Goal: Task Accomplishment & Management: Use online tool/utility

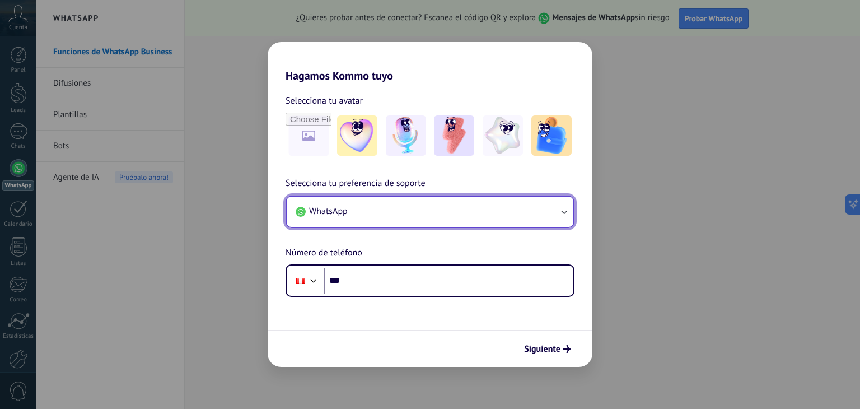
click at [412, 218] on button "WhatsApp" at bounding box center [430, 211] width 287 height 30
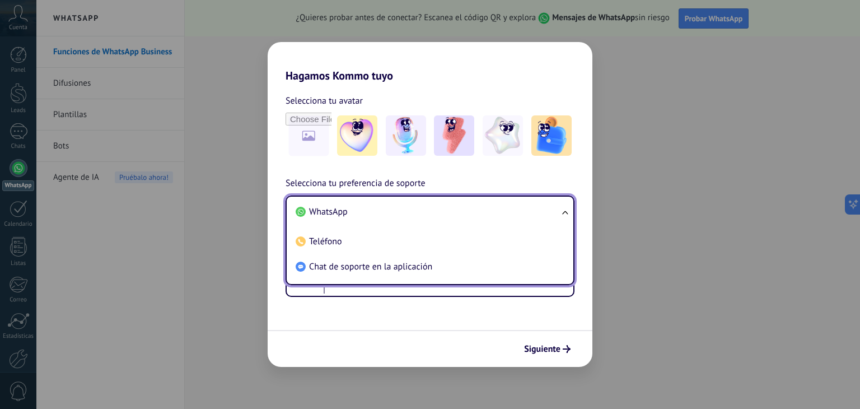
click at [398, 211] on li "WhatsApp" at bounding box center [427, 211] width 273 height 25
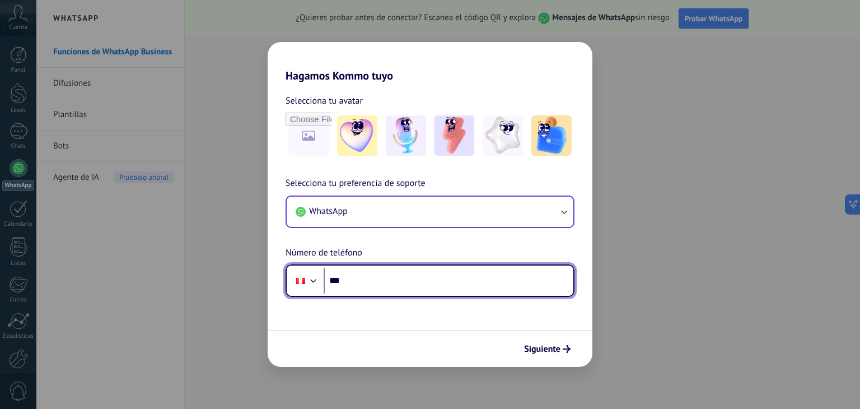
click at [385, 276] on input "***" at bounding box center [448, 280] width 250 height 26
type input "**********"
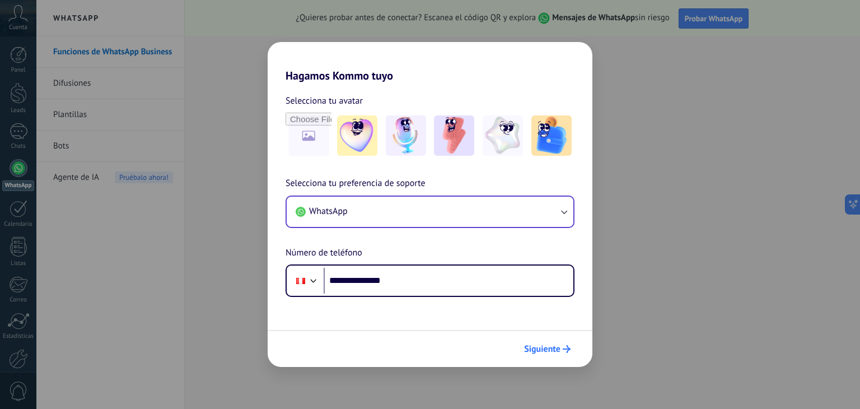
click at [558, 349] on span "Siguiente" at bounding box center [542, 349] width 36 height 8
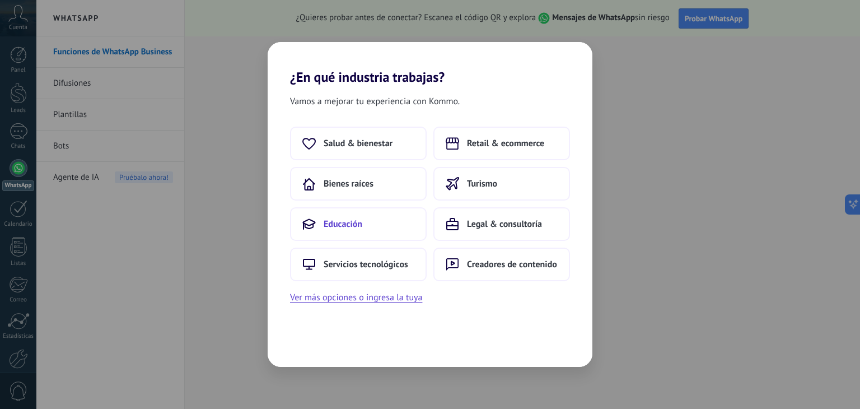
click at [340, 215] on button "Educación" at bounding box center [358, 224] width 137 height 34
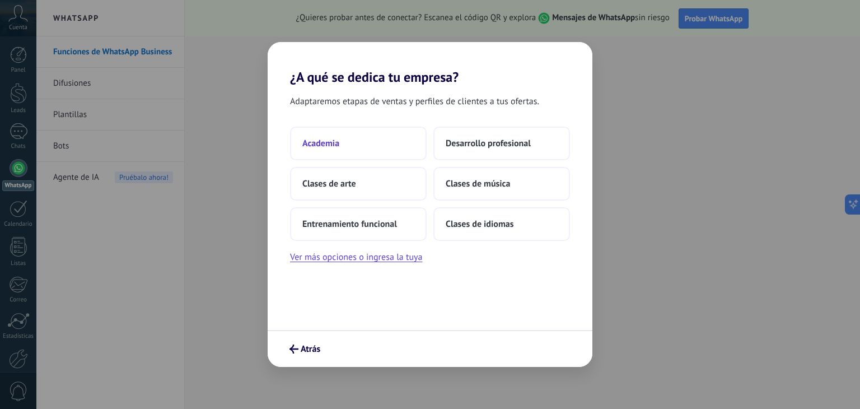
click at [329, 146] on span "Academia" at bounding box center [320, 143] width 37 height 11
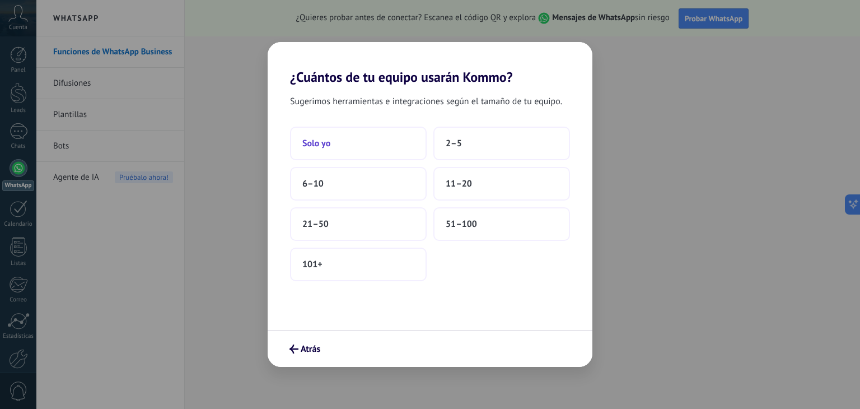
click at [326, 151] on button "Solo yo" at bounding box center [358, 143] width 137 height 34
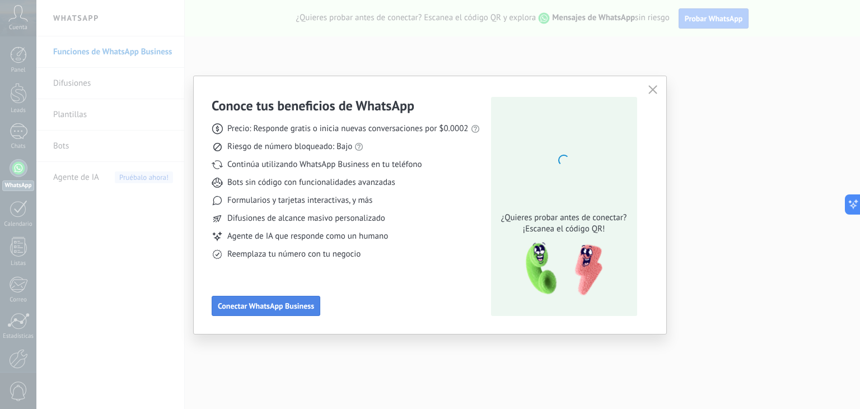
click at [299, 309] on span "Conectar WhatsApp Business" at bounding box center [266, 306] width 96 height 8
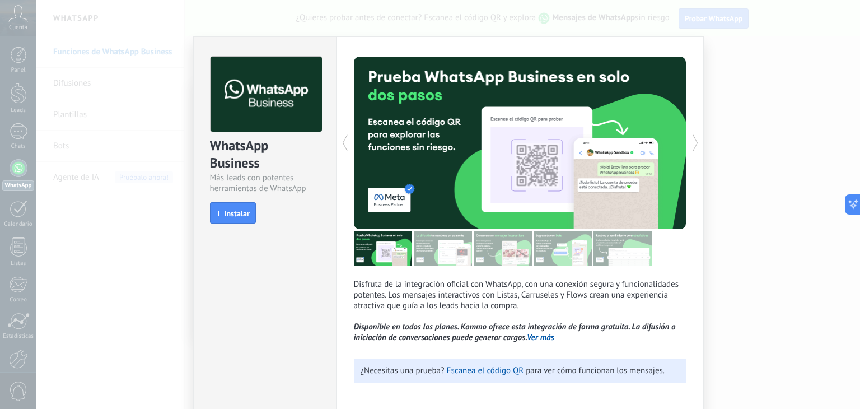
click at [228, 200] on div "WhatsApp Business Más leads con potentes herramientas de WhatsApp install Insta…" at bounding box center [265, 134] width 143 height 195
click at [227, 206] on button "Instalar" at bounding box center [233, 212] width 46 height 21
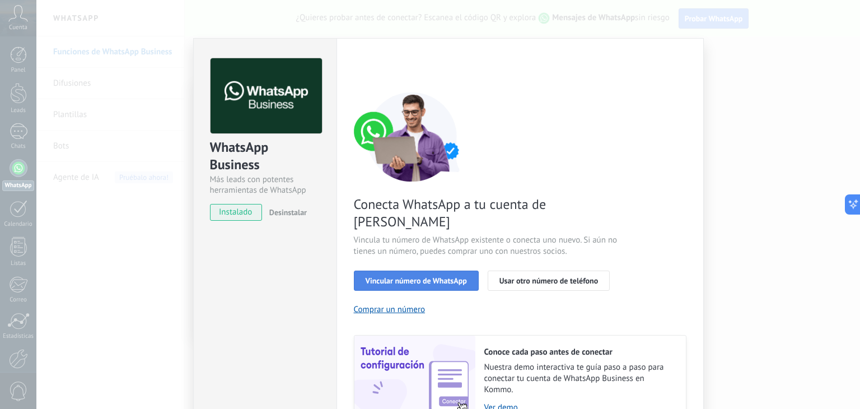
click at [439, 276] on span "Vincular número de WhatsApp" at bounding box center [415, 280] width 101 height 8
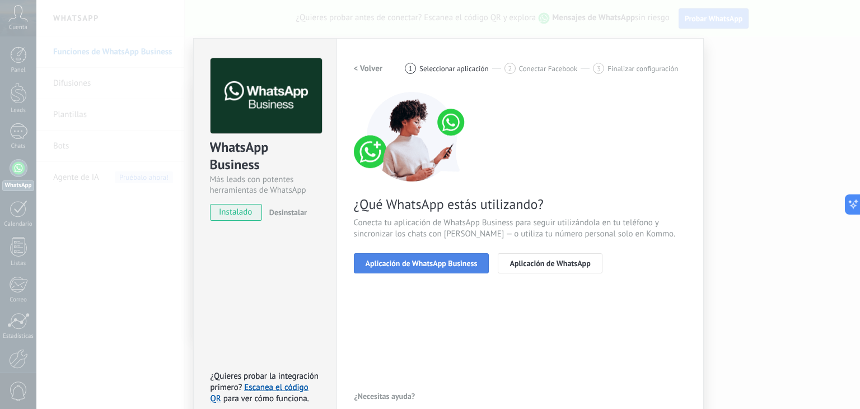
click at [454, 262] on span "Aplicación de WhatsApp Business" at bounding box center [421, 263] width 112 height 8
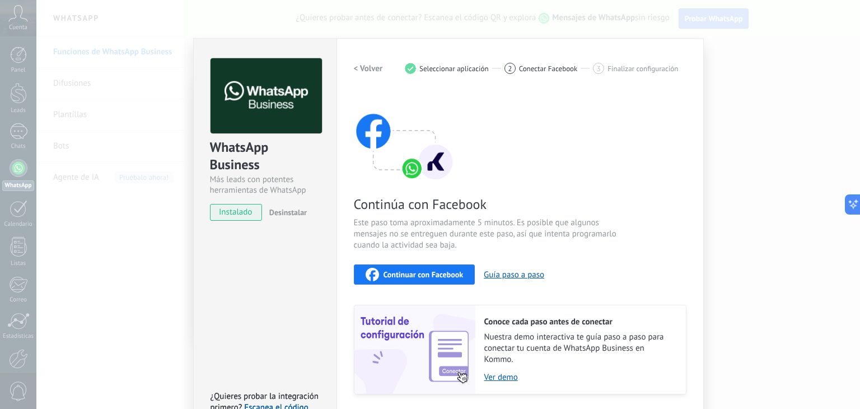
click at [448, 270] on span "Continuar con Facebook" at bounding box center [423, 274] width 80 height 8
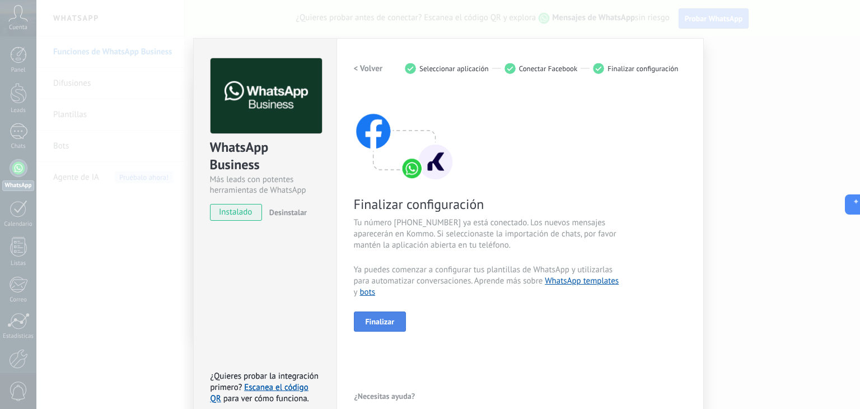
click at [386, 319] on span "Finalizar" at bounding box center [379, 321] width 29 height 8
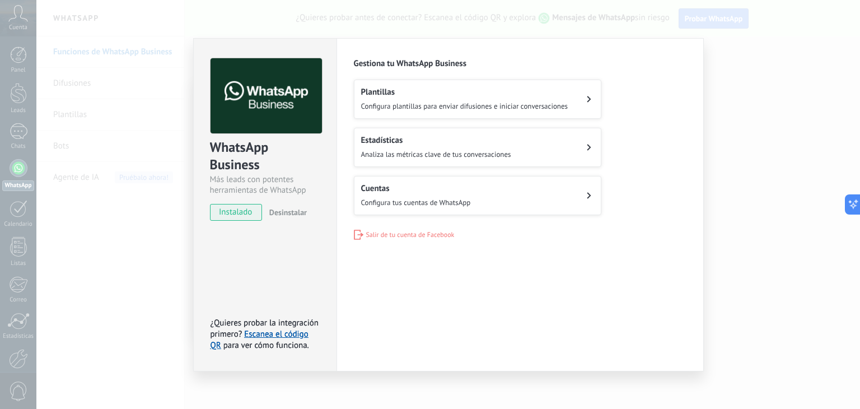
click at [730, 96] on div "WhatsApp Business Más leads con potentes herramientas de WhatsApp instalado Des…" at bounding box center [447, 204] width 823 height 409
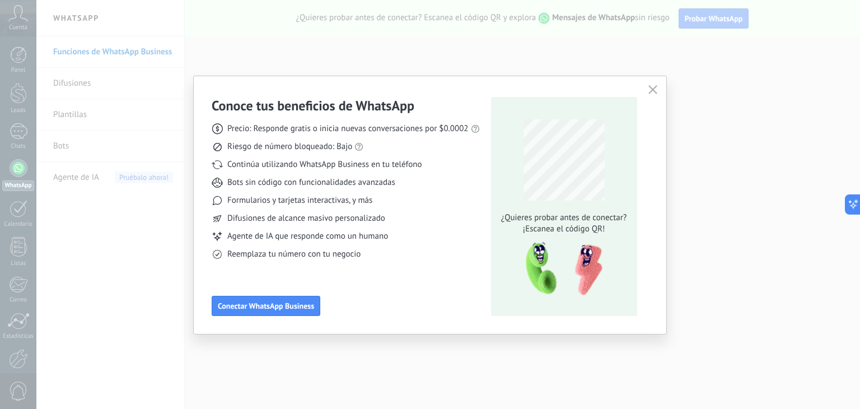
click at [650, 88] on icon "button" at bounding box center [652, 89] width 9 height 9
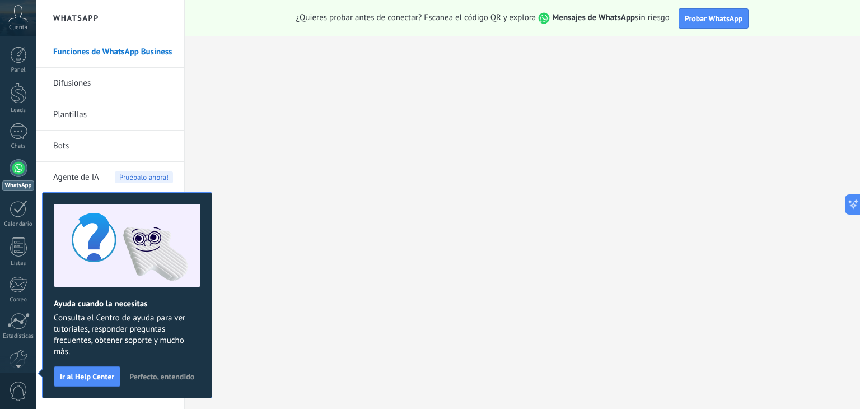
click at [160, 374] on span "Perfecto, entendido" at bounding box center [161, 376] width 65 height 8
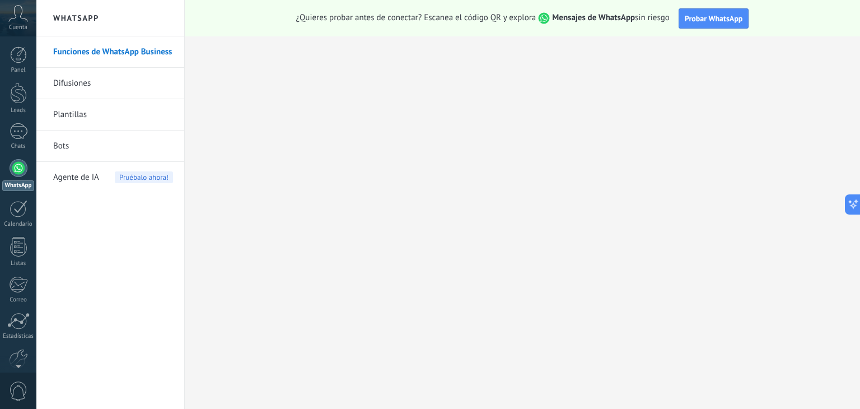
click at [54, 147] on link "Bots" at bounding box center [113, 145] width 120 height 31
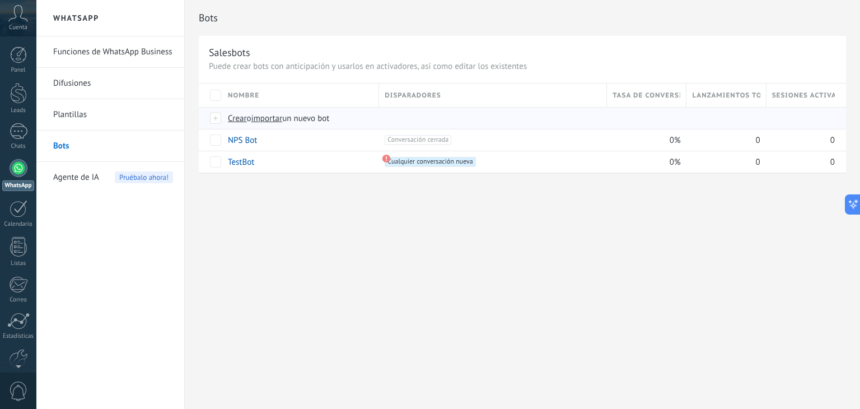
click at [234, 119] on span "Crear" at bounding box center [237, 118] width 19 height 11
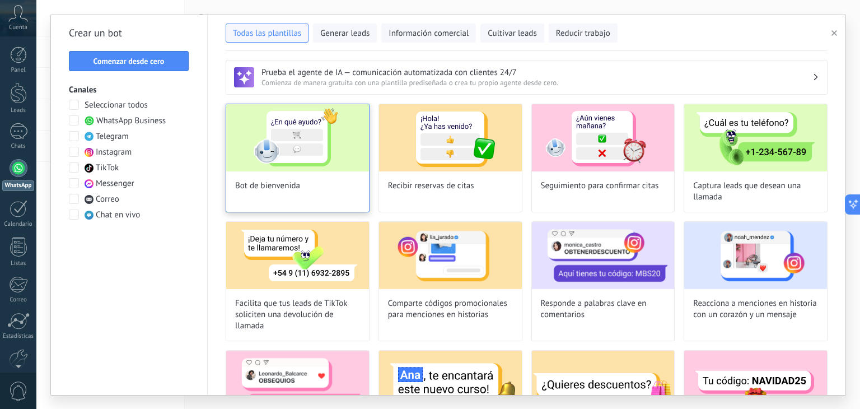
click at [287, 160] on img at bounding box center [297, 137] width 143 height 67
type input "**********"
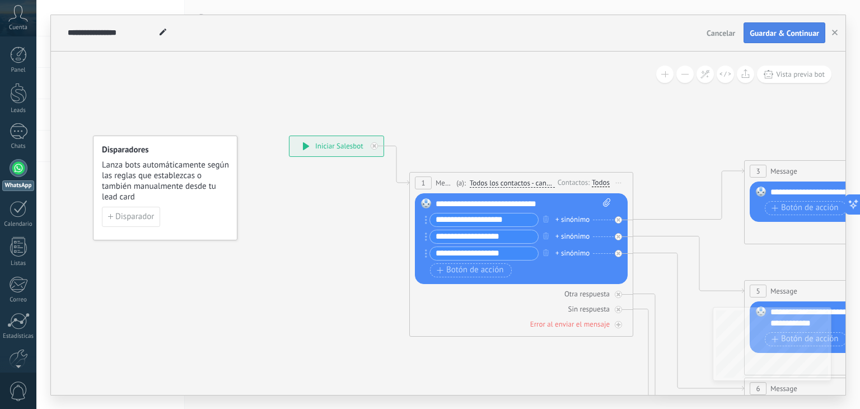
click at [777, 34] on span "Guardar & Continuar" at bounding box center [783, 33] width 69 height 8
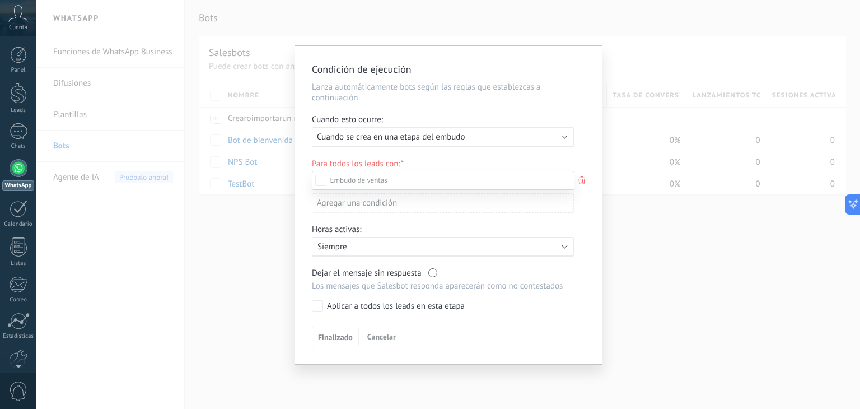
click at [433, 140] on div at bounding box center [447, 204] width 823 height 409
click at [428, 142] on span "Cuando se crea en una etapa del embudo" at bounding box center [391, 137] width 148 height 11
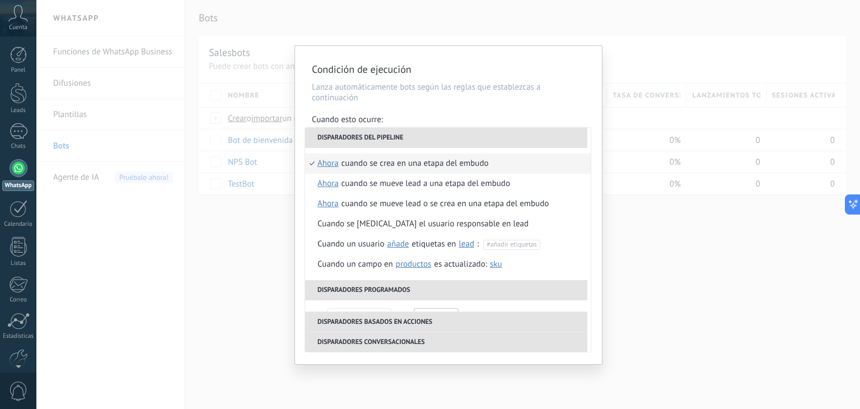
click at [447, 123] on div "Cuando esto ocurre:" at bounding box center [448, 120] width 273 height 13
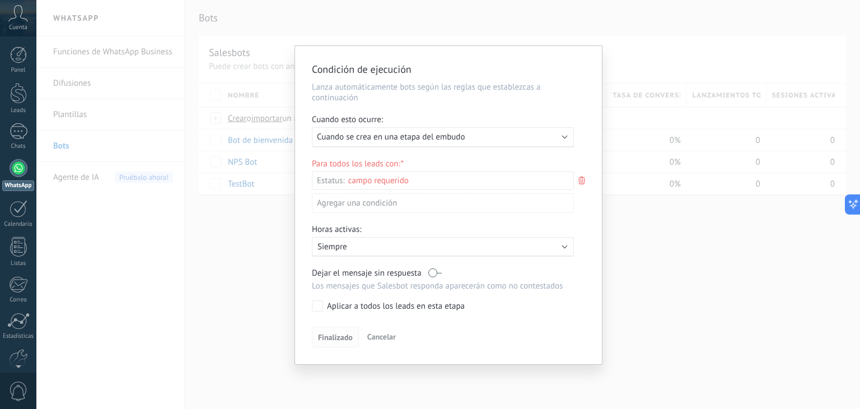
click at [321, 334] on span "Finalizado" at bounding box center [335, 337] width 35 height 8
click at [0, 0] on div "Incoming leads Contacto inicial Negociación Debate contractual Discusión de con…" at bounding box center [0, 0] width 0 height 0
click at [0, 0] on div "Negociación" at bounding box center [0, 0] width 0 height 0
click at [338, 330] on div "Incoming leads Contacto inicial Negociación Debate contractual Discusión de con…" at bounding box center [443, 289] width 262 height 236
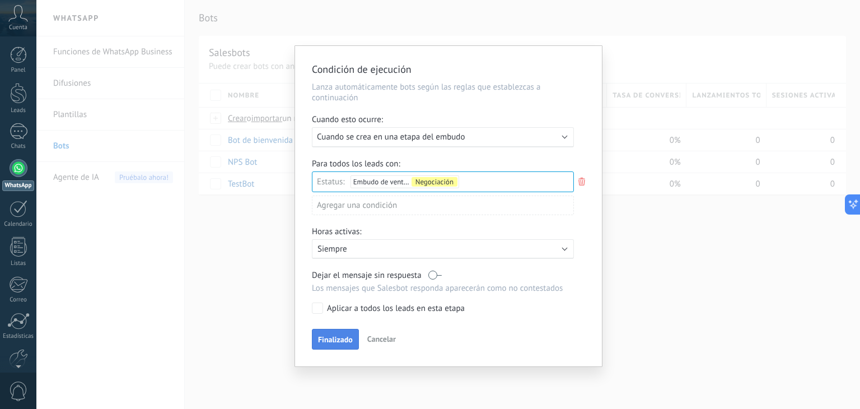
click at [340, 331] on button "Finalizado" at bounding box center [335, 338] width 47 height 21
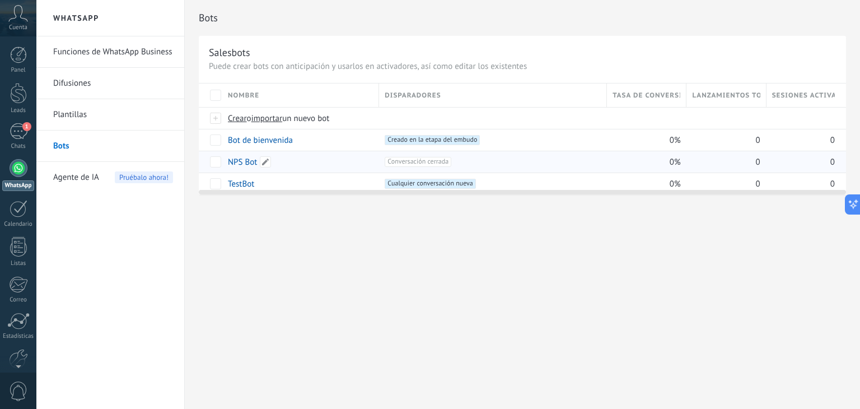
click at [241, 164] on link "NPS Bot" at bounding box center [242, 162] width 29 height 11
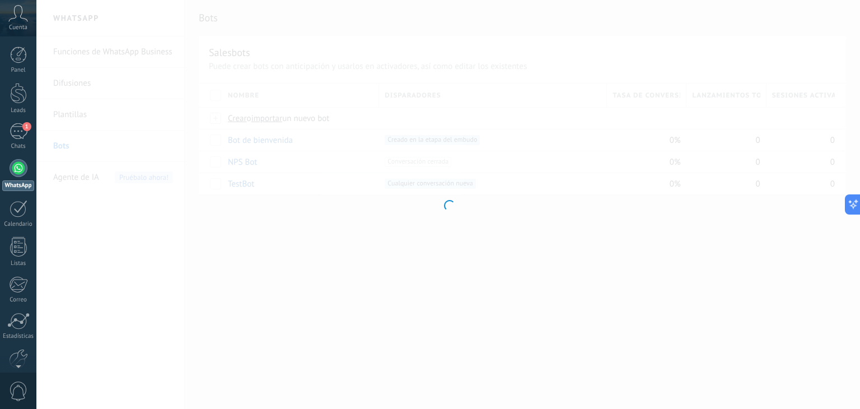
type input "*******"
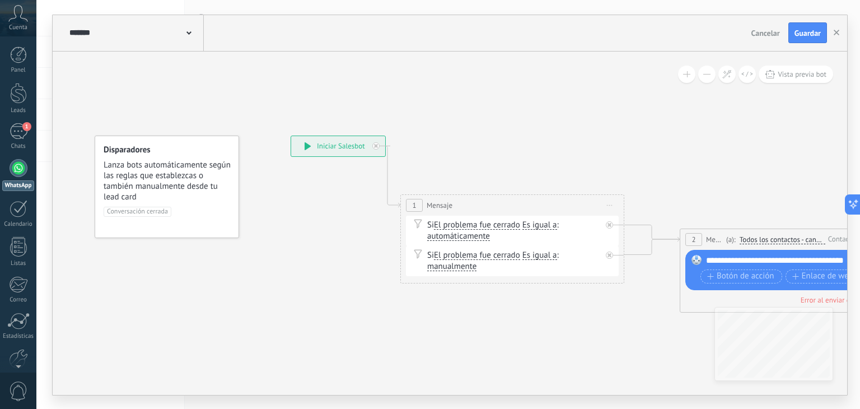
click at [20, 132] on div "1" at bounding box center [19, 131] width 18 height 16
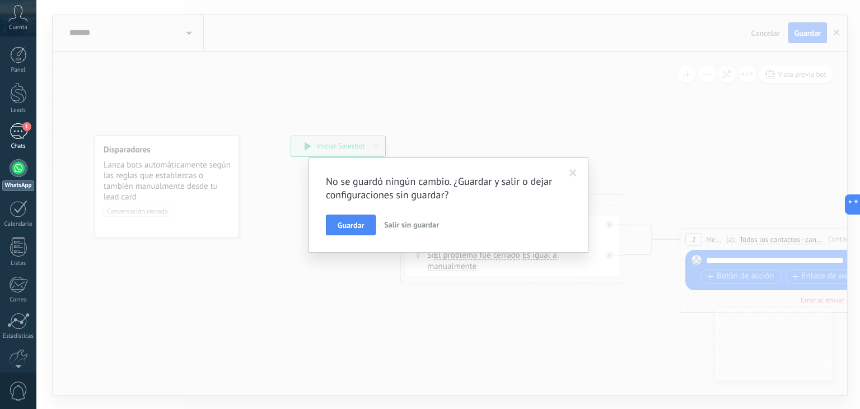
click at [25, 128] on span "1" at bounding box center [26, 126] width 9 height 9
click at [411, 227] on span "Salir sin guardar" at bounding box center [411, 224] width 55 height 10
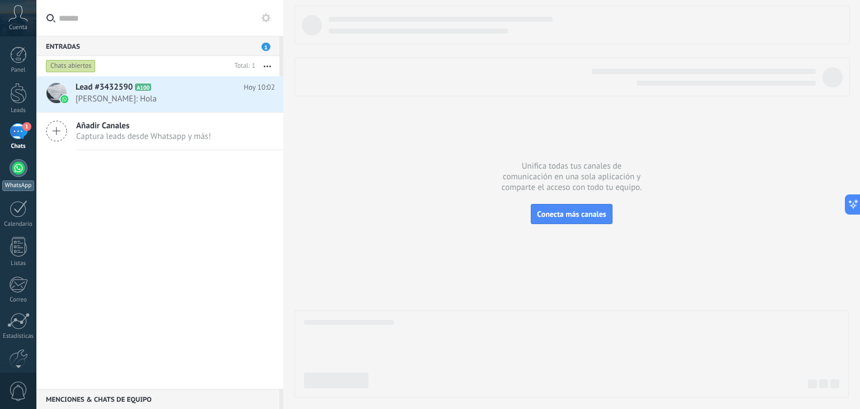
click at [18, 175] on div at bounding box center [19, 168] width 18 height 18
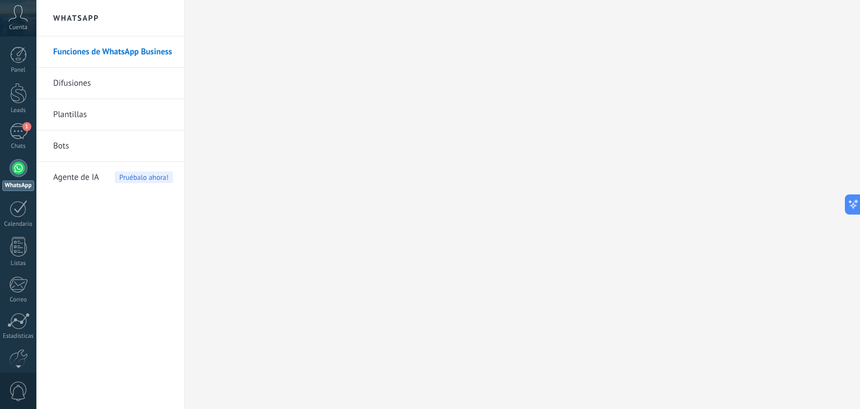
click at [62, 148] on link "Bots" at bounding box center [113, 145] width 120 height 31
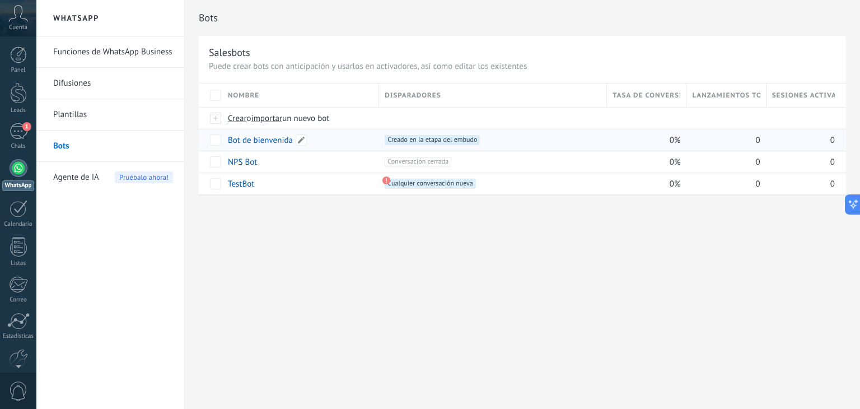
click at [261, 143] on link "Bot de bienvenida" at bounding box center [260, 140] width 65 height 11
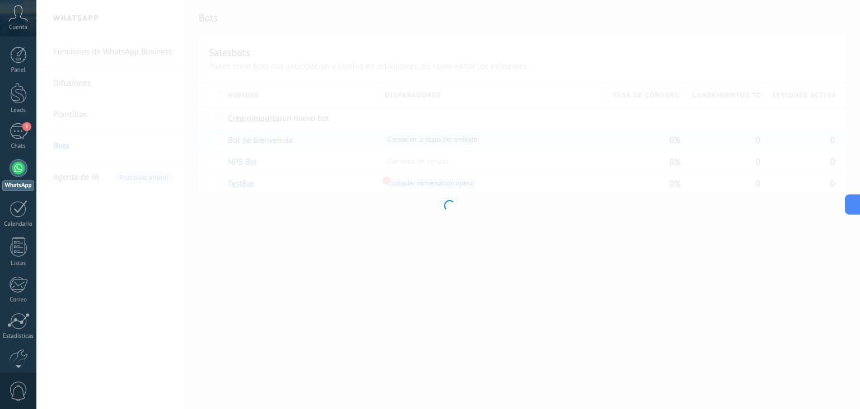
type input "**********"
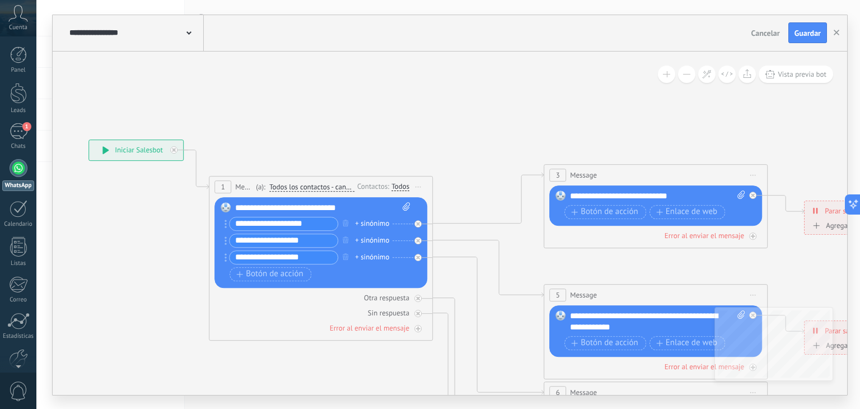
drag, startPoint x: 475, startPoint y: 79, endPoint x: 248, endPoint y: 83, distance: 226.1
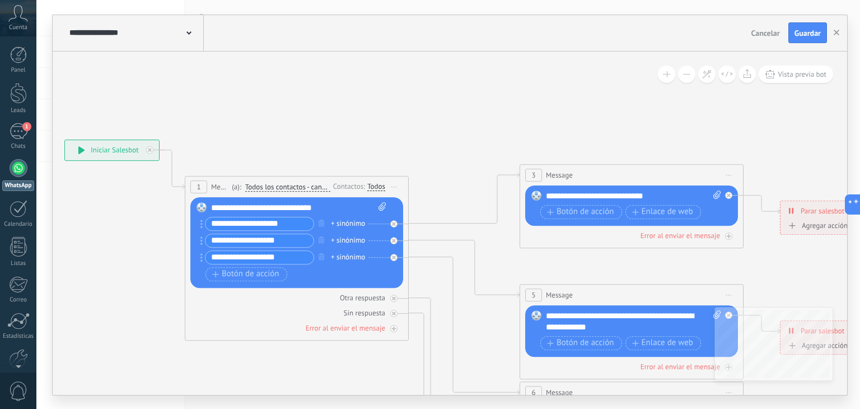
drag, startPoint x: 419, startPoint y: 78, endPoint x: 535, endPoint y: 50, distance: 119.3
click at [535, 50] on div "**********" at bounding box center [450, 204] width 794 height 379
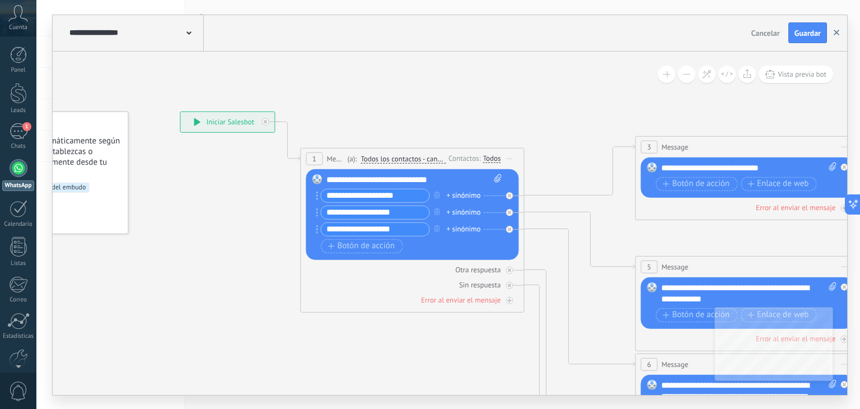
click at [835, 30] on icon "button" at bounding box center [836, 33] width 6 height 6
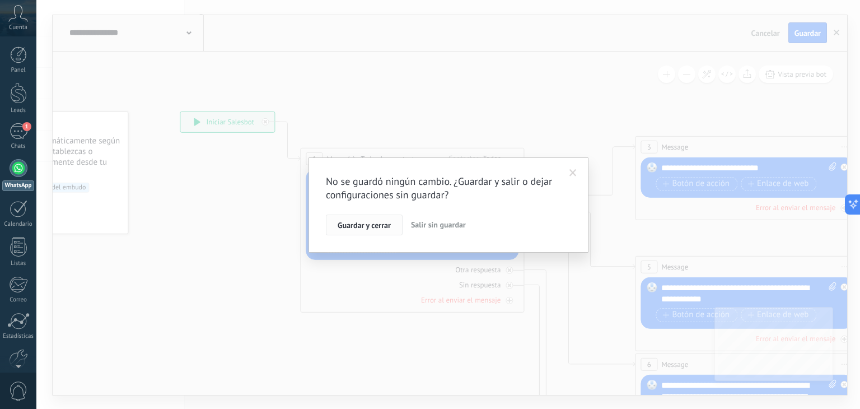
click at [356, 224] on span "Guardar y cerrar" at bounding box center [363, 225] width 53 height 8
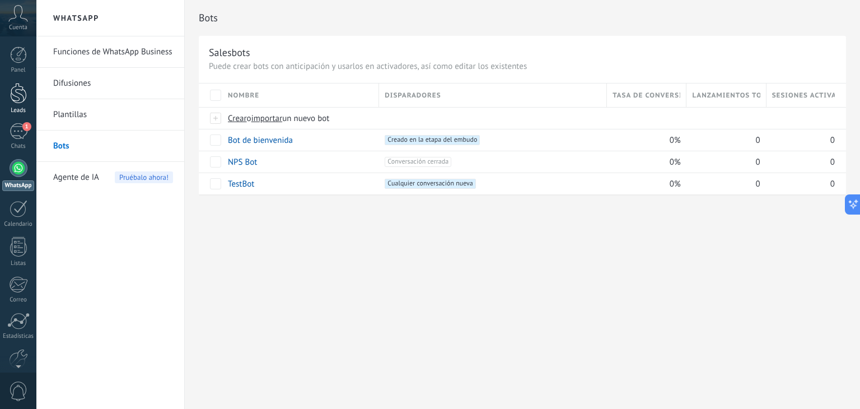
click at [16, 98] on div at bounding box center [18, 93] width 17 height 21
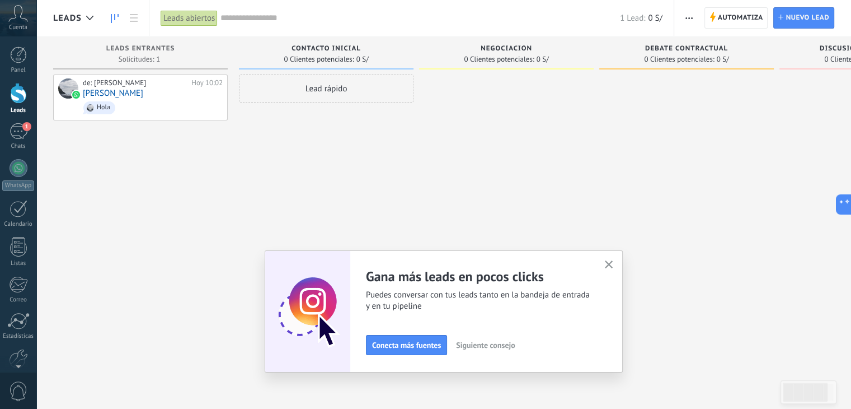
click at [609, 259] on button "button" at bounding box center [609, 264] width 14 height 15
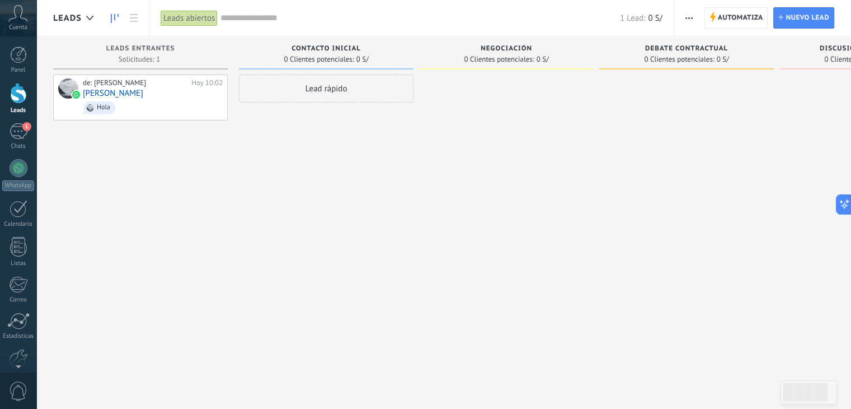
click at [344, 92] on div "Lead rápido" at bounding box center [326, 88] width 175 height 28
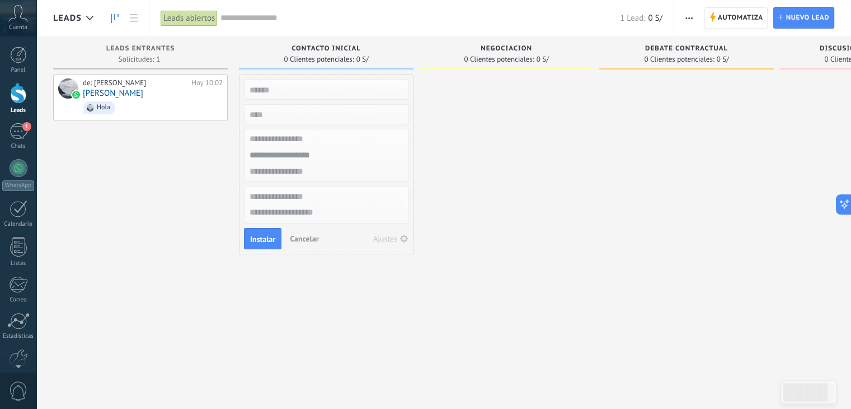
click at [215, 145] on div "de: [PERSON_NAME][DATE] 10:02 [PERSON_NAME]" at bounding box center [140, 205] width 175 height 262
click at [177, 108] on span "Hola" at bounding box center [153, 107] width 140 height 17
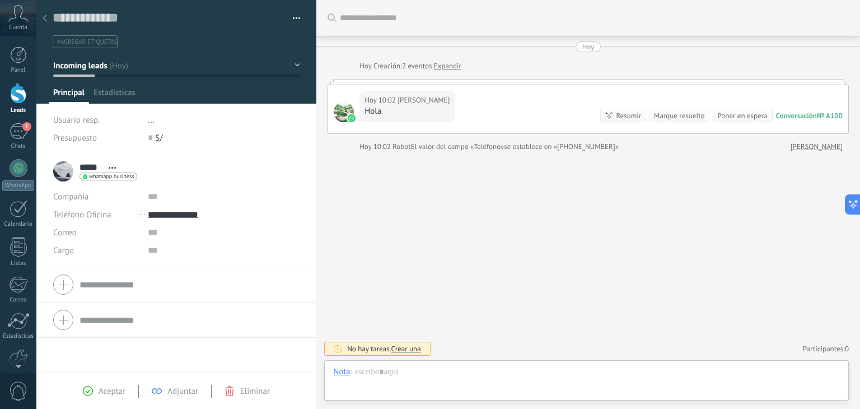
scroll to position [16, 0]
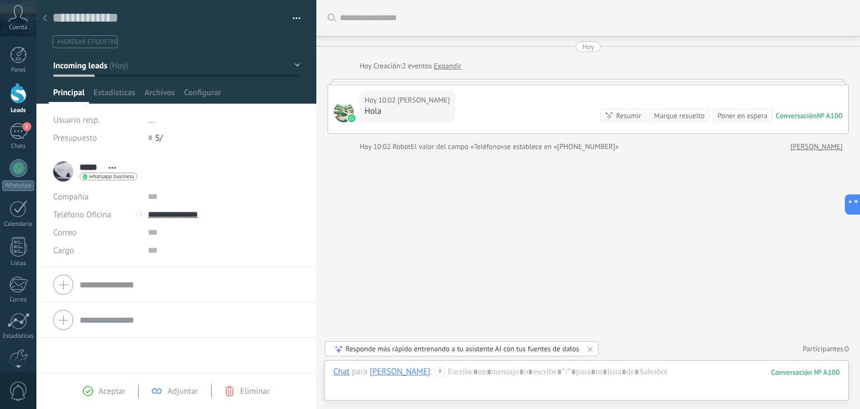
click at [47, 18] on div at bounding box center [45, 19] width 16 height 22
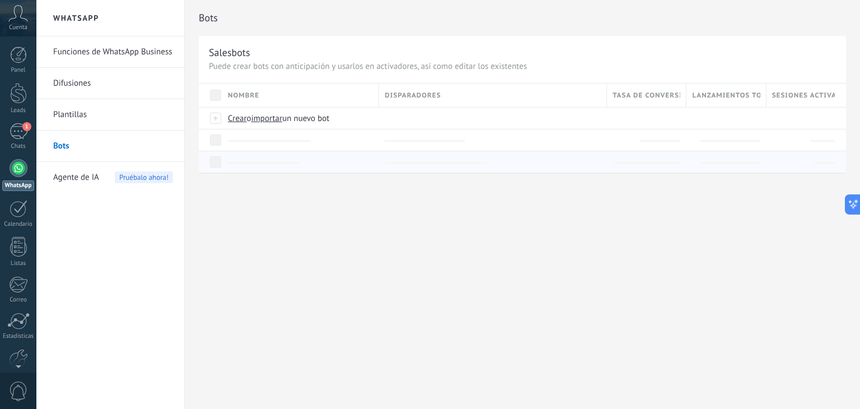
click at [283, 165] on div at bounding box center [300, 162] width 145 height 11
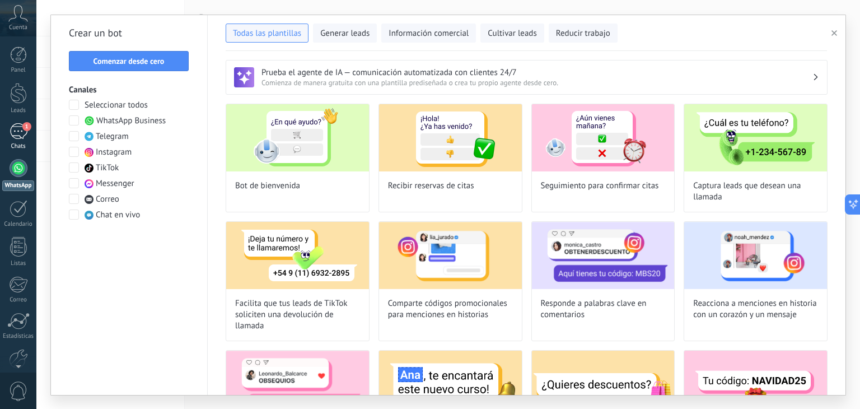
click at [17, 130] on div "1" at bounding box center [19, 131] width 18 height 16
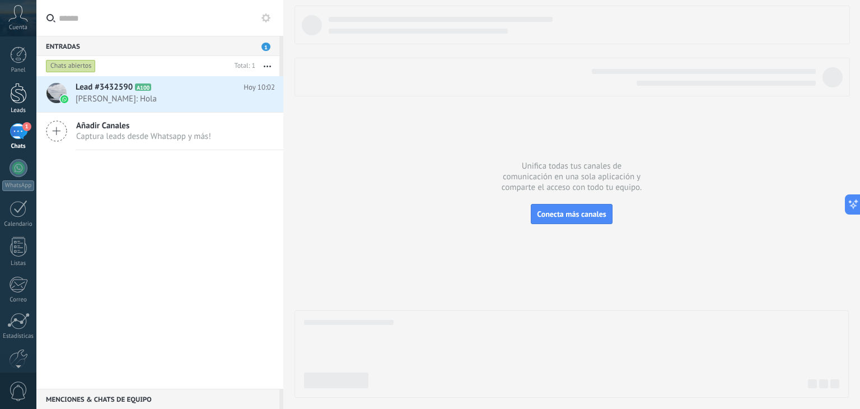
click at [13, 95] on div at bounding box center [18, 93] width 17 height 21
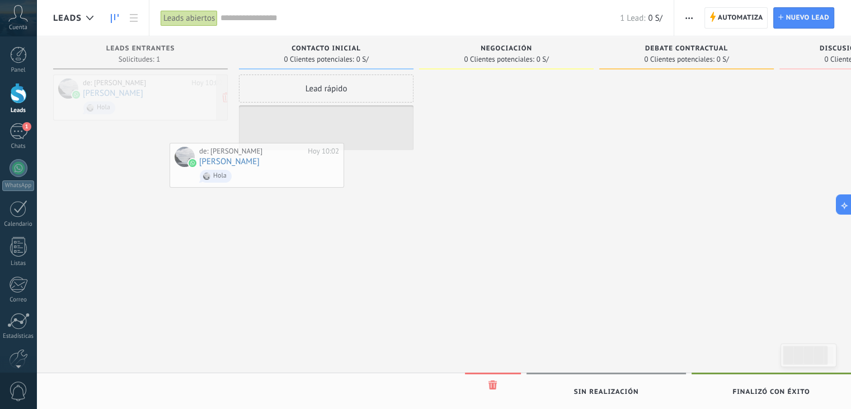
drag, startPoint x: 170, startPoint y: 162, endPoint x: 197, endPoint y: 90, distance: 76.5
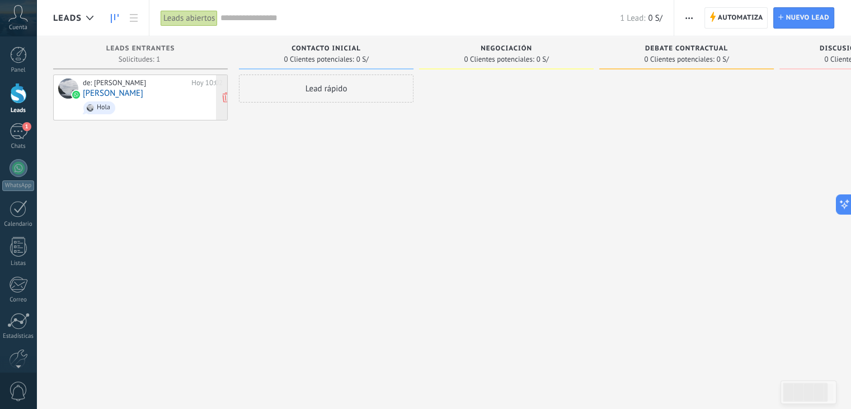
click at [227, 95] on div "de: [PERSON_NAME][DATE] 10:02 [PERSON_NAME]" at bounding box center [140, 97] width 175 height 46
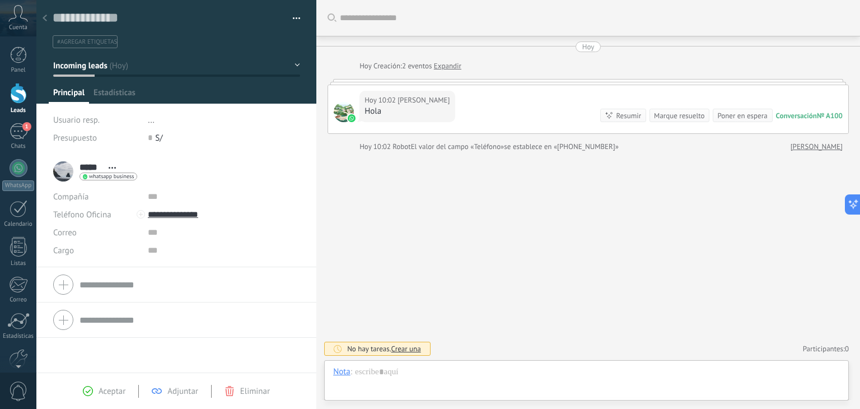
scroll to position [16, 0]
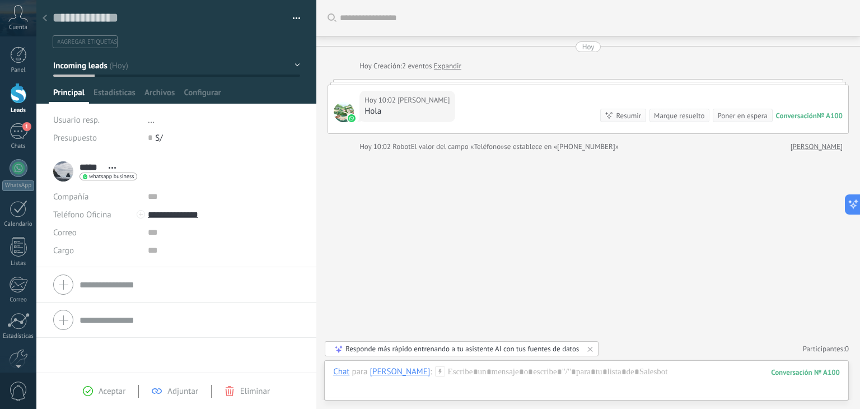
click at [43, 13] on div at bounding box center [45, 19] width 16 height 22
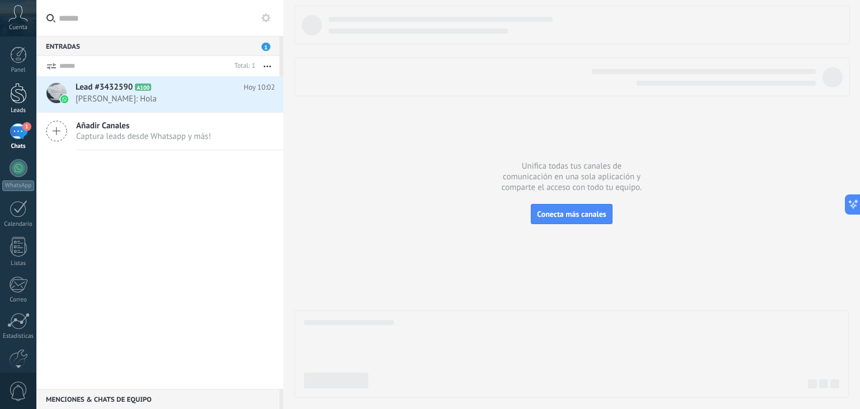
click at [16, 96] on div at bounding box center [18, 93] width 17 height 21
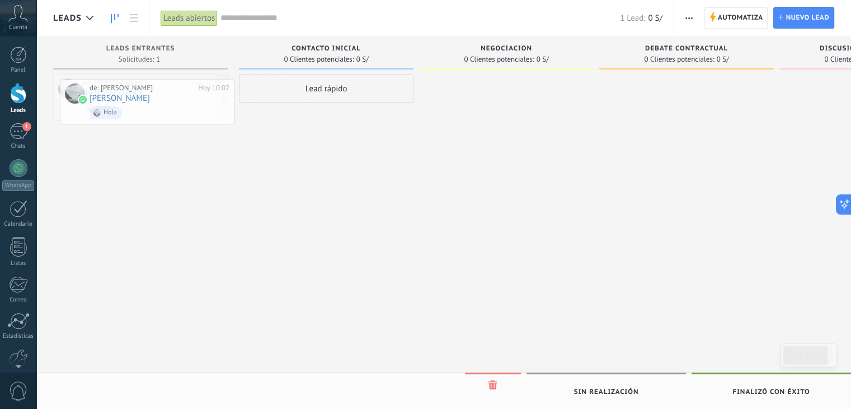
drag, startPoint x: 177, startPoint y: 105, endPoint x: 184, endPoint y: 110, distance: 8.7
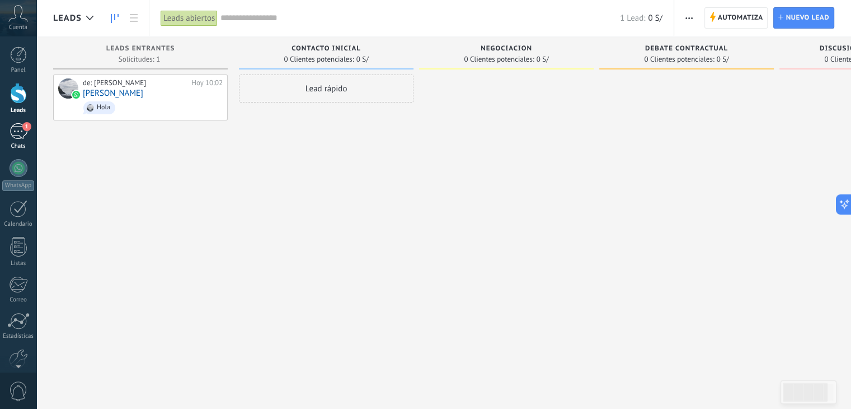
click at [26, 132] on div "1" at bounding box center [19, 131] width 18 height 16
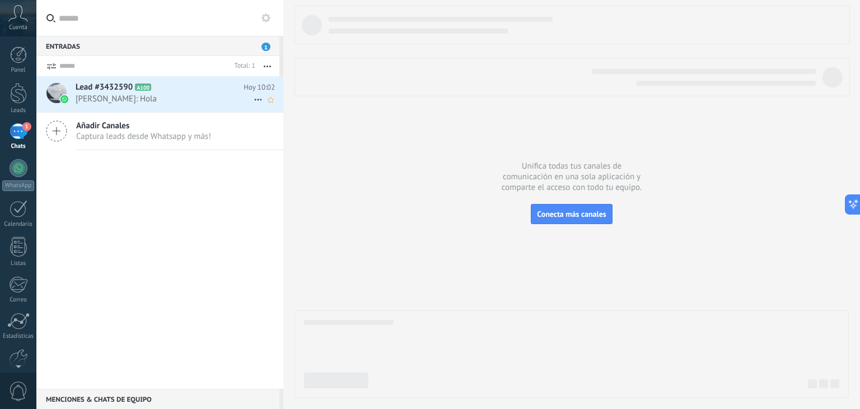
click at [143, 109] on div "Lead #3432590 A100 [DATE] 10:02 [PERSON_NAME]: Hola" at bounding box center [180, 93] width 208 height 35
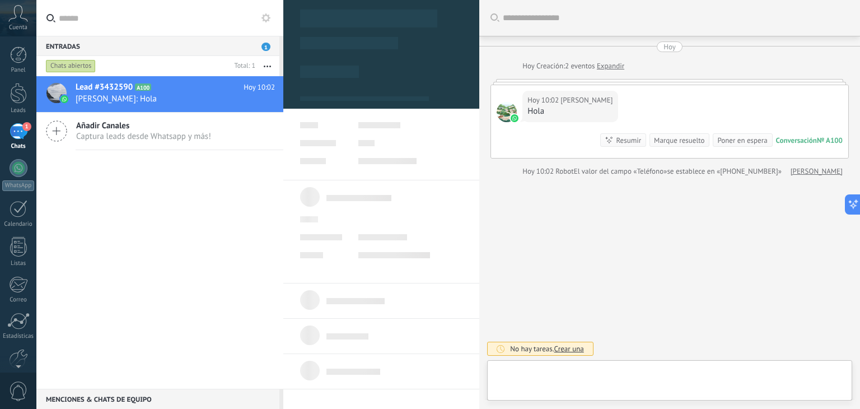
type textarea "**********"
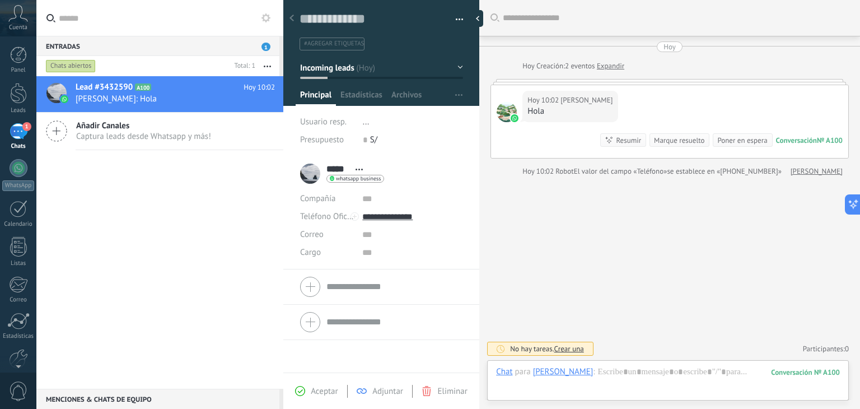
scroll to position [16, 0]
click at [363, 235] on input "text" at bounding box center [412, 235] width 100 height 18
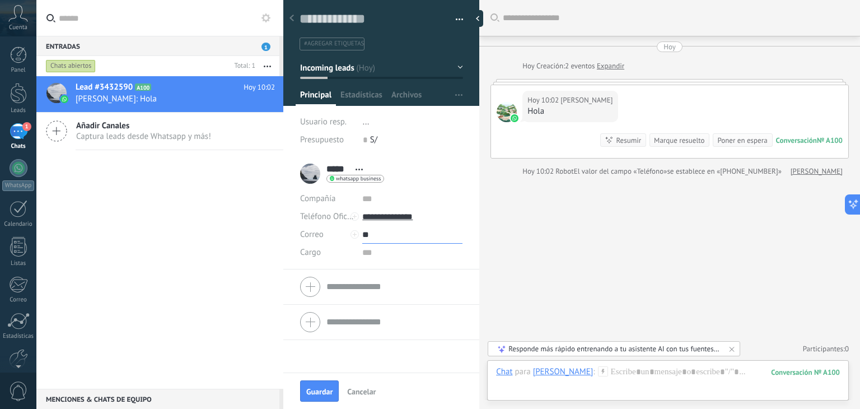
type input "*"
click at [22, 94] on div at bounding box center [18, 93] width 17 height 21
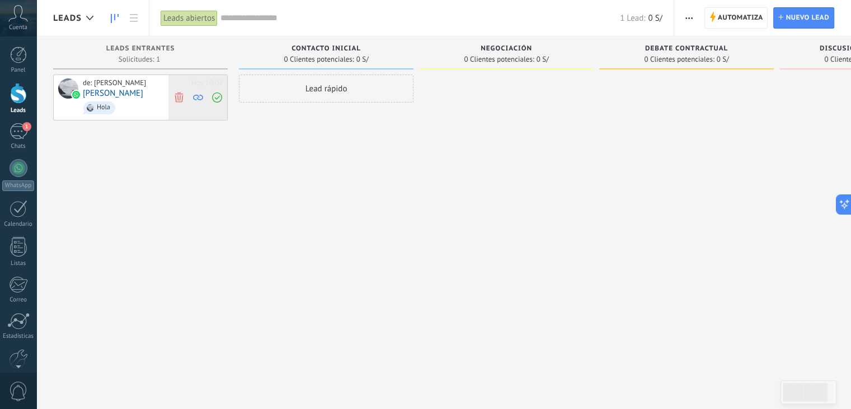
click at [179, 95] on icon at bounding box center [179, 97] width 10 height 10
drag, startPoint x: 291, startPoint y: 96, endPoint x: 220, endPoint y: 100, distance: 70.6
click at [220, 100] on div "Leads Entrantes Solicitudes: [PHONE_NUMBER] Contacto inicial 0 Clientes potenci…" at bounding box center [512, 186] width 918 height 301
click at [168, 83] on div at bounding box center [140, 205] width 175 height 262
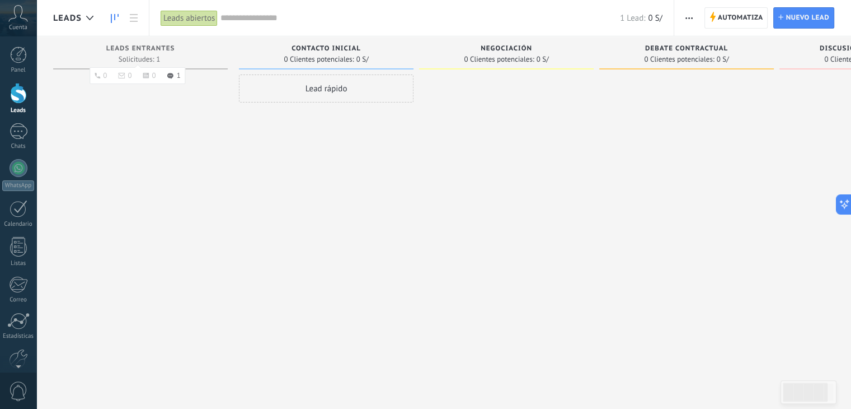
click at [141, 43] on div "Leads Entrantes Solicitudes: 1 0 0 0 1 0 0 0 1" at bounding box center [140, 52] width 175 height 33
click at [137, 49] on span "Leads Entrantes" at bounding box center [140, 49] width 69 height 8
click at [741, 14] on span "Automatiza" at bounding box center [740, 18] width 45 height 20
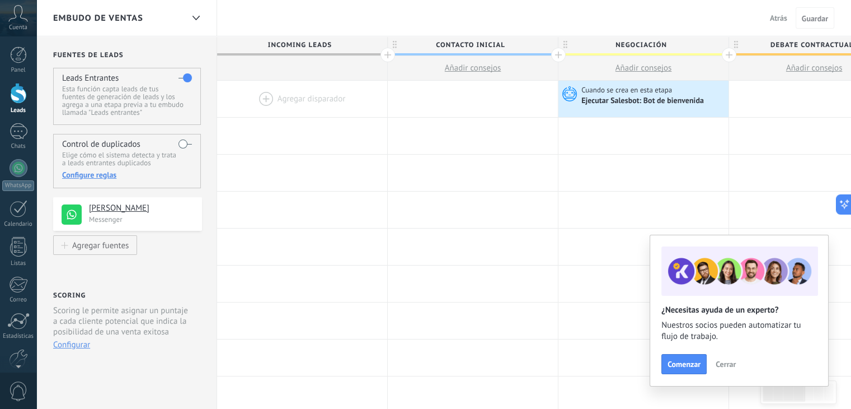
click at [724, 358] on button "Cerrar" at bounding box center [726, 363] width 30 height 17
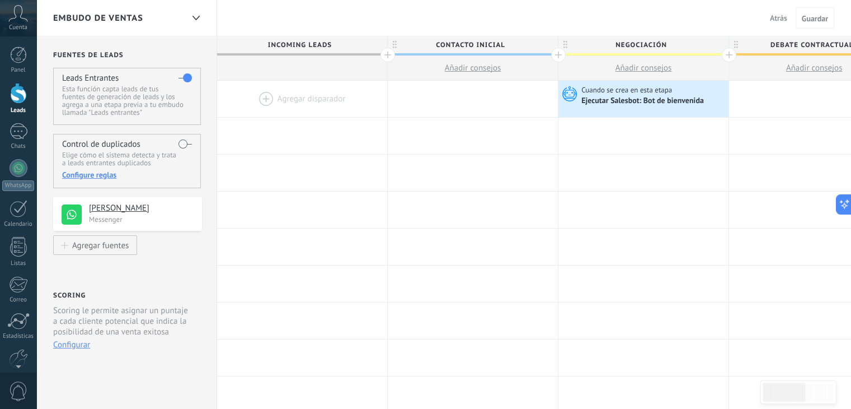
click at [292, 100] on div at bounding box center [302, 99] width 170 height 36
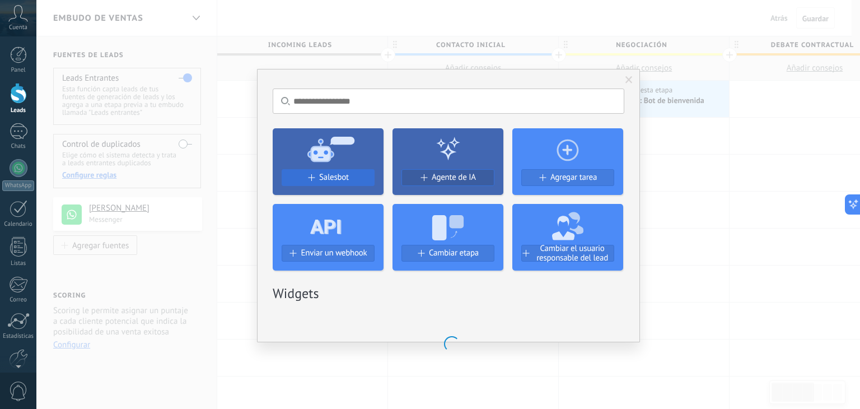
click at [320, 171] on button "Salesbot" at bounding box center [327, 177] width 93 height 17
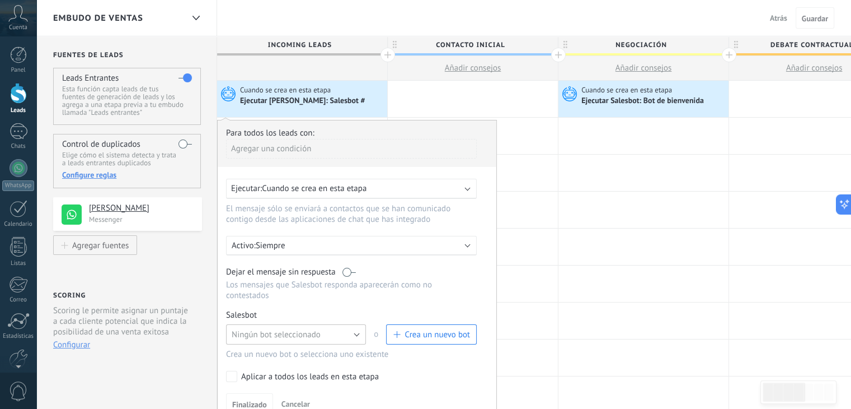
click at [278, 329] on span "Ningún bot seleccionado" at bounding box center [276, 334] width 89 height 11
click at [254, 348] on span "Bot de bienvenida" at bounding box center [290, 353] width 143 height 11
click at [256, 400] on span "Finalizado" at bounding box center [249, 404] width 35 height 8
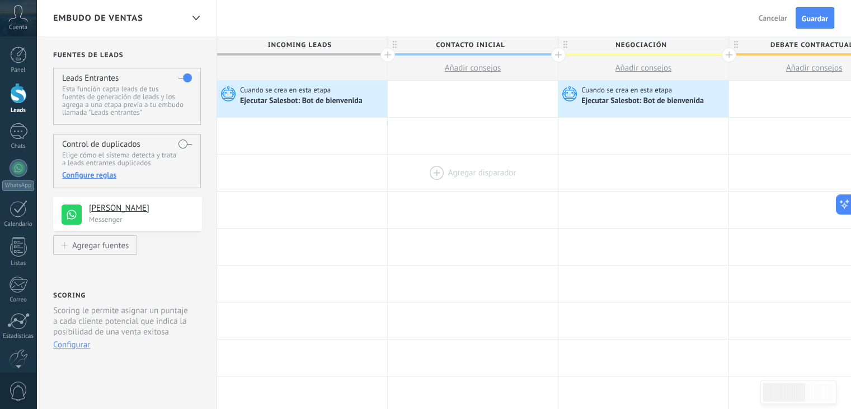
click at [460, 188] on div at bounding box center [473, 172] width 170 height 36
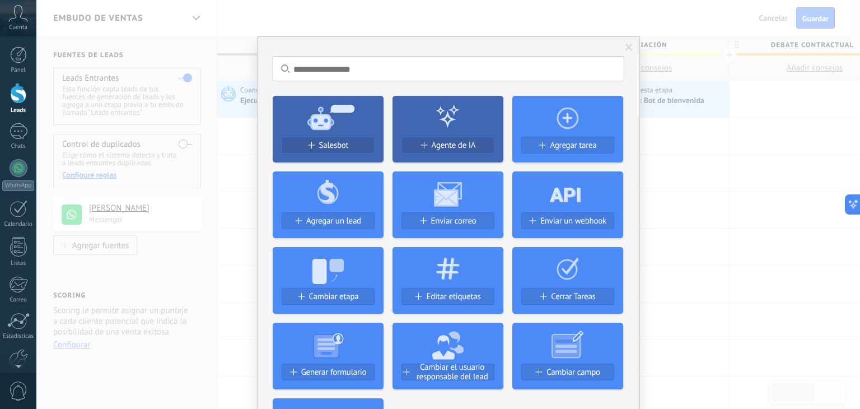
click at [626, 44] on span at bounding box center [628, 48] width 7 height 8
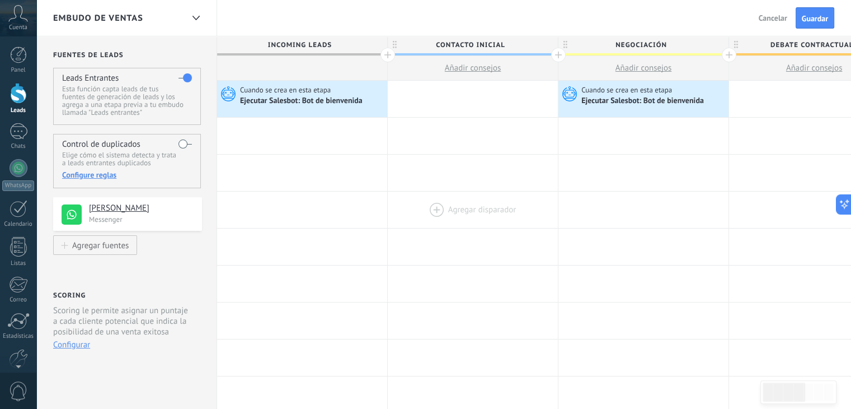
click at [466, 194] on div at bounding box center [473, 209] width 170 height 36
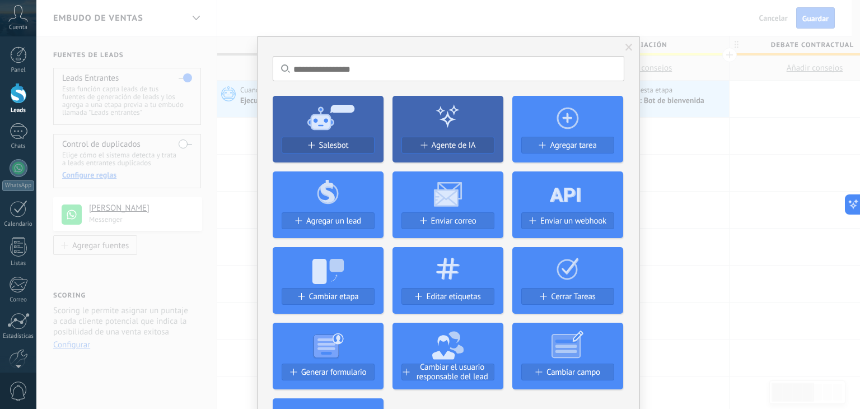
click at [625, 48] on span at bounding box center [628, 48] width 7 height 8
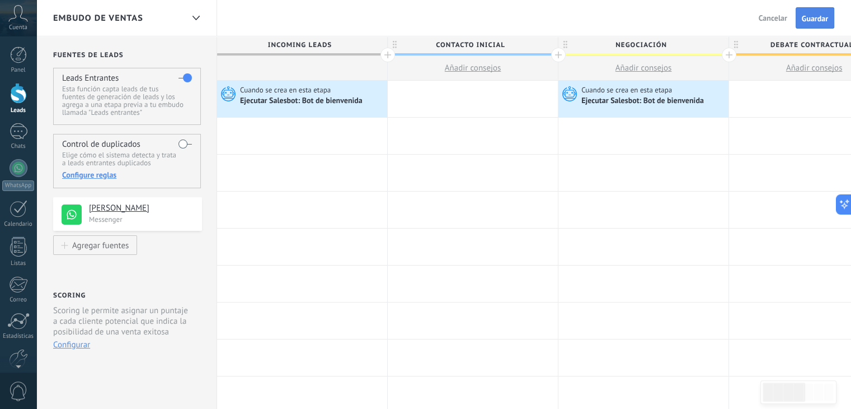
click at [821, 11] on button "Guardar" at bounding box center [815, 17] width 39 height 21
click at [21, 133] on div "1" at bounding box center [19, 131] width 18 height 16
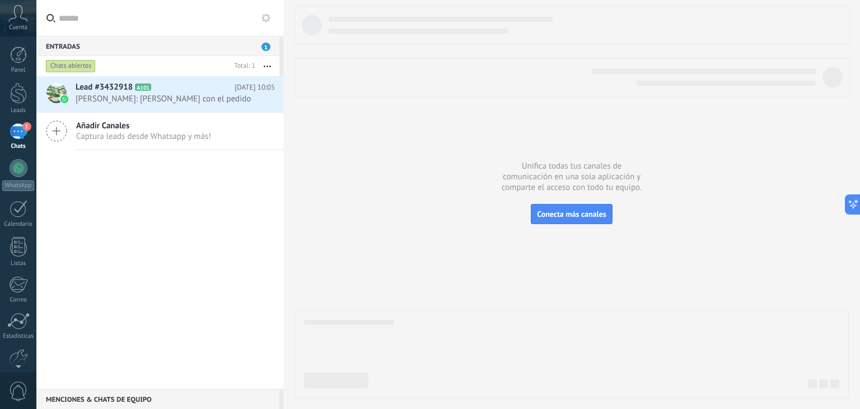
click at [24, 78] on div "Panel Leads 1 Chats WhatsApp Clientes" at bounding box center [18, 237] width 36 height 383
click at [18, 205] on div at bounding box center [19, 208] width 18 height 17
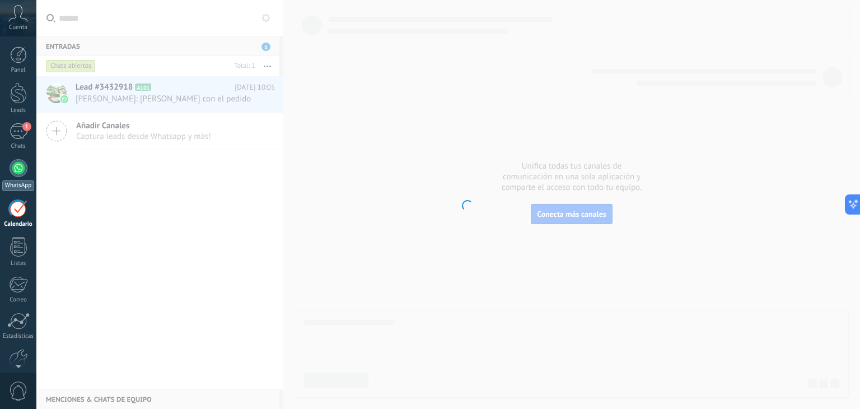
click at [20, 163] on div at bounding box center [19, 168] width 18 height 18
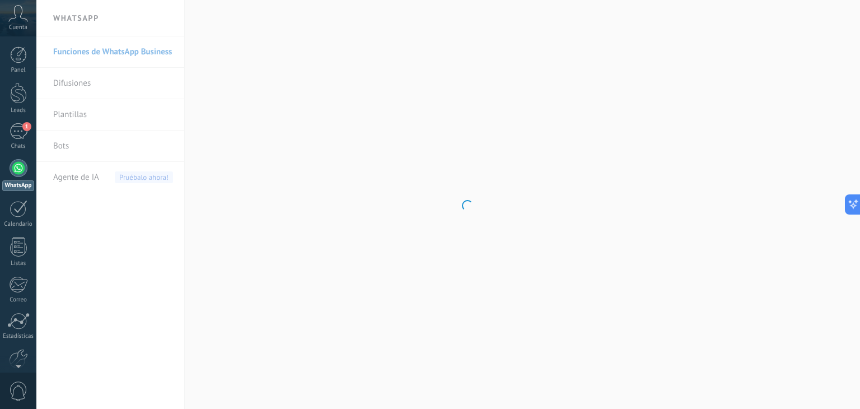
click at [62, 146] on link "Bots" at bounding box center [113, 145] width 120 height 31
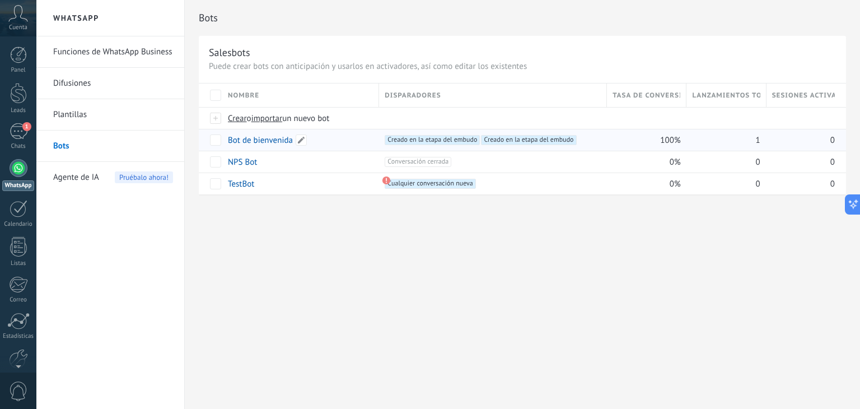
click at [250, 144] on link "Bot de bienvenida" at bounding box center [260, 140] width 65 height 11
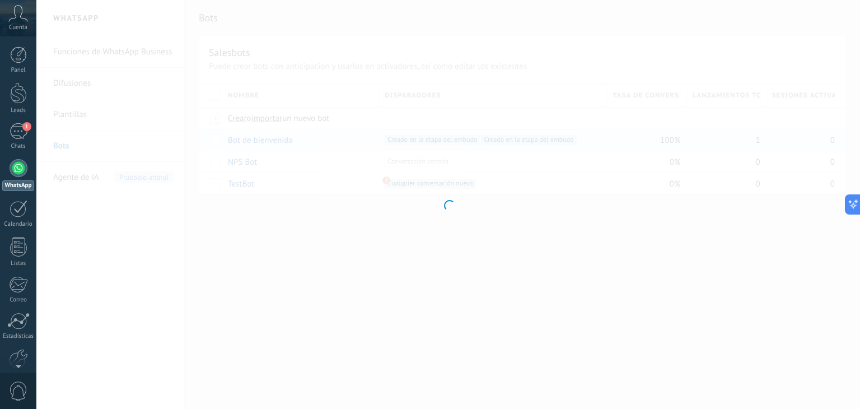
type input "**********"
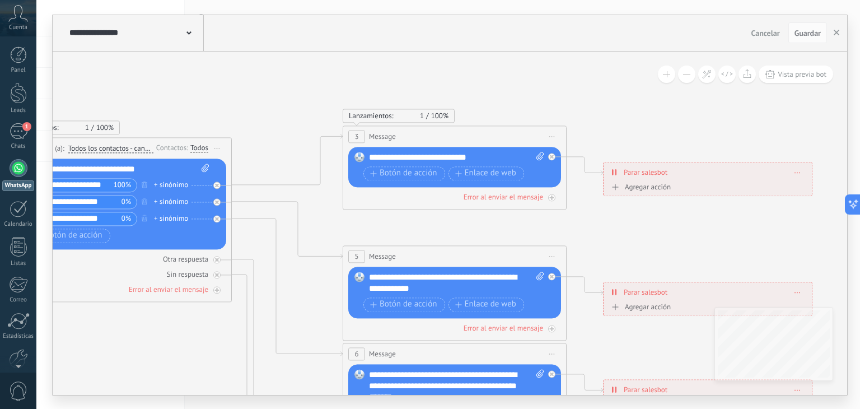
drag, startPoint x: 658, startPoint y: 245, endPoint x: 254, endPoint y: 209, distance: 405.6
click at [254, 209] on icon at bounding box center [480, 386] width 1744 height 1130
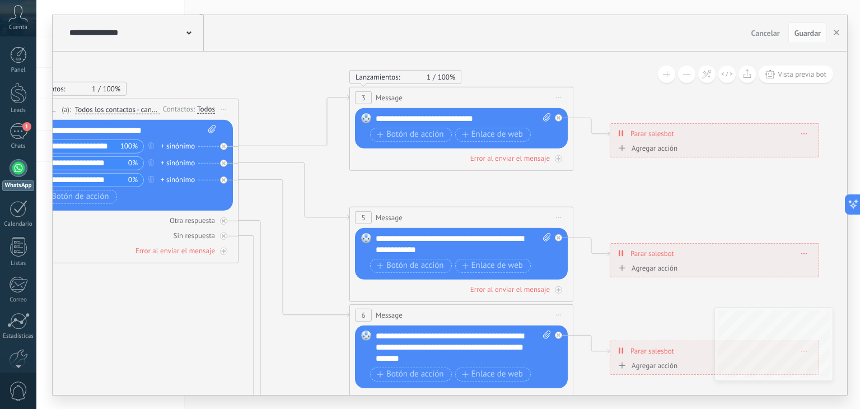
click at [262, 171] on icon at bounding box center [486, 347] width 1744 height 1130
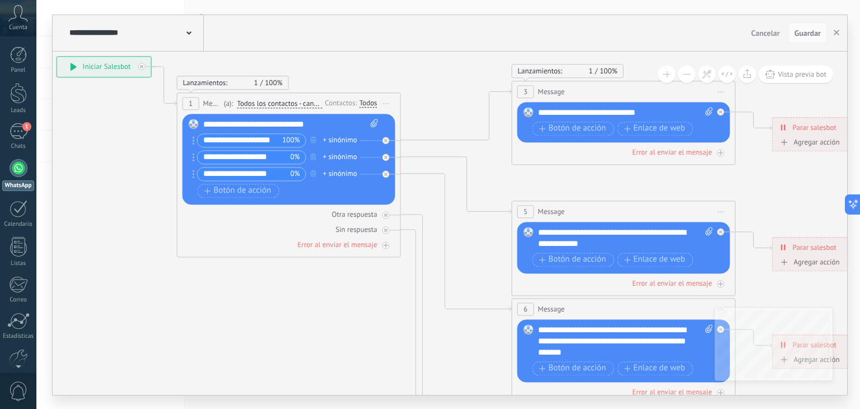
click at [425, 164] on icon at bounding box center [649, 341] width 1744 height 1130
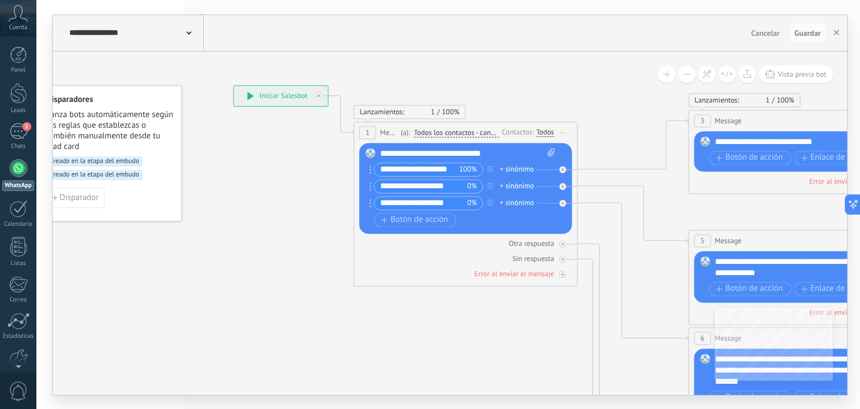
click at [602, 196] on icon at bounding box center [826, 370] width 1744 height 1130
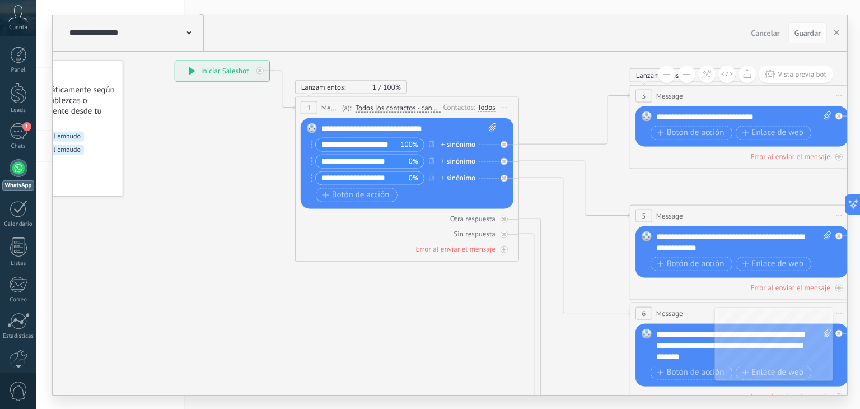
drag, startPoint x: 692, startPoint y: 198, endPoint x: 540, endPoint y: 168, distance: 154.4
click at [540, 168] on icon at bounding box center [767, 345] width 1744 height 1130
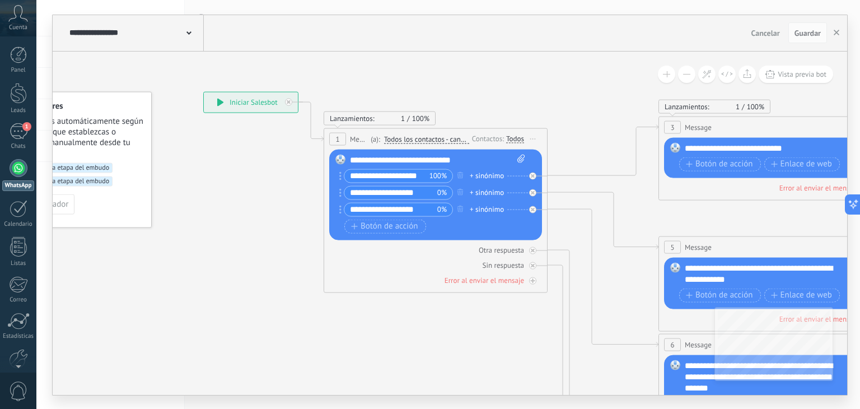
click at [571, 201] on icon at bounding box center [795, 376] width 1744 height 1130
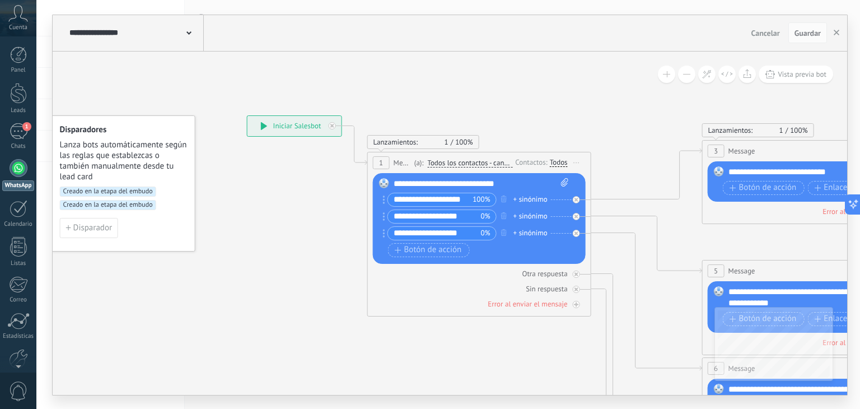
click at [614, 224] on icon at bounding box center [839, 400] width 1744 height 1130
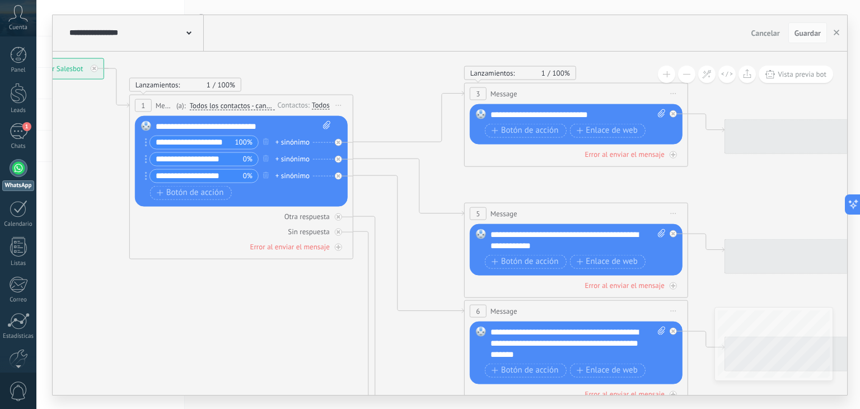
drag, startPoint x: 454, startPoint y: 198, endPoint x: 363, endPoint y: 164, distance: 96.9
click at [363, 164] on icon at bounding box center [601, 343] width 1744 height 1130
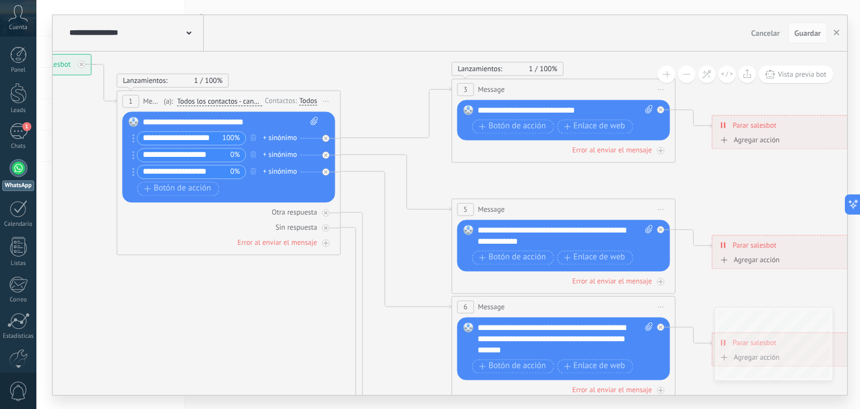
click at [364, 163] on icon at bounding box center [588, 339] width 1744 height 1130
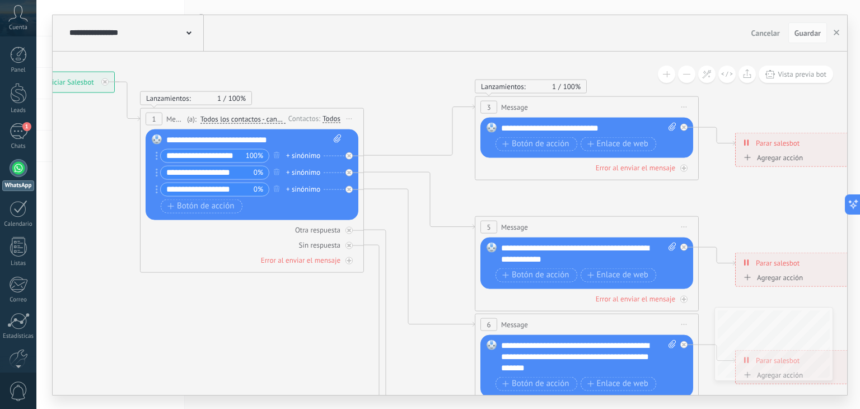
click at [384, 179] on icon at bounding box center [612, 356] width 1744 height 1130
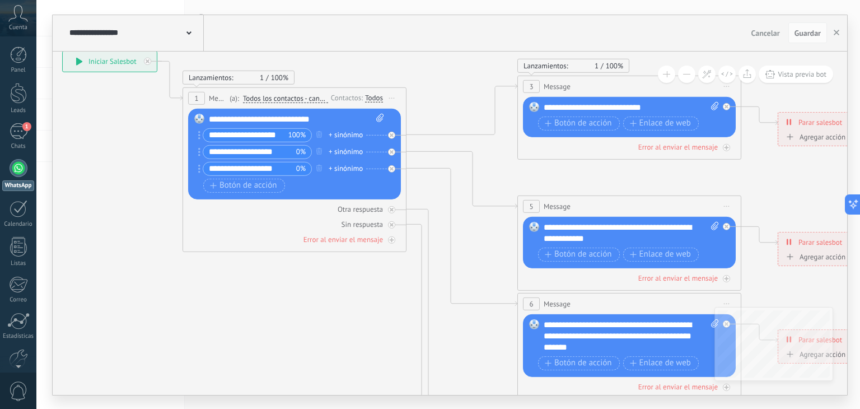
click at [459, 129] on icon at bounding box center [654, 336] width 1744 height 1130
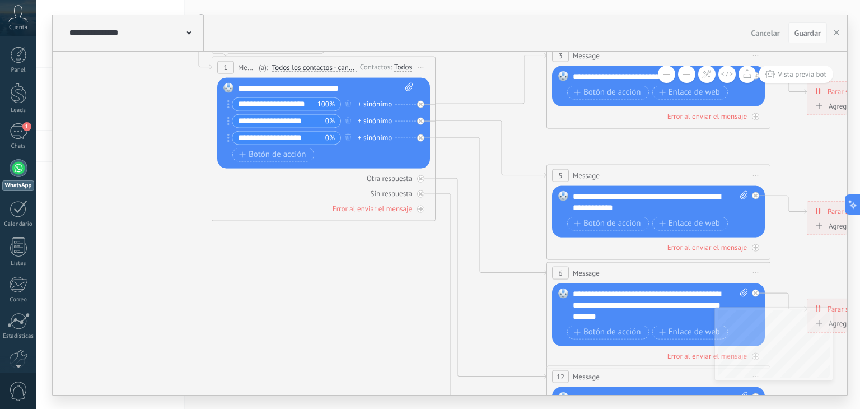
click at [459, 129] on icon at bounding box center [683, 305] width 1744 height 1130
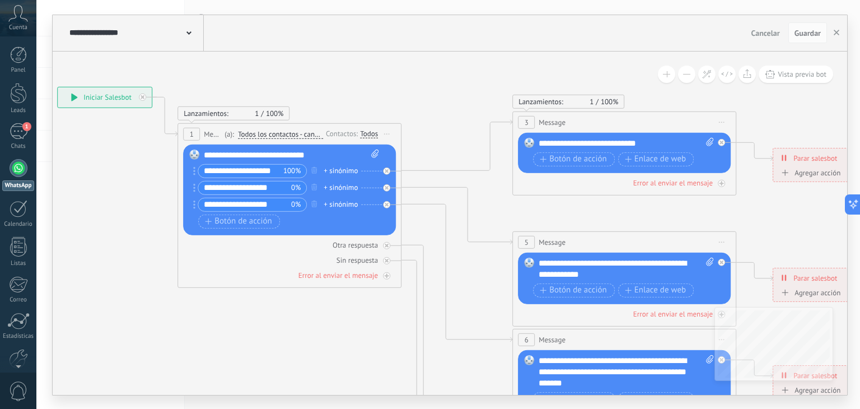
drag, startPoint x: 560, startPoint y: 95, endPoint x: 541, endPoint y: 106, distance: 22.8
click at [472, 137] on icon at bounding box center [649, 371] width 1744 height 1130
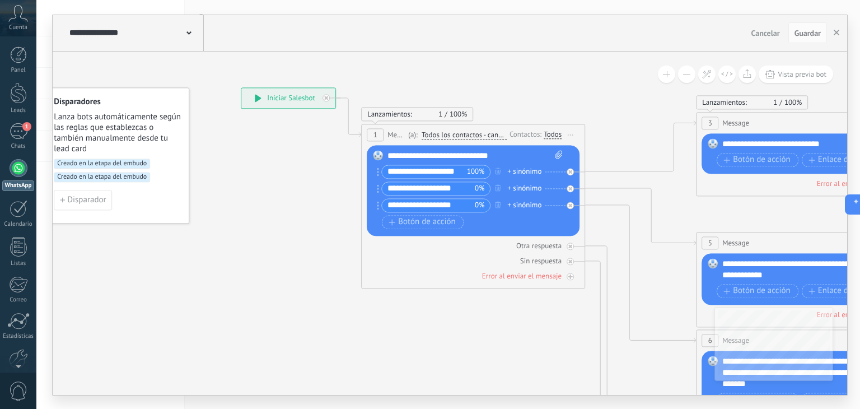
click at [608, 197] on icon at bounding box center [833, 372] width 1744 height 1130
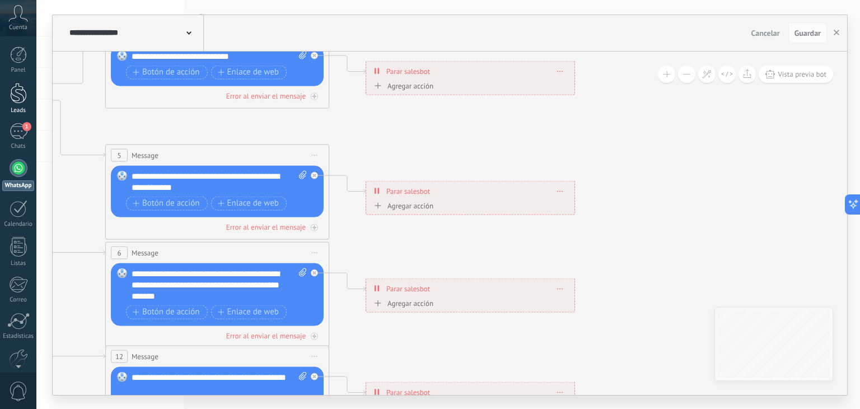
click at [18, 112] on div "Leads" at bounding box center [18, 110] width 32 height 7
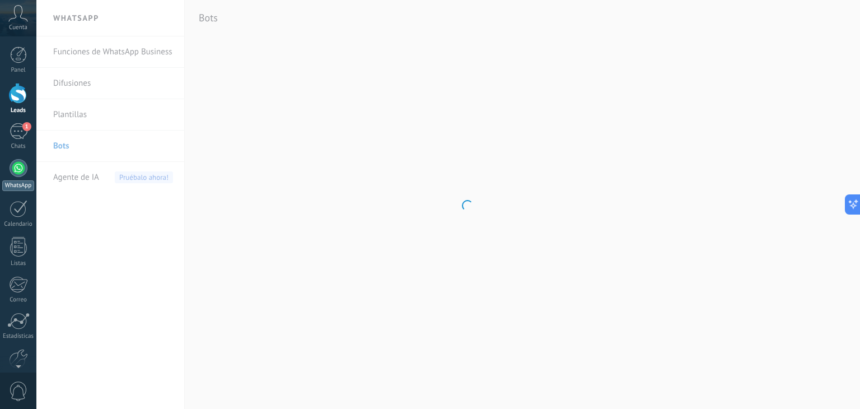
click at [21, 159] on div at bounding box center [19, 168] width 18 height 18
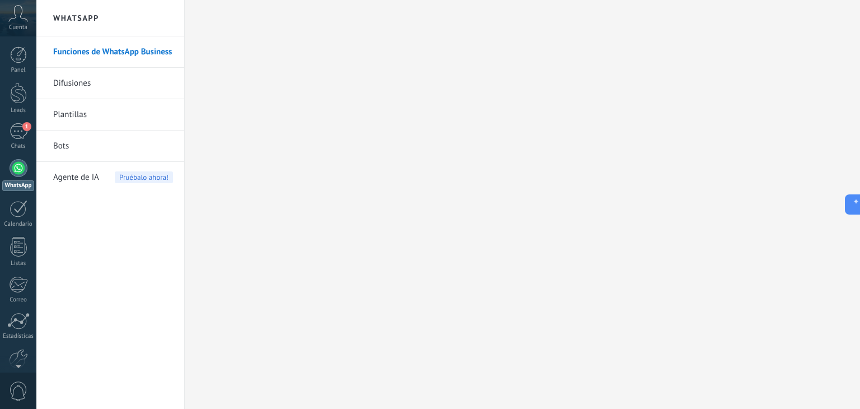
click at [62, 147] on link "Bots" at bounding box center [113, 145] width 120 height 31
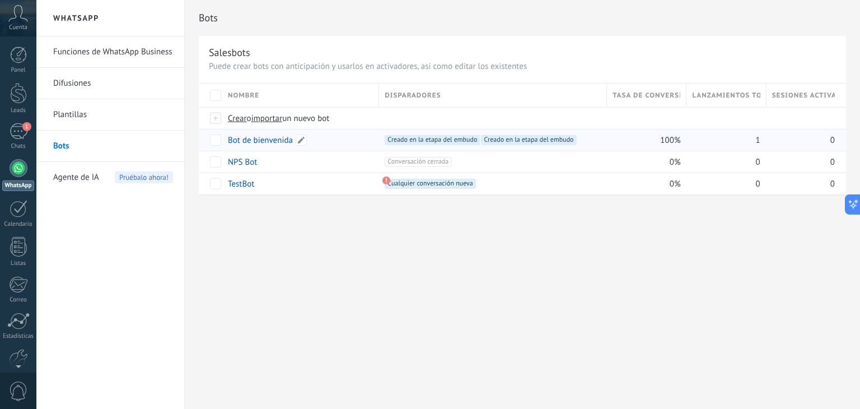
click at [252, 138] on link "Bot de bienvenida" at bounding box center [260, 140] width 65 height 11
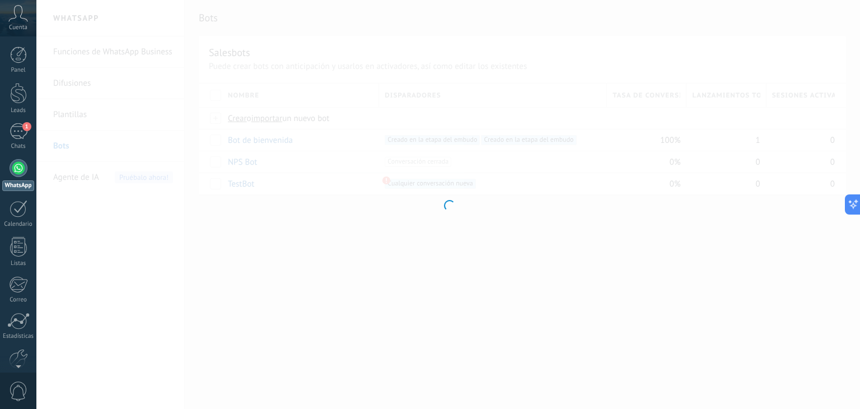
type input "**********"
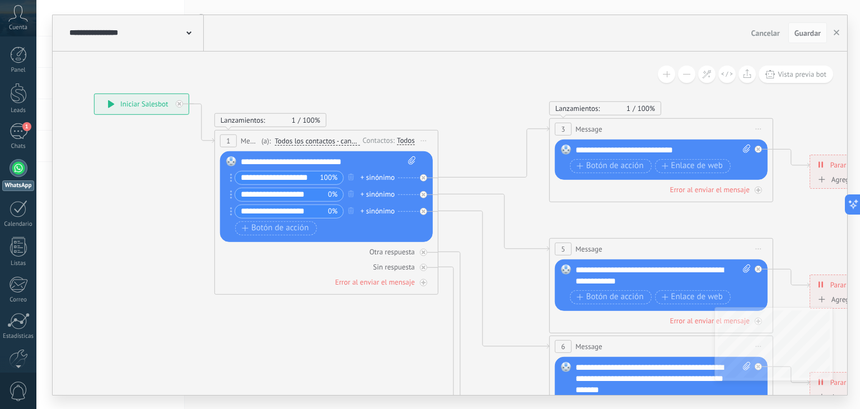
drag, startPoint x: 533, startPoint y: 109, endPoint x: 334, endPoint y: 67, distance: 203.2
click at [334, 67] on icon at bounding box center [686, 378] width 1744 height 1130
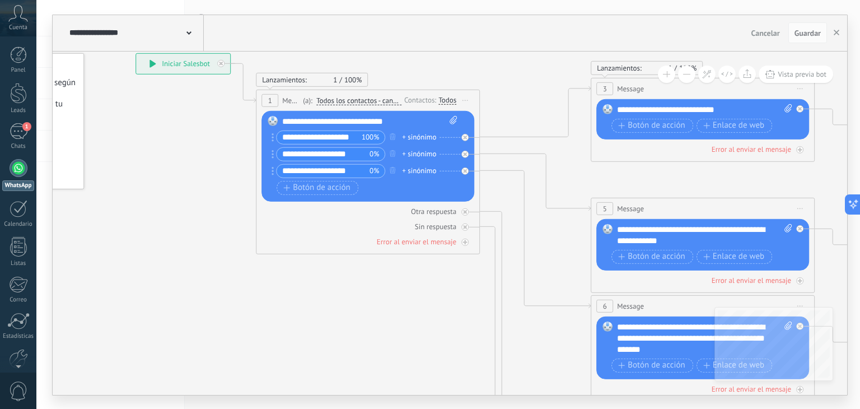
click at [378, 27] on div "**********" at bounding box center [450, 33] width 794 height 36
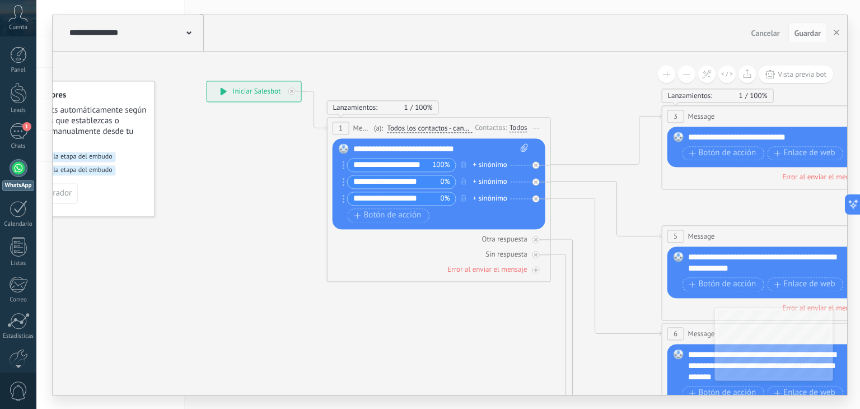
drag, startPoint x: 481, startPoint y: 78, endPoint x: 439, endPoint y: 45, distance: 53.8
click at [439, 45] on div "**********" at bounding box center [450, 204] width 794 height 379
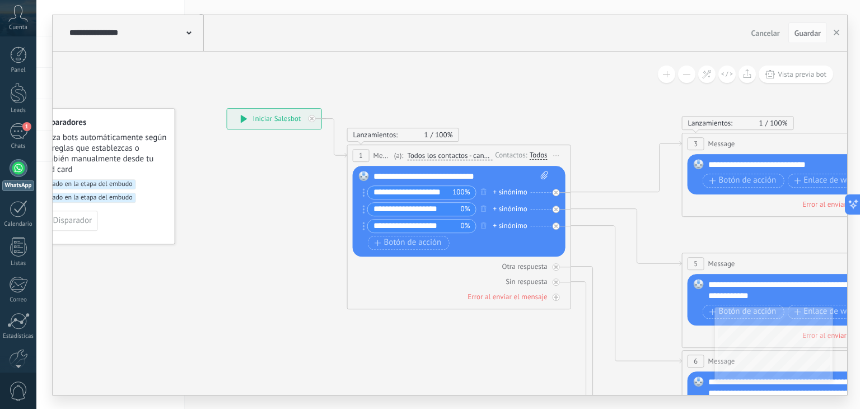
drag, startPoint x: 547, startPoint y: 113, endPoint x: 369, endPoint y: 17, distance: 202.1
click at [369, 17] on div "**********" at bounding box center [450, 204] width 794 height 379
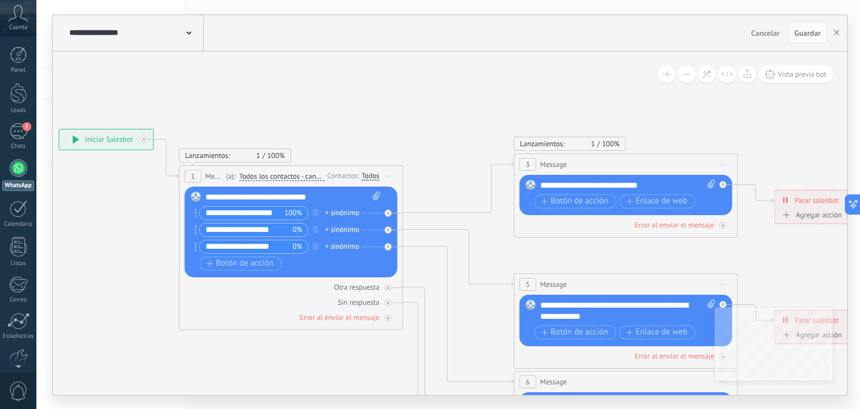
drag, startPoint x: 301, startPoint y: 102, endPoint x: 275, endPoint y: 50, distance: 58.6
click at [275, 50] on div "**********" at bounding box center [450, 204] width 794 height 379
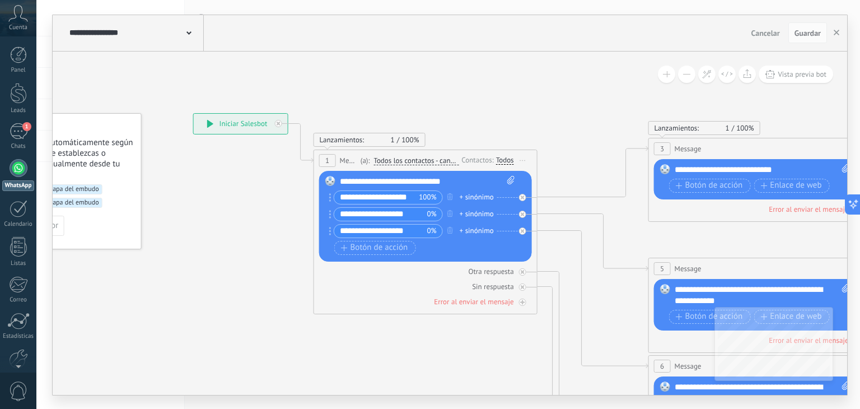
click at [438, 91] on icon at bounding box center [785, 398] width 1744 height 1130
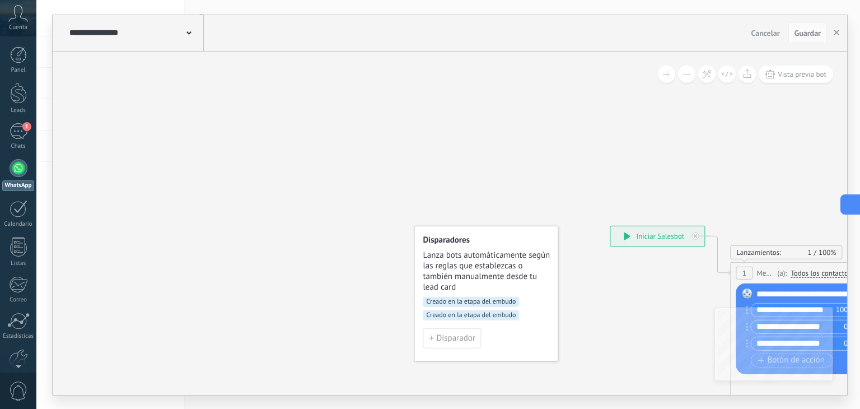
click at [848, 199] on icon at bounding box center [849, 205] width 12 height 12
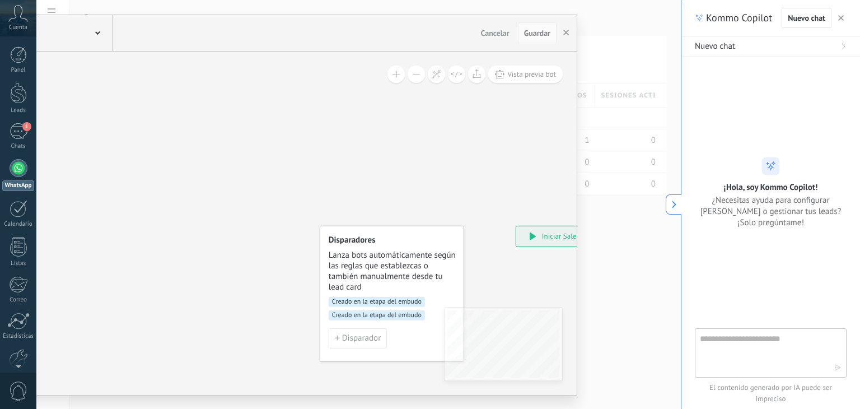
type textarea "**********"
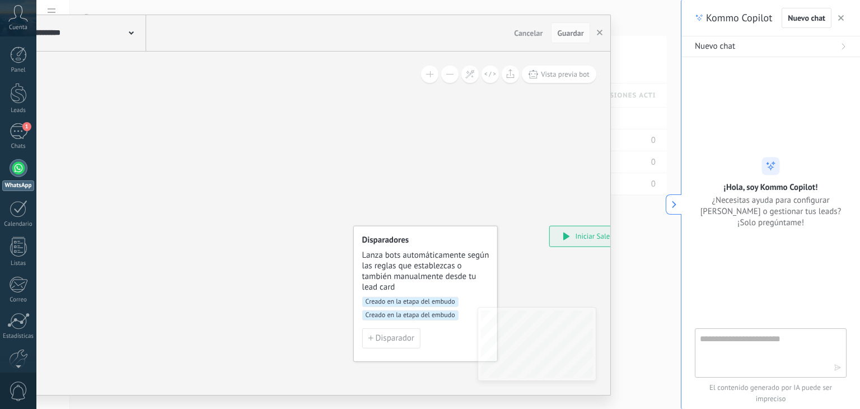
scroll to position [11, 0]
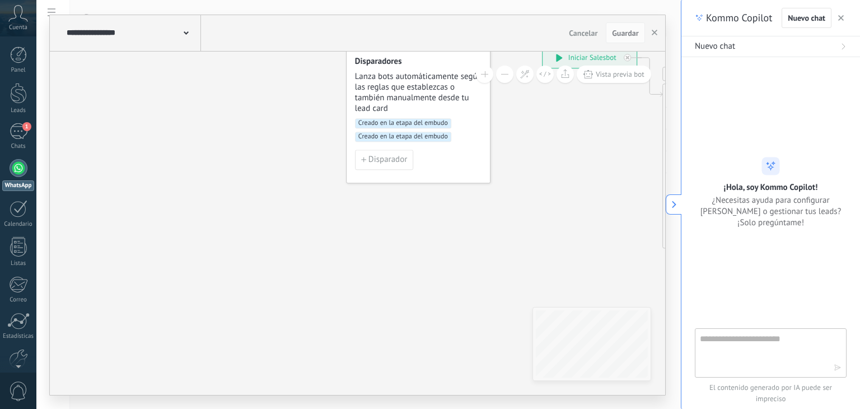
click at [839, 18] on icon "button" at bounding box center [841, 18] width 6 height 6
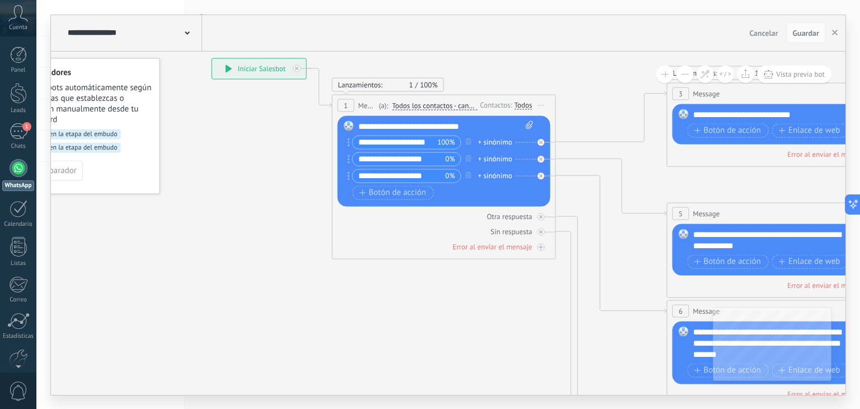
drag, startPoint x: 455, startPoint y: 32, endPoint x: 448, endPoint y: 25, distance: 9.9
click at [448, 25] on div "**********" at bounding box center [448, 204] width 794 height 379
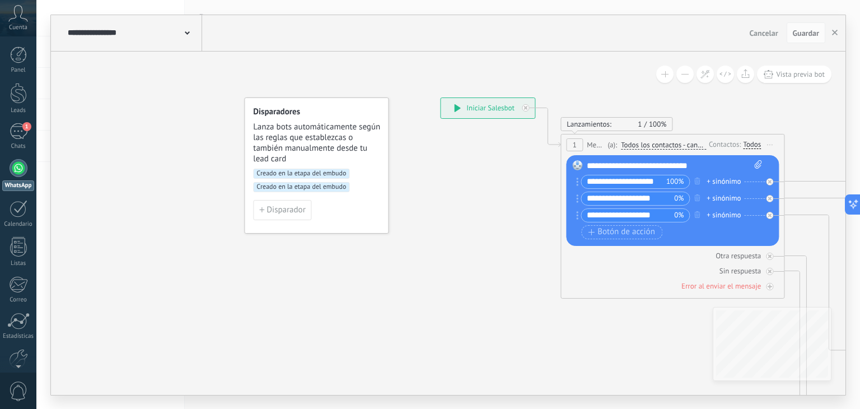
click at [684, 71] on button at bounding box center [684, 73] width 17 height 17
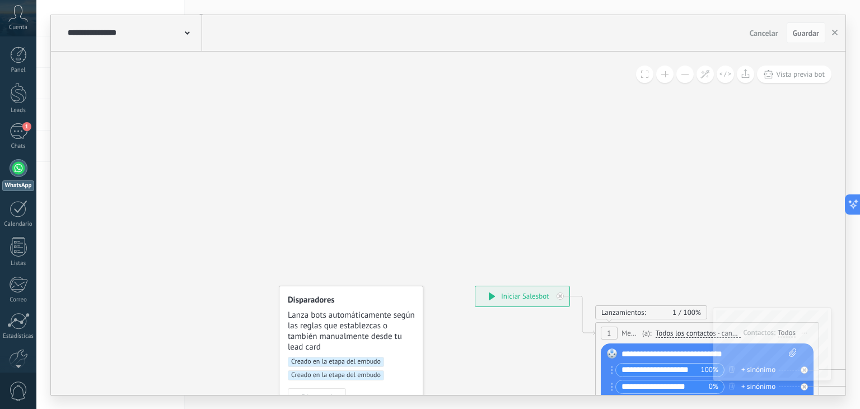
drag, startPoint x: 672, startPoint y: 223, endPoint x: 475, endPoint y: 32, distance: 274.7
click at [475, 32] on div "**********" at bounding box center [448, 204] width 794 height 379
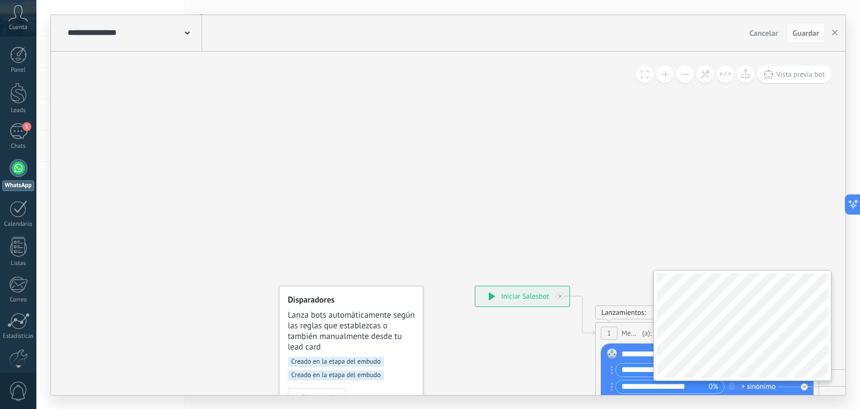
click at [532, 76] on div "**********" at bounding box center [448, 222] width 794 height 343
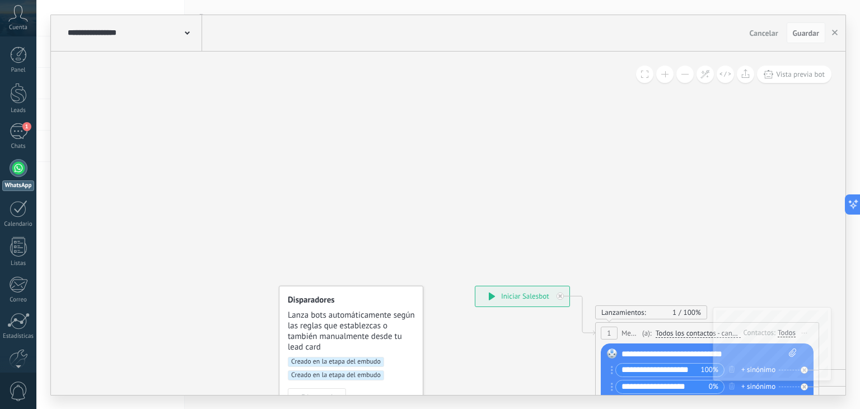
click at [480, 39] on div "**********" at bounding box center [448, 204] width 794 height 379
click at [668, 73] on button at bounding box center [664, 73] width 17 height 17
click at [685, 76] on button at bounding box center [684, 73] width 17 height 17
drag, startPoint x: 617, startPoint y: 272, endPoint x: 457, endPoint y: 135, distance: 210.7
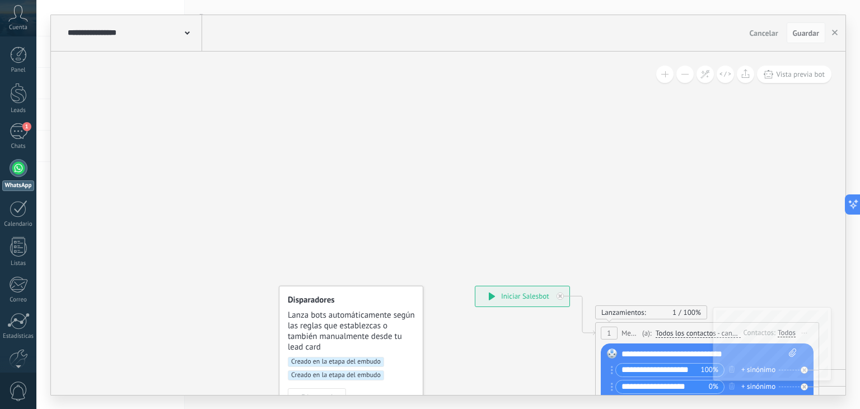
drag, startPoint x: 737, startPoint y: 194, endPoint x: 349, endPoint y: 231, distance: 389.6
drag, startPoint x: 548, startPoint y: 330, endPoint x: 542, endPoint y: 331, distance: 6.8
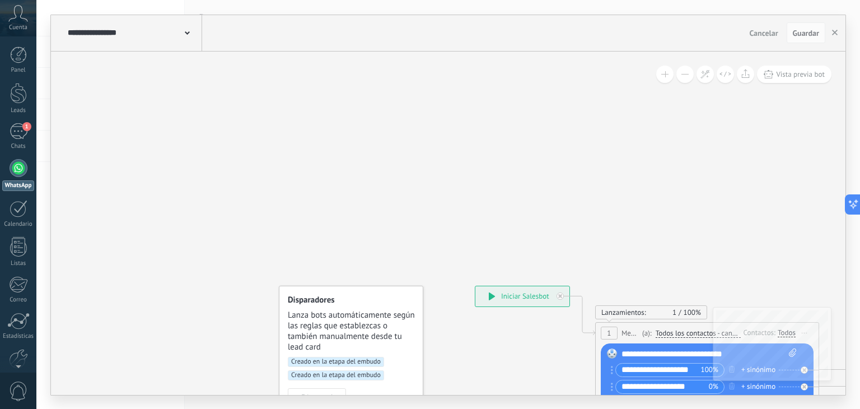
drag, startPoint x: 604, startPoint y: 354, endPoint x: 471, endPoint y: 280, distance: 152.3
click at [475, 285] on div "**********" at bounding box center [475, 285] width 0 height 0
click at [21, 209] on div at bounding box center [19, 208] width 18 height 17
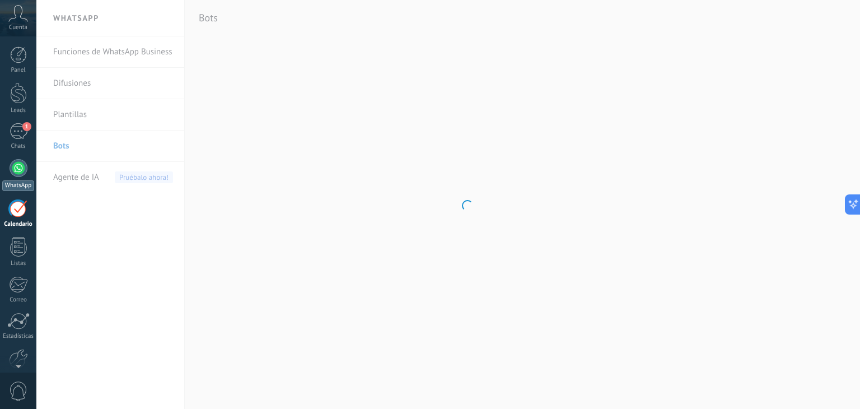
click at [16, 179] on link "WhatsApp" at bounding box center [18, 175] width 36 height 32
click at [19, 170] on div at bounding box center [19, 168] width 18 height 18
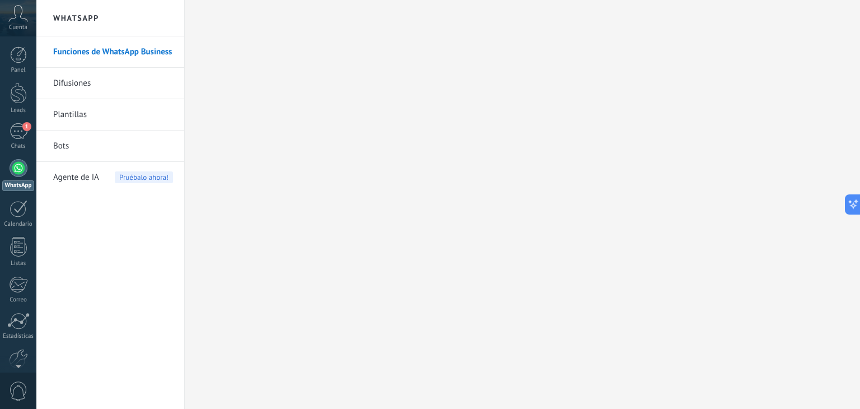
click at [70, 148] on link "Bots" at bounding box center [113, 145] width 120 height 31
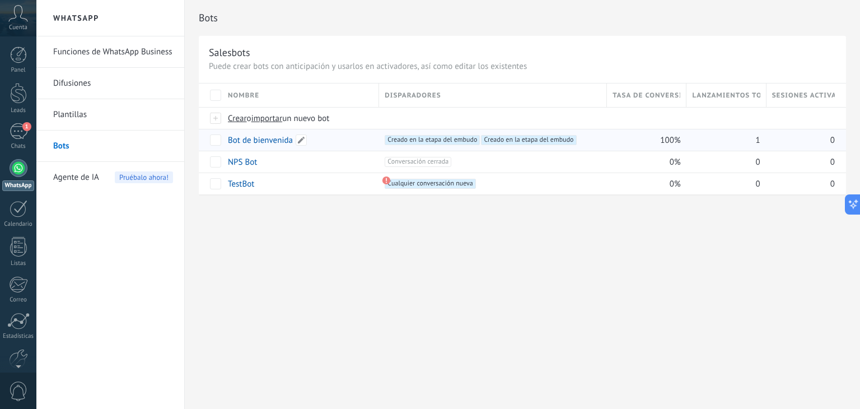
click at [240, 142] on link "Bot de bienvenida" at bounding box center [260, 140] width 65 height 11
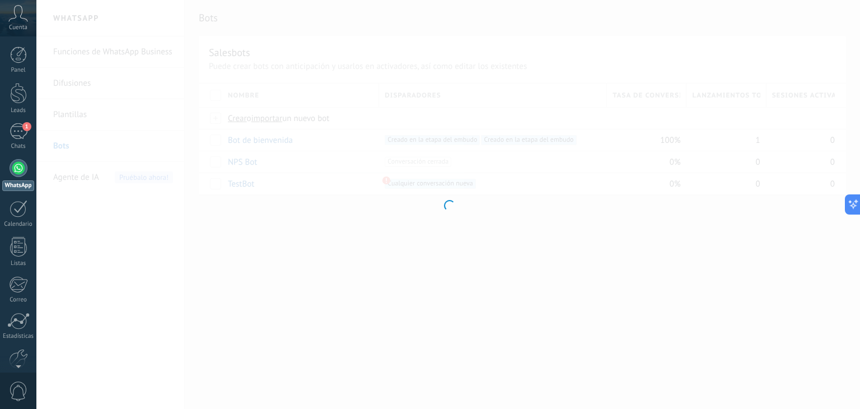
type input "**********"
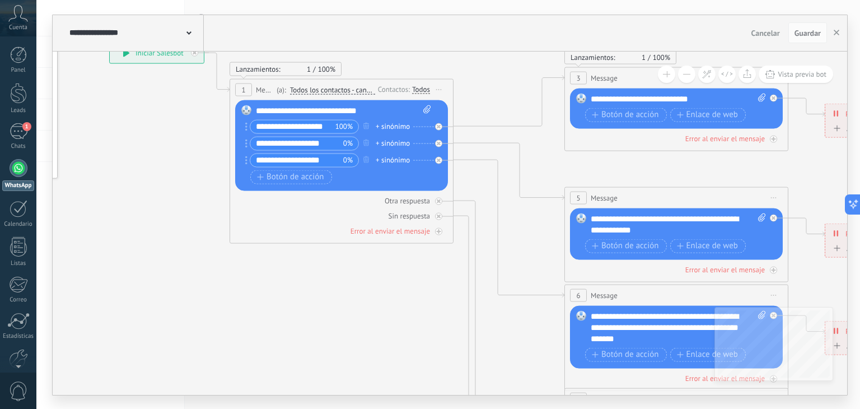
drag, startPoint x: 595, startPoint y: 359, endPoint x: 407, endPoint y: 261, distance: 212.5
click at [407, 261] on icon at bounding box center [701, 327] width 1744 height 1130
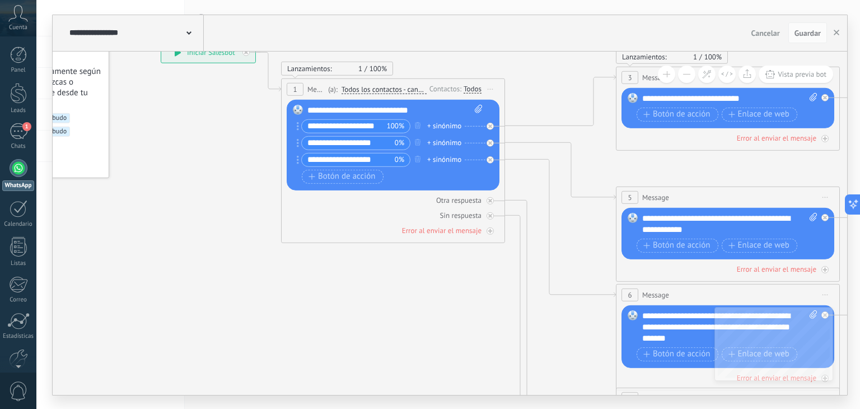
click at [466, 265] on icon at bounding box center [753, 327] width 1744 height 1130
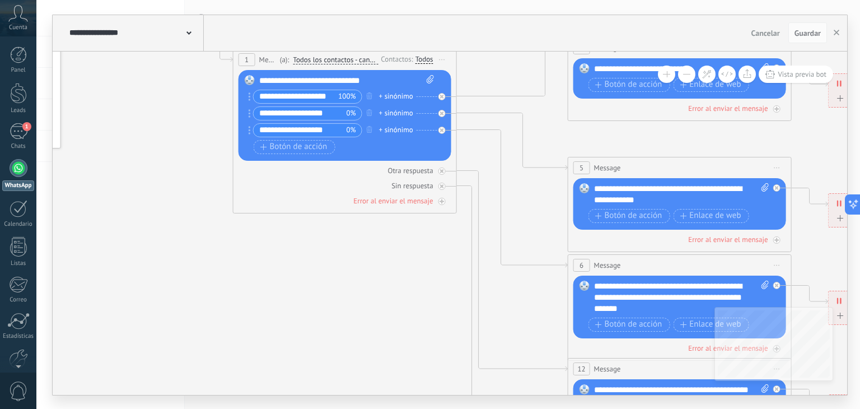
click at [415, 240] on icon at bounding box center [705, 298] width 1744 height 1130
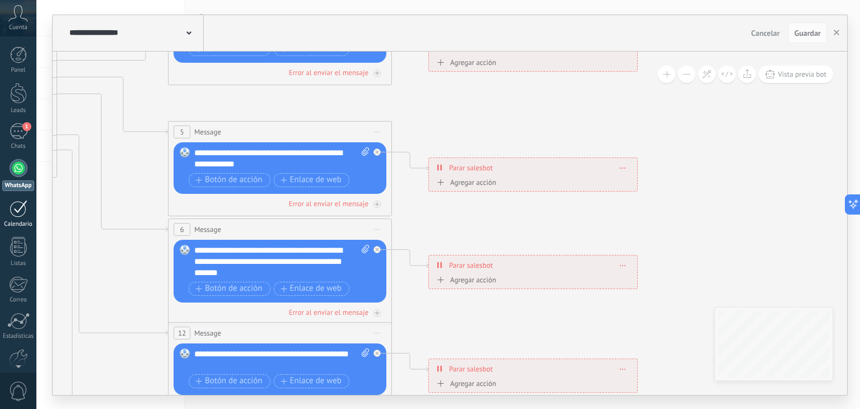
click at [18, 200] on div at bounding box center [19, 208] width 18 height 17
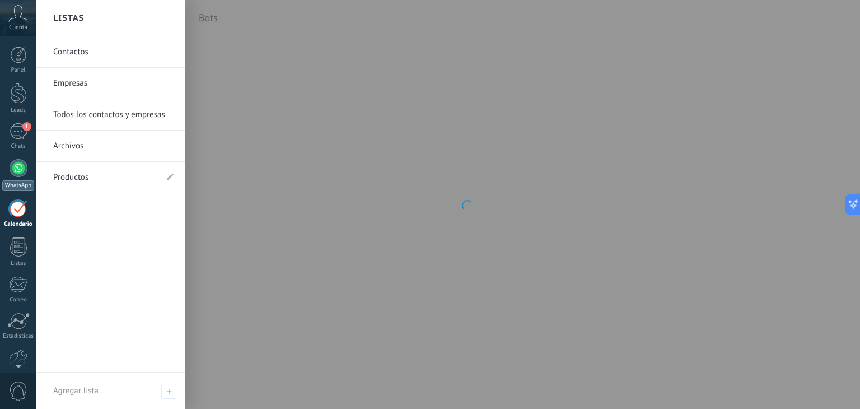
click at [11, 171] on div at bounding box center [19, 168] width 18 height 18
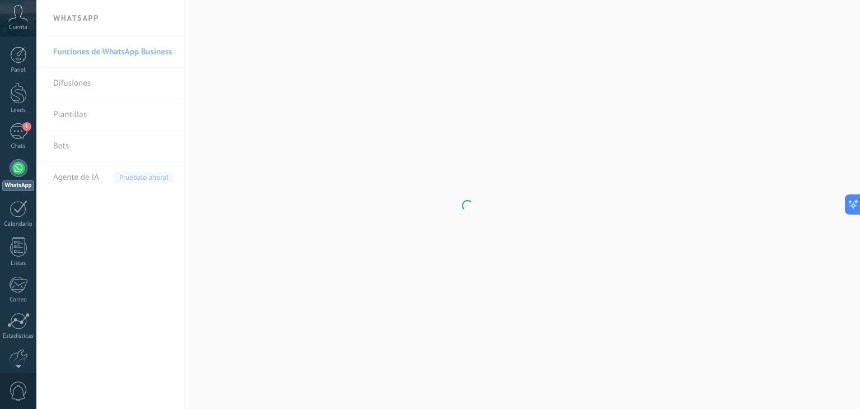
click at [53, 149] on body ".abccls-1,.abccls-2{fill-rule:evenodd}.abccls-2{fill:#fff} .abfcls-1{fill:none}…" at bounding box center [430, 204] width 860 height 409
click at [63, 147] on body ".abccls-1,.abccls-2{fill-rule:evenodd}.abccls-2{fill:#fff} .abfcls-1{fill:none}…" at bounding box center [430, 204] width 860 height 409
click at [63, 147] on link "Bots" at bounding box center [113, 145] width 120 height 31
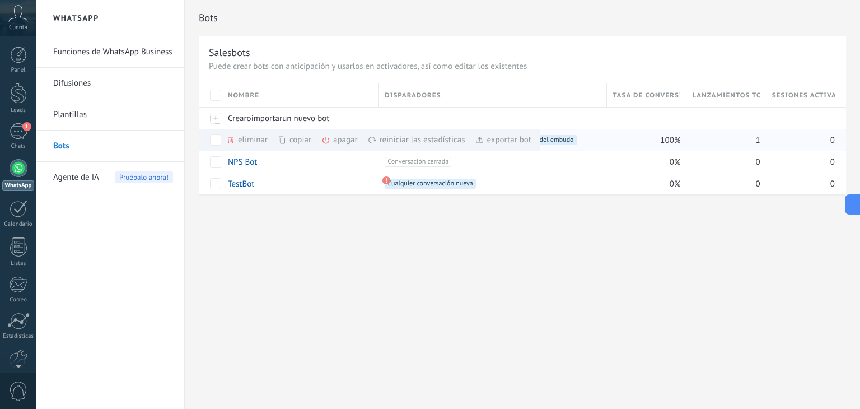
click at [255, 139] on div "eliminar màs" at bounding box center [265, 140] width 79 height 22
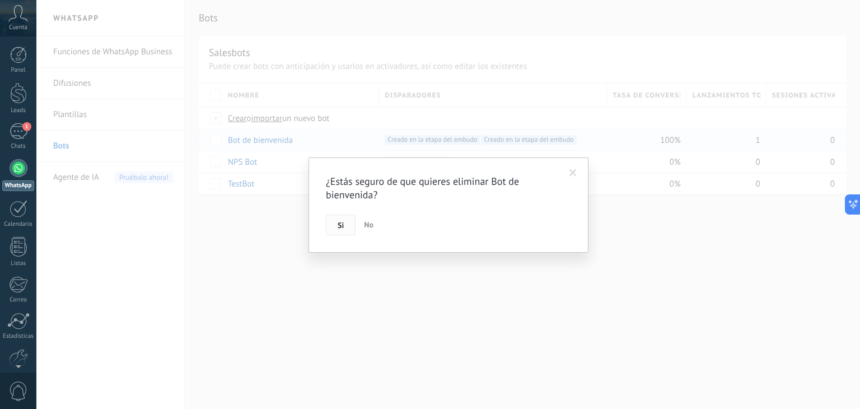
click at [347, 227] on button "Si" at bounding box center [341, 224] width 30 height 21
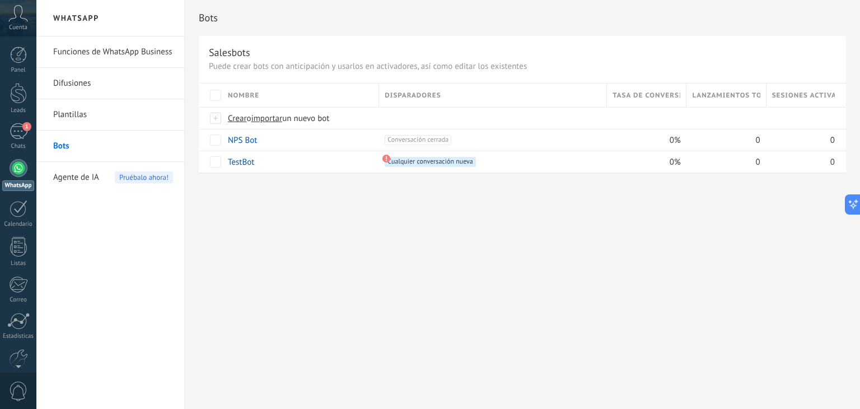
click at [306, 235] on div "Bots Salesbots Puede crear bots con anticipación y usarlos en activadores, así …" at bounding box center [522, 204] width 675 height 409
click at [20, 134] on div "1" at bounding box center [19, 131] width 18 height 16
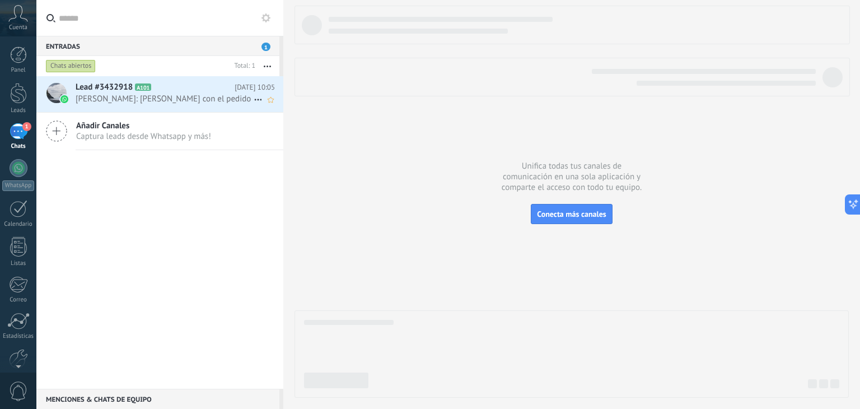
click at [98, 95] on span "[PERSON_NAME]: [PERSON_NAME] con el pedido" at bounding box center [165, 98] width 178 height 11
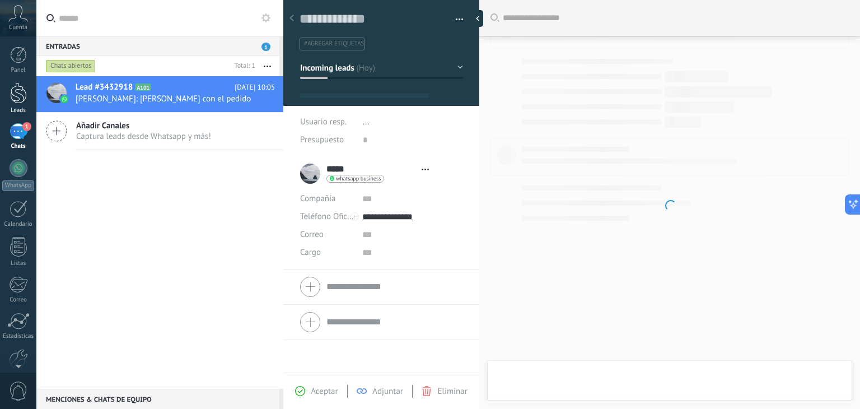
click at [20, 100] on div at bounding box center [18, 93] width 17 height 21
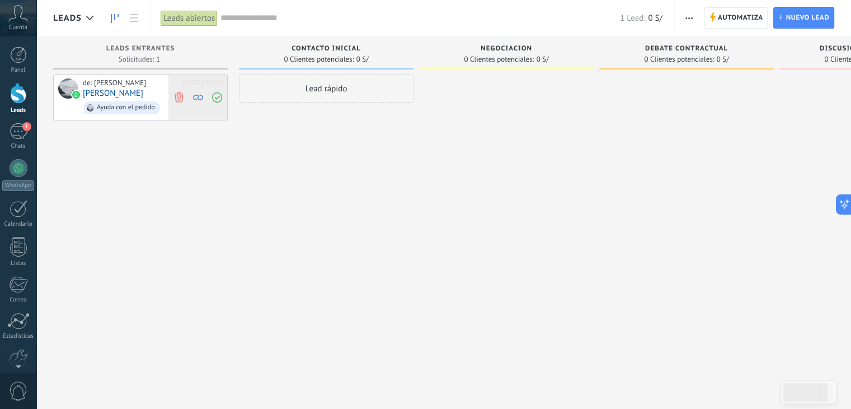
click at [179, 97] on icon at bounding box center [179, 97] width 10 height 10
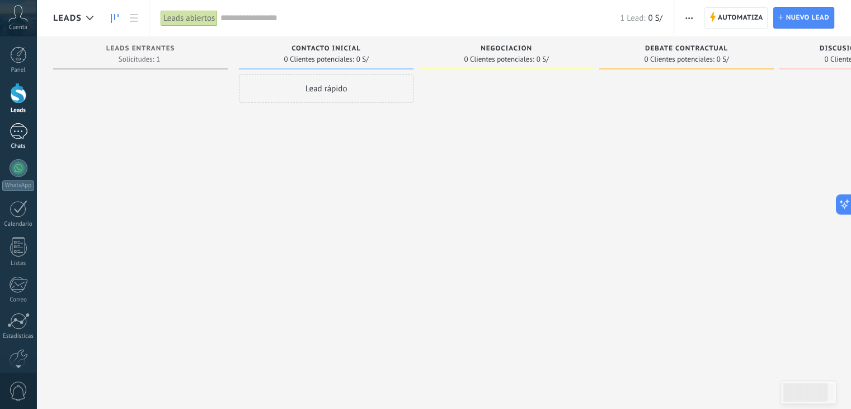
click at [15, 130] on div "1" at bounding box center [19, 131] width 18 height 16
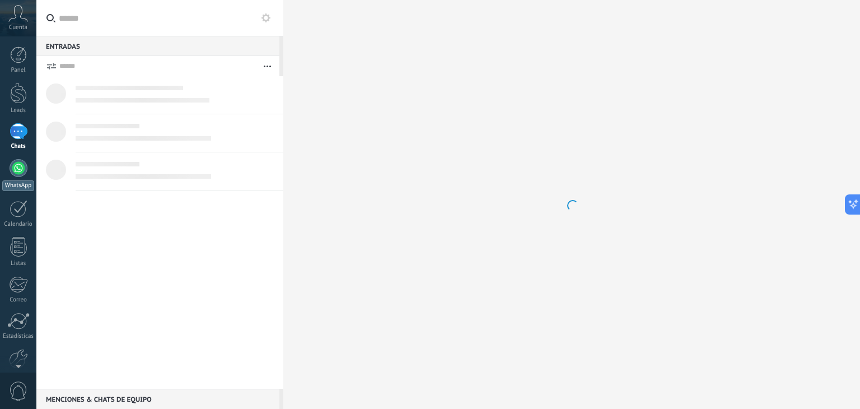
click at [18, 173] on div at bounding box center [19, 168] width 18 height 18
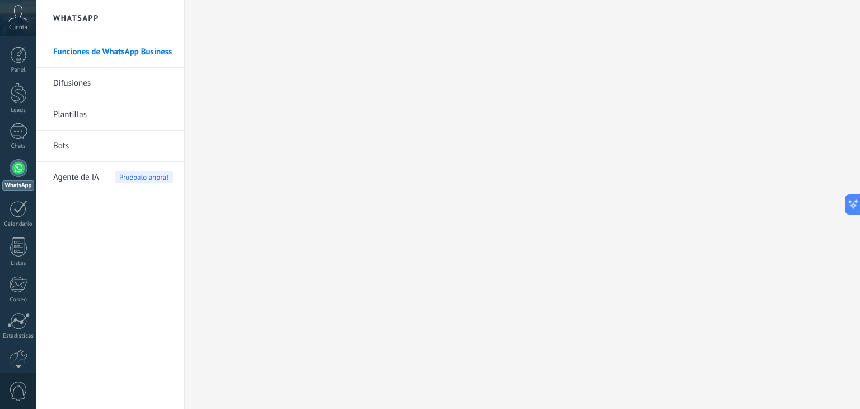
click at [64, 145] on link "Bots" at bounding box center [113, 145] width 120 height 31
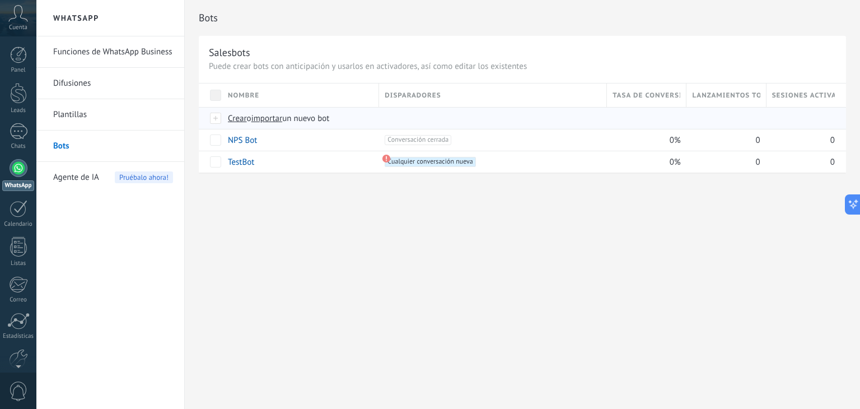
click at [233, 120] on span "Crear" at bounding box center [237, 118] width 19 height 11
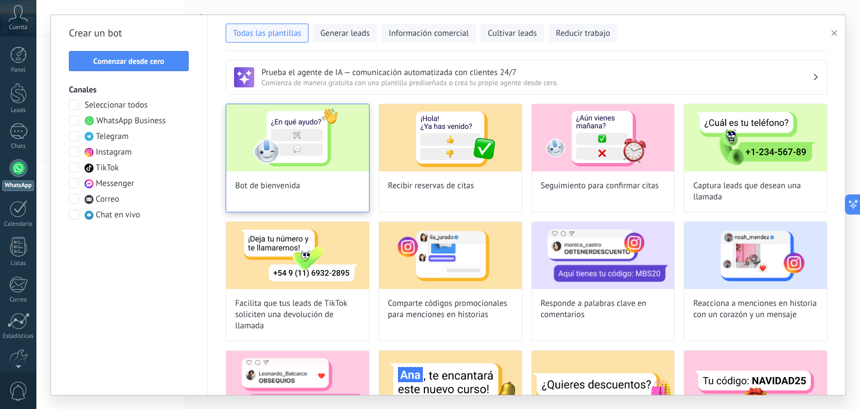
click at [293, 191] on div "Bot de bienvenida" at bounding box center [298, 158] width 144 height 109
type input "**********"
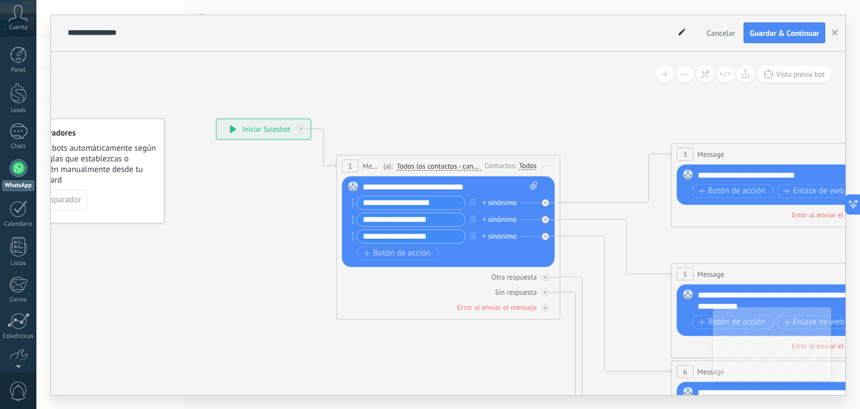
drag, startPoint x: 557, startPoint y: 148, endPoint x: 413, endPoint y: 106, distance: 150.5
click at [420, 107] on icon at bounding box center [808, 403] width 1744 height 1130
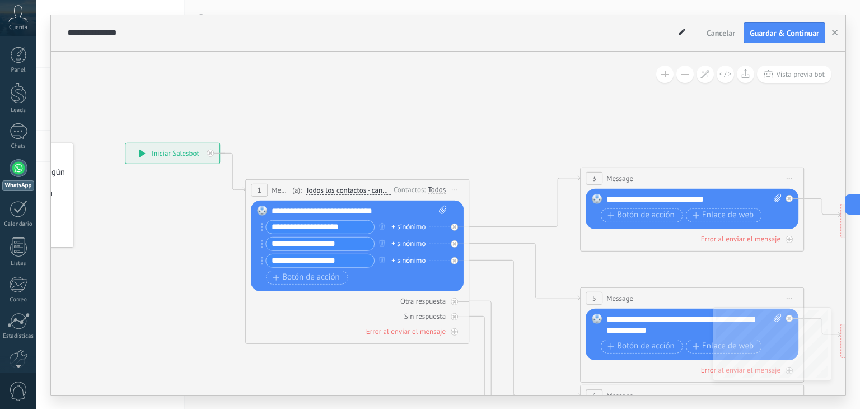
drag, startPoint x: 445, startPoint y: 224, endPoint x: 376, endPoint y: 126, distance: 120.4
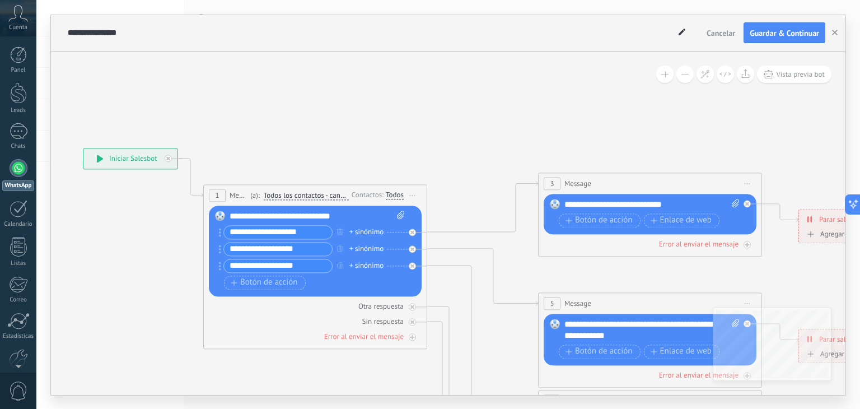
drag, startPoint x: 351, startPoint y: 161, endPoint x: 330, endPoint y: 128, distance: 39.3
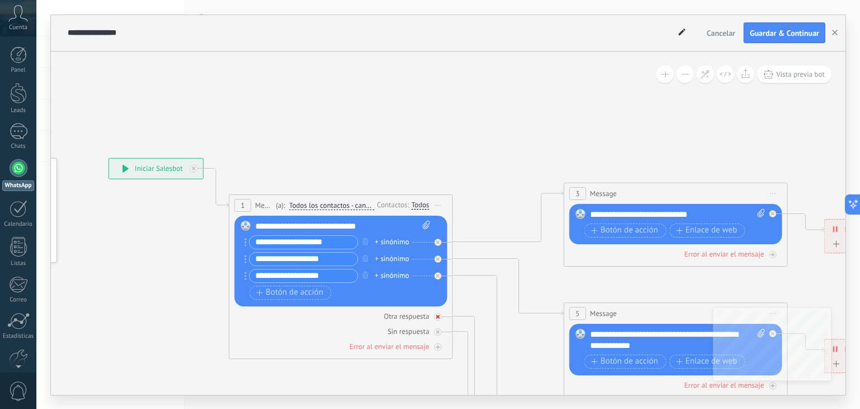
drag, startPoint x: 377, startPoint y: 171, endPoint x: 364, endPoint y: 309, distance: 139.3
drag, startPoint x: 364, startPoint y: 309, endPoint x: 307, endPoint y: 286, distance: 62.2
click at [109, 158] on div "**********" at bounding box center [109, 158] width 0 height 0
drag, startPoint x: 454, startPoint y: 373, endPoint x: 392, endPoint y: 283, distance: 109.8
click at [109, 158] on div "**********" at bounding box center [109, 158] width 0 height 0
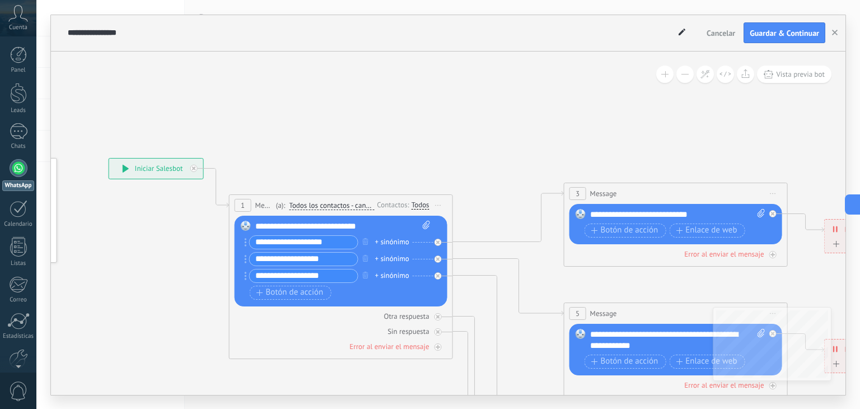
drag, startPoint x: 495, startPoint y: 310, endPoint x: 423, endPoint y: 213, distance: 120.9
click at [109, 158] on div "**********" at bounding box center [109, 158] width 0 height 0
drag, startPoint x: 465, startPoint y: 301, endPoint x: 348, endPoint y: 58, distance: 269.6
drag, startPoint x: 348, startPoint y: 58, endPoint x: 298, endPoint y: 69, distance: 51.0
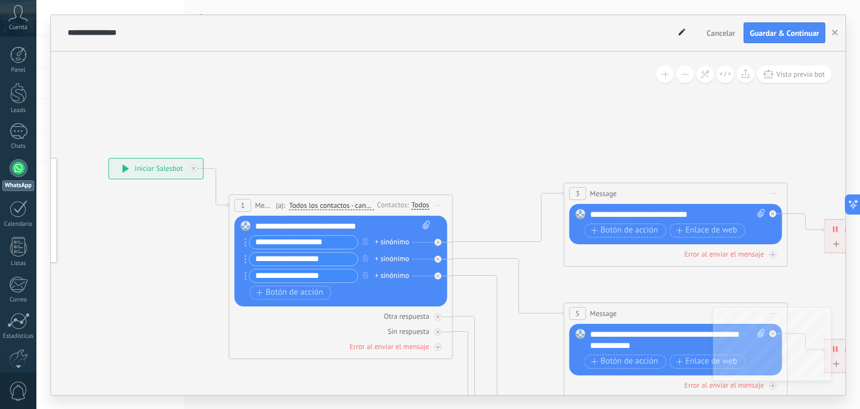
drag, startPoint x: 472, startPoint y: 332, endPoint x: 428, endPoint y: 210, distance: 129.8
drag, startPoint x: 590, startPoint y: 142, endPoint x: 463, endPoint y: 87, distance: 138.6
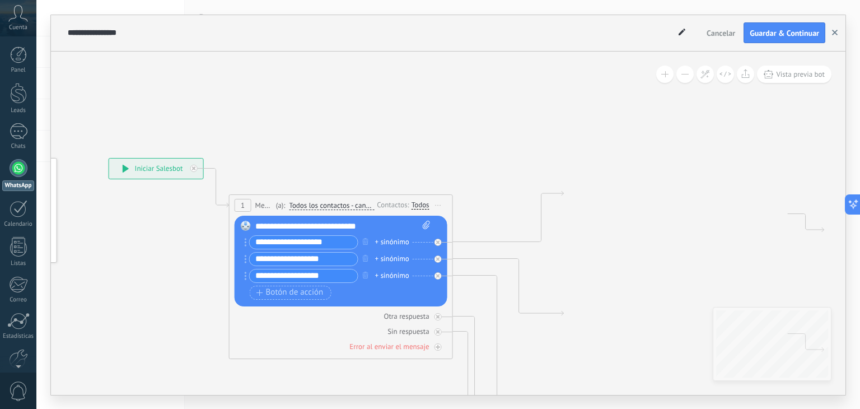
click at [834, 34] on icon "button" at bounding box center [835, 33] width 6 height 6
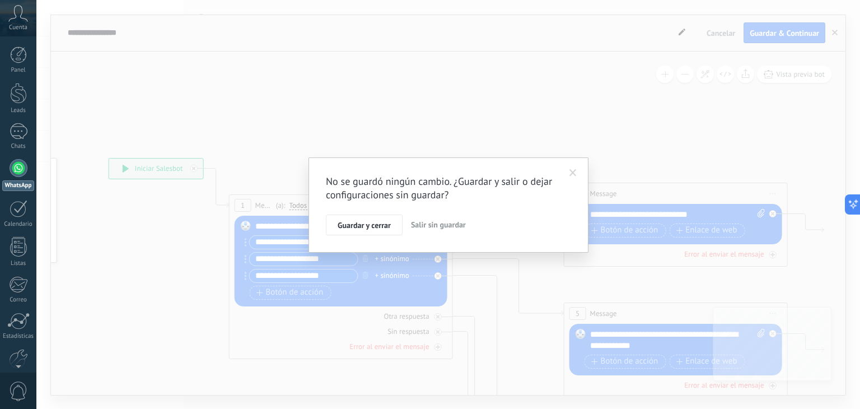
click at [573, 173] on span at bounding box center [572, 173] width 7 height 8
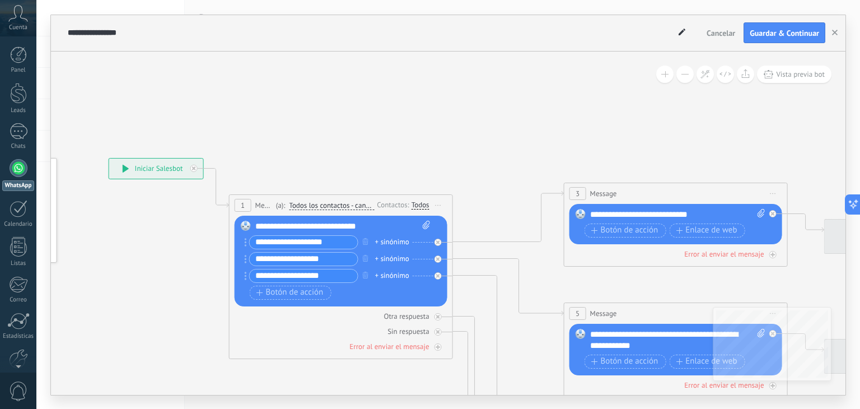
drag, startPoint x: 439, startPoint y: 103, endPoint x: 363, endPoint y: 57, distance: 89.2
click at [10, 138] on div "1" at bounding box center [19, 131] width 18 height 16
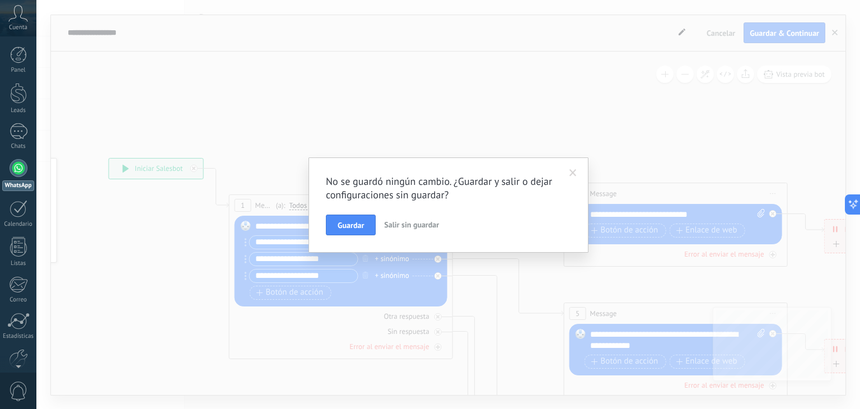
click at [18, 21] on icon at bounding box center [18, 13] width 20 height 17
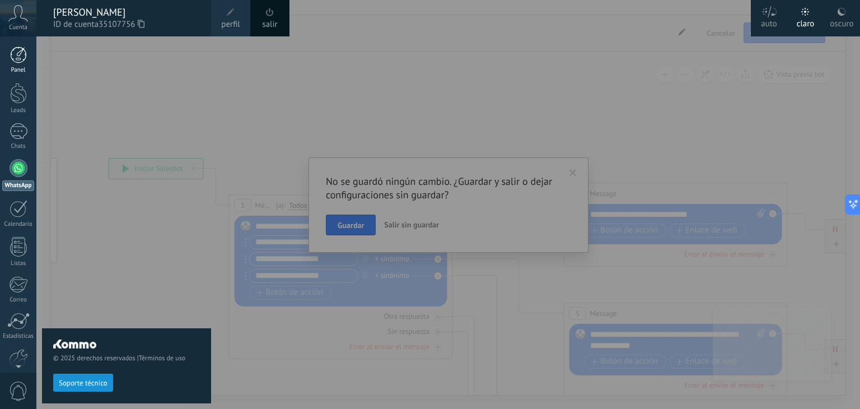
click at [18, 52] on div at bounding box center [18, 54] width 17 height 17
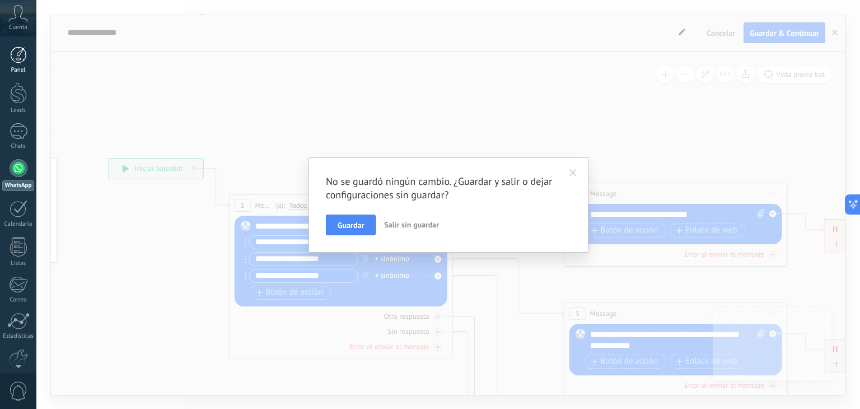
click at [18, 52] on div at bounding box center [18, 54] width 17 height 17
click at [410, 224] on span "Salir sin guardar" at bounding box center [411, 224] width 55 height 10
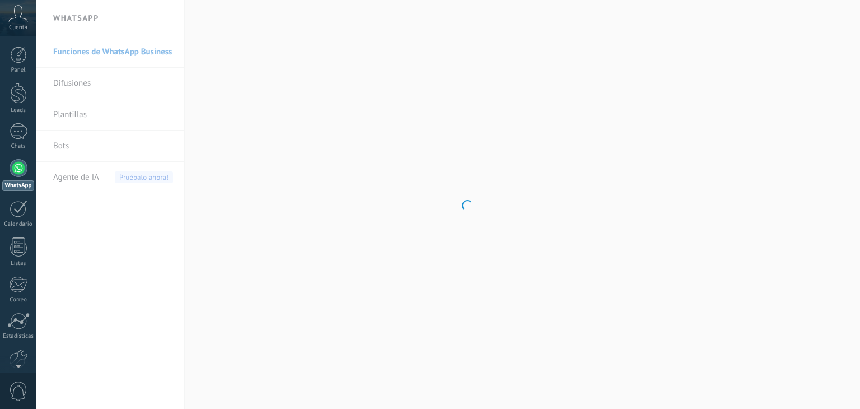
click at [62, 146] on body ".abccls-1,.abccls-2{fill-rule:evenodd}.abccls-2{fill:#fff} .abfcls-1{fill:none}…" at bounding box center [430, 204] width 860 height 409
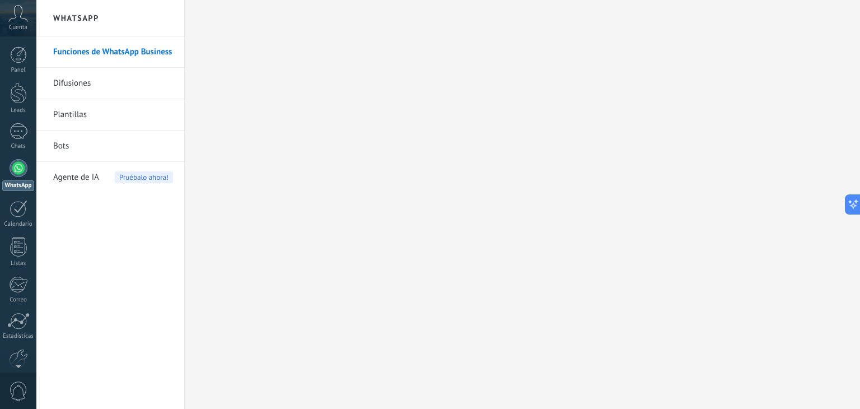
click at [62, 146] on link "Bots" at bounding box center [113, 145] width 120 height 31
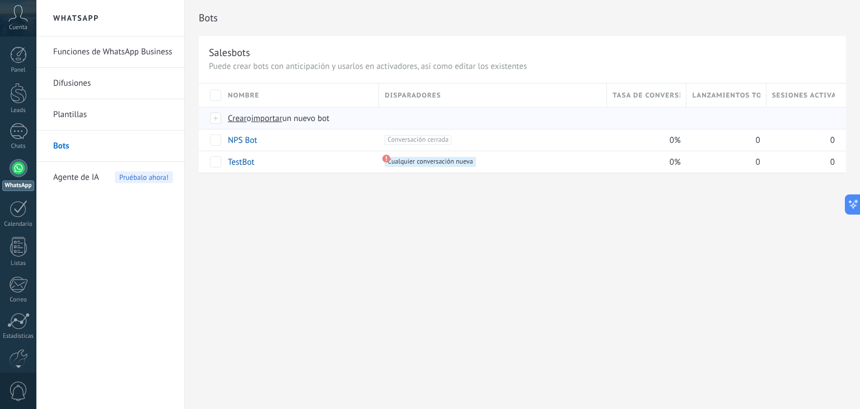
click at [236, 121] on span "Crear" at bounding box center [237, 118] width 19 height 11
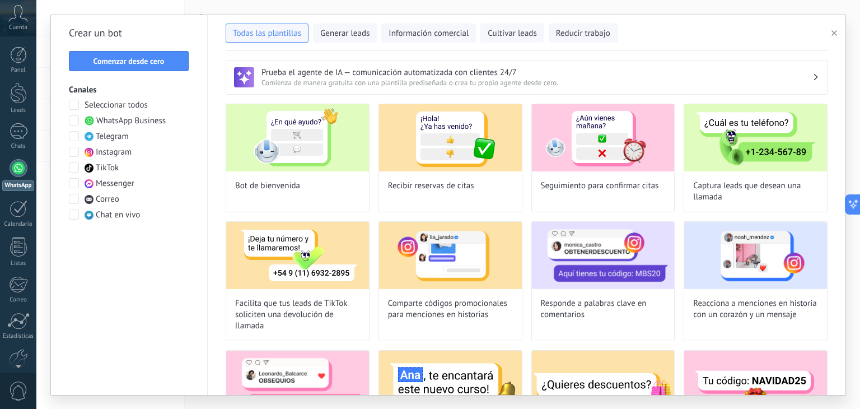
click at [827, 34] on button "button" at bounding box center [836, 32] width 18 height 13
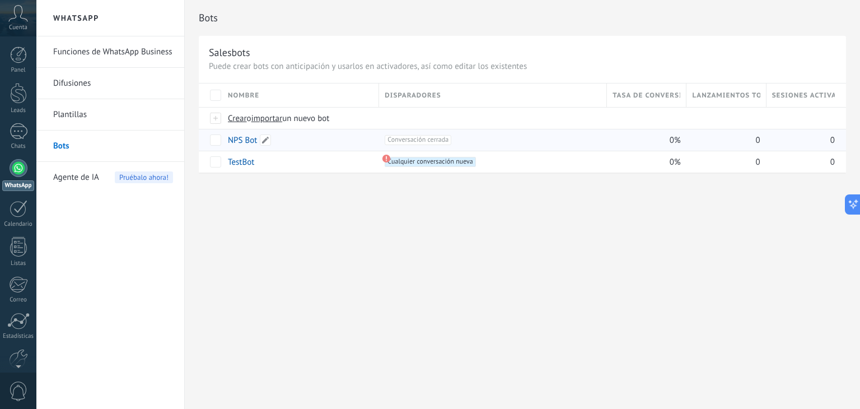
click at [239, 139] on link "NPS Bot" at bounding box center [242, 140] width 29 height 11
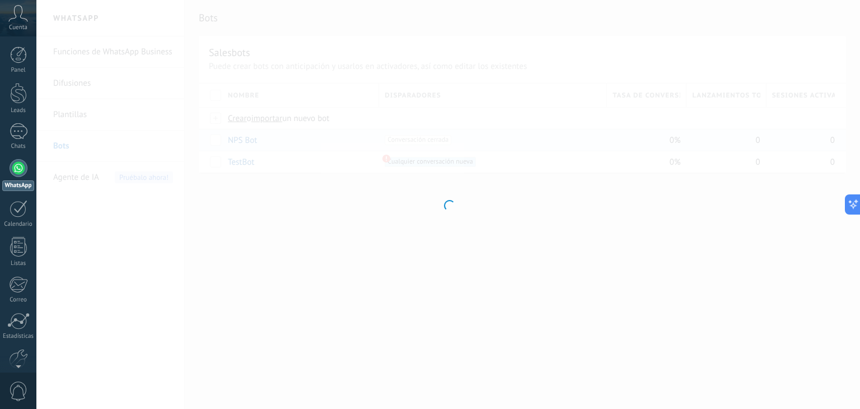
click at [239, 139] on div at bounding box center [447, 204] width 823 height 409
type input "*******"
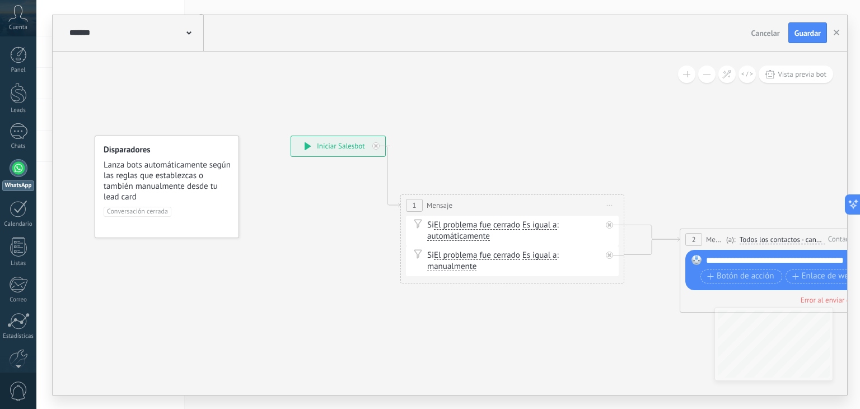
click at [772, 28] on span "Cancelar" at bounding box center [765, 33] width 29 height 10
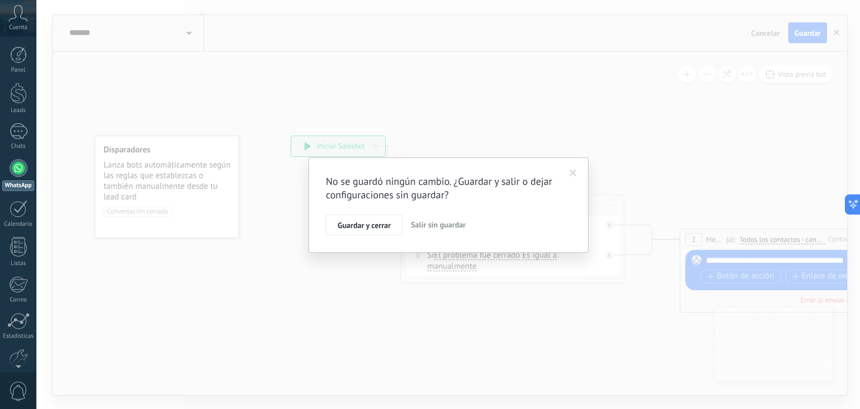
click at [427, 228] on span "Salir sin guardar" at bounding box center [438, 224] width 55 height 10
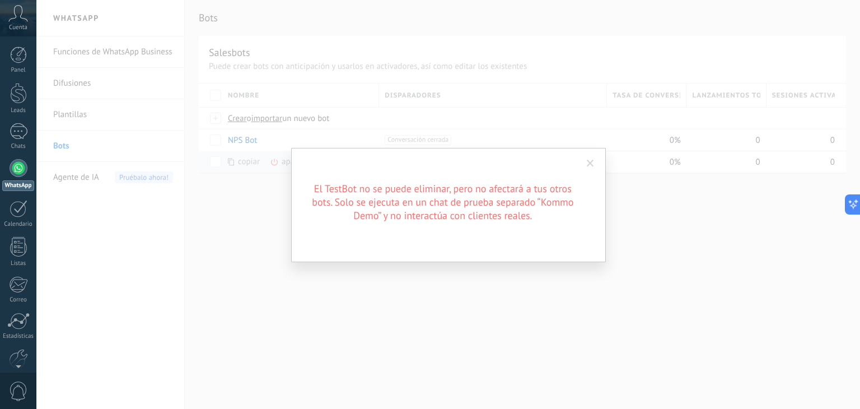
click at [588, 157] on span at bounding box center [590, 163] width 18 height 19
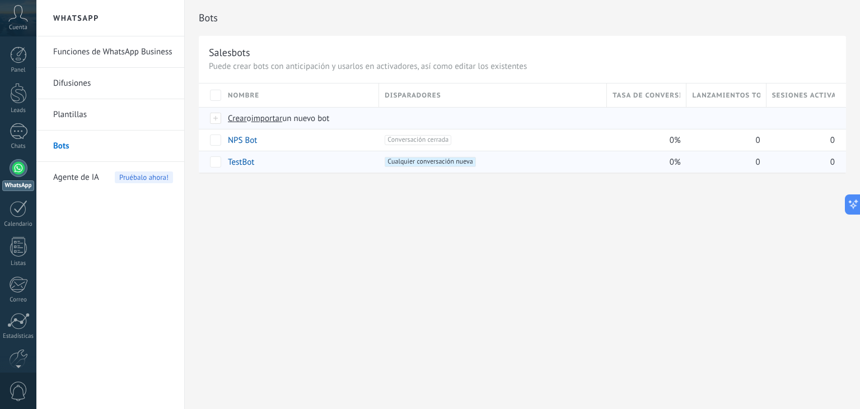
click at [239, 115] on span "Crear" at bounding box center [237, 118] width 19 height 11
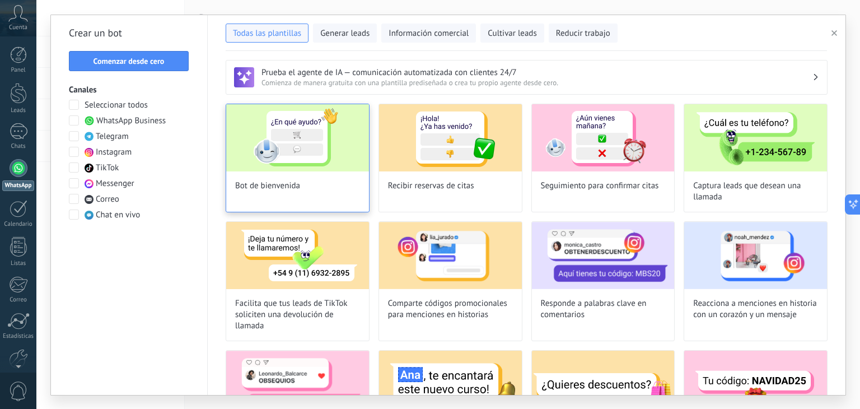
click at [316, 186] on div "Bot de bienvenida" at bounding box center [298, 158] width 144 height 109
type input "**********"
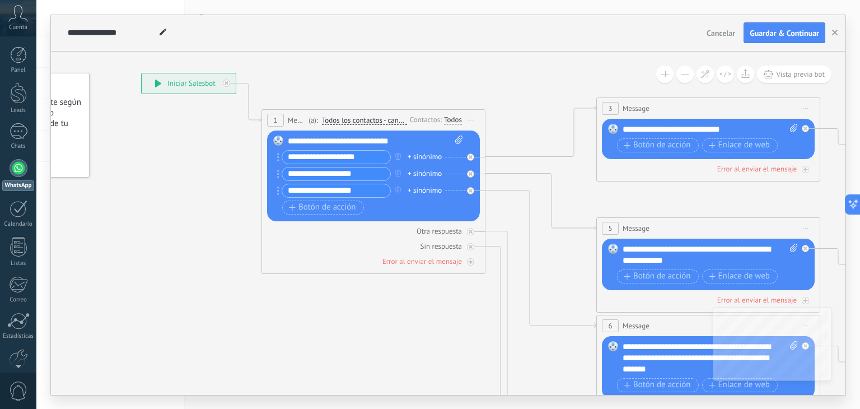
drag, startPoint x: 592, startPoint y: 353, endPoint x: 441, endPoint y: 289, distance: 163.5
click at [441, 289] on icon at bounding box center [733, 358] width 1744 height 1130
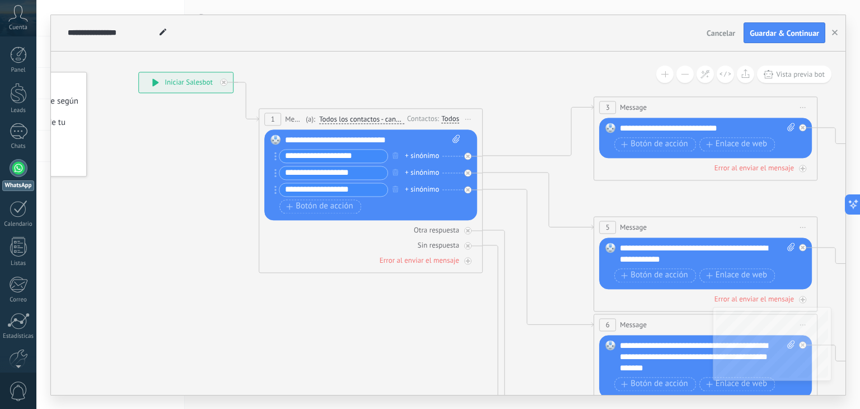
drag, startPoint x: 457, startPoint y: 309, endPoint x: 402, endPoint y: 285, distance: 59.2
click at [402, 285] on icon at bounding box center [730, 357] width 1744 height 1130
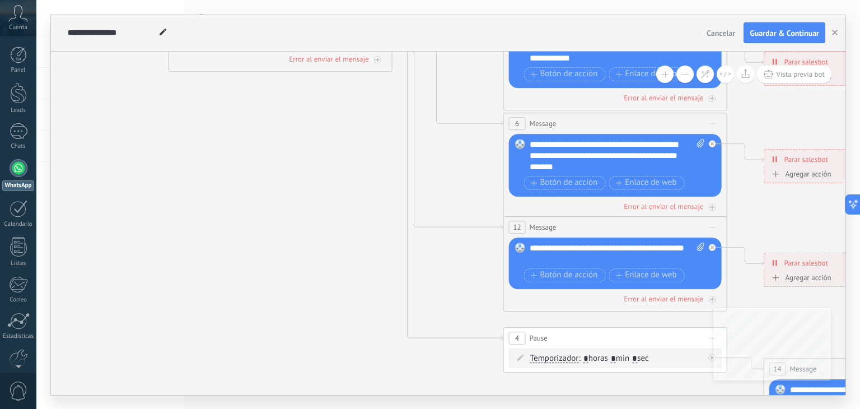
drag, startPoint x: 497, startPoint y: 359, endPoint x: 454, endPoint y: 163, distance: 200.0
click at [454, 163] on icon at bounding box center [640, 156] width 1744 height 1130
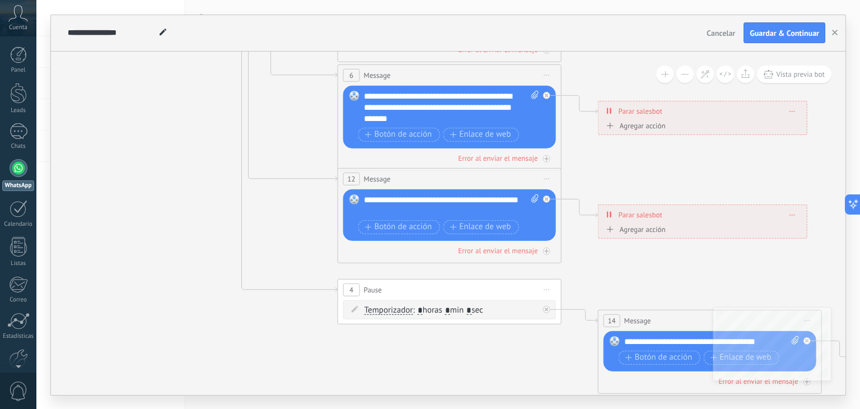
drag, startPoint x: 630, startPoint y: 303, endPoint x: 467, endPoint y: 272, distance: 165.7
click at [467, 272] on icon at bounding box center [475, 107] width 1744 height 1130
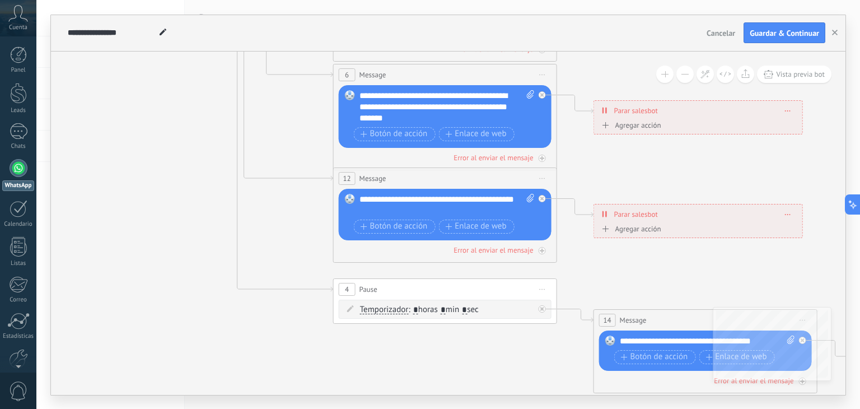
click at [636, 318] on span "Message" at bounding box center [632, 320] width 27 height 11
drag, startPoint x: 689, startPoint y: 289, endPoint x: 528, endPoint y: 273, distance: 162.0
click at [528, 273] on icon at bounding box center [470, 107] width 1744 height 1130
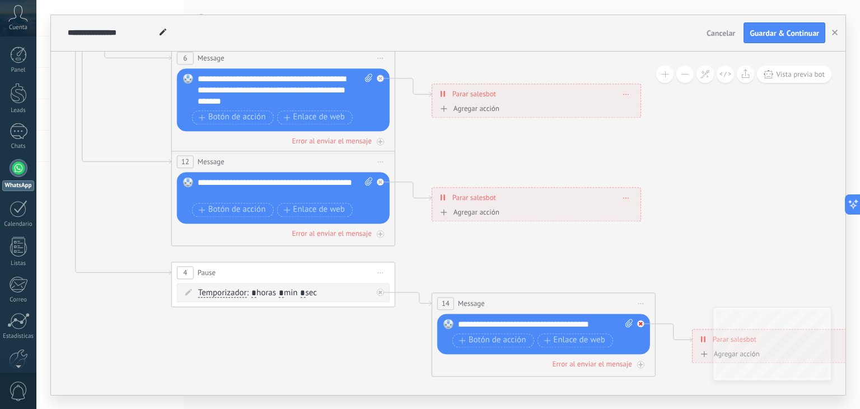
click at [0, 0] on icon at bounding box center [0, 0] width 0 height 0
click at [557, 288] on icon at bounding box center [234, 97] width 1596 height 1144
click at [640, 297] on span "Iniciar vista previa aquí Cambiar nombre Duplicar Borrar" at bounding box center [641, 303] width 18 height 16
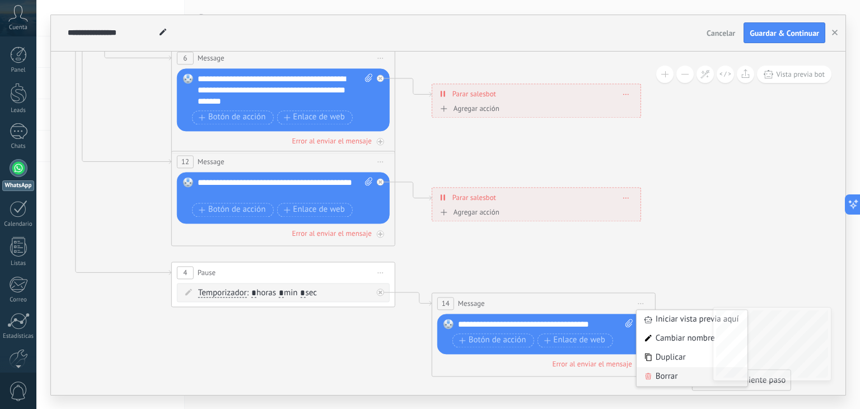
click at [655, 377] on div "Borrar" at bounding box center [691, 376] width 111 height 19
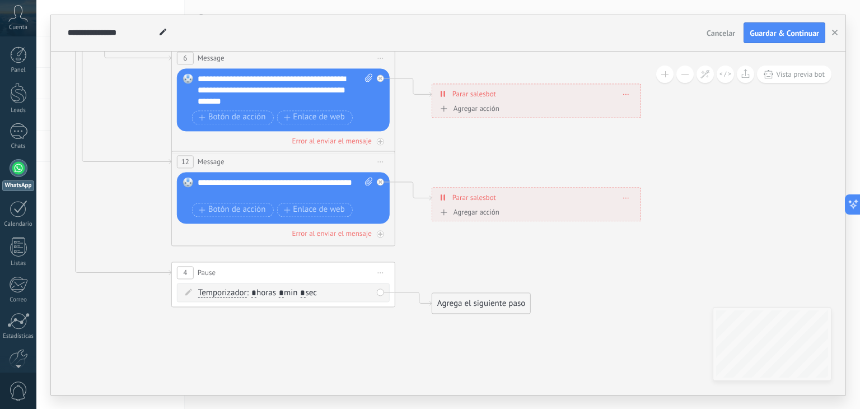
click at [381, 274] on span "Iniciar vista previa aquí Cambiar nombre Duplicar Borrar" at bounding box center [381, 272] width 18 height 16
click at [416, 294] on div "Iniciar vista previa aquí" at bounding box center [431, 288] width 111 height 19
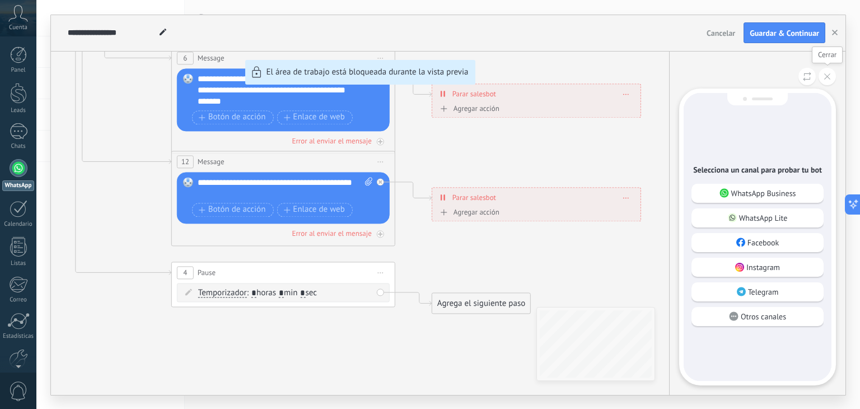
click at [822, 81] on button at bounding box center [826, 76] width 17 height 17
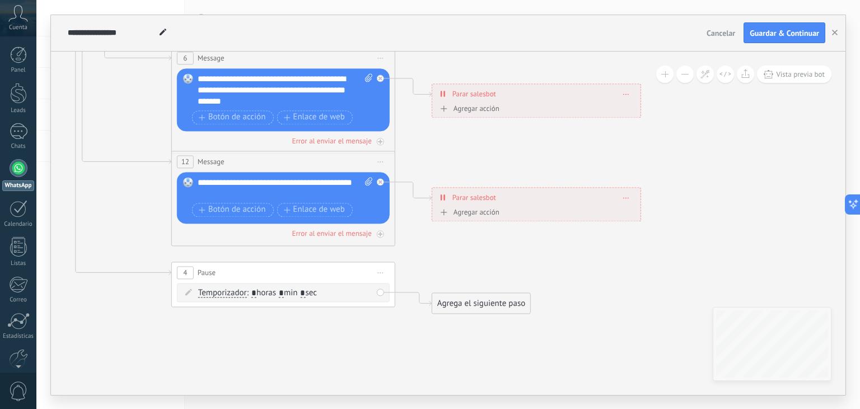
click at [378, 272] on icon at bounding box center [381, 272] width 6 height 1
click at [397, 343] on div "Borrar" at bounding box center [431, 345] width 111 height 19
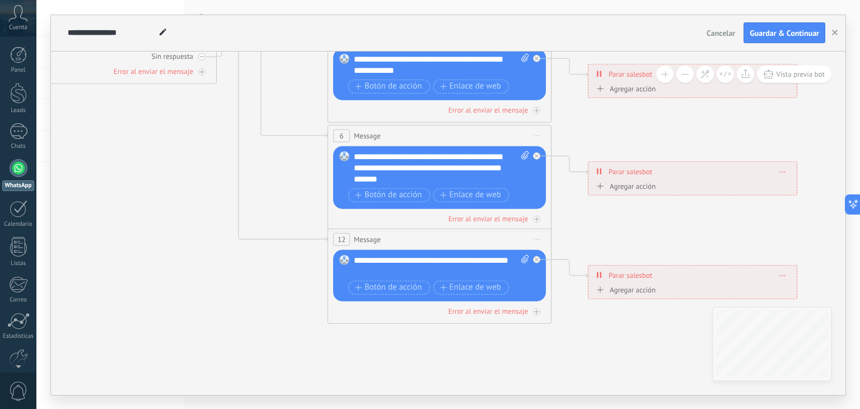
drag, startPoint x: 251, startPoint y: 284, endPoint x: 427, endPoint y: 339, distance: 184.6
click at [427, 339] on icon at bounding box center [335, 102] width 1484 height 999
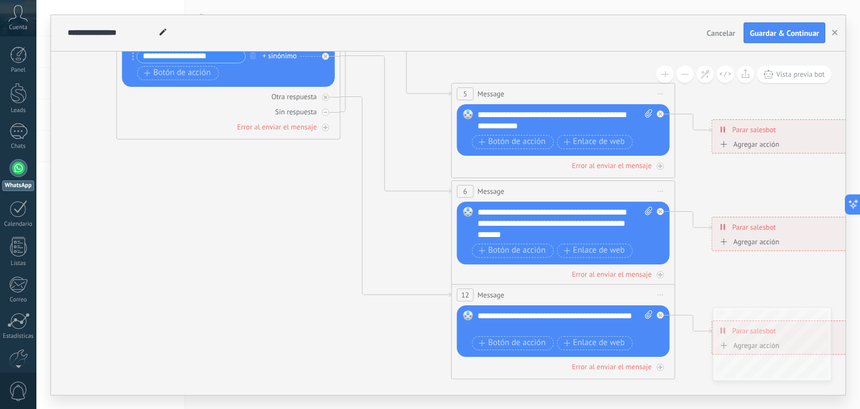
drag, startPoint x: 282, startPoint y: 271, endPoint x: 386, endPoint y: 350, distance: 130.6
click at [386, 350] on icon at bounding box center [458, 158] width 1484 height 999
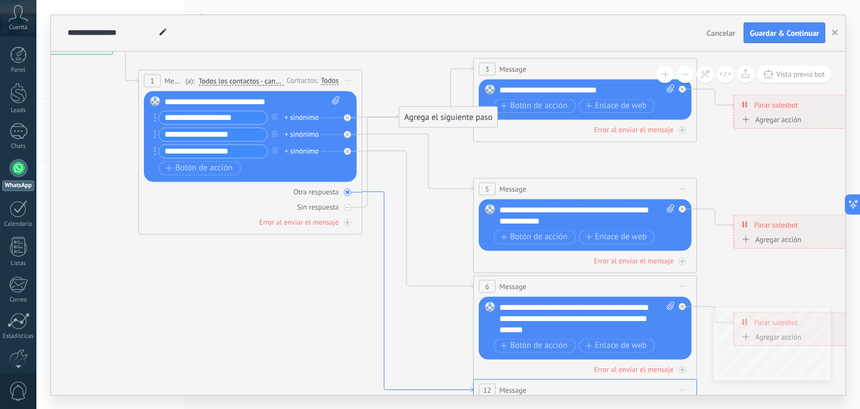
drag, startPoint x: 358, startPoint y: 134, endPoint x: 379, endPoint y: 228, distance: 96.0
click at [379, 228] on icon at bounding box center [417, 291] width 111 height 200
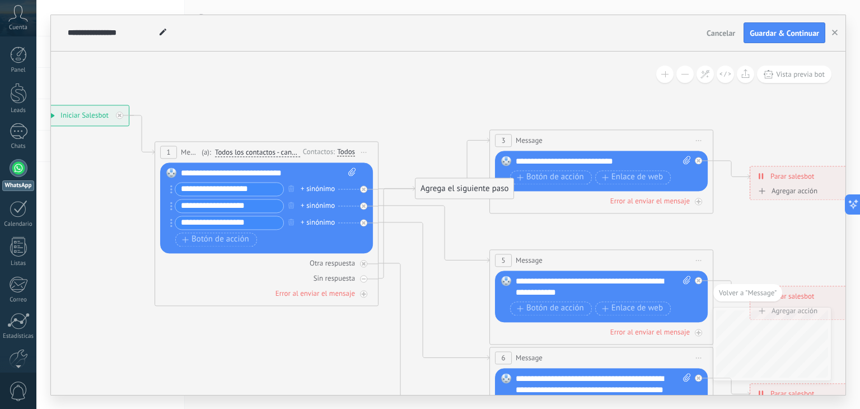
drag, startPoint x: 215, startPoint y: 159, endPoint x: 369, endPoint y: 434, distance: 314.9
click at [369, 408] on html ".abccls-1,.abccls-2{fill-rule:evenodd}.abccls-2{fill:#fff} .abfcls-1{fill:none}…" at bounding box center [430, 204] width 860 height 409
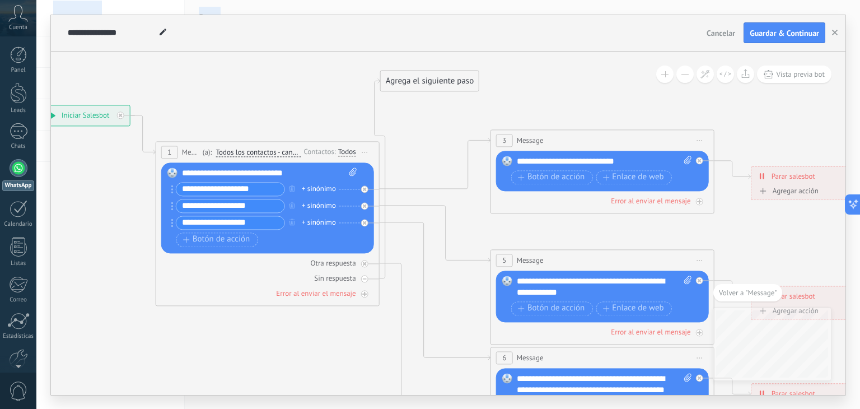
drag, startPoint x: 431, startPoint y: 189, endPoint x: 396, endPoint y: 82, distance: 112.6
click at [396, 82] on div "Agrega el siguiente paso" at bounding box center [430, 81] width 98 height 18
click at [401, 81] on div "Agrega el siguiente paso" at bounding box center [430, 81] width 98 height 18
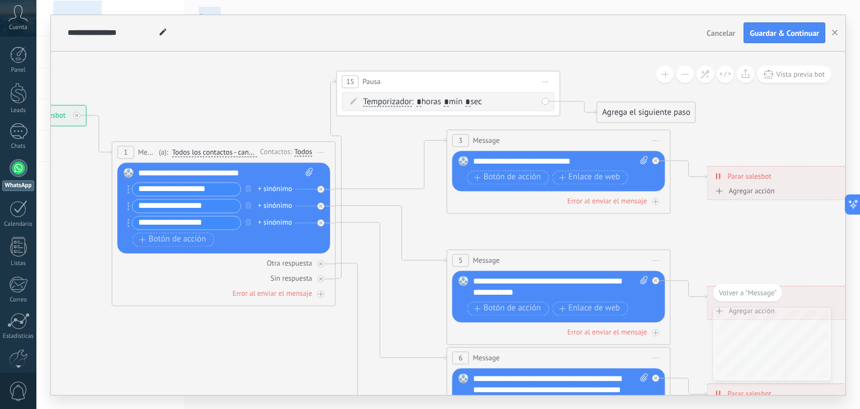
click at [348, 81] on span "15" at bounding box center [350, 82] width 8 height 10
click at [352, 105] on div "Temporizador Temporizador Temporizador Temporizador : * horas * min * sec : Lu …" at bounding box center [448, 101] width 213 height 19
click at [352, 101] on icon at bounding box center [353, 100] width 7 height 7
click at [547, 82] on span "Iniciar vista previa aquí Cambiar nombre Duplicar Borrar" at bounding box center [546, 81] width 18 height 16
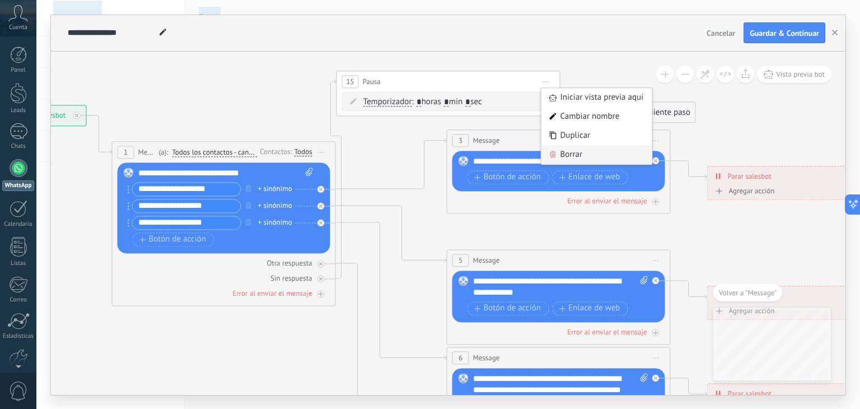
click at [557, 155] on div "Borrar" at bounding box center [596, 154] width 111 height 19
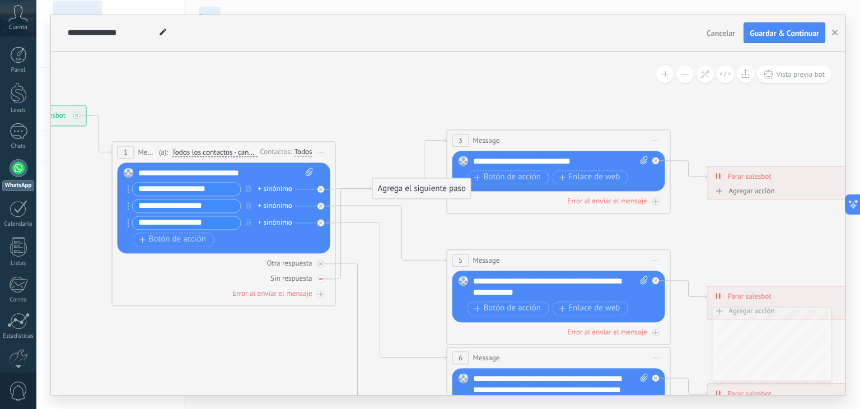
drag, startPoint x: 304, startPoint y: 276, endPoint x: 289, endPoint y: 274, distance: 15.8
click at [289, 274] on div "Sin respuesta" at bounding box center [290, 278] width 41 height 10
click at [313, 276] on div "Sin respuesta" at bounding box center [224, 278] width 213 height 11
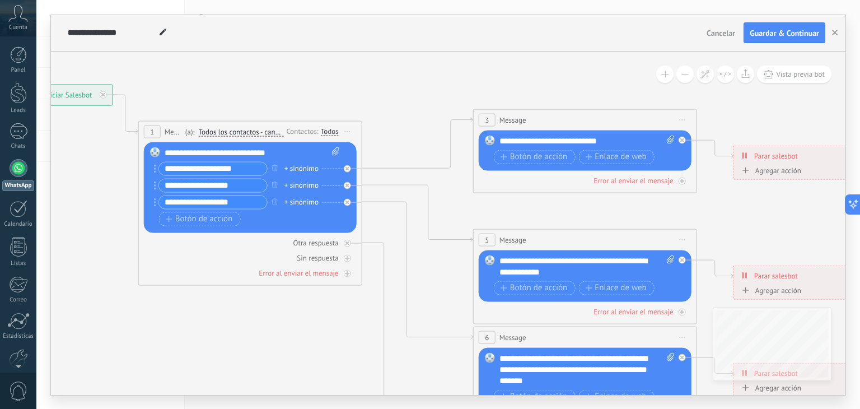
drag, startPoint x: 337, startPoint y: 289, endPoint x: 374, endPoint y: 267, distance: 42.9
click at [374, 267] on icon at bounding box center [480, 303] width 1484 height 999
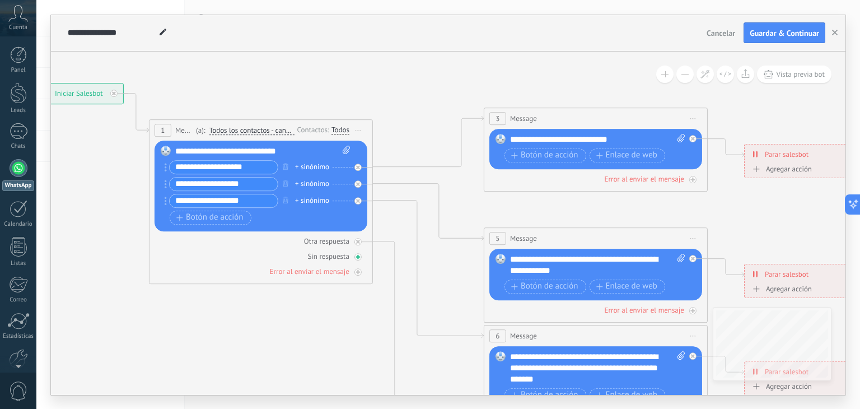
click at [360, 256] on div at bounding box center [357, 256] width 7 height 7
click at [429, 169] on div "Agrega el siguiente paso" at bounding box center [459, 166] width 98 height 18
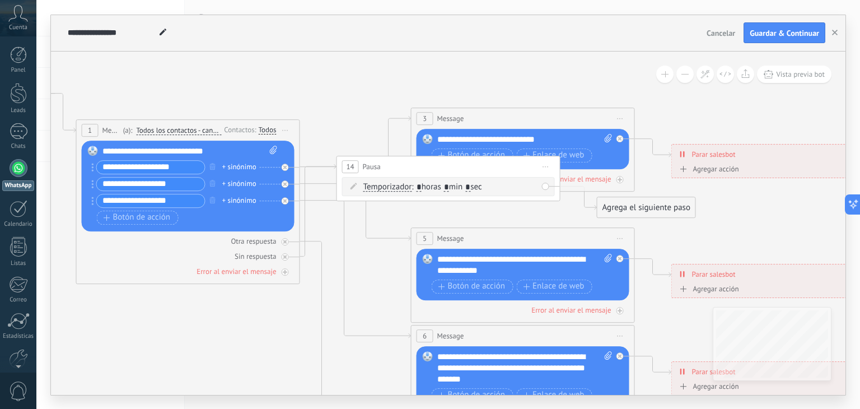
click at [367, 164] on span "Pausa" at bounding box center [372, 166] width 18 height 11
click at [356, 164] on div "14" at bounding box center [350, 166] width 17 height 13
click at [546, 168] on span "Iniciar vista previa aquí Cambiar nombre Duplicar Borrar" at bounding box center [546, 166] width 18 height 16
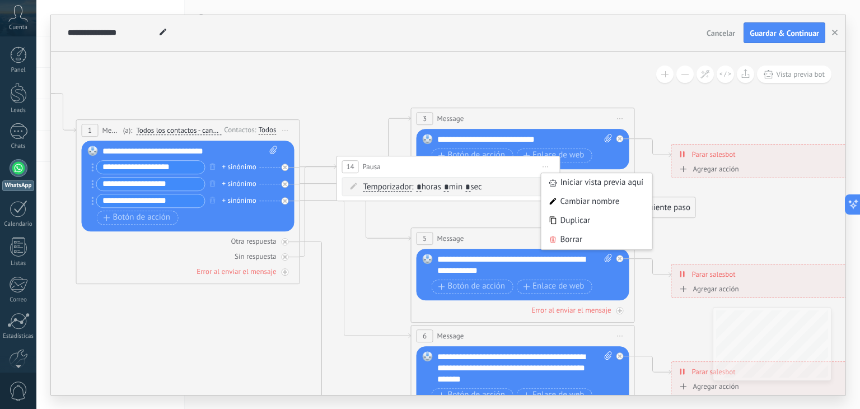
click at [526, 170] on div "14 Pausa ***** Iniciar vista previa aquí Cambiar nombre Duplicar Borrar" at bounding box center [448, 166] width 223 height 21
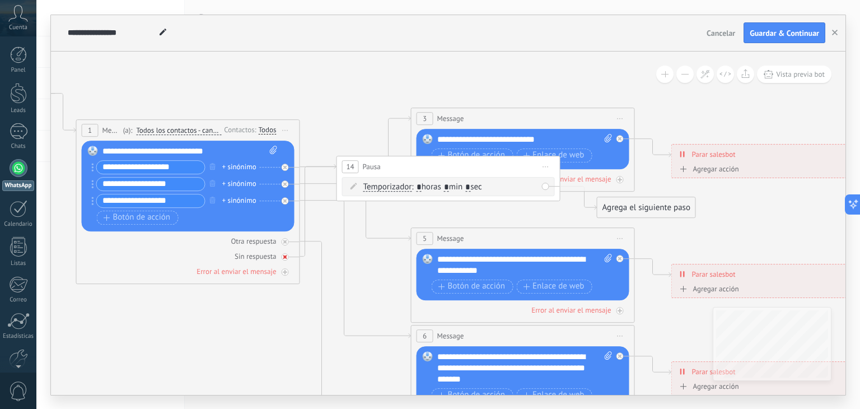
click at [284, 256] on icon at bounding box center [285, 257] width 4 height 4
click at [363, 218] on div "Agrega el siguiente paso" at bounding box center [386, 217] width 98 height 18
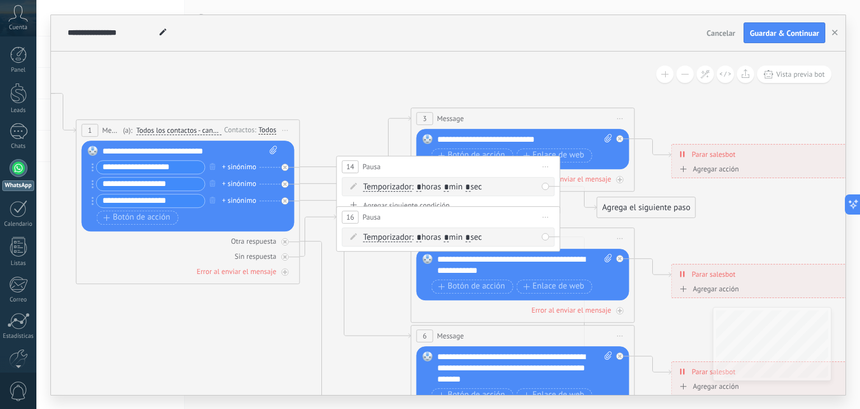
click at [367, 264] on icon at bounding box center [418, 316] width 1484 height 1026
click at [541, 215] on span "Iniciar vista previa aquí Cambiar nombre Duplicar Borrar" at bounding box center [546, 217] width 18 height 16
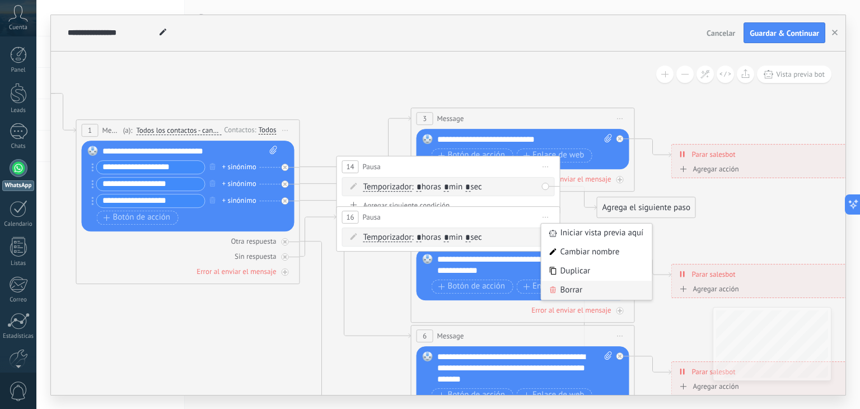
click at [562, 288] on div "Borrar" at bounding box center [596, 289] width 111 height 19
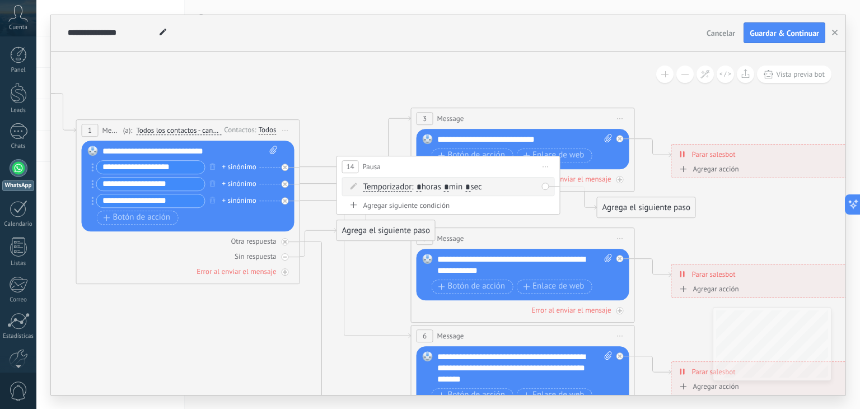
click at [539, 169] on span "Iniciar vista previa aquí Cambiar nombre Duplicar Borrar" at bounding box center [546, 166] width 18 height 16
click at [570, 242] on div "Borrar" at bounding box center [596, 239] width 111 height 19
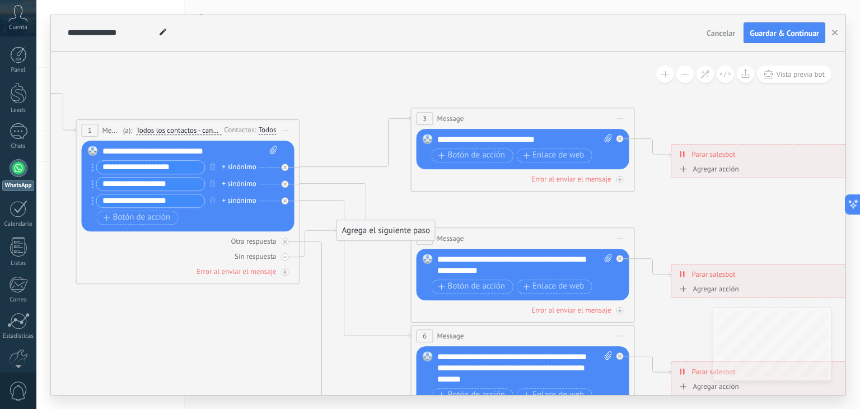
click at [354, 231] on div "Agrega el siguiente paso" at bounding box center [386, 230] width 98 height 18
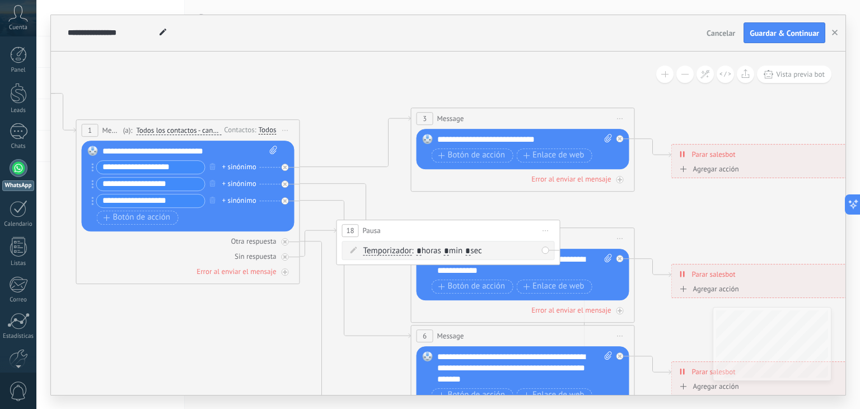
click at [544, 231] on span "Iniciar vista previa aquí Cambiar nombre Duplicar Borrar" at bounding box center [546, 230] width 18 height 16
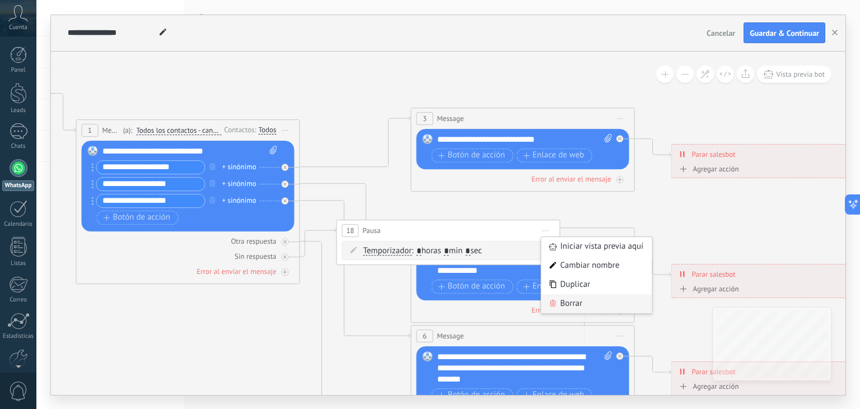
click at [583, 299] on div "Borrar" at bounding box center [596, 303] width 111 height 19
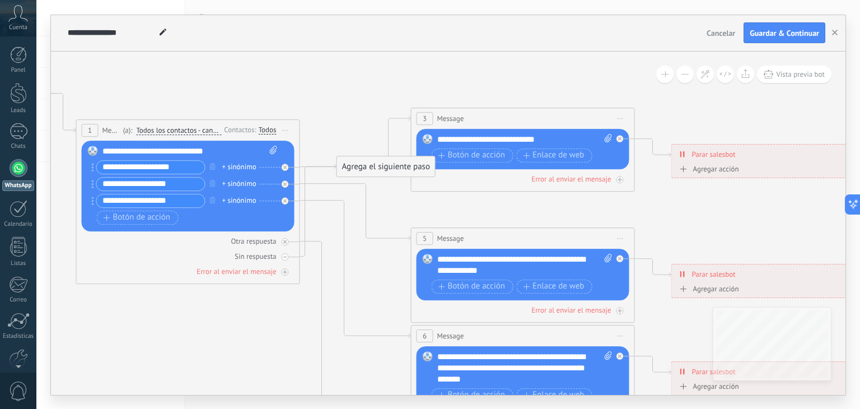
click at [370, 170] on div "Agrega el siguiente paso" at bounding box center [386, 166] width 98 height 18
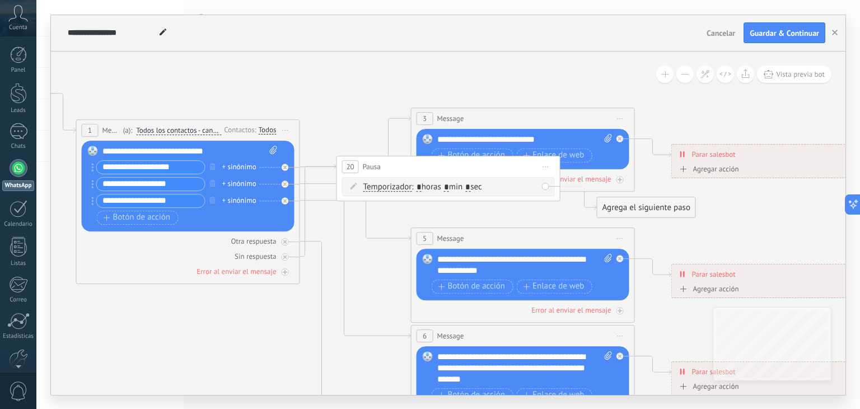
click at [549, 166] on span "Iniciar vista previa aquí Cambiar nombre Duplicar Borrar" at bounding box center [546, 166] width 18 height 16
click at [551, 241] on icon at bounding box center [553, 239] width 6 height 7
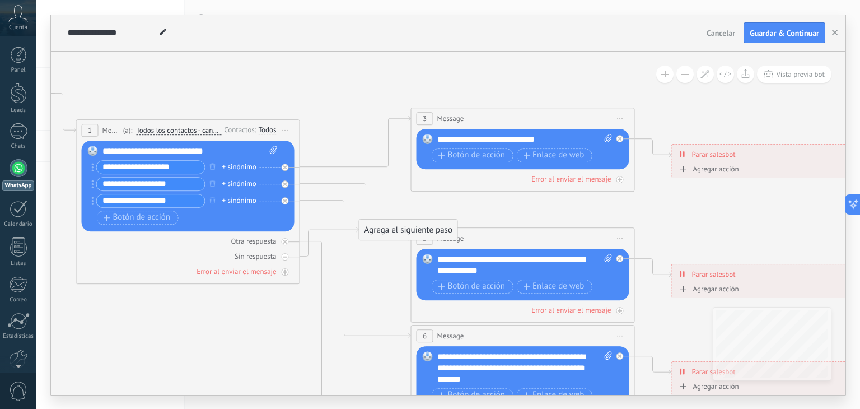
drag, startPoint x: 383, startPoint y: 168, endPoint x: 407, endPoint y: 231, distance: 67.3
click at [407, 231] on div "Agrega el siguiente paso" at bounding box center [408, 229] width 98 height 18
click at [280, 257] on div "Sin respuesta" at bounding box center [188, 256] width 213 height 11
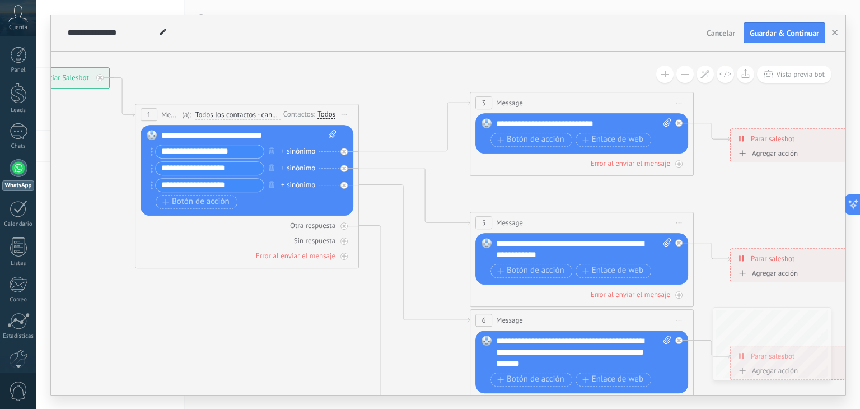
drag, startPoint x: 302, startPoint y: 268, endPoint x: 361, endPoint y: 252, distance: 61.5
click at [361, 252] on icon at bounding box center [477, 286] width 1484 height 999
click at [344, 227] on div at bounding box center [344, 225] width 7 height 7
click at [422, 154] on div "Agrega el siguiente paso" at bounding box center [445, 150] width 98 height 18
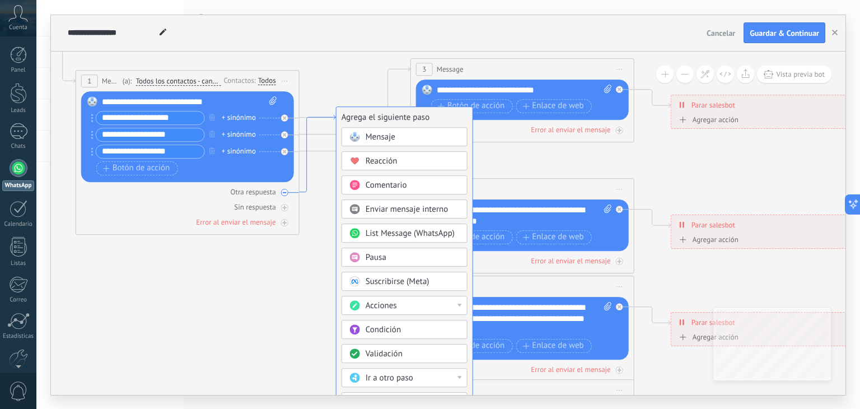
drag, startPoint x: 389, startPoint y: 151, endPoint x: 331, endPoint y: 118, distance: 67.4
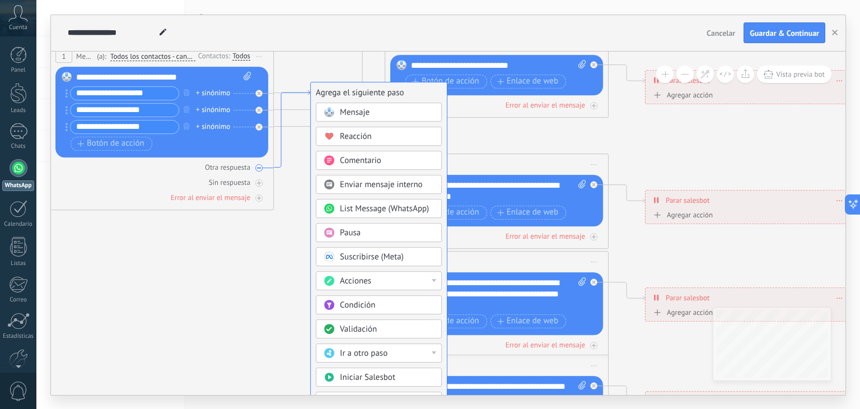
drag, startPoint x: 332, startPoint y: 116, endPoint x: 306, endPoint y: 92, distance: 36.1
click at [306, 92] on icon at bounding box center [291, 129] width 36 height 77
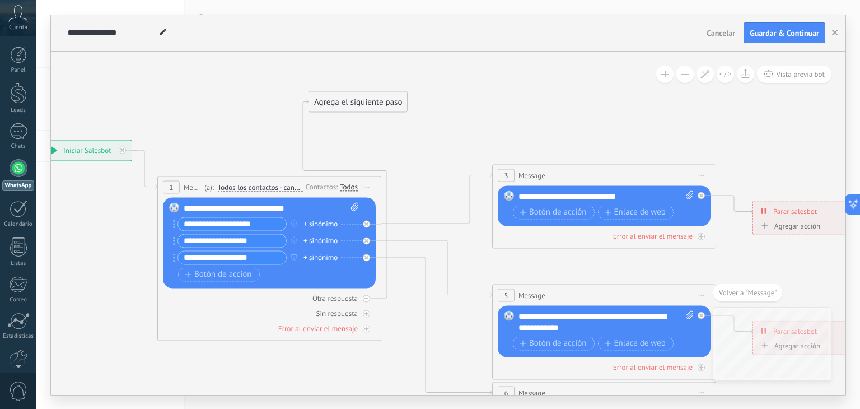
drag, startPoint x: 433, startPoint y: 219, endPoint x: 335, endPoint y: 81, distance: 168.6
click at [335, 92] on div "Agrega el siguiente paso" at bounding box center [358, 101] width 98 height 18
click at [335, 82] on div "Agrega el siguiente paso" at bounding box center [369, 85] width 98 height 18
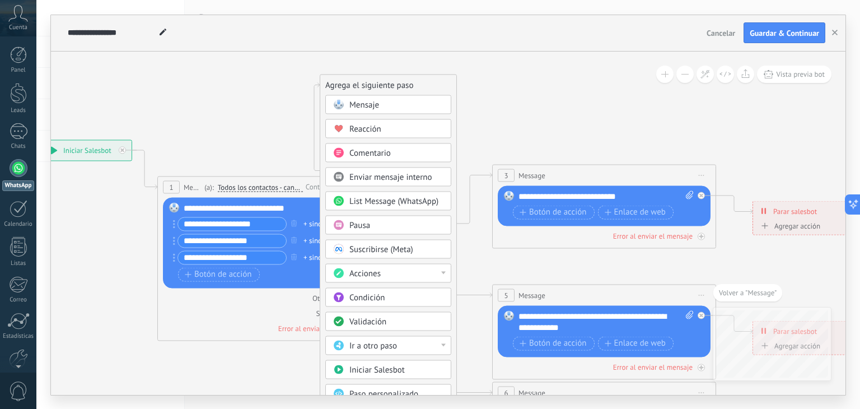
click at [387, 369] on span "Iniciar Salesbot" at bounding box center [376, 369] width 55 height 11
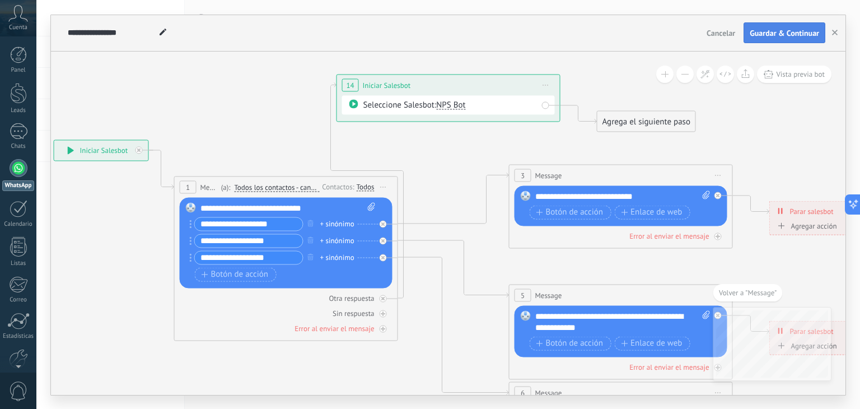
click at [755, 34] on span "Guardar & Continuar" at bounding box center [783, 33] width 69 height 8
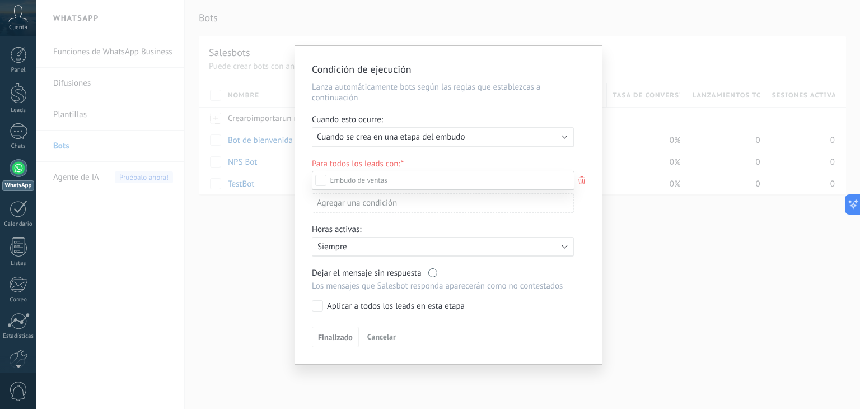
click at [333, 339] on div "Incoming leads Contacto inicial Negociación Debate contractual Discusión de con…" at bounding box center [443, 289] width 262 height 236
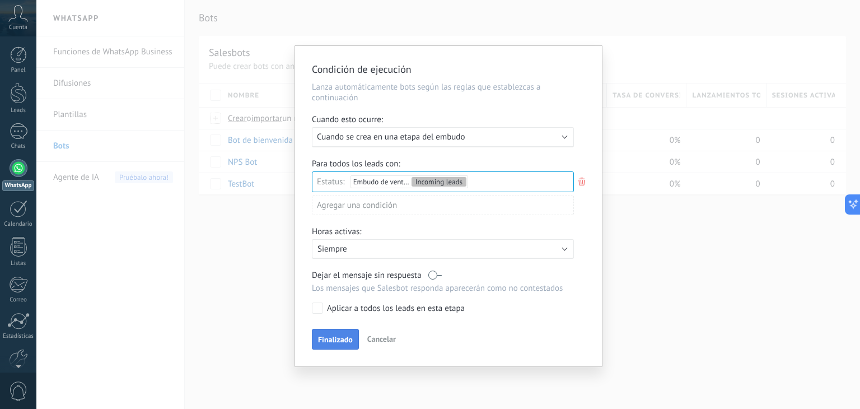
click at [336, 336] on span "Finalizado" at bounding box center [335, 339] width 35 height 8
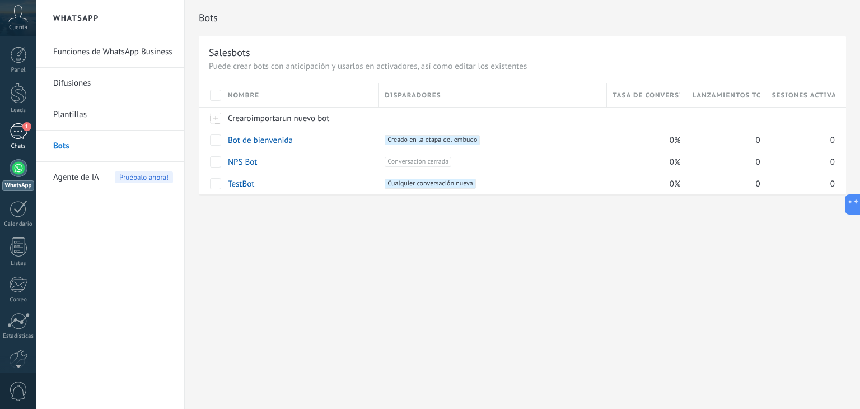
click at [15, 129] on div "1" at bounding box center [19, 131] width 18 height 16
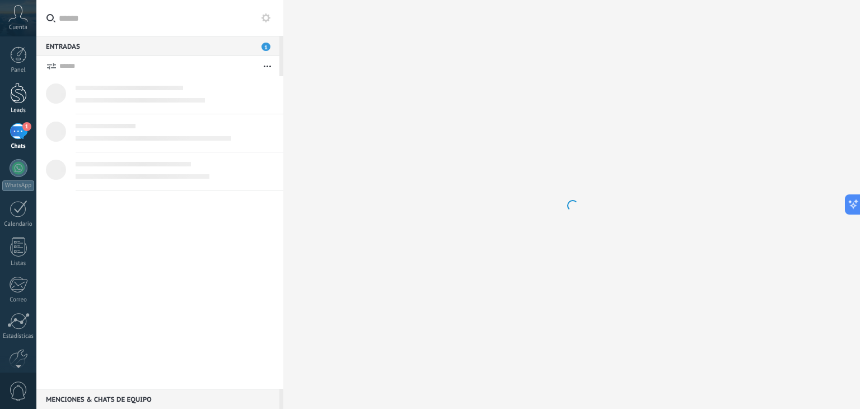
click at [21, 92] on div at bounding box center [18, 93] width 17 height 21
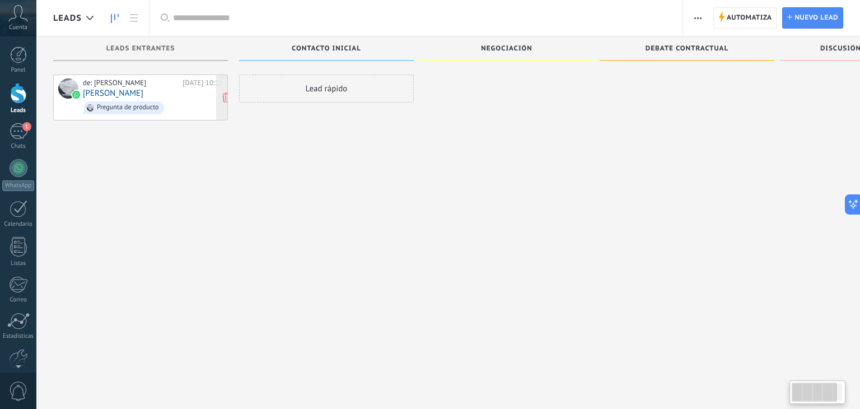
click at [110, 97] on div "de: ruis Hoy 10:11 Marco Pregunta de producto" at bounding box center [153, 97] width 140 height 38
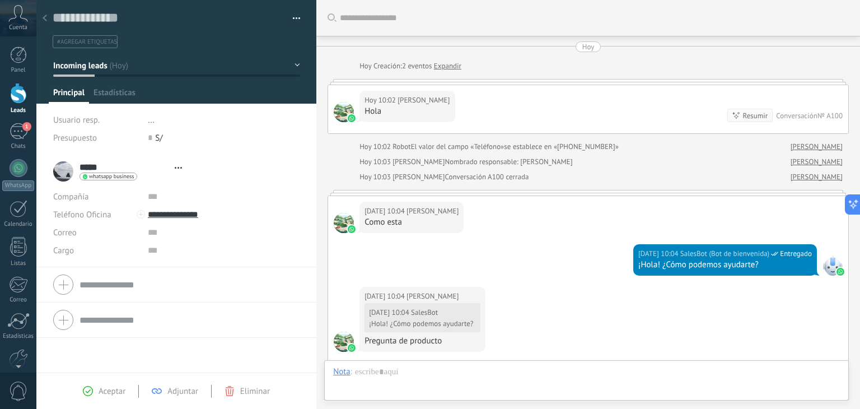
click at [46, 16] on icon at bounding box center [45, 18] width 4 height 7
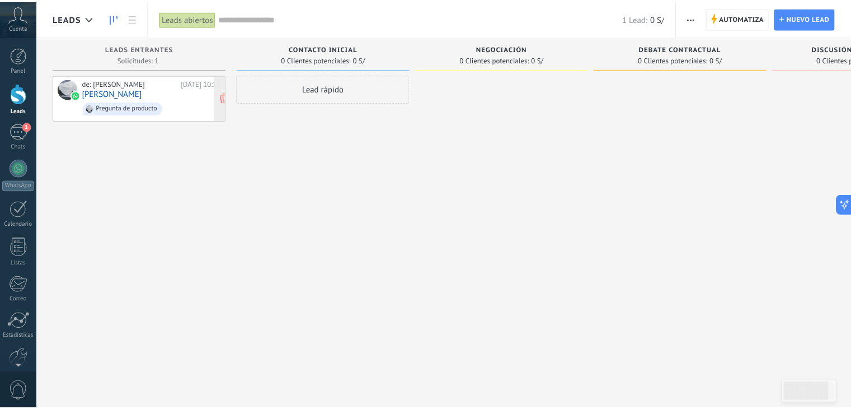
scroll to position [16, 0]
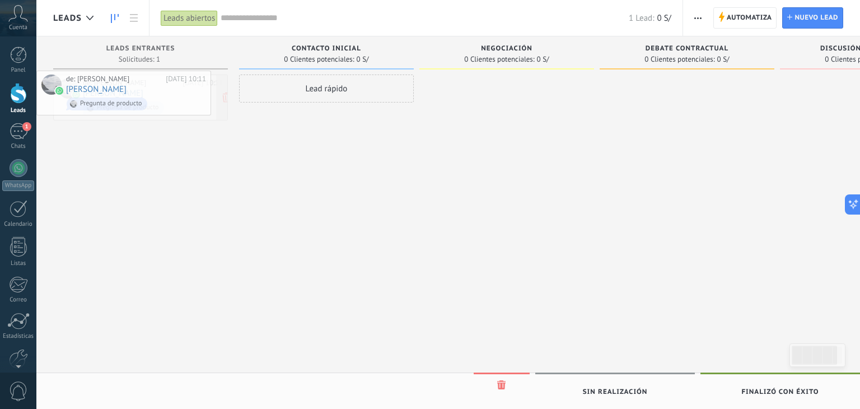
drag, startPoint x: 222, startPoint y: 102, endPoint x: 182, endPoint y: 97, distance: 39.4
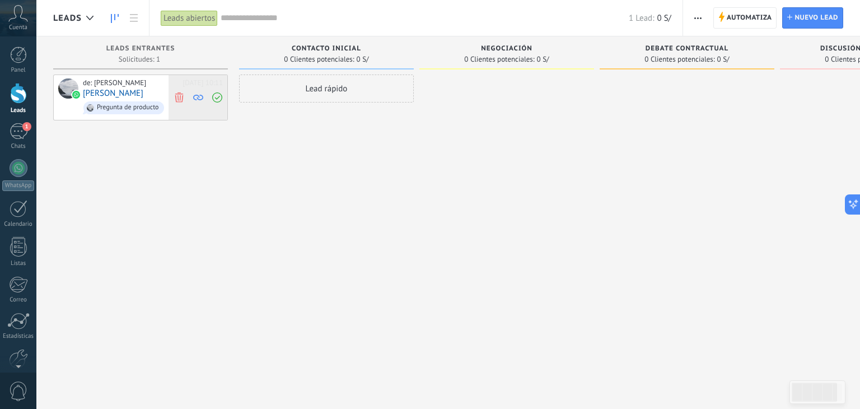
click at [177, 100] on use at bounding box center [179, 97] width 8 height 10
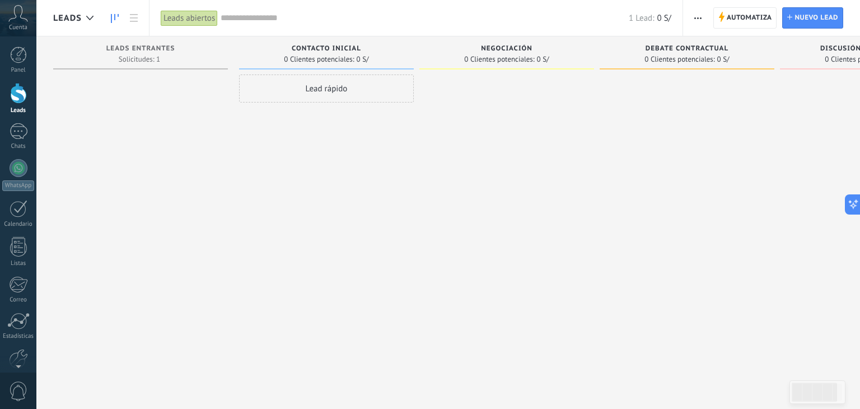
click at [148, 87] on div at bounding box center [140, 205] width 175 height 262
drag, startPoint x: 274, startPoint y: 90, endPoint x: 150, endPoint y: 84, distance: 123.8
click at [150, 84] on div "Leads Entrantes Solicitudes: [PHONE_NUMBER] Contacto inicial 0 Clientes potenci…" at bounding box center [512, 186] width 918 height 301
click at [150, 84] on div at bounding box center [140, 205] width 175 height 262
click at [730, 1] on div "Automatiza Nueva difusión Editar embudo Editar el diseño de la tarjeta Importar…" at bounding box center [771, 18] width 177 height 36
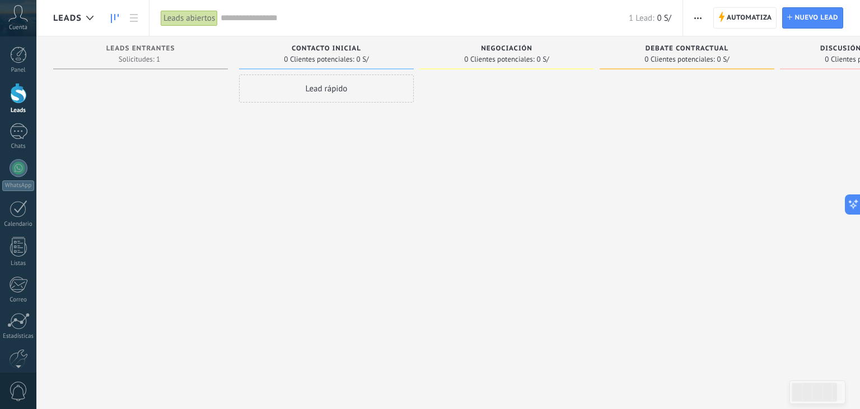
click at [729, 5] on div "Automatiza Nueva difusión Editar embudo Editar el diseño de la tarjeta Importar…" at bounding box center [771, 18] width 177 height 36
click at [728, 12] on span "Automatiza" at bounding box center [748, 18] width 45 height 20
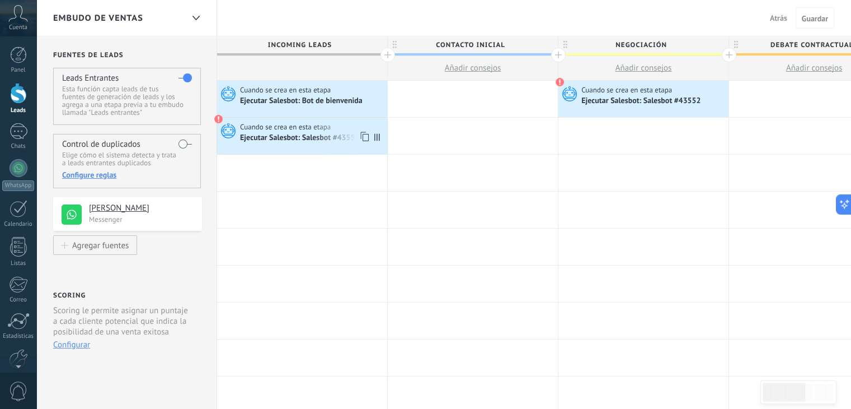
click at [377, 136] on icon at bounding box center [377, 136] width 6 height 7
click at [289, 111] on div "Cuando se crea en esta etapa Ejecutar Salesbot: Bot de bienvenida" at bounding box center [302, 99] width 170 height 36
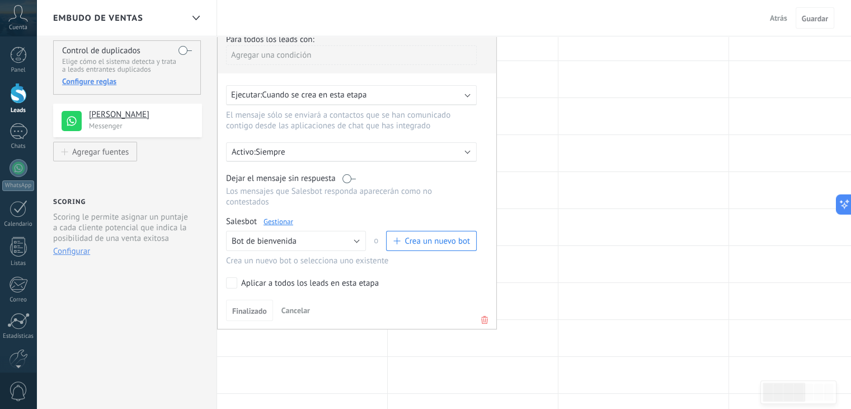
scroll to position [110, 0]
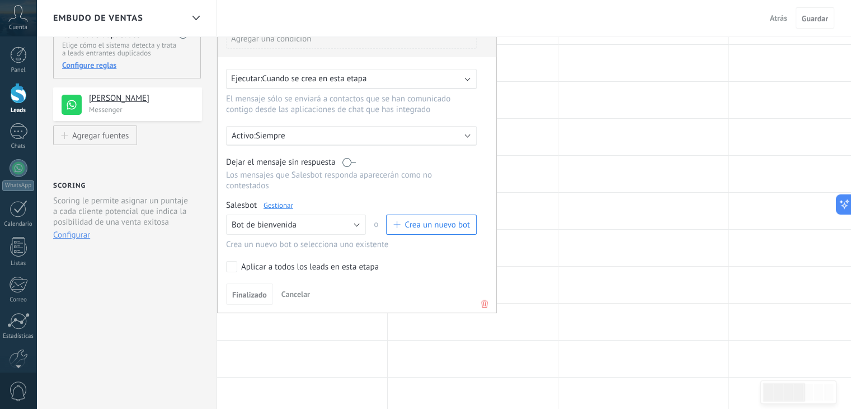
click at [482, 297] on icon at bounding box center [484, 303] width 12 height 13
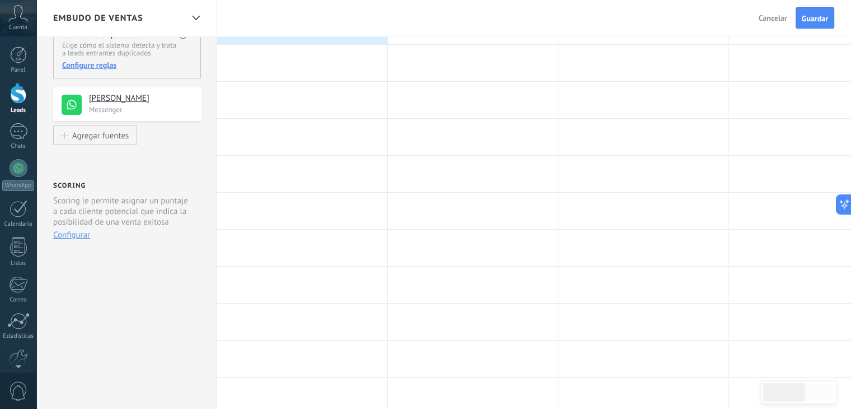
scroll to position [0, 0]
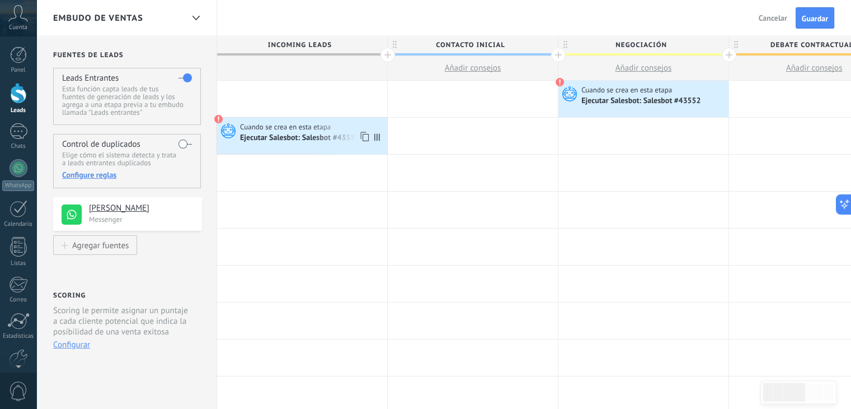
click at [299, 138] on div "Ejecutar Salesbot: Salesbot #43552" at bounding box center [300, 138] width 121 height 10
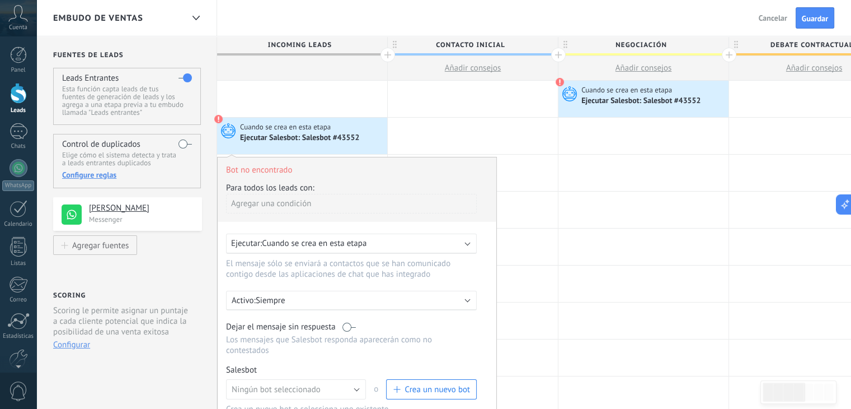
scroll to position [124, 0]
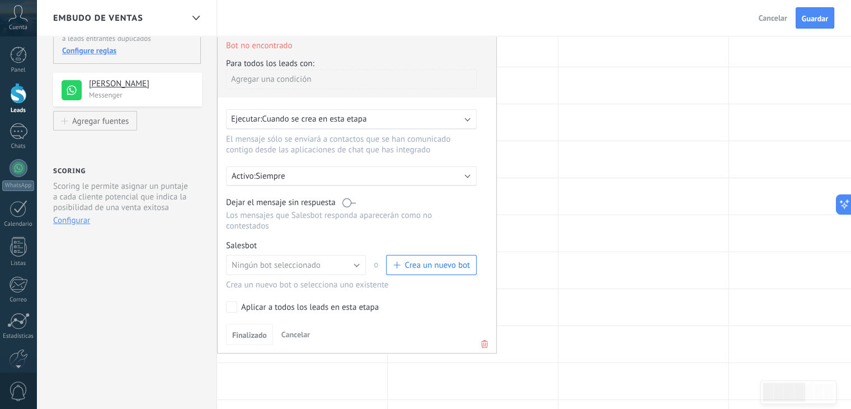
click at [482, 340] on use at bounding box center [484, 344] width 7 height 8
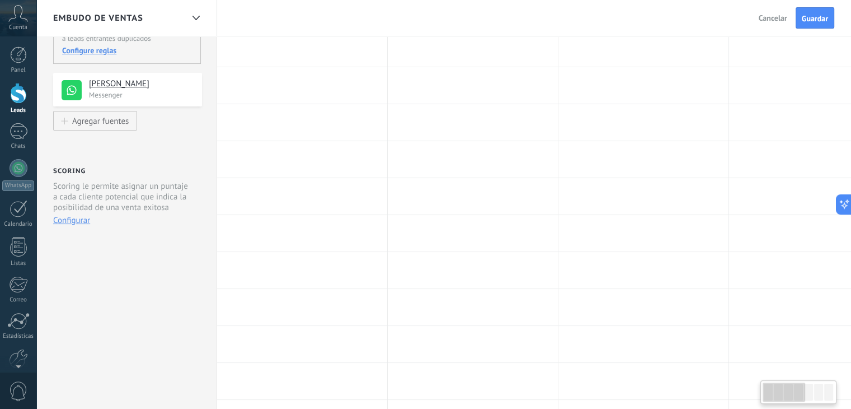
scroll to position [0, 0]
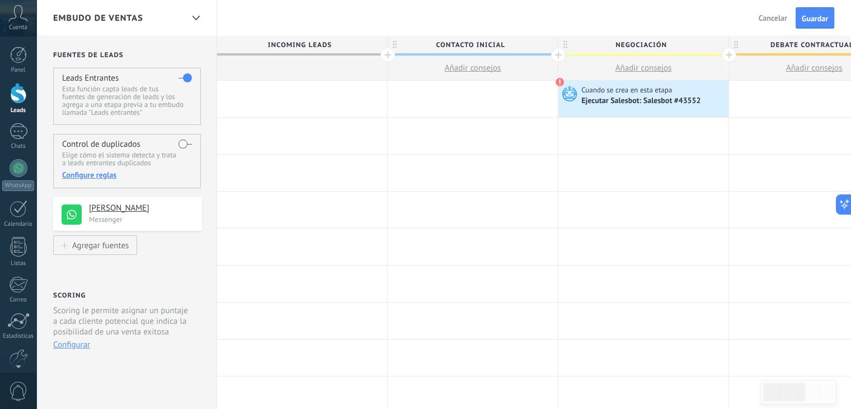
click at [273, 107] on div at bounding box center [302, 99] width 170 height 36
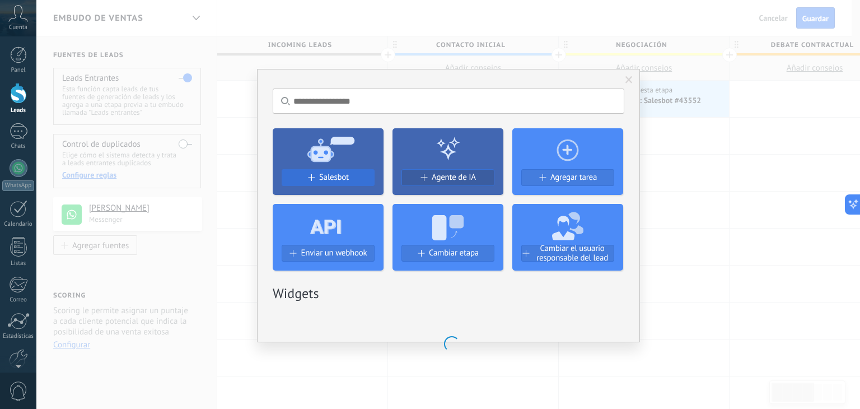
click at [334, 175] on span "Salesbot" at bounding box center [334, 177] width 30 height 10
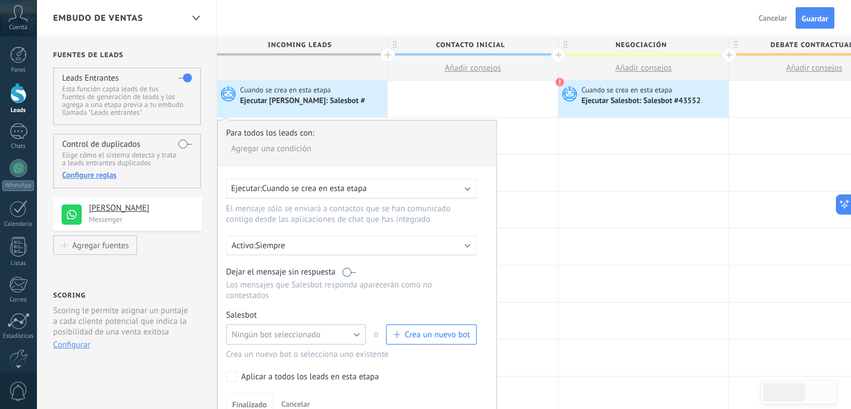
click at [275, 329] on span "Ningún bot seleccionado" at bounding box center [276, 334] width 89 height 11
click at [270, 348] on span "Bot de bienvenida" at bounding box center [290, 353] width 143 height 11
click at [245, 393] on button "Finalizado" at bounding box center [249, 403] width 47 height 21
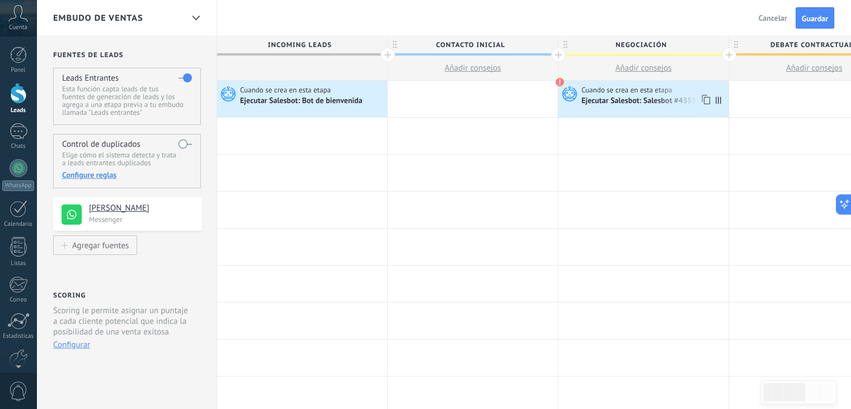
click at [650, 86] on span "Cuando se crea en esta etapa" at bounding box center [627, 90] width 92 height 10
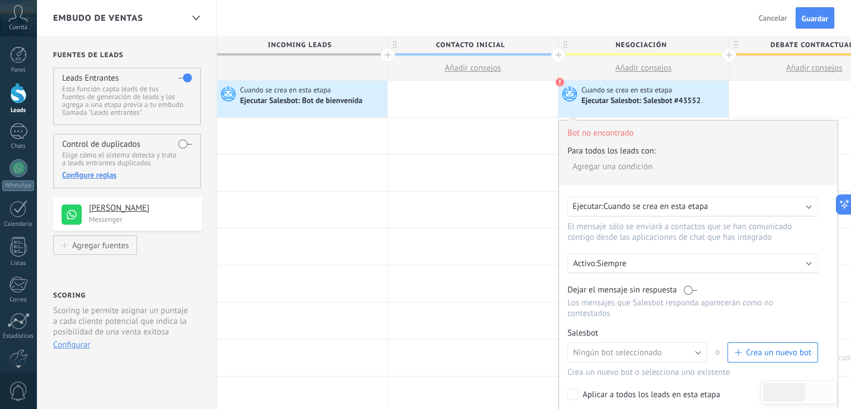
scroll to position [173, 0]
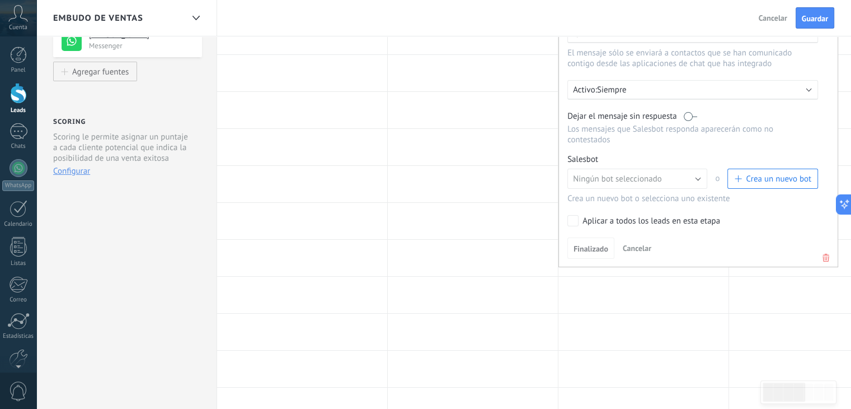
click at [828, 251] on icon at bounding box center [826, 257] width 12 height 13
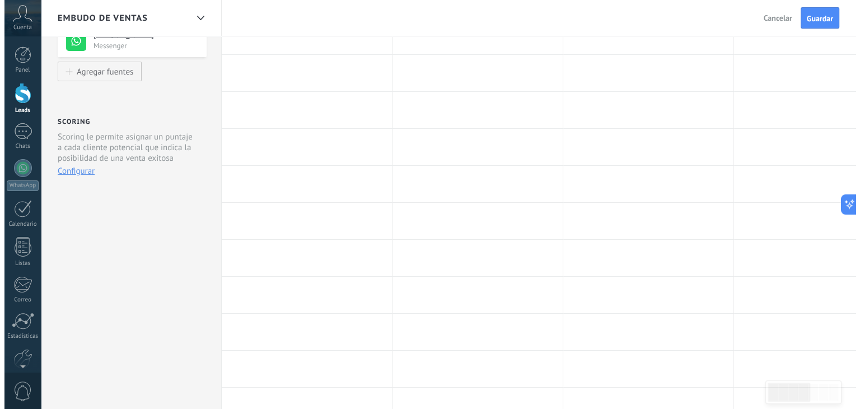
scroll to position [0, 0]
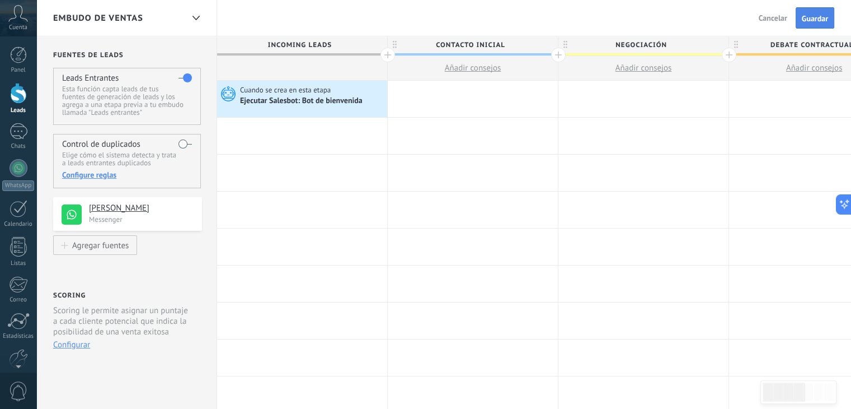
click at [810, 19] on span "Guardar" at bounding box center [815, 19] width 26 height 8
click at [15, 144] on div "Chats" at bounding box center [18, 146] width 32 height 7
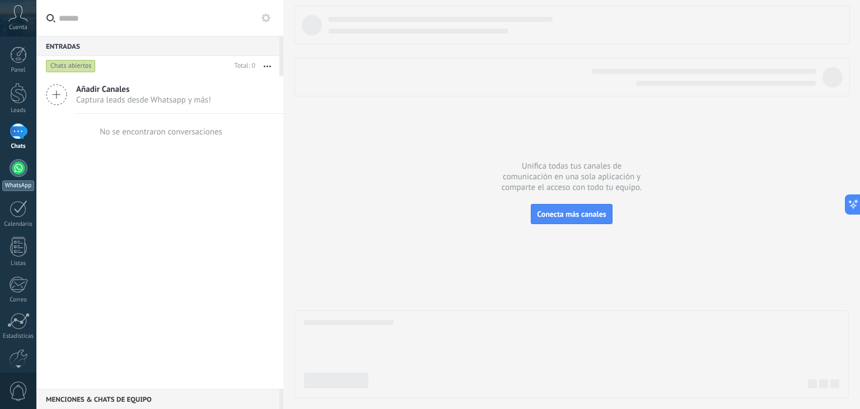
click at [16, 171] on div at bounding box center [19, 168] width 18 height 18
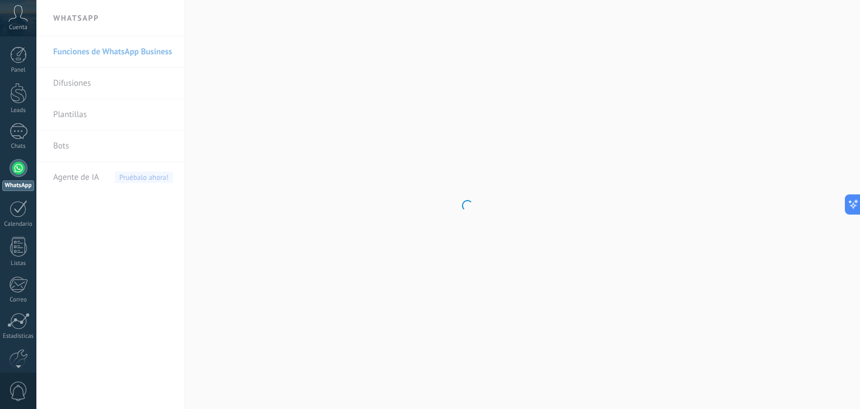
click at [56, 146] on body ".abccls-1,.abccls-2{fill-rule:evenodd}.abccls-2{fill:#fff} .abfcls-1{fill:none}…" at bounding box center [430, 204] width 860 height 409
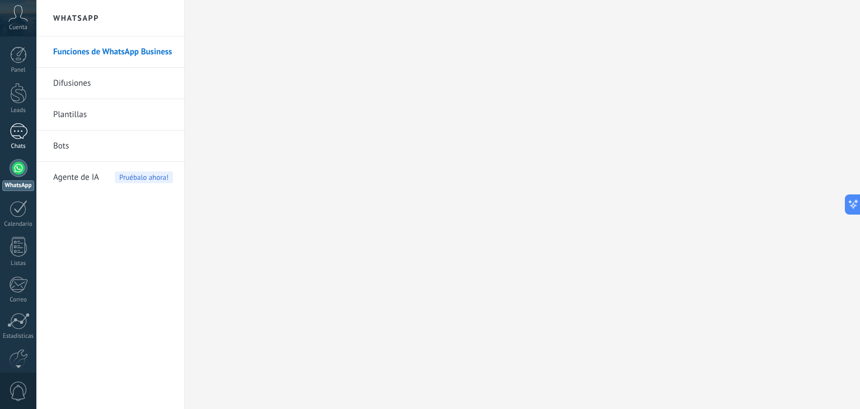
click at [18, 137] on div "1" at bounding box center [19, 131] width 18 height 16
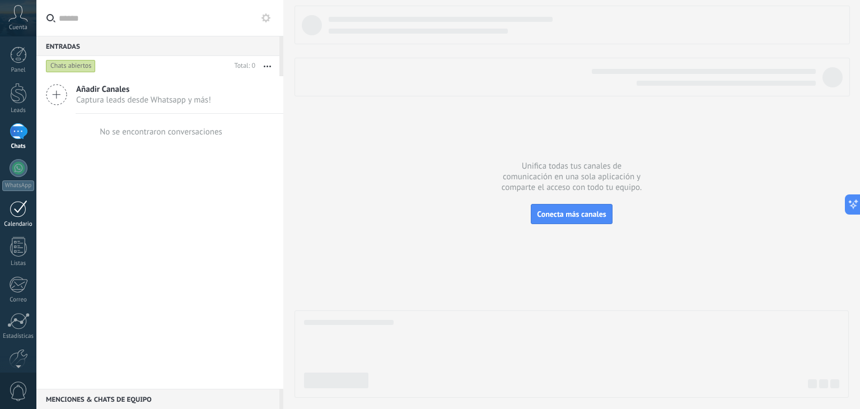
click at [18, 210] on div at bounding box center [19, 208] width 18 height 17
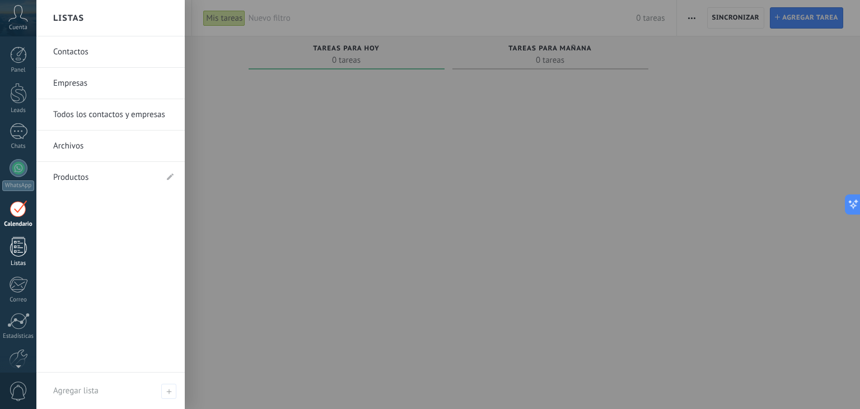
click at [27, 251] on link "Listas" at bounding box center [18, 252] width 36 height 30
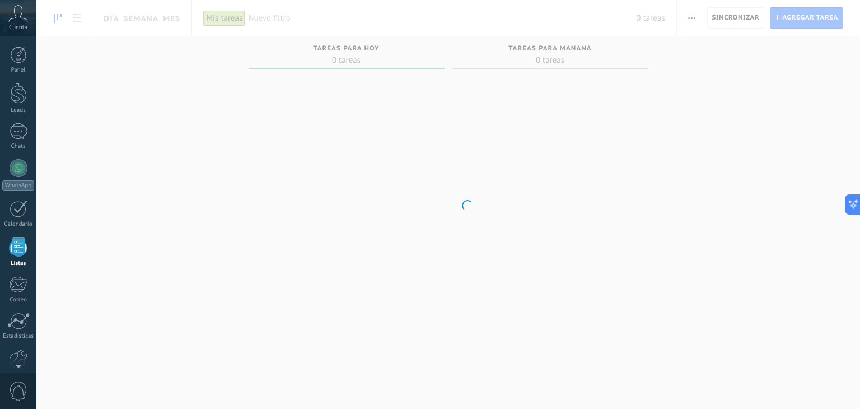
scroll to position [29, 0]
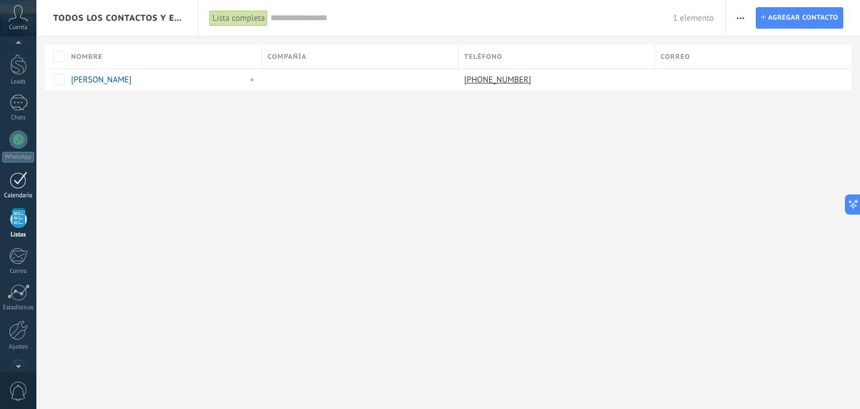
click at [27, 177] on link "Calendario" at bounding box center [18, 185] width 36 height 28
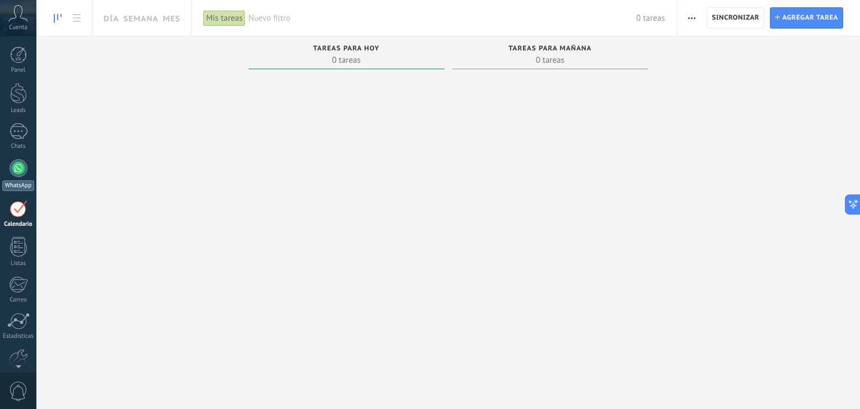
click at [27, 168] on div at bounding box center [19, 168] width 18 height 18
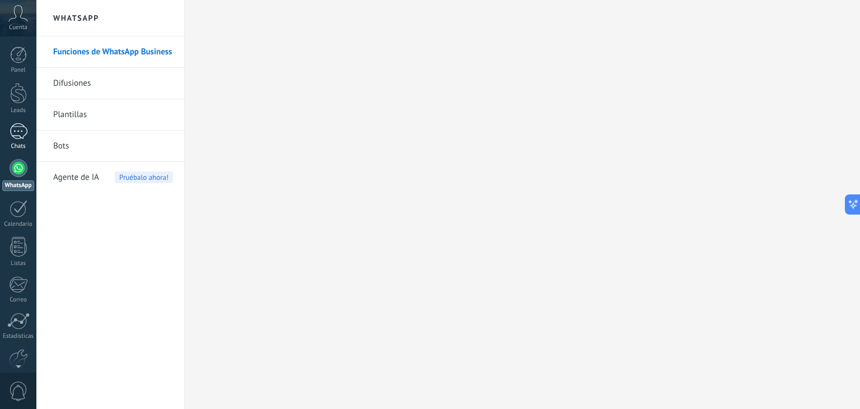
click at [4, 133] on link "1 Chats" at bounding box center [18, 136] width 36 height 27
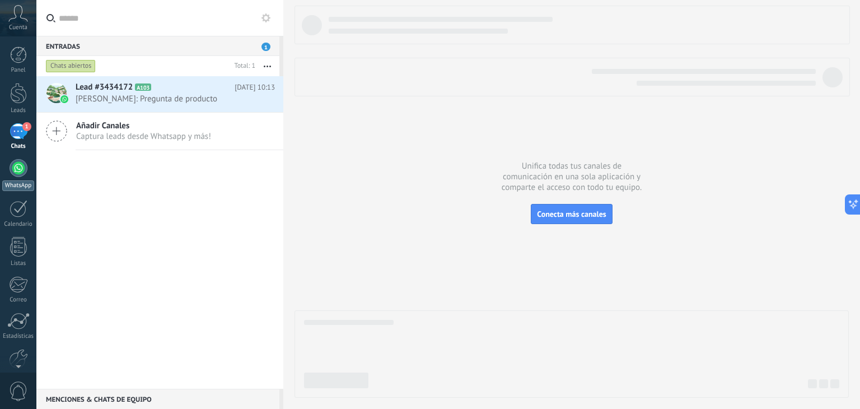
click at [27, 168] on link "WhatsApp" at bounding box center [18, 175] width 36 height 32
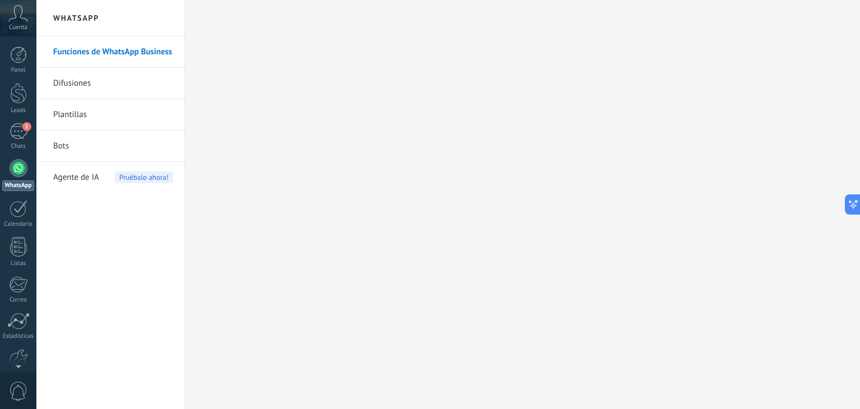
click at [63, 144] on link "Bots" at bounding box center [113, 145] width 120 height 31
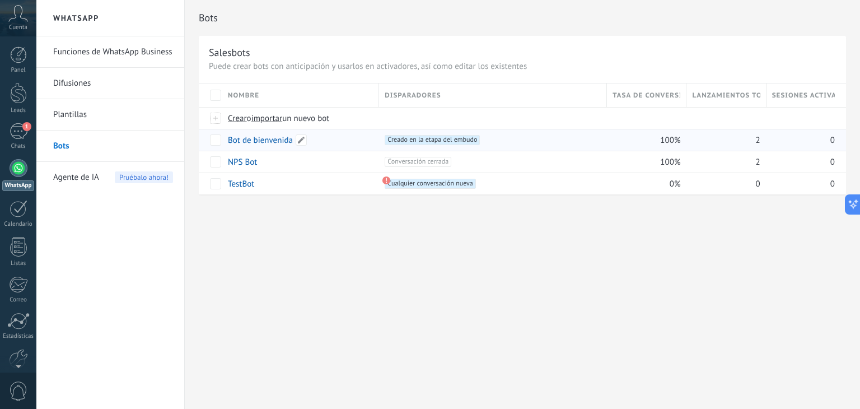
click at [238, 139] on link "Bot de bienvenida" at bounding box center [260, 140] width 65 height 11
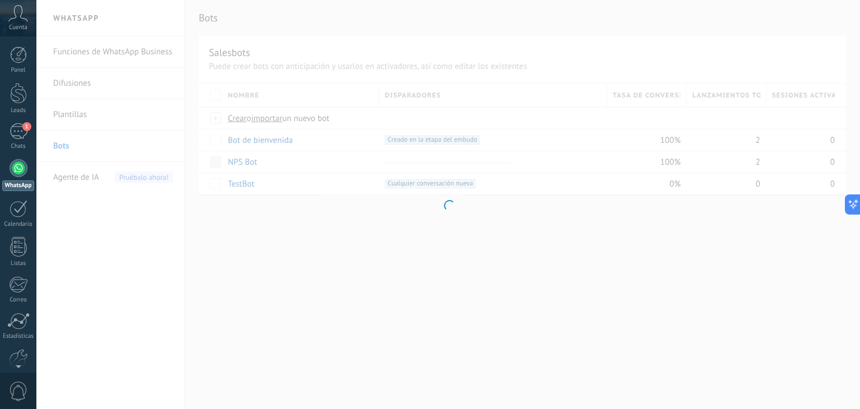
type input "**********"
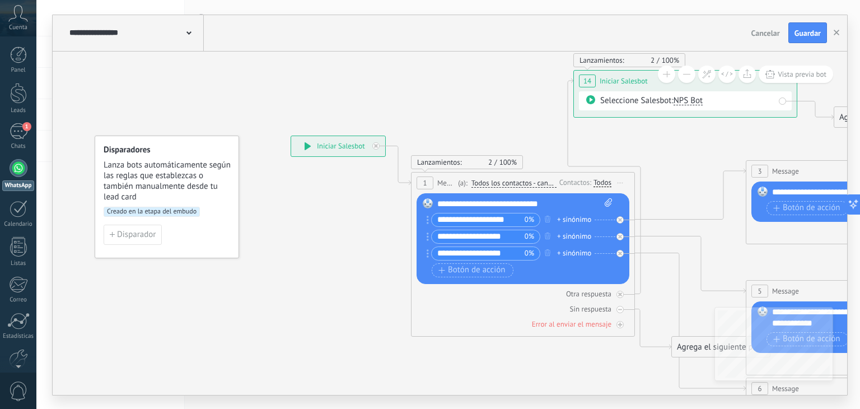
drag, startPoint x: 425, startPoint y: 291, endPoint x: 292, endPoint y: 225, distance: 148.2
click at [290, 135] on div "**********" at bounding box center [290, 135] width 0 height 0
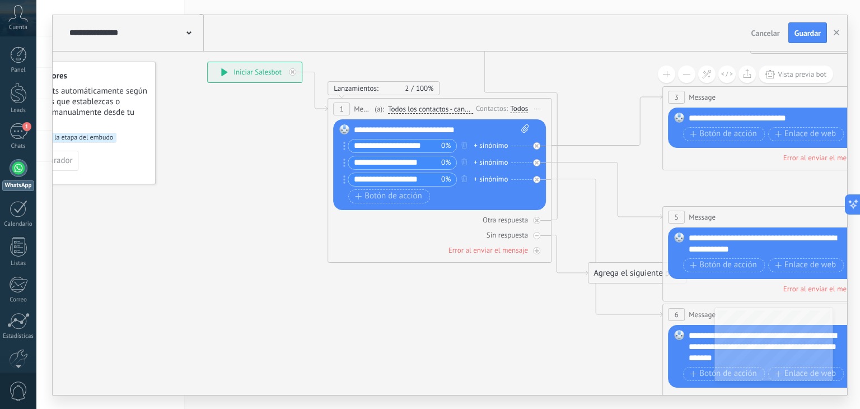
drag, startPoint x: 304, startPoint y: 231, endPoint x: 209, endPoint y: 147, distance: 127.7
click at [209, 147] on icon at bounding box center [669, 248] width 1484 height 1065
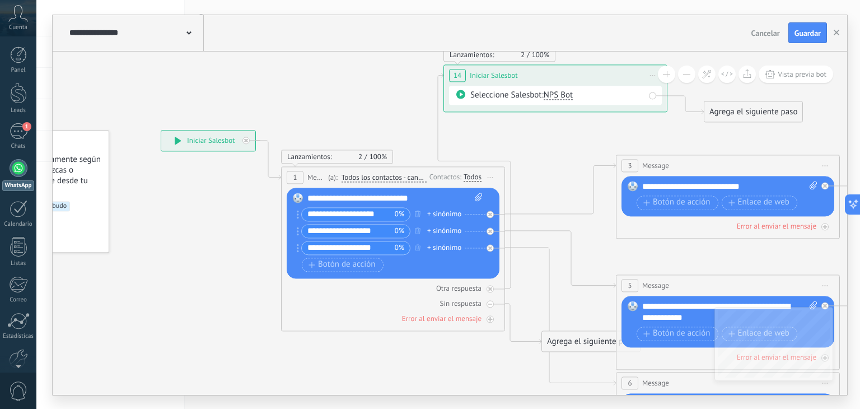
drag, startPoint x: 576, startPoint y: 98, endPoint x: 542, endPoint y: 179, distance: 87.7
click at [542, 179] on icon at bounding box center [623, 317] width 1484 height 1065
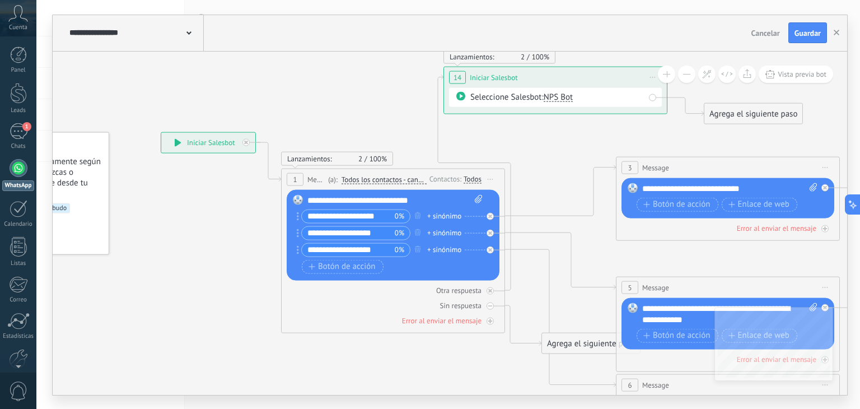
click at [457, 95] on icon at bounding box center [460, 95] width 9 height 9
click at [772, 74] on icon at bounding box center [770, 74] width 10 height 8
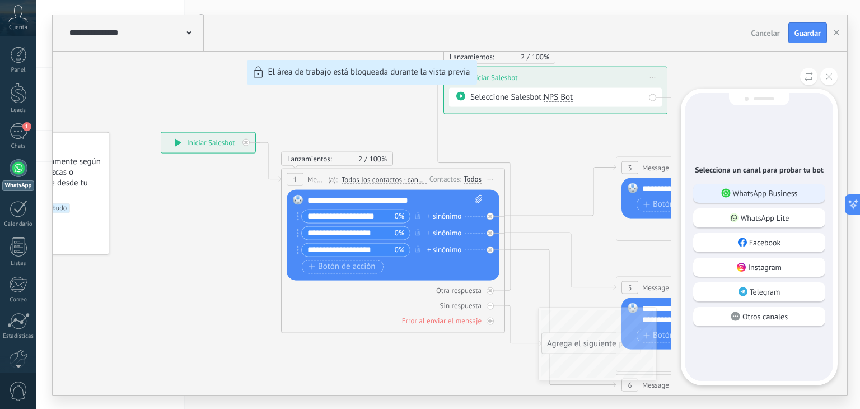
click at [747, 193] on p "WhatsApp Business" at bounding box center [765, 193] width 65 height 10
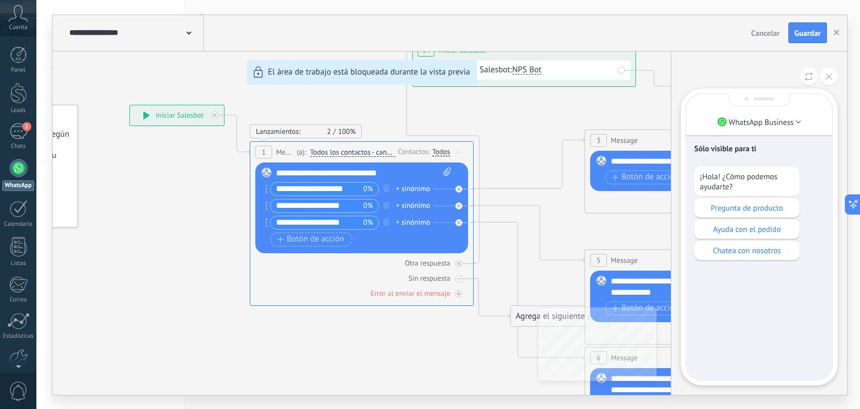
click at [781, 309] on div "Sólo visible para ti ¡Hola! ¿Cómo podemos ayudarte? Pregunta de producto Ayuda …" at bounding box center [759, 236] width 146 height 285
click at [749, 363] on div "Sólo visible para ti ¡Hola! ¿Cómo podemos ayudarte? Pregunta de producto Ayuda …" at bounding box center [759, 236] width 146 height 285
click at [719, 204] on p "Pregunta de producto" at bounding box center [747, 208] width 94 height 10
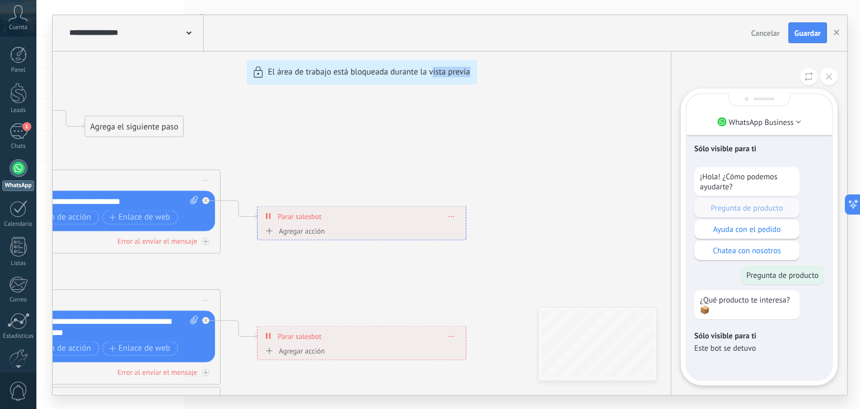
drag, startPoint x: 432, startPoint y: 149, endPoint x: 631, endPoint y: 135, distance: 199.2
click at [625, 135] on div "**********" at bounding box center [450, 204] width 794 height 379
click at [589, 85] on div "**********" at bounding box center [450, 204] width 794 height 379
click at [822, 74] on button at bounding box center [828, 76] width 17 height 17
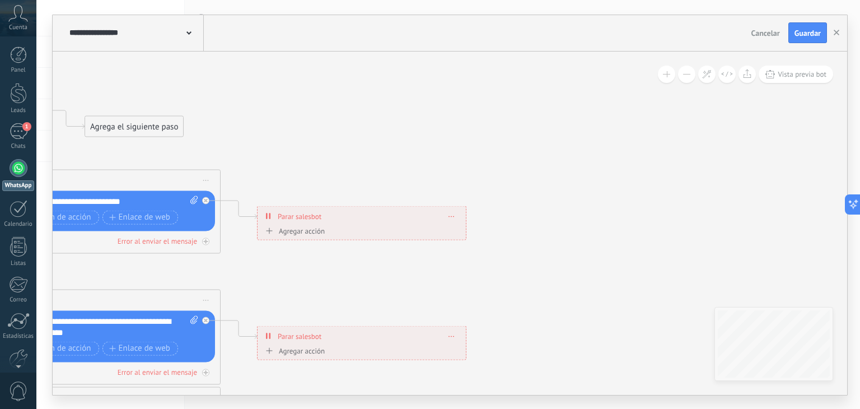
drag, startPoint x: 301, startPoint y: 153, endPoint x: 625, endPoint y: 209, distance: 328.8
click at [625, 209] on icon at bounding box center [4, 331] width 1484 height 1065
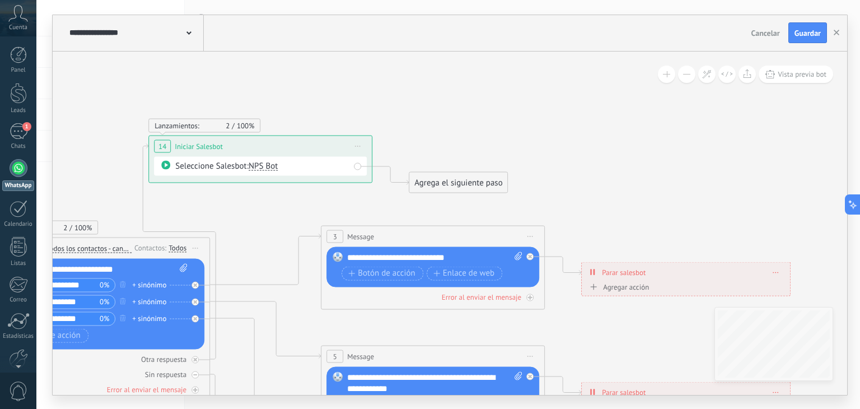
click at [244, 152] on div "**********" at bounding box center [260, 145] width 223 height 21
click at [167, 165] on icon at bounding box center [165, 164] width 9 height 9
click at [416, 177] on div "Agrega el siguiente paso" at bounding box center [458, 182] width 98 height 18
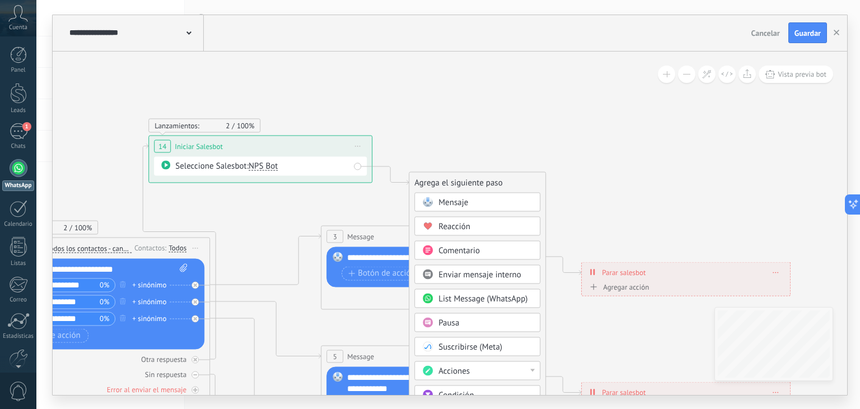
click at [445, 175] on div "Agrega el siguiente paso" at bounding box center [477, 182] width 136 height 18
click at [206, 151] on div "**********" at bounding box center [260, 145] width 223 height 21
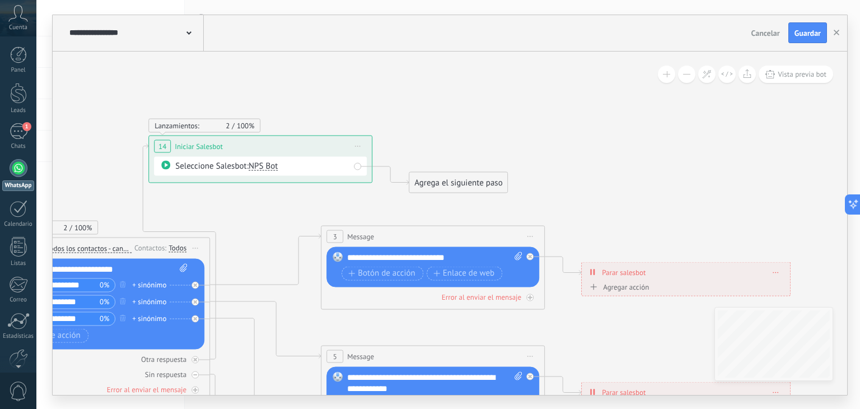
click at [171, 142] on div "**********" at bounding box center [260, 145] width 223 height 21
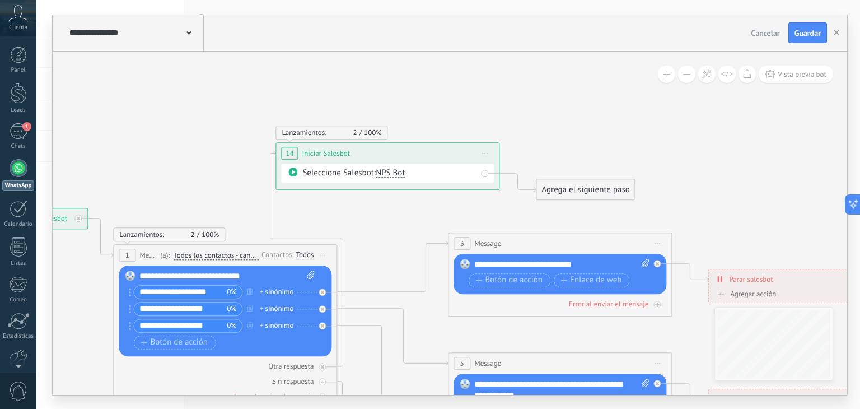
drag, startPoint x: 112, startPoint y: 161, endPoint x: 269, endPoint y: 163, distance: 156.2
click at [269, 163] on icon at bounding box center [455, 394] width 1484 height 1065
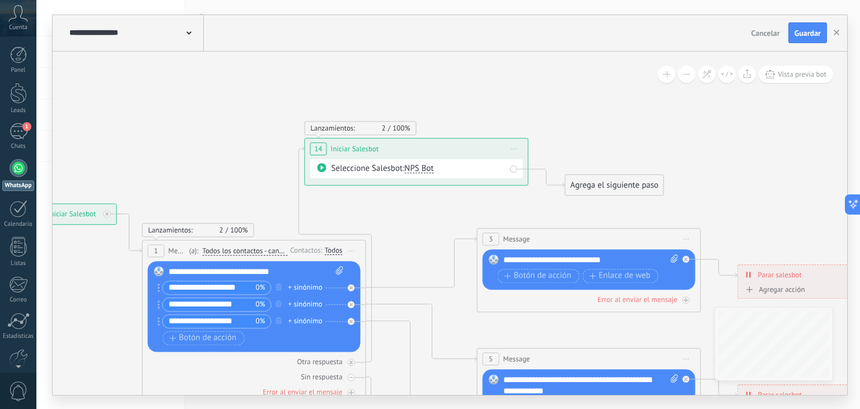
click at [309, 157] on div "**********" at bounding box center [416, 148] width 223 height 21
click at [324, 166] on icon at bounding box center [321, 167] width 9 height 9
click at [435, 169] on div "Seleccione Salesbot: NPS Bot" at bounding box center [418, 168] width 174 height 11
click at [490, 169] on div "Seleccione Salesbot: NPS Bot" at bounding box center [418, 168] width 174 height 11
click at [349, 358] on div at bounding box center [351, 361] width 7 height 7
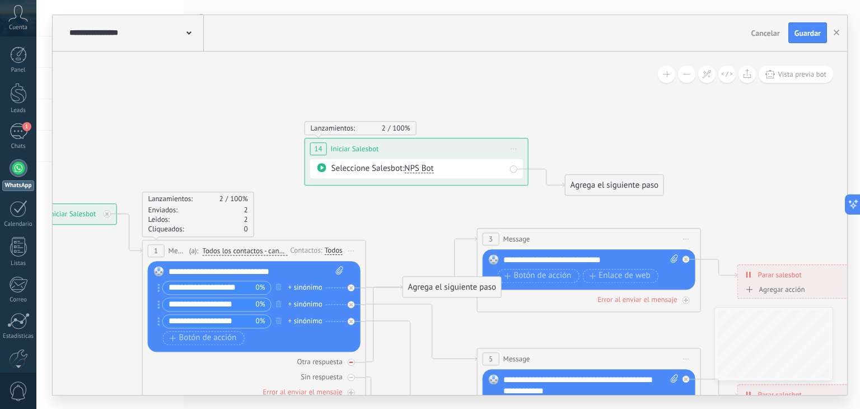
click at [0, 0] on icon at bounding box center [0, 0] width 0 height 0
click at [361, 161] on div "Seleccione Salesbot: NPS Bot" at bounding box center [416, 168] width 213 height 19
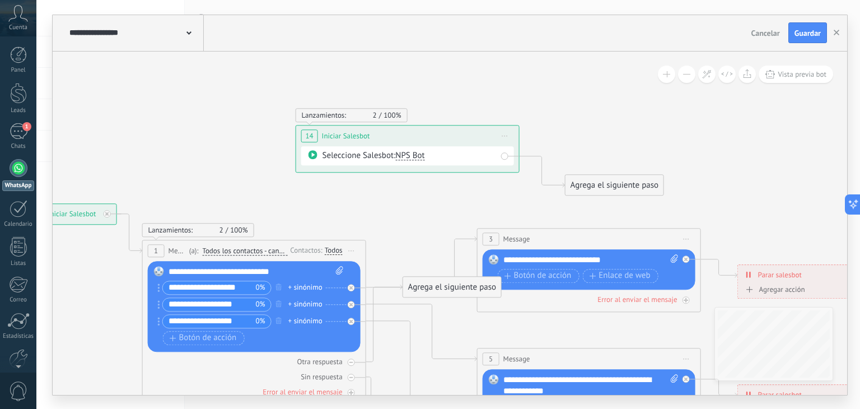
drag, startPoint x: 332, startPoint y: 149, endPoint x: 322, endPoint y: 135, distance: 17.7
click at [322, 135] on span "Iniciar Salesbot" at bounding box center [346, 135] width 48 height 11
click at [500, 139] on span "Iniciar vista previa aquí Cambiar nombre Duplicar Borrar" at bounding box center [503, 133] width 18 height 16
click at [513, 204] on icon at bounding box center [510, 206] width 7 height 7
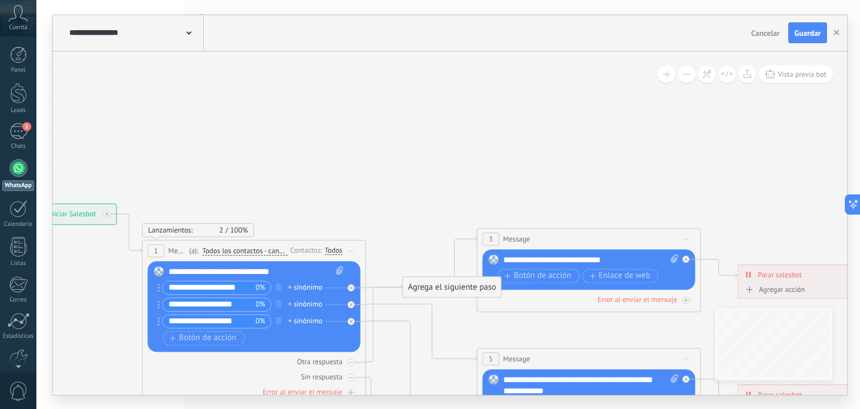
click at [437, 289] on div "Agrega el siguiente paso" at bounding box center [452, 287] width 98 height 18
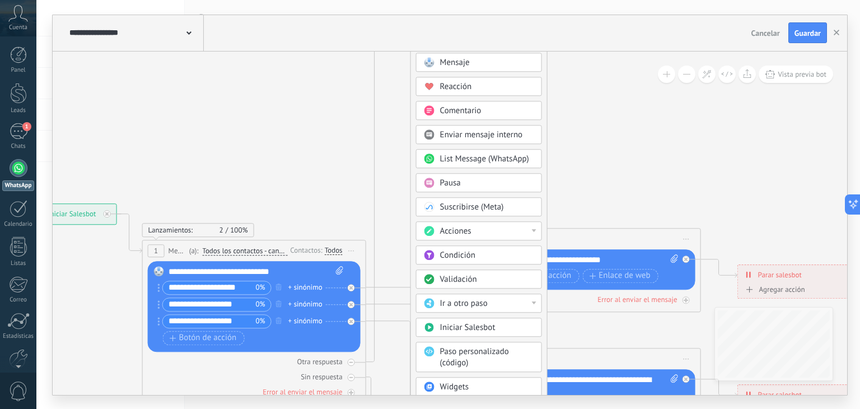
drag, startPoint x: 470, startPoint y: 293, endPoint x: 478, endPoint y: 50, distance: 243.6
click at [478, 50] on div "**********" at bounding box center [450, 204] width 794 height 379
click at [459, 299] on span "Ir a otro paso" at bounding box center [464, 303] width 48 height 11
click at [463, 297] on div "3: Message" at bounding box center [478, 303] width 125 height 19
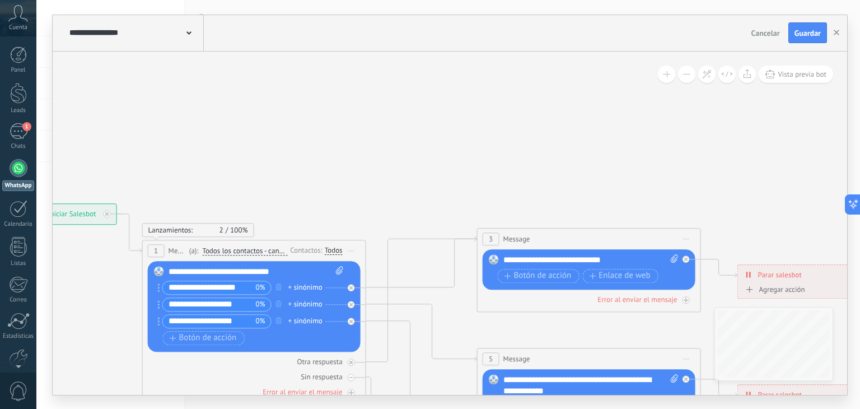
drag, startPoint x: 449, startPoint y: 314, endPoint x: 449, endPoint y: 298, distance: 15.7
click at [449, 298] on icon at bounding box center [484, 308] width 1484 height 1113
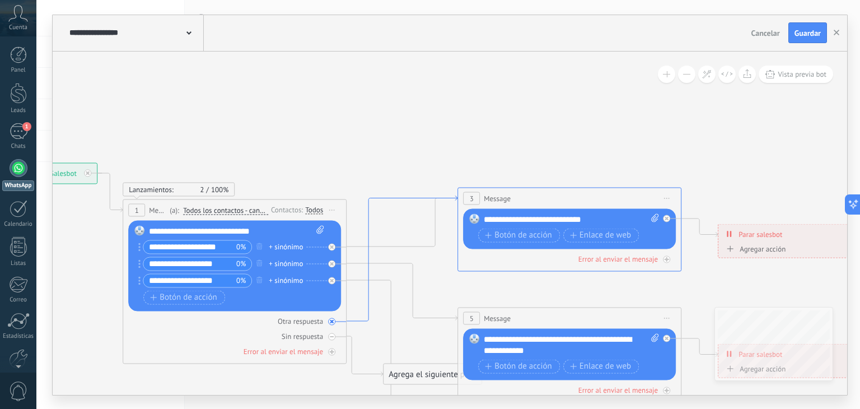
drag, startPoint x: 407, startPoint y: 220, endPoint x: 388, endPoint y: 195, distance: 31.9
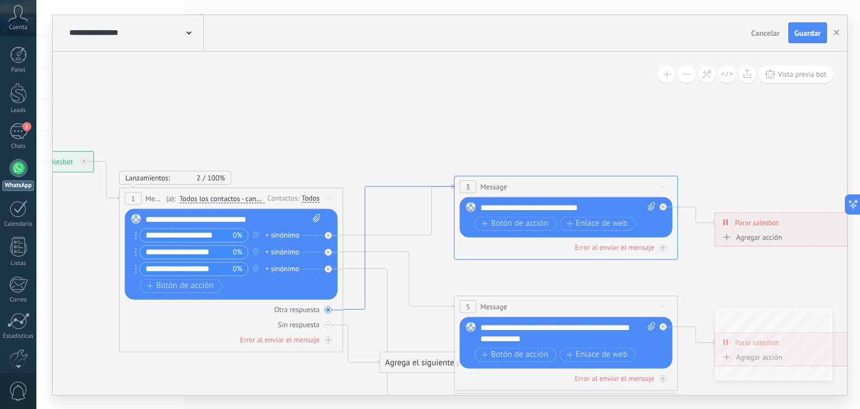
drag, startPoint x: 388, startPoint y: 195, endPoint x: 384, endPoint y: 184, distance: 12.2
click at [384, 184] on icon at bounding box center [398, 246] width 111 height 125
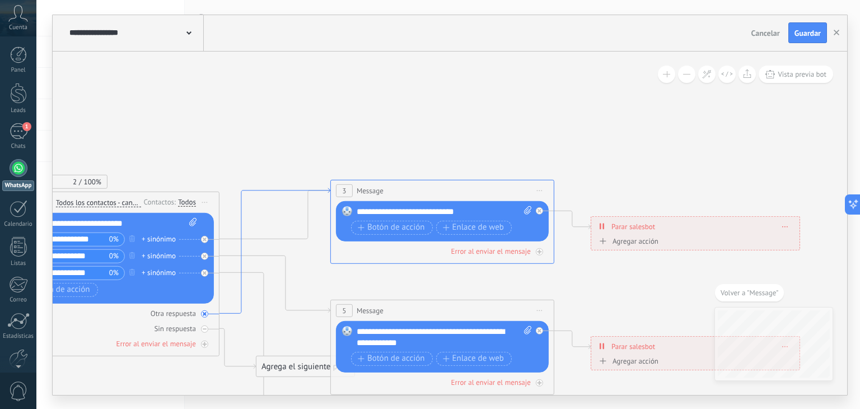
drag, startPoint x: 308, startPoint y: 191, endPoint x: 299, endPoint y: 189, distance: 9.2
click at [299, 189] on icon at bounding box center [274, 249] width 111 height 125
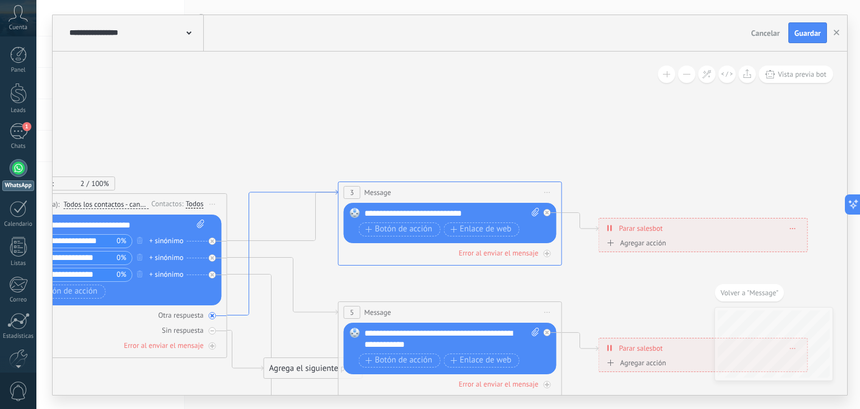
click at [299, 190] on icon at bounding box center [282, 252] width 111 height 125
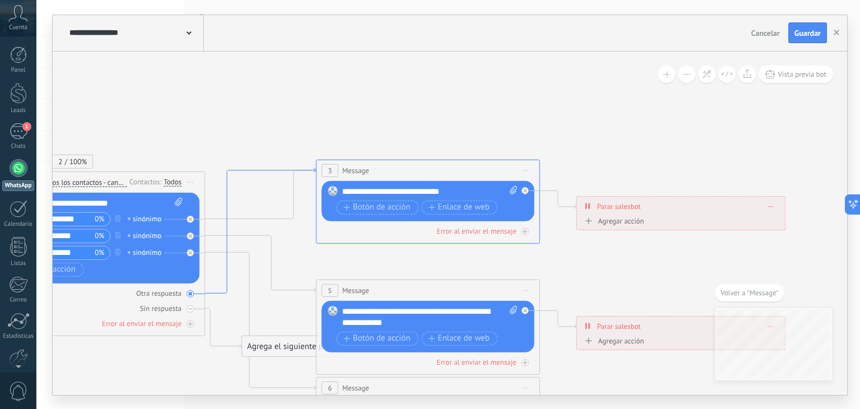
drag, startPoint x: 299, startPoint y: 189, endPoint x: 282, endPoint y: 171, distance: 25.3
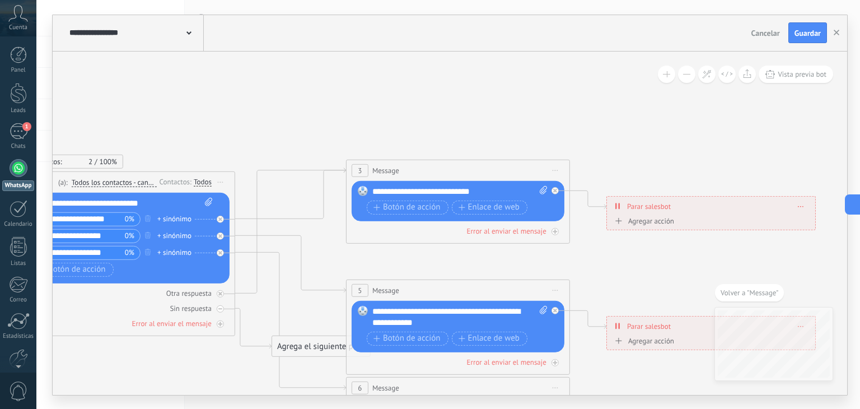
drag, startPoint x: 310, startPoint y: 128, endPoint x: 416, endPoint y: 110, distance: 107.7
click at [416, 110] on icon at bounding box center [353, 239] width 1484 height 1113
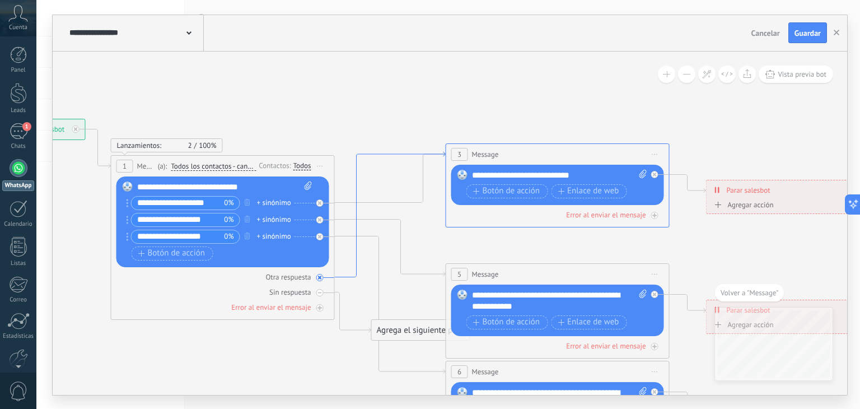
drag, startPoint x: 386, startPoint y: 152, endPoint x: 379, endPoint y: 153, distance: 7.3
click at [379, 153] on icon at bounding box center [390, 214] width 111 height 125
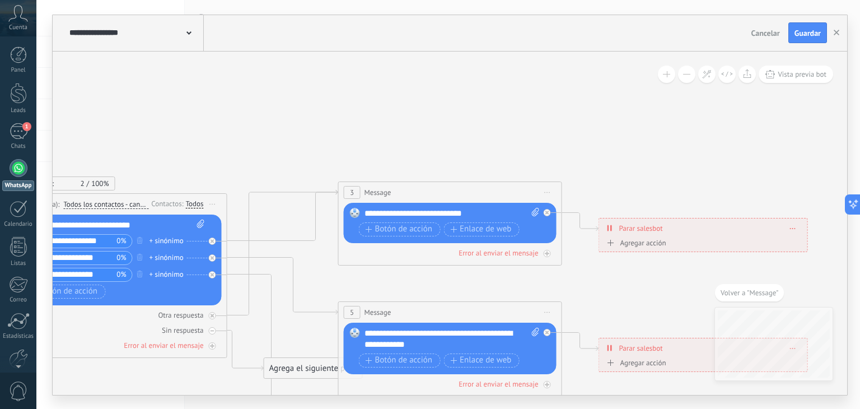
drag, startPoint x: 370, startPoint y: 202, endPoint x: 372, endPoint y: 190, distance: 11.9
click at [372, 190] on div "3 Message ******* (a): Todos los contactos - canales seleccionados Todos los co…" at bounding box center [450, 223] width 224 height 84
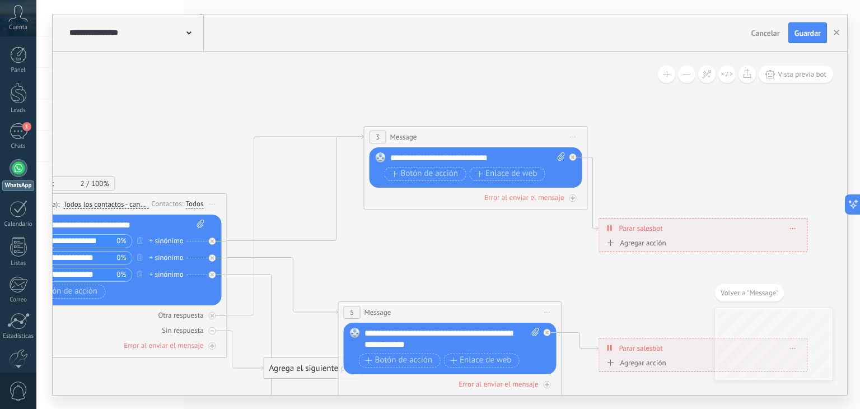
drag, startPoint x: 375, startPoint y: 185, endPoint x: 401, endPoint y: 130, distance: 60.6
click at [401, 130] on div "3 Message ******* (a): Todos los contactos - canales seleccionados Todos los co…" at bounding box center [475, 136] width 223 height 21
click at [298, 135] on icon at bounding box center [295, 224] width 137 height 181
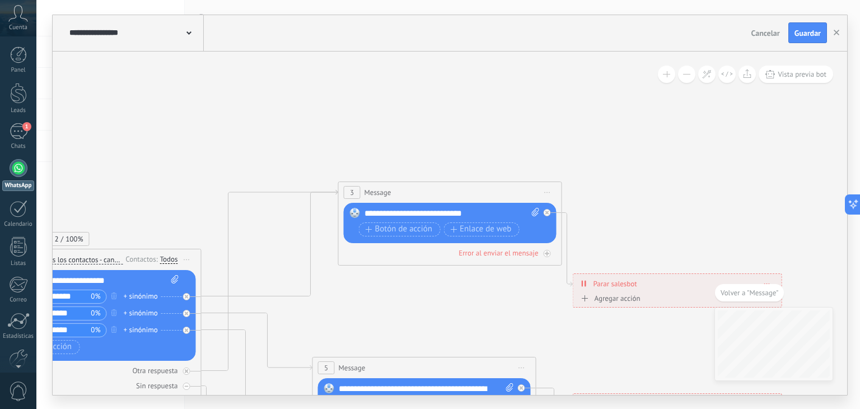
click at [298, 135] on icon at bounding box center [319, 417] width 1484 height 1030
click at [226, 358] on icon at bounding box center [269, 280] width 137 height 181
click at [184, 368] on div at bounding box center [186, 370] width 7 height 7
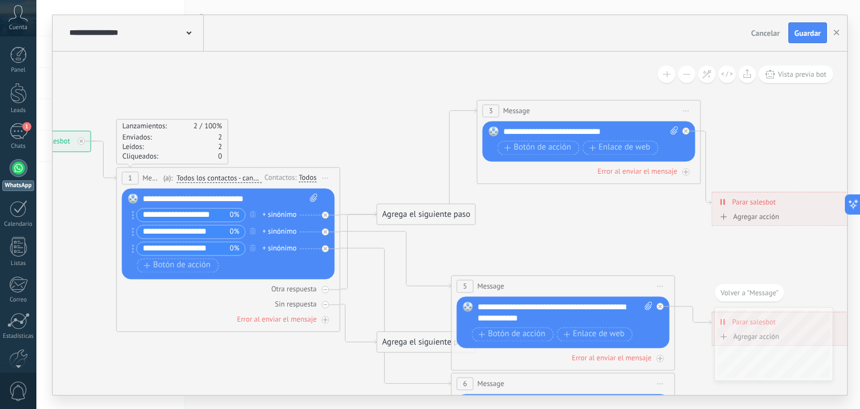
drag, startPoint x: 227, startPoint y: 185, endPoint x: 357, endPoint y: 117, distance: 146.4
click at [357, 117] on icon at bounding box center [458, 306] width 1484 height 972
click at [402, 219] on div "Agrega el siguiente paso" at bounding box center [426, 214] width 98 height 18
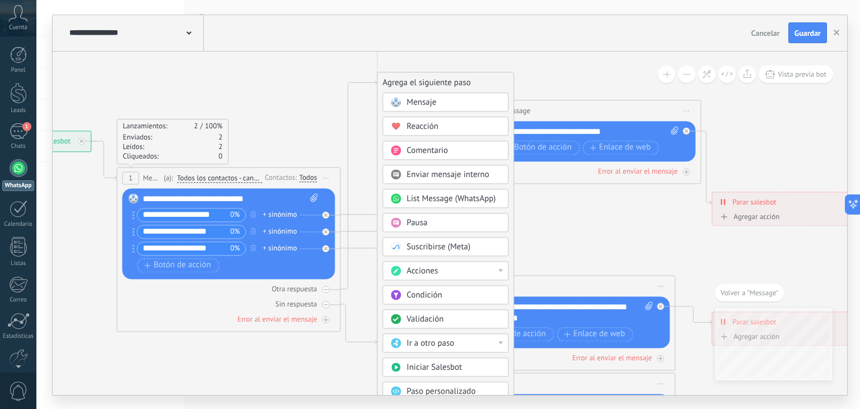
drag, startPoint x: 439, startPoint y: 211, endPoint x: 438, endPoint y: 79, distance: 131.5
click at [438, 79] on div "Agrega el siguiente paso" at bounding box center [445, 82] width 136 height 18
click at [424, 341] on span "Ir a otro paso" at bounding box center [430, 342] width 48 height 11
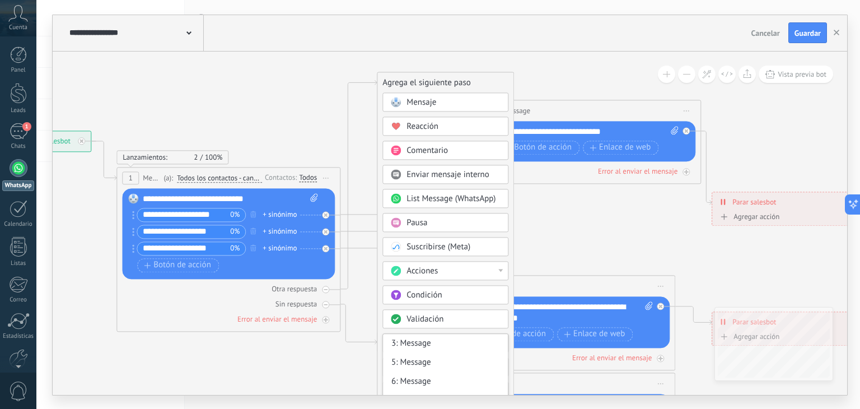
click at [564, 241] on icon at bounding box center [458, 321] width 1484 height 1058
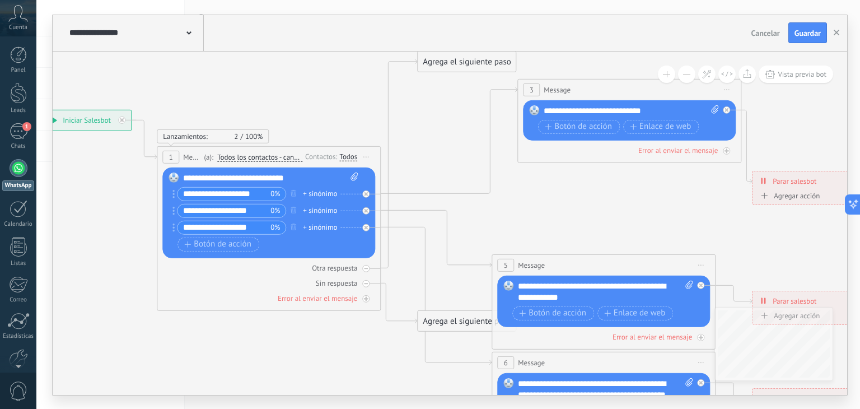
drag, startPoint x: 547, startPoint y: 245, endPoint x: 591, endPoint y: 222, distance: 49.3
click at [591, 222] on icon at bounding box center [499, 300] width 1484 height 1058
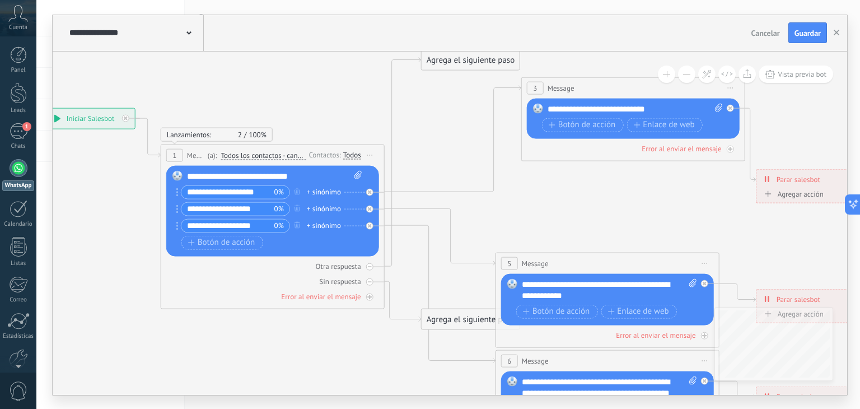
drag, startPoint x: 562, startPoint y: 208, endPoint x: 583, endPoint y: 254, distance: 50.6
click at [583, 254] on icon at bounding box center [502, 298] width 1484 height 1058
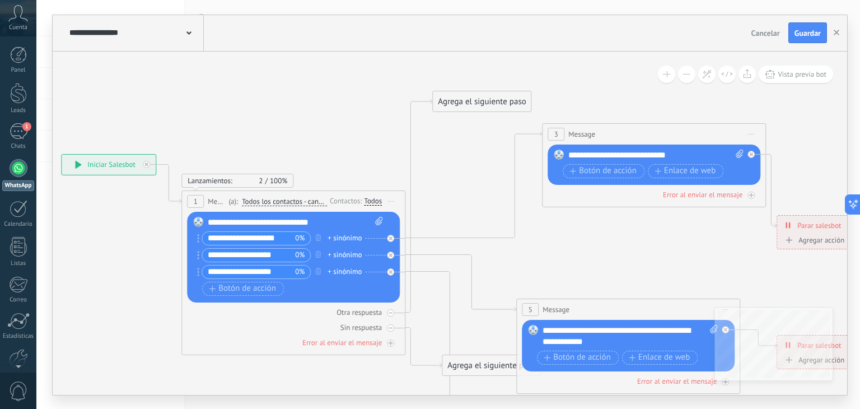
drag, startPoint x: 445, startPoint y: 106, endPoint x: 421, endPoint y: 97, distance: 25.5
click at [433, 97] on div "Agrega el siguiente paso" at bounding box center [482, 101] width 98 height 18
click at [61, 154] on div "**********" at bounding box center [61, 154] width 0 height 0
click at [437, 100] on icon at bounding box center [523, 339] width 1484 height 1069
click at [455, 99] on div "Agrega el siguiente paso" at bounding box center [491, 95] width 98 height 18
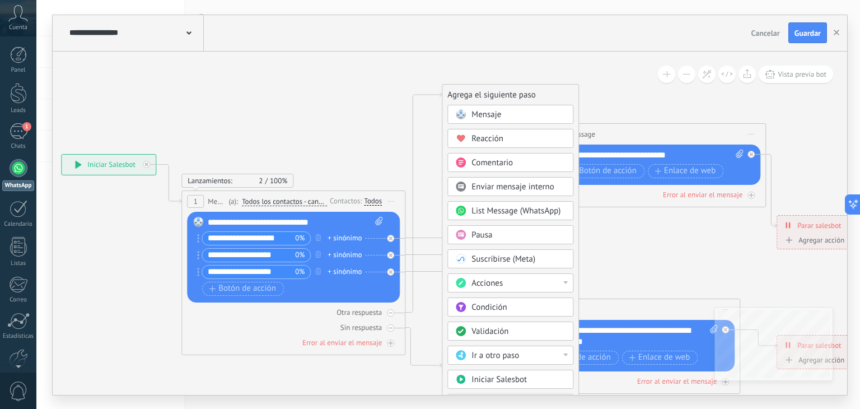
click at [518, 303] on div "Condición" at bounding box center [518, 307] width 94 height 11
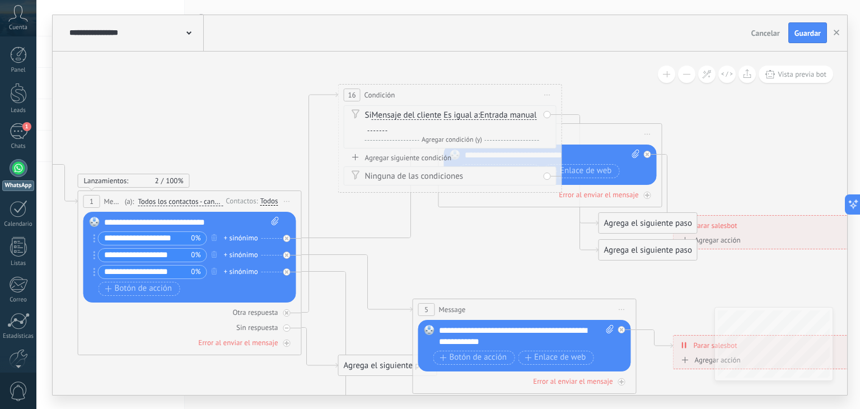
click at [548, 95] on span "Iniciar vista previa aquí Cambiar nombre Duplicar Borrar" at bounding box center [547, 95] width 18 height 16
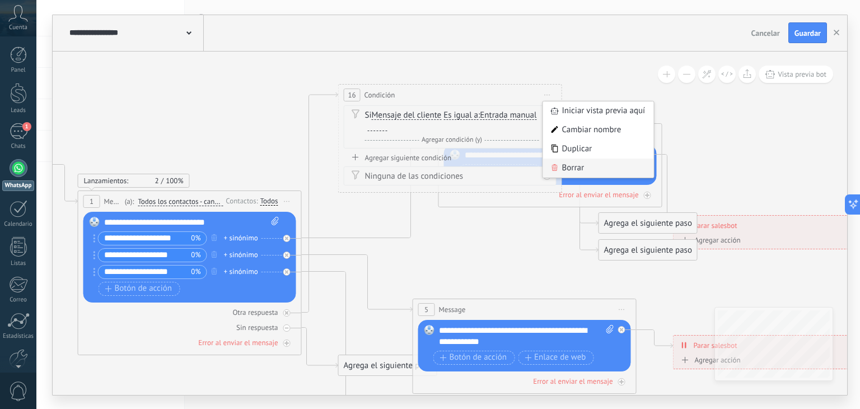
click at [572, 165] on div "Borrar" at bounding box center [598, 167] width 111 height 19
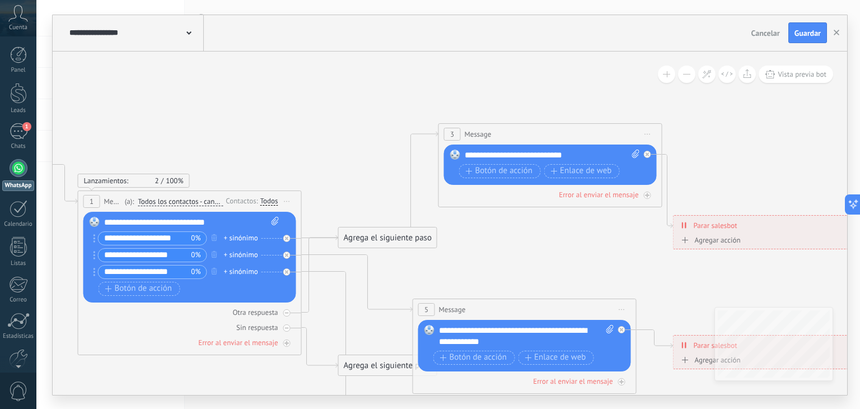
click at [389, 245] on div "Agrega el siguiente paso" at bounding box center [388, 237] width 98 height 18
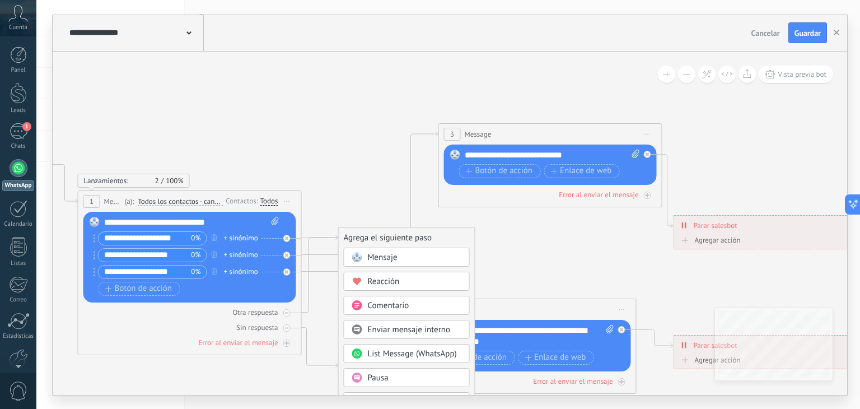
click at [421, 350] on span "List Message (WhatsApp)" at bounding box center [412, 353] width 89 height 11
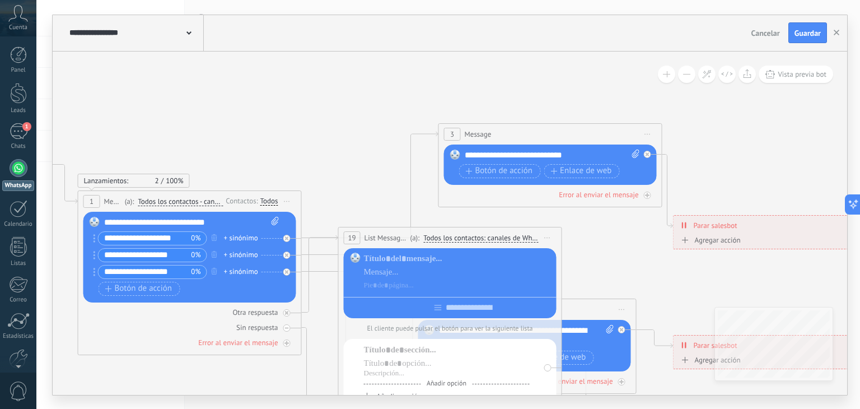
click at [336, 165] on icon at bounding box center [420, 371] width 1484 height 1057
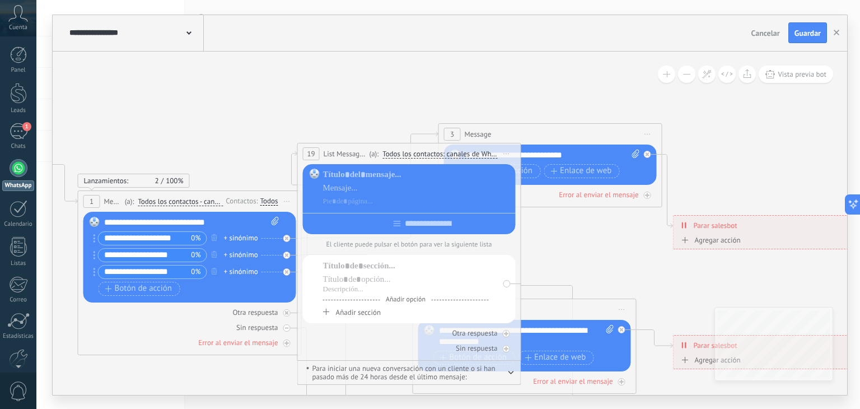
drag, startPoint x: 376, startPoint y: 238, endPoint x: 336, endPoint y: 154, distance: 92.6
click at [336, 154] on span "List Message (WhatsApp)" at bounding box center [344, 153] width 43 height 11
click at [327, 106] on icon at bounding box center [420, 371] width 1484 height 1057
click at [321, 146] on div "**********" at bounding box center [409, 153] width 223 height 21
click at [508, 376] on button "button" at bounding box center [511, 371] width 6 height 8
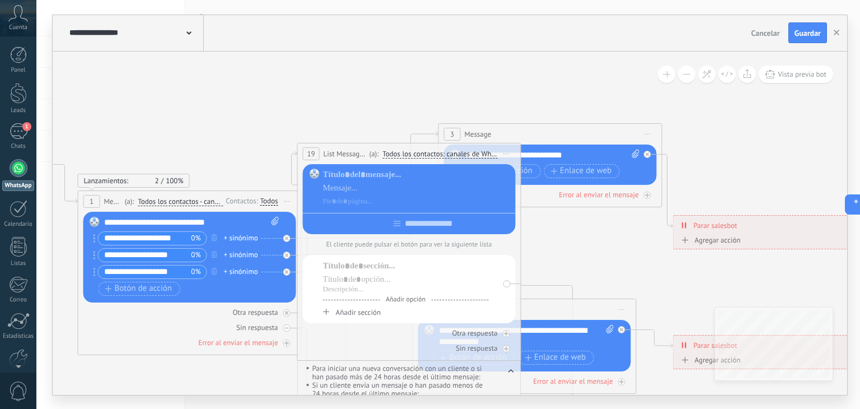
click at [508, 376] on button "button" at bounding box center [511, 371] width 6 height 8
click at [505, 332] on icon at bounding box center [506, 333] width 6 height 6
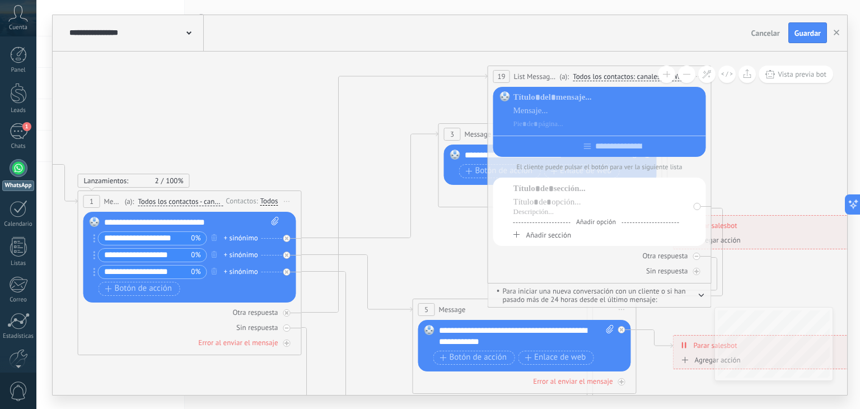
drag, startPoint x: 387, startPoint y: 157, endPoint x: 581, endPoint y: 79, distance: 209.0
click at [581, 79] on span "Todos los contactos: canales de WhatsApp seleccionados" at bounding box center [629, 76] width 115 height 9
click at [581, 79] on button "Todos los contactos: canales de WhatsApp seleccionados" at bounding box center [652, 77] width 171 height 20
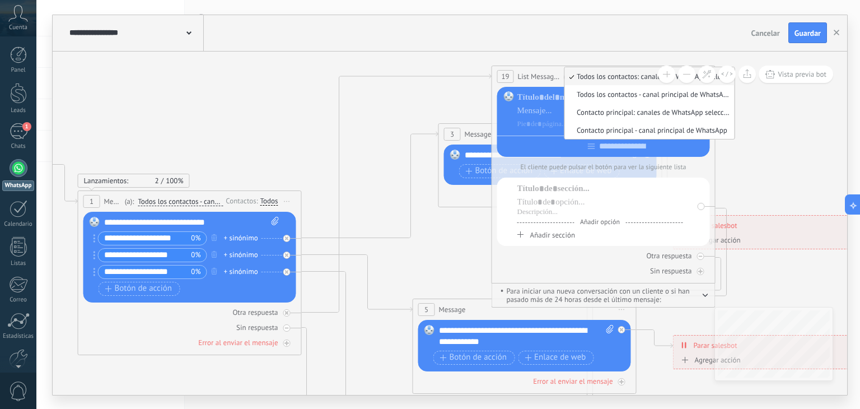
click at [556, 79] on span "List Message (WhatsApp)" at bounding box center [539, 76] width 43 height 11
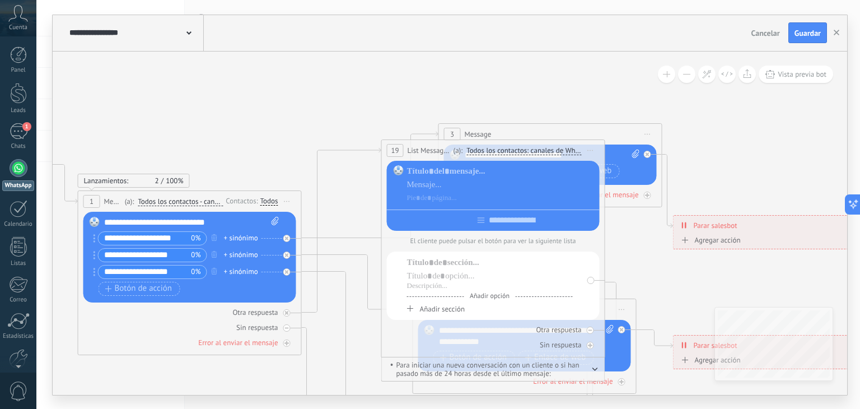
drag, startPoint x: 553, startPoint y: 79, endPoint x: 443, endPoint y: 153, distance: 132.7
click at [443, 153] on span "List Message (WhatsApp)" at bounding box center [428, 150] width 43 height 11
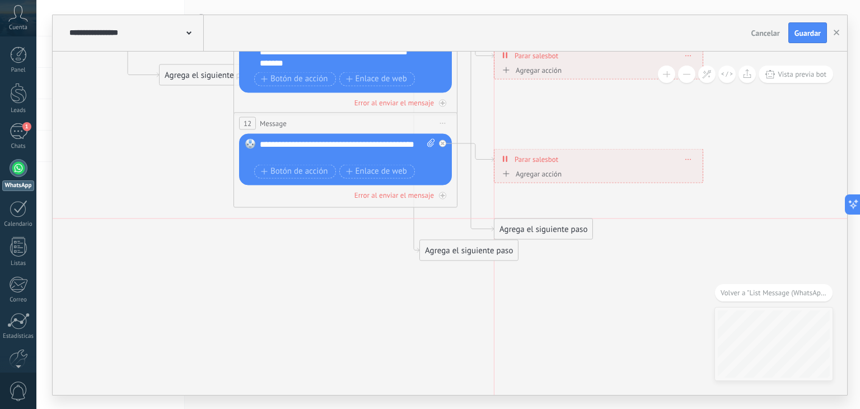
drag, startPoint x: 488, startPoint y: 220, endPoint x: 562, endPoint y: 227, distance: 74.7
click at [562, 227] on div "Agrega el siguiente paso" at bounding box center [543, 228] width 98 height 18
drag, startPoint x: 529, startPoint y: 289, endPoint x: 564, endPoint y: 326, distance: 50.3
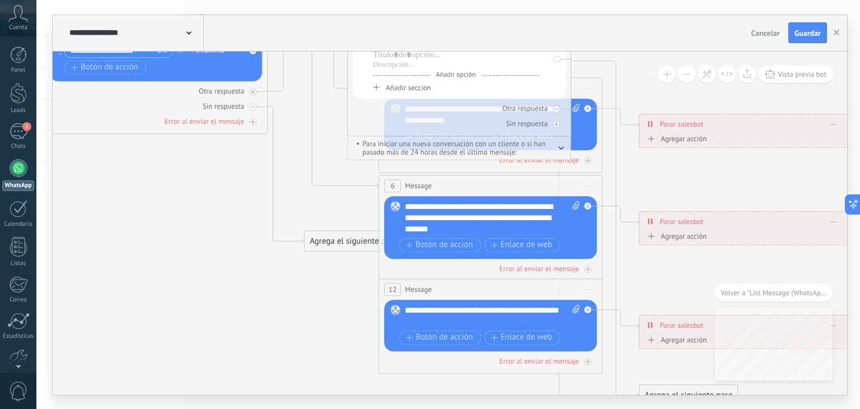
drag, startPoint x: 135, startPoint y: 192, endPoint x: 246, endPoint y: 322, distance: 171.1
click at [246, 322] on icon at bounding box center [386, 164] width 1484 height 1084
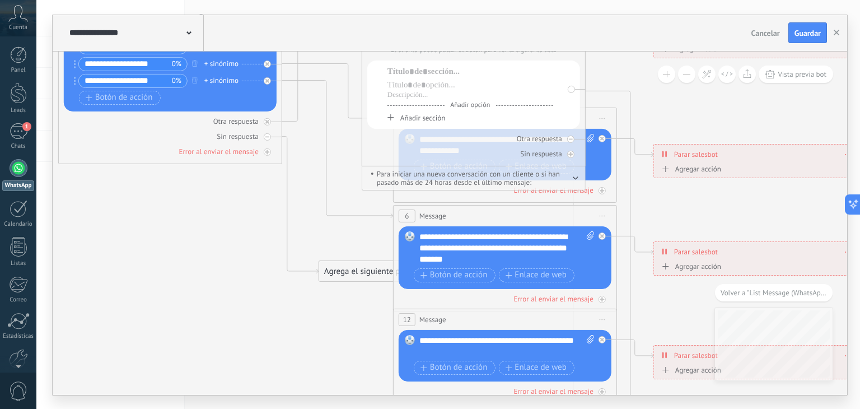
drag, startPoint x: 223, startPoint y: 245, endPoint x: 316, endPoint y: 378, distance: 162.1
click at [316, 378] on icon at bounding box center [400, 194] width 1484 height 1084
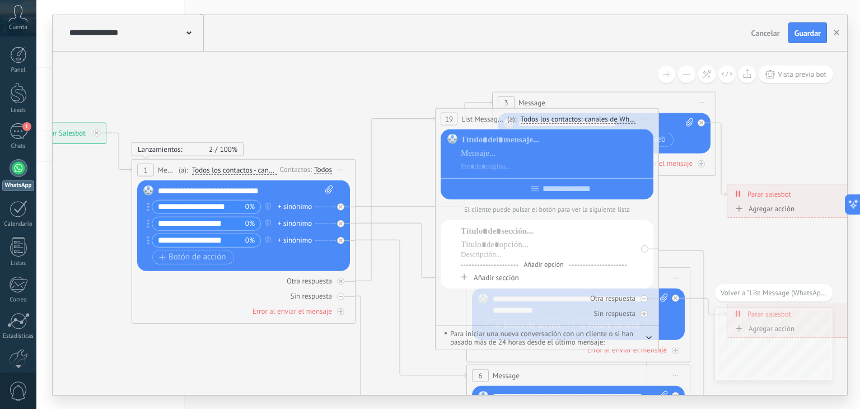
drag, startPoint x: 386, startPoint y: 78, endPoint x: 379, endPoint y: 139, distance: 61.9
click at [379, 139] on icon at bounding box center [473, 353] width 1484 height 1084
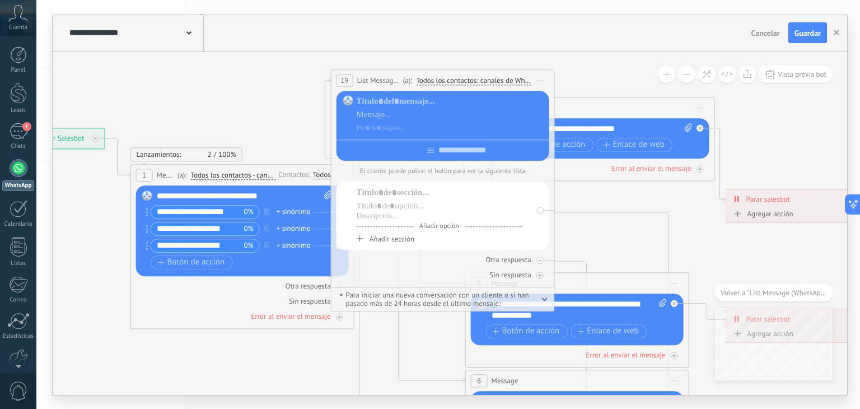
drag, startPoint x: 475, startPoint y: 119, endPoint x: 360, endPoint y: 87, distance: 118.7
click at [360, 86] on span "List Message (WhatsApp)" at bounding box center [378, 80] width 43 height 11
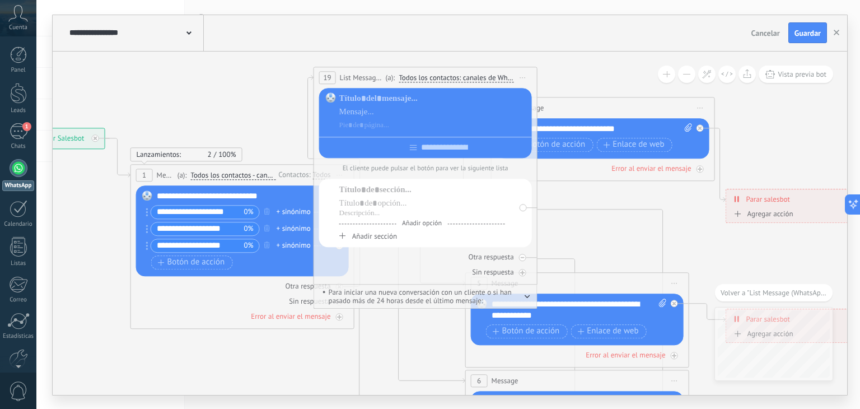
drag, startPoint x: 363, startPoint y: 92, endPoint x: 358, endPoint y: 79, distance: 14.3
click at [358, 79] on span "List Message (WhatsApp)" at bounding box center [361, 77] width 43 height 11
click at [524, 79] on span "Iniciar vista previa aquí Cambiar nombre Duplicar Borrar" at bounding box center [523, 77] width 18 height 16
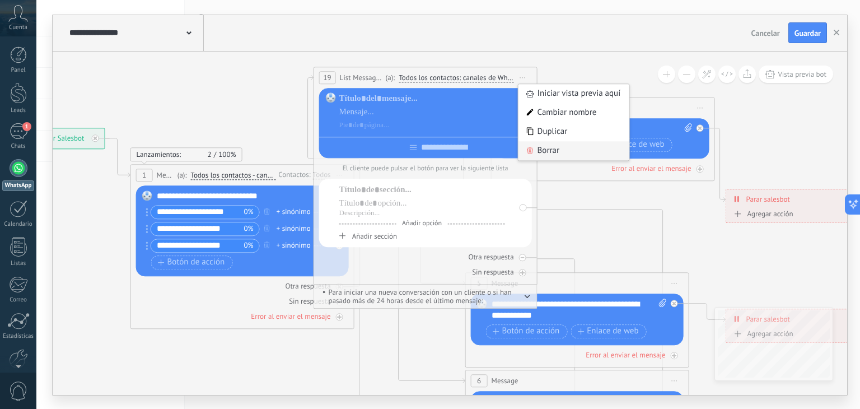
click at [541, 147] on div "Borrar" at bounding box center [573, 150] width 111 height 19
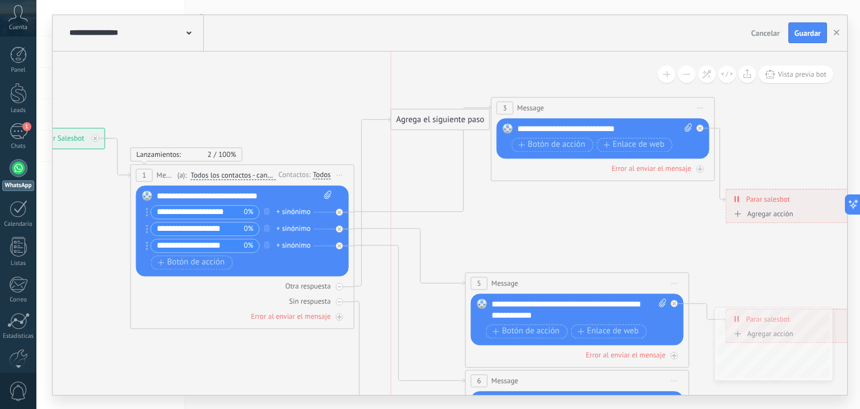
drag, startPoint x: 406, startPoint y: 211, endPoint x: 405, endPoint y: 120, distance: 91.2
click at [405, 120] on div "Agrega el siguiente paso" at bounding box center [440, 119] width 98 height 18
click at [145, 173] on span "1" at bounding box center [144, 175] width 4 height 10
click at [148, 172] on div "1" at bounding box center [144, 174] width 17 height 13
click at [443, 119] on div "Agrega el siguiente paso" at bounding box center [440, 119] width 98 height 18
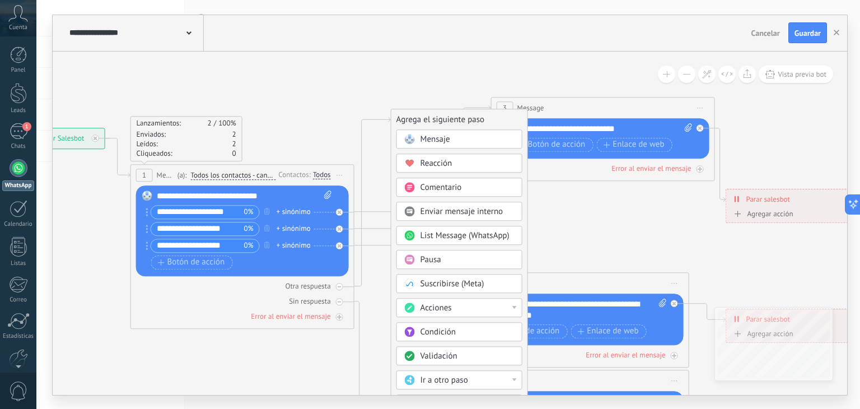
click at [309, 200] on div "**********" at bounding box center [245, 195] width 176 height 11
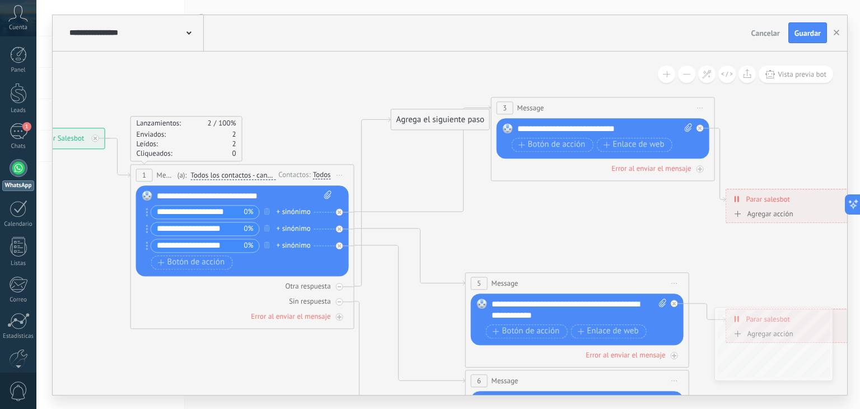
click at [304, 179] on div "Contactos:" at bounding box center [295, 174] width 34 height 11
click at [424, 122] on div "Agrega el siguiente paso" at bounding box center [440, 119] width 98 height 18
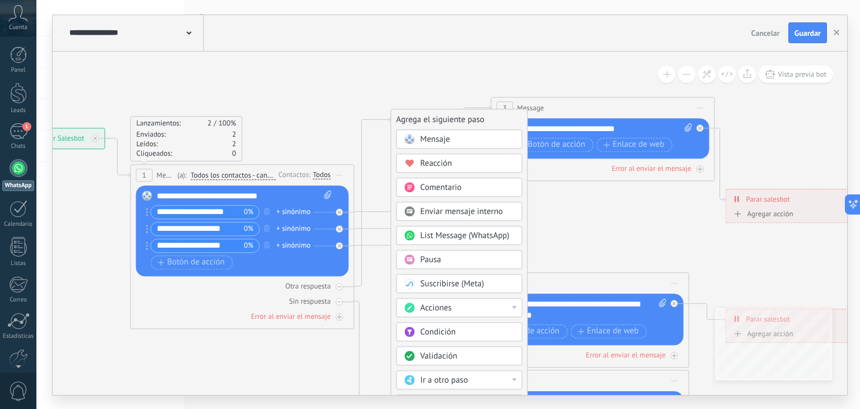
click at [424, 135] on span "Mensaje" at bounding box center [435, 139] width 30 height 11
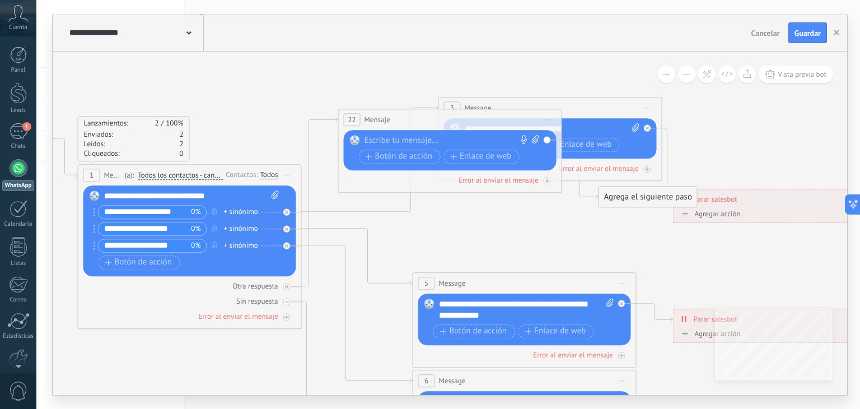
click at [388, 143] on div at bounding box center [447, 140] width 166 height 11
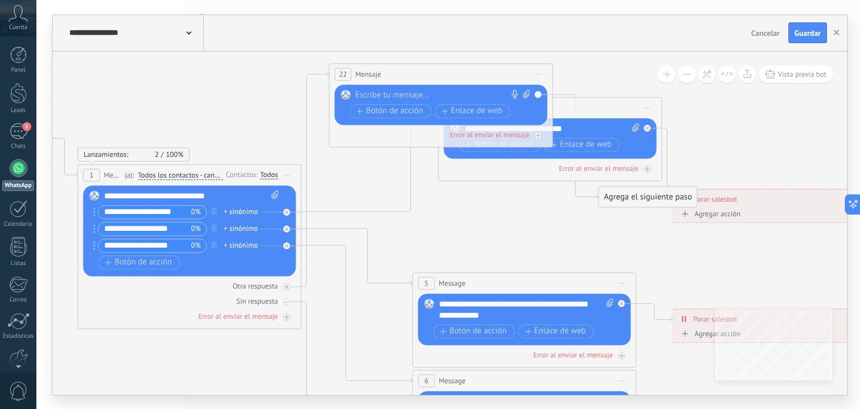
drag, startPoint x: 381, startPoint y: 125, endPoint x: 372, endPoint y: 79, distance: 46.2
click at [372, 79] on div "22 Mensaje ******* (a): Todos los contactos - canales seleccionados Todos los c…" at bounding box center [441, 74] width 223 height 21
click at [618, 352] on icon at bounding box center [621, 355] width 6 height 6
click at [619, 198] on div "Agrega el siguiente paso" at bounding box center [648, 196] width 98 height 18
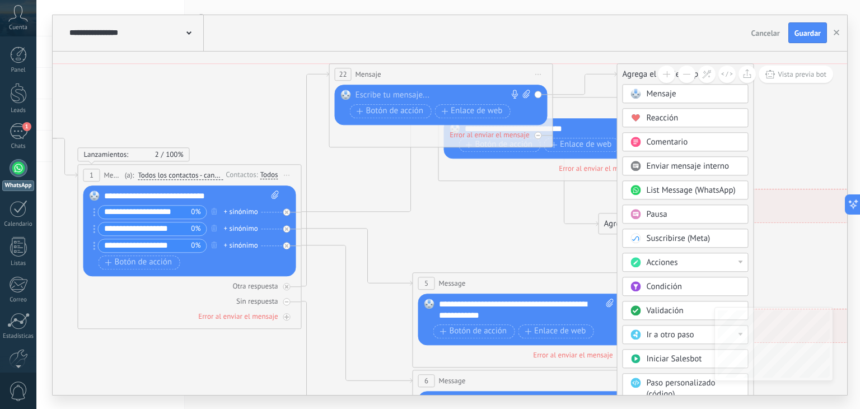
drag, startPoint x: 648, startPoint y: 197, endPoint x: 665, endPoint y: 76, distance: 122.7
click at [665, 76] on div "**********" at bounding box center [450, 222] width 794 height 343
click at [658, 331] on span "Ir a otro paso" at bounding box center [669, 334] width 48 height 11
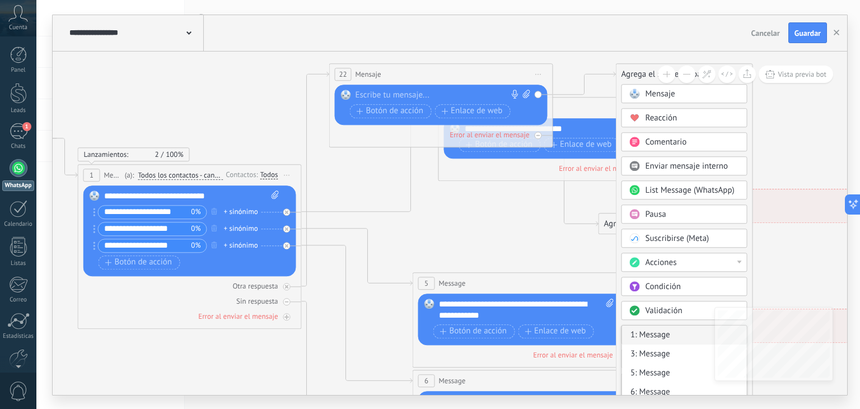
click at [654, 333] on div "1: Message" at bounding box center [684, 334] width 125 height 19
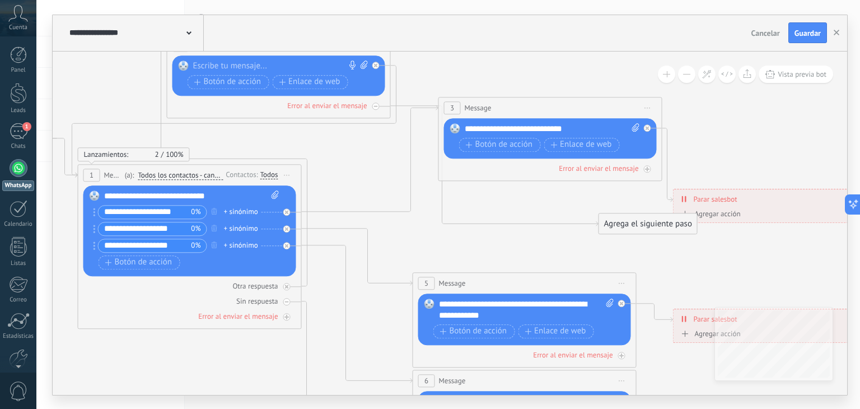
drag, startPoint x: 374, startPoint y: 72, endPoint x: 217, endPoint y: 44, distance: 159.2
click at [217, 44] on div "**********" at bounding box center [450, 204] width 794 height 379
click at [637, 222] on div "Agrega el siguiente paso" at bounding box center [648, 223] width 98 height 18
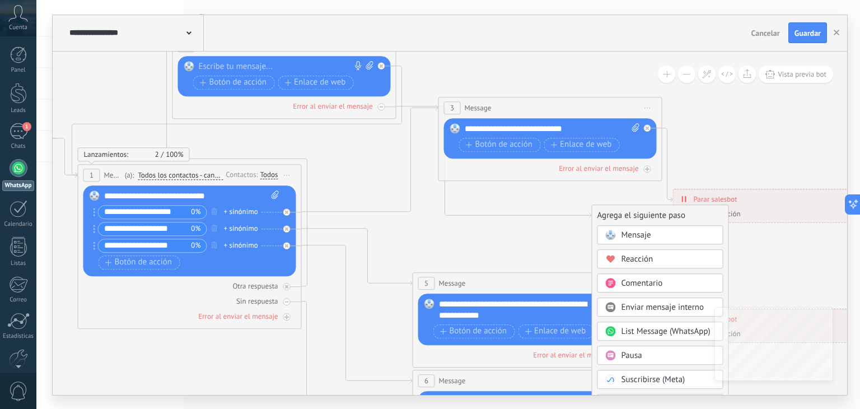
drag, startPoint x: 677, startPoint y: 226, endPoint x: 670, endPoint y: 218, distance: 10.7
click at [670, 218] on div "Agrega el siguiente paso" at bounding box center [660, 215] width 136 height 18
click at [669, 213] on div "Agrega el siguiente paso" at bounding box center [660, 214] width 136 height 18
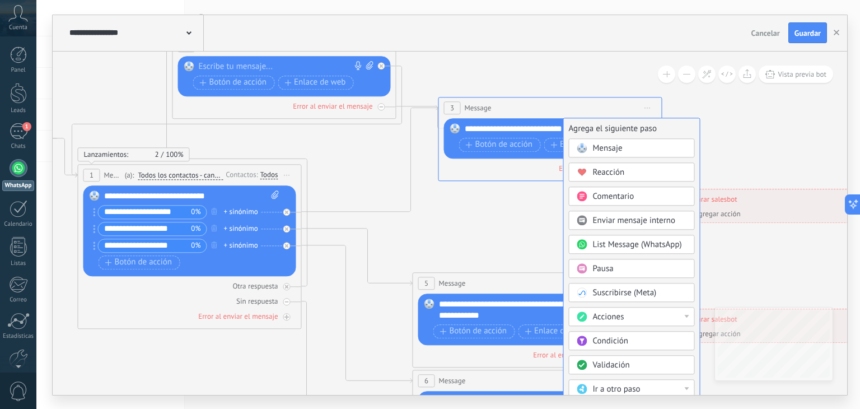
drag, startPoint x: 668, startPoint y: 213, endPoint x: 640, endPoint y: 129, distance: 88.3
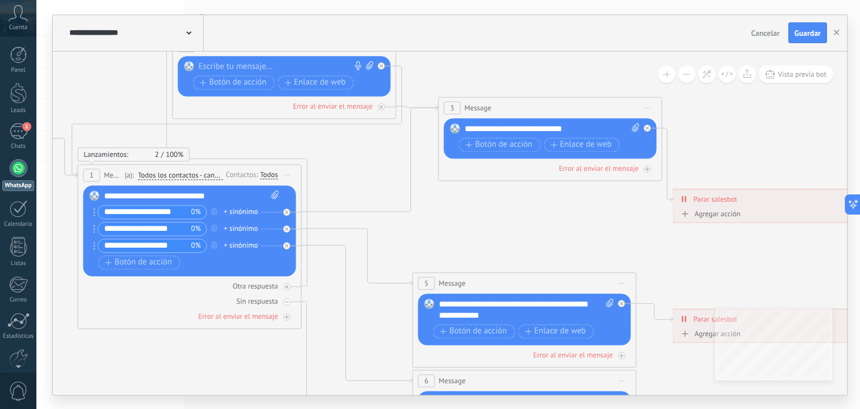
click at [520, 189] on icon at bounding box center [420, 301] width 1484 height 1092
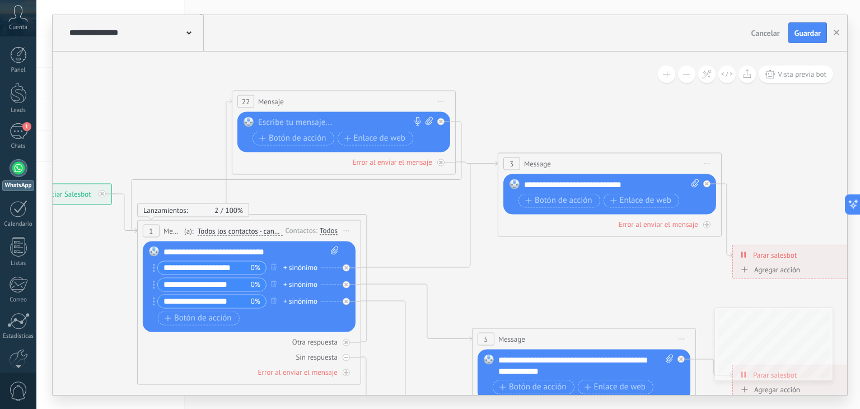
drag, startPoint x: 528, startPoint y: 227, endPoint x: 593, endPoint y: 285, distance: 86.8
click at [593, 285] on icon at bounding box center [479, 356] width 1484 height 1092
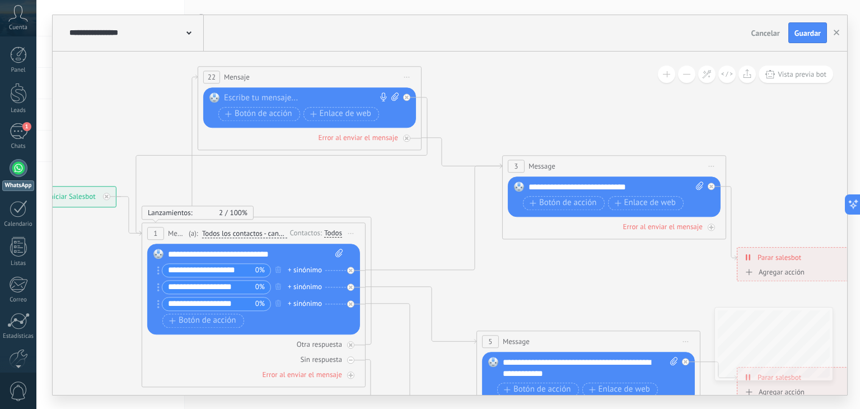
drag, startPoint x: 312, startPoint y: 109, endPoint x: 274, endPoint y: 82, distance: 46.6
click at [274, 82] on div "22 Mensaje ******* (a): Todos los contactos - canales seleccionados Todos los c…" at bounding box center [309, 77] width 223 height 21
click at [473, 182] on icon at bounding box center [433, 216] width 137 height 106
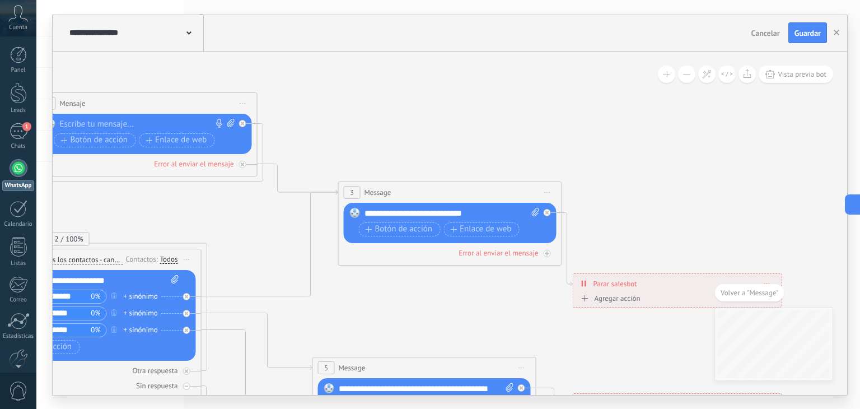
click at [302, 215] on icon at bounding box center [319, 372] width 1484 height 1119
click at [310, 210] on icon at bounding box center [269, 243] width 137 height 106
click at [285, 191] on icon at bounding box center [297, 178] width 81 height 31
click at [320, 279] on div "Agrega el siguiente paso" at bounding box center [343, 281] width 98 height 18
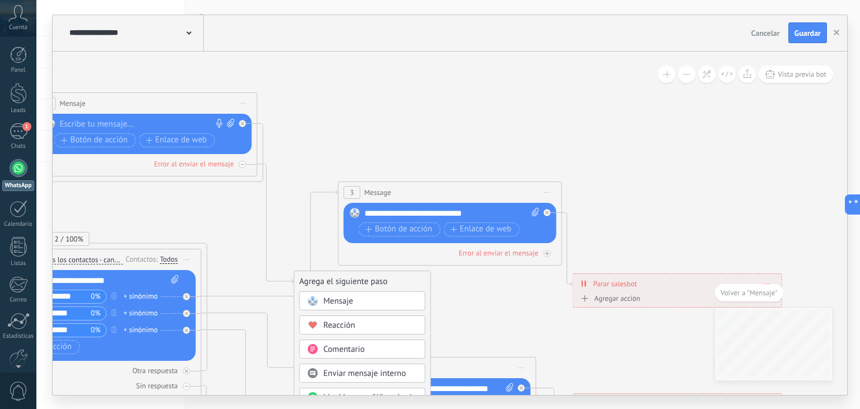
click at [450, 301] on icon at bounding box center [319, 343] width 1484 height 1061
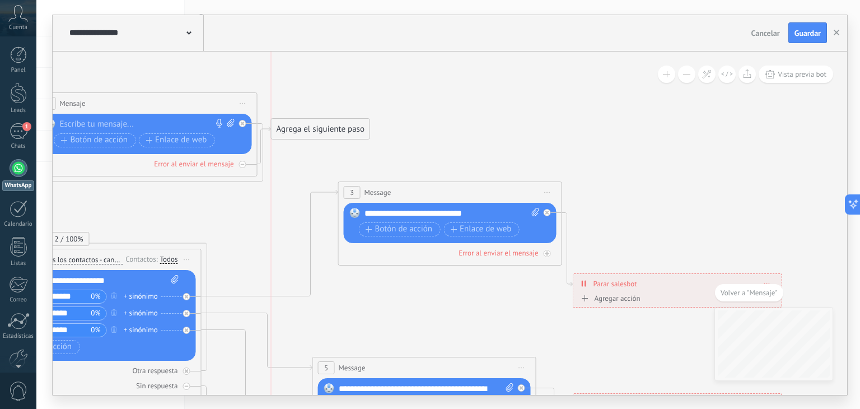
drag, startPoint x: 372, startPoint y: 278, endPoint x: 349, endPoint y: 126, distance: 153.9
click at [349, 126] on div "Agrega el siguiente paso" at bounding box center [320, 129] width 98 height 18
click at [337, 135] on div "Agrega el siguiente paso" at bounding box center [320, 129] width 98 height 18
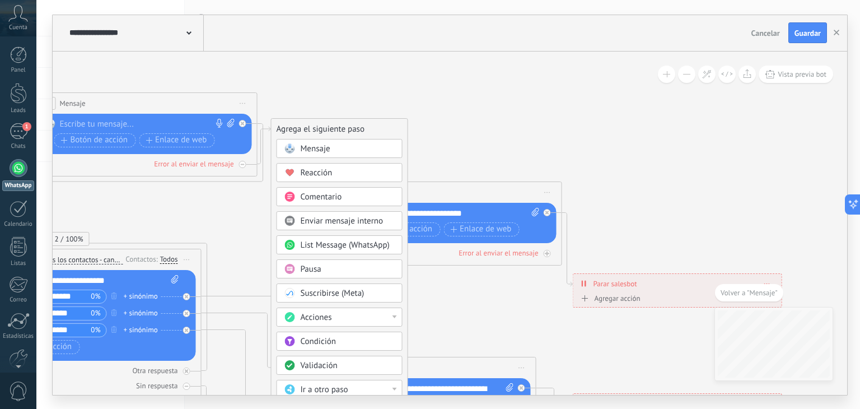
click at [337, 151] on div "Mensaje" at bounding box center [348, 148] width 94 height 11
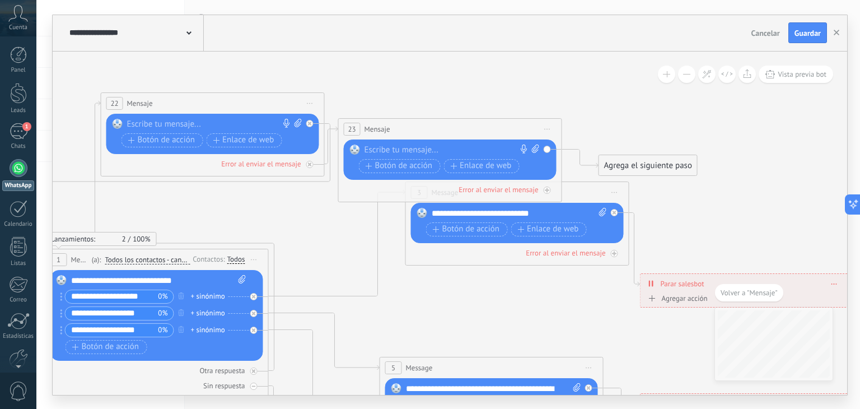
click at [550, 130] on span "Iniciar vista previa aquí Cambiar nombre Duplicar Borrar" at bounding box center [547, 129] width 18 height 16
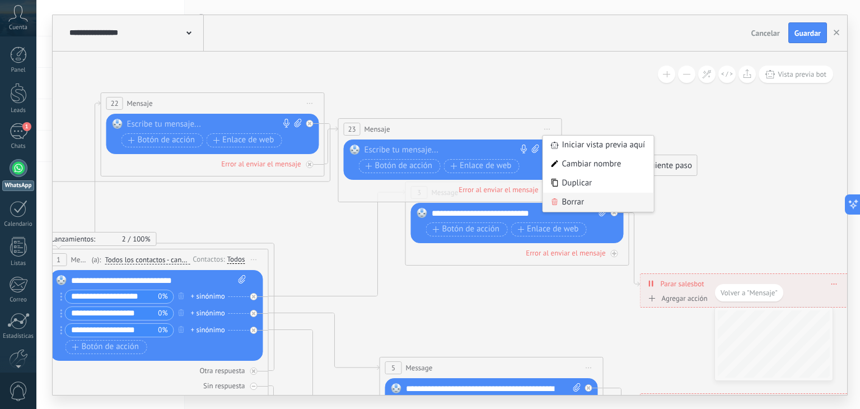
click at [561, 199] on div "Borrar" at bounding box center [598, 202] width 111 height 19
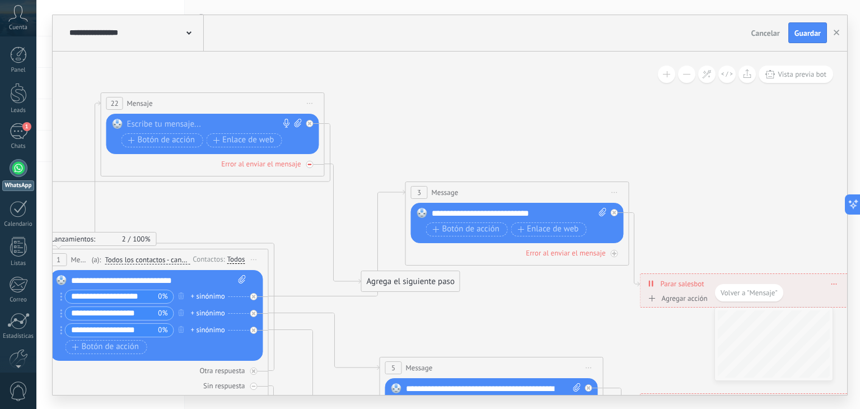
click at [309, 166] on div at bounding box center [309, 164] width 7 height 7
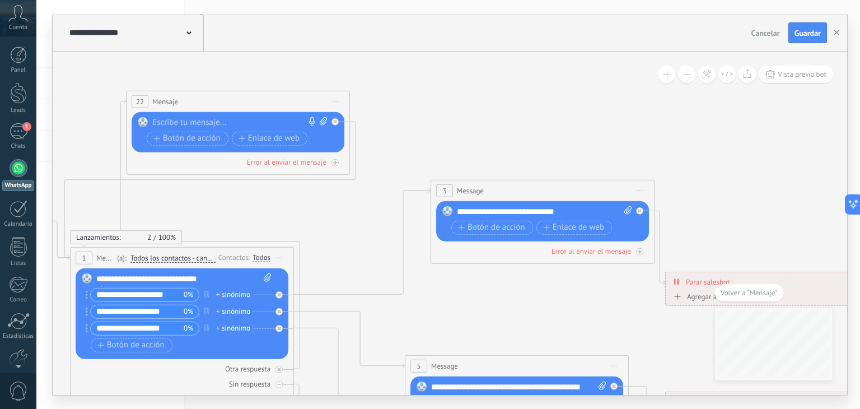
drag, startPoint x: 387, startPoint y: 141, endPoint x: 483, endPoint y: 134, distance: 95.9
click at [483, 134] on icon at bounding box center [412, 340] width 1484 height 1061
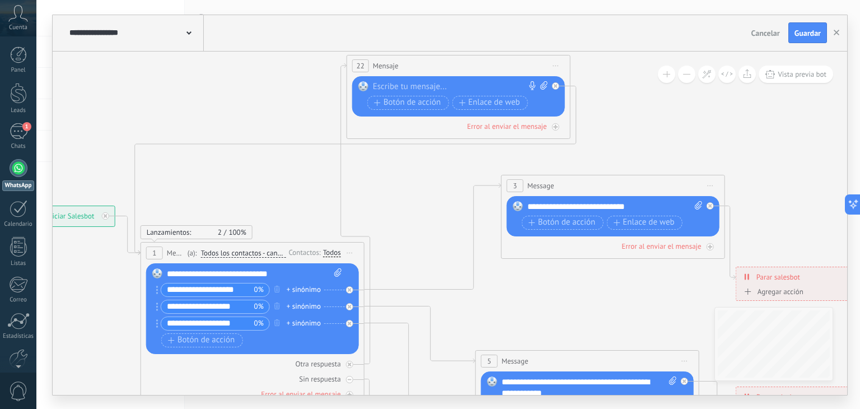
drag, startPoint x: 351, startPoint y: 96, endPoint x: 503, endPoint y: 63, distance: 155.6
click at [503, 63] on div "22 Mensaje ******* (a): Todos los contactos - canales seleccionados Todos los c…" at bounding box center [458, 65] width 223 height 21
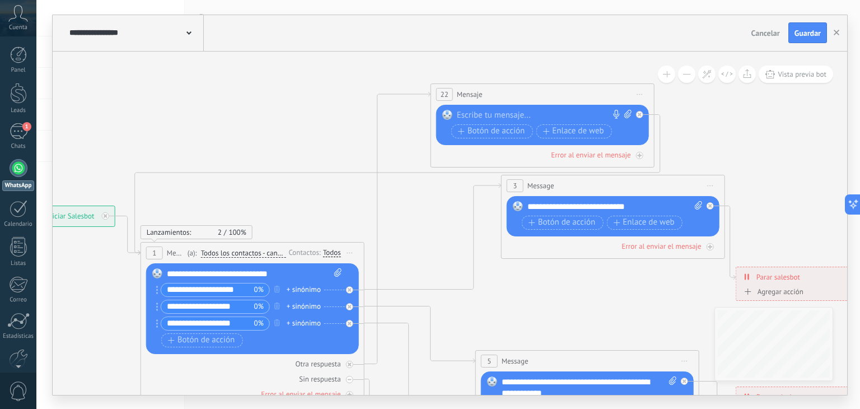
drag, startPoint x: 486, startPoint y: 64, endPoint x: 569, endPoint y: 95, distance: 87.8
click at [569, 95] on div "22 Mensaje ******* (a): Todos los contactos - canales seleccionados Todos los c…" at bounding box center [542, 94] width 223 height 21
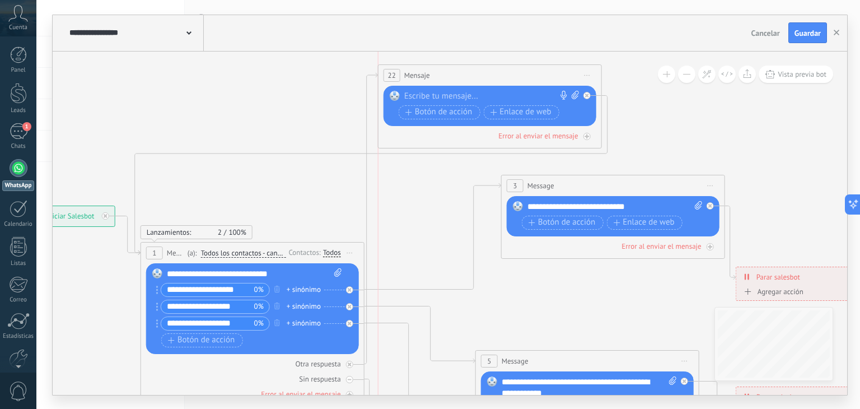
drag, startPoint x: 479, startPoint y: 86, endPoint x: 431, endPoint y: 67, distance: 51.5
click at [431, 67] on div "22 Mensaje ******* (a): Todos los contactos - canales seleccionados Todos los c…" at bounding box center [489, 75] width 223 height 21
click at [805, 33] on span "Guardar" at bounding box center [807, 33] width 26 height 8
click at [838, 32] on icon "button" at bounding box center [836, 33] width 6 height 6
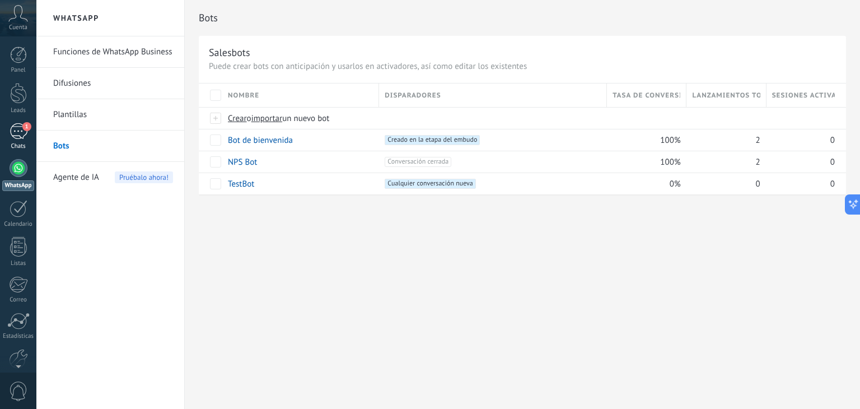
click at [10, 136] on div "1" at bounding box center [19, 131] width 18 height 16
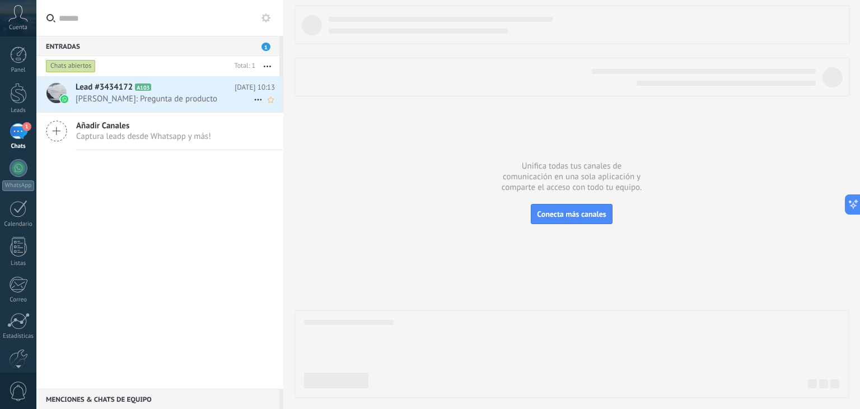
click at [149, 91] on h2 "Lead #3434172 A103" at bounding box center [155, 87] width 159 height 11
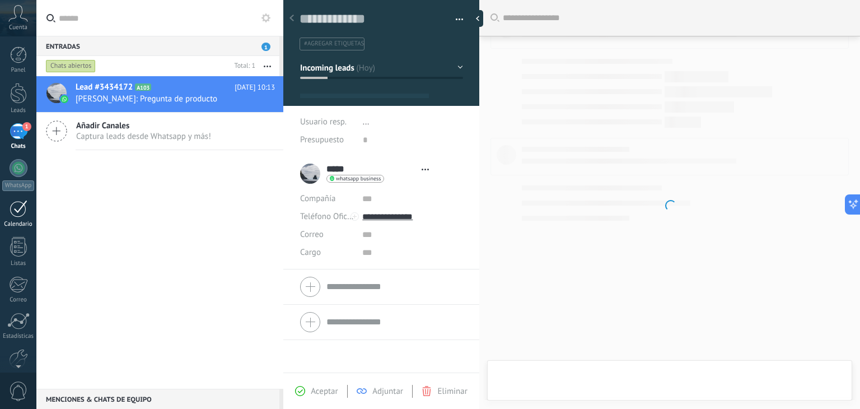
click at [12, 223] on div "Calendario" at bounding box center [18, 223] width 32 height 7
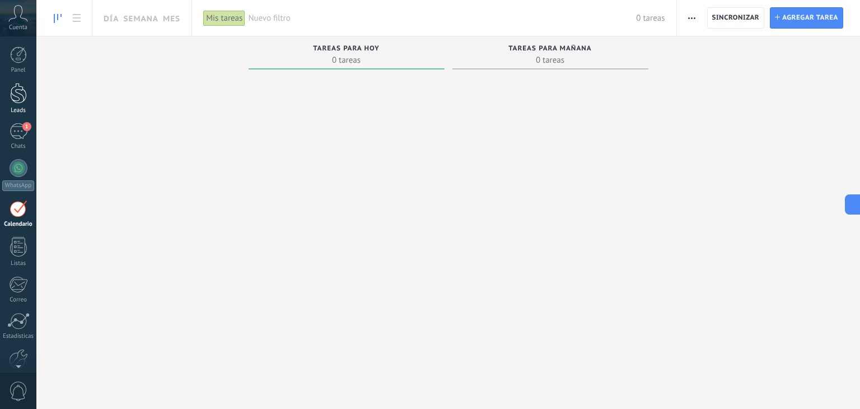
click at [11, 92] on div at bounding box center [18, 93] width 17 height 21
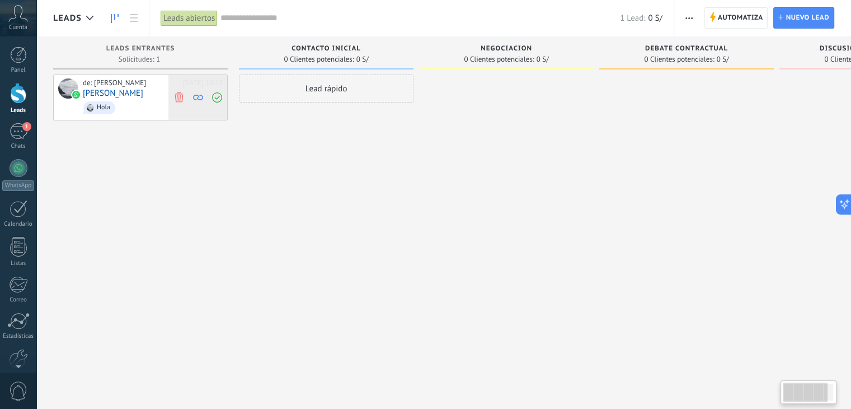
click at [181, 98] on icon at bounding box center [179, 97] width 10 height 10
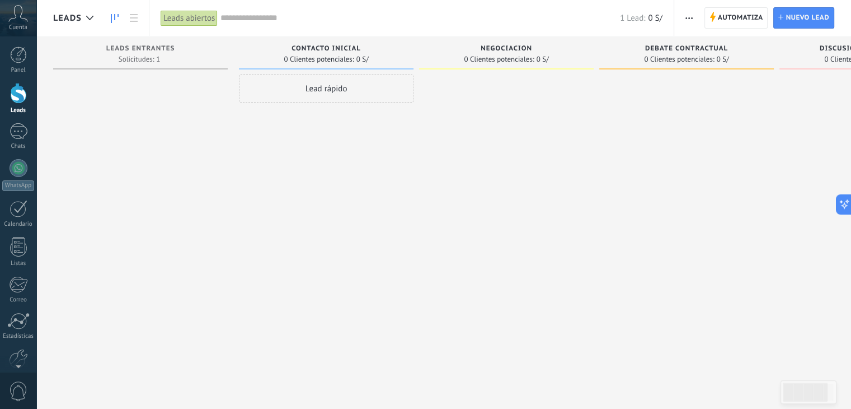
click at [165, 92] on div at bounding box center [140, 205] width 175 height 262
click at [704, 21] on div "Automatiza Nueva difusión Editar embudo Editar el diseño de la tarjeta Importar…" at bounding box center [762, 18] width 177 height 36
click at [736, 15] on span "Automatiza" at bounding box center [740, 18] width 45 height 20
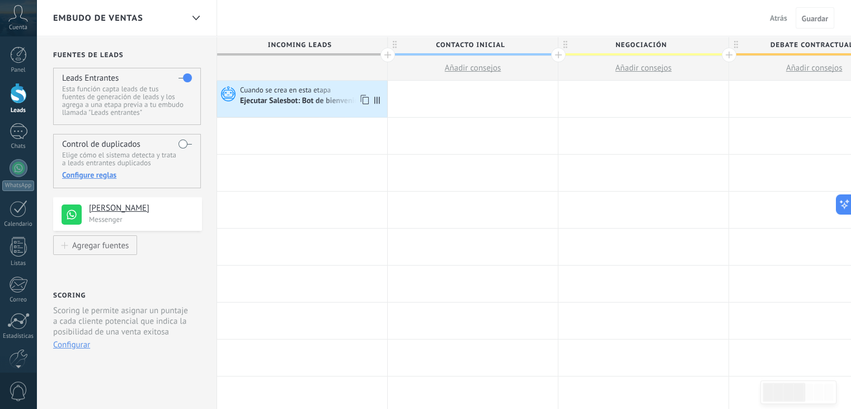
click at [314, 107] on div "Cuando se crea en esta etapa Ejecutar Salesbot: Bot de bienvenida" at bounding box center [302, 99] width 170 height 36
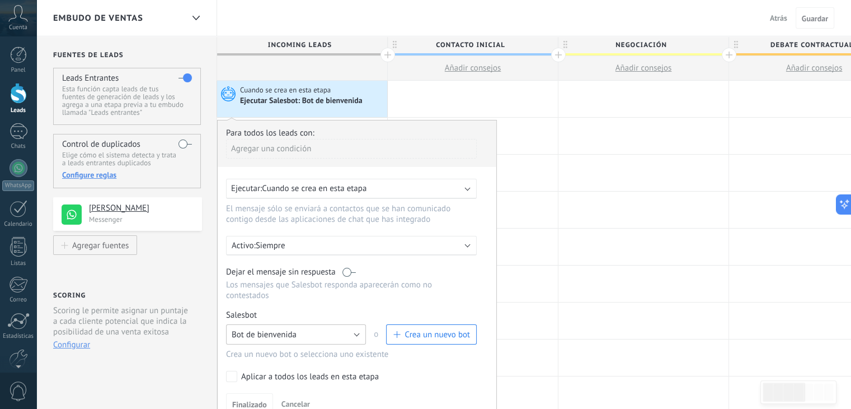
click at [282, 329] on button "Bot de bienvenida" at bounding box center [296, 334] width 140 height 20
click at [284, 329] on span "Bot de bienvenida" at bounding box center [264, 334] width 65 height 11
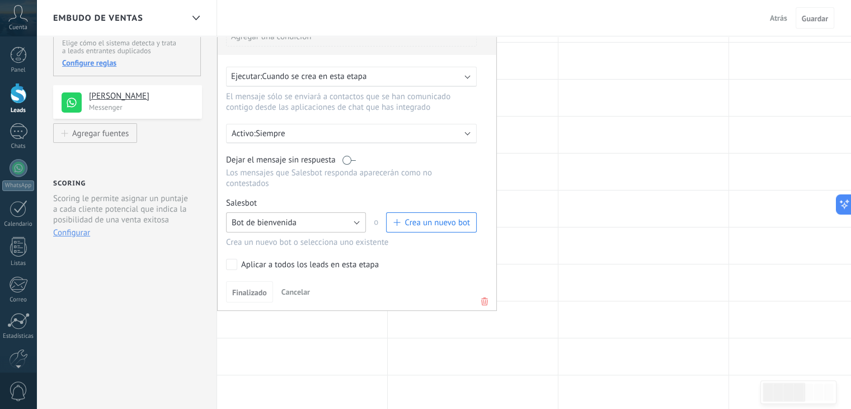
scroll to position [147, 0]
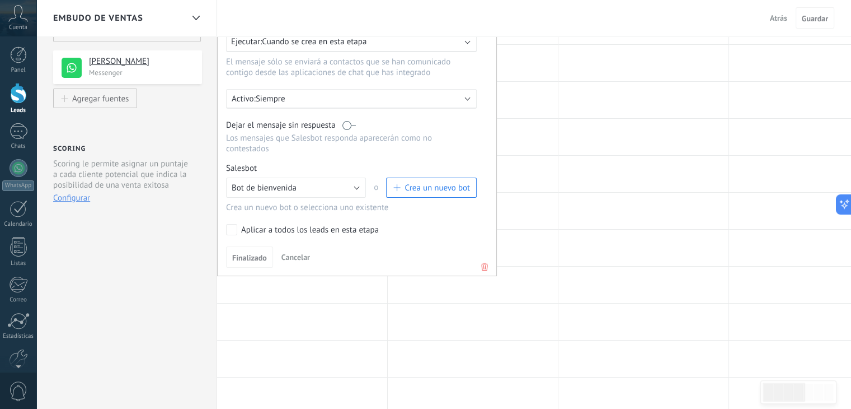
click at [487, 262] on use at bounding box center [484, 266] width 7 height 8
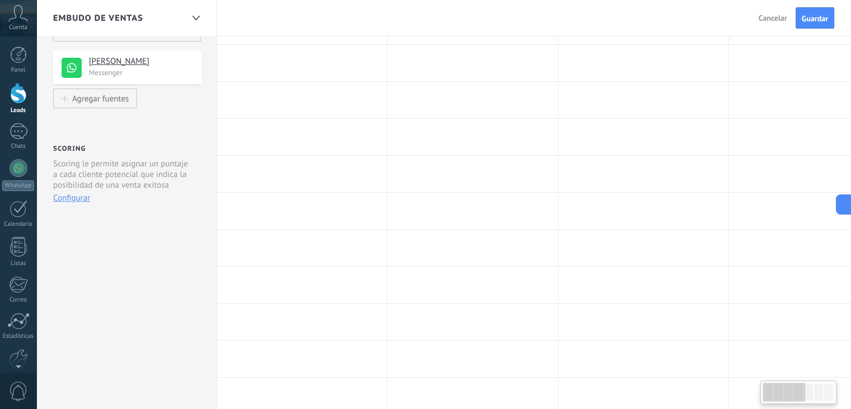
scroll to position [0, 0]
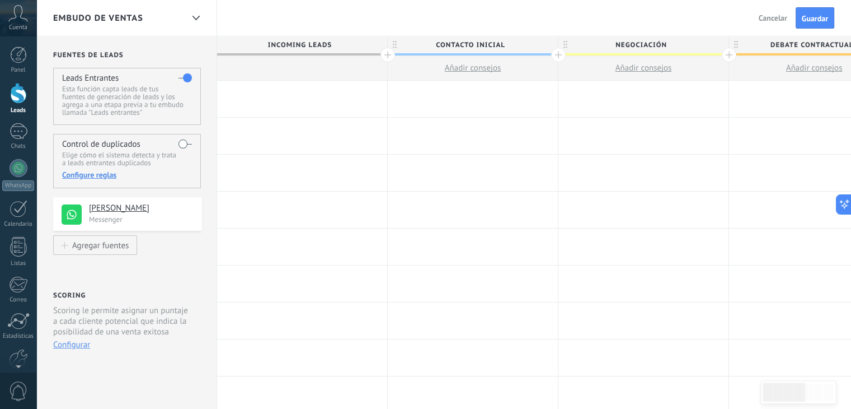
click at [256, 77] on div at bounding box center [302, 68] width 170 height 25
click at [261, 85] on div at bounding box center [302, 99] width 170 height 36
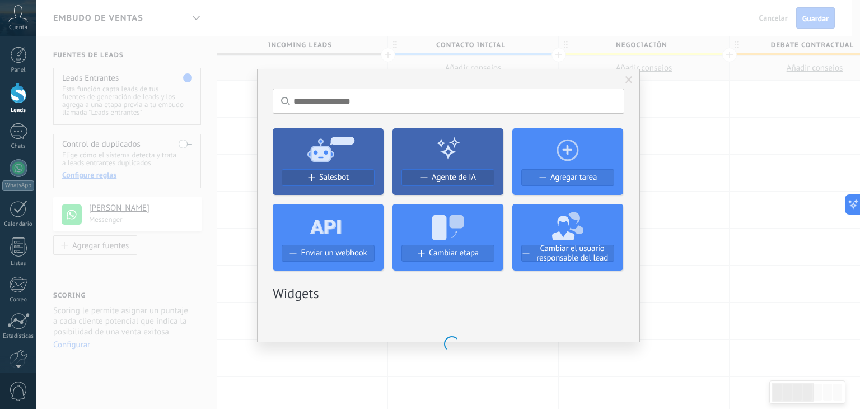
click at [313, 102] on input "text" at bounding box center [448, 100] width 351 height 25
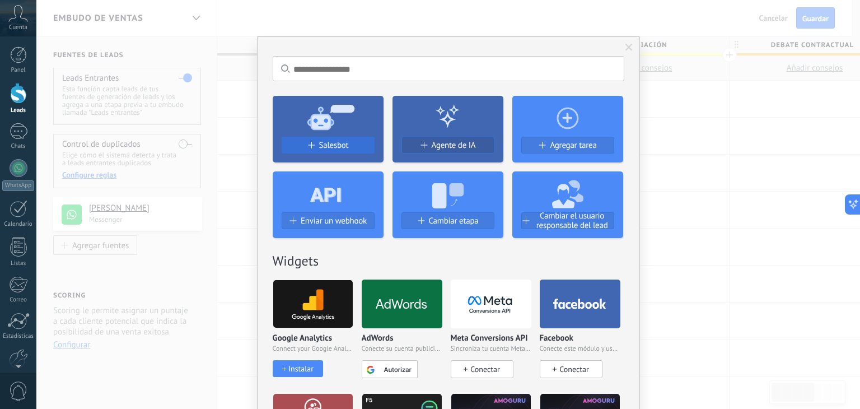
click at [350, 148] on div "Salesbot" at bounding box center [328, 145] width 92 height 10
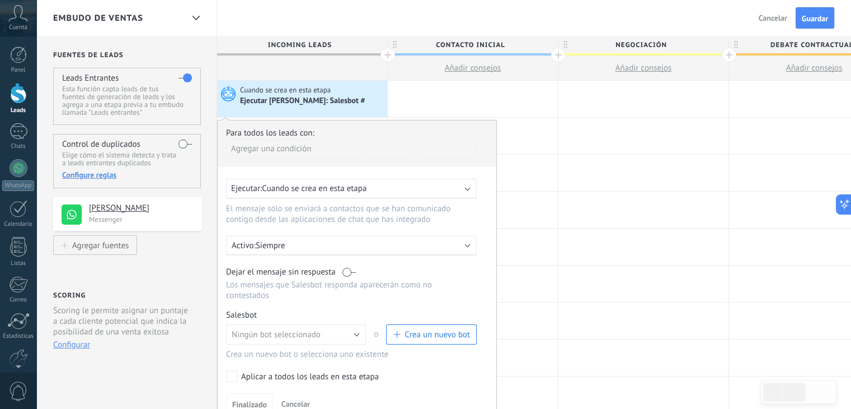
click at [350, 148] on div "Agregar una condición" at bounding box center [351, 149] width 251 height 20
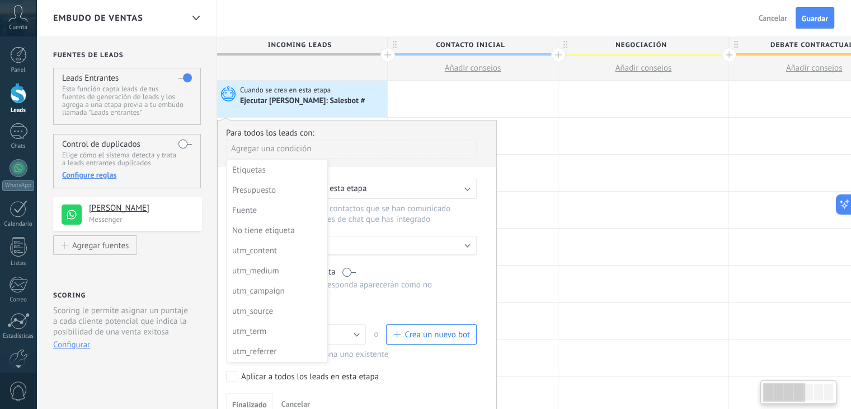
click at [349, 148] on div at bounding box center [357, 265] width 279 height 291
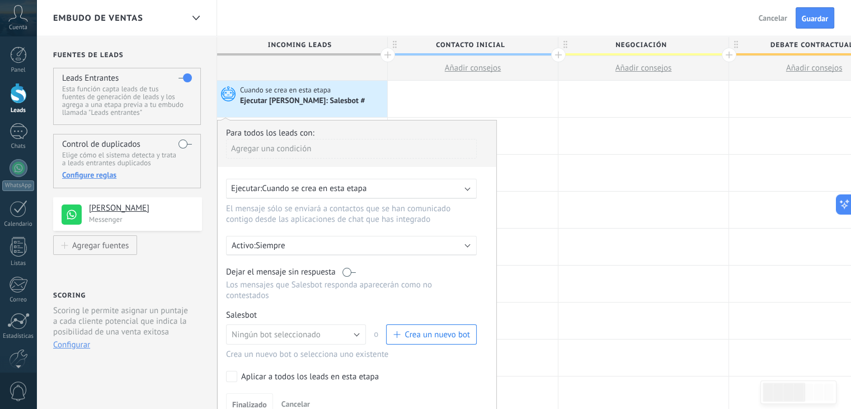
scroll to position [87, 0]
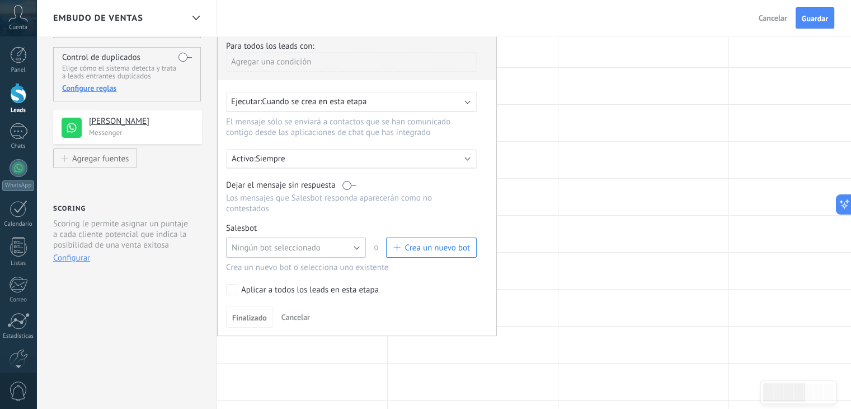
click at [315, 242] on span "Ningún bot seleccionado" at bounding box center [276, 247] width 89 height 11
click at [289, 245] on button "Ningún bot seleccionado" at bounding box center [296, 247] width 140 height 20
click at [316, 242] on span "Ningún bot seleccionado" at bounding box center [276, 247] width 89 height 11
click at [403, 98] on div "Ejecutar: Cuando se crea en esta etapa" at bounding box center [347, 101] width 232 height 11
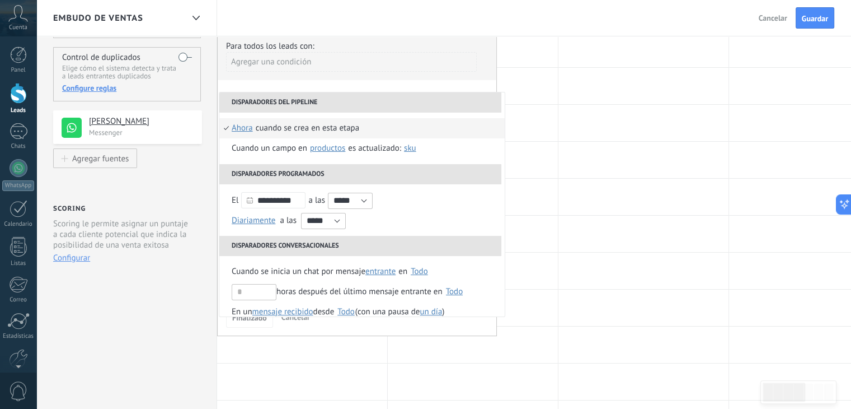
click at [403, 98] on li "Disparadores del pipeline" at bounding box center [360, 102] width 282 height 20
click at [405, 90] on div "**********" at bounding box center [357, 184] width 280 height 303
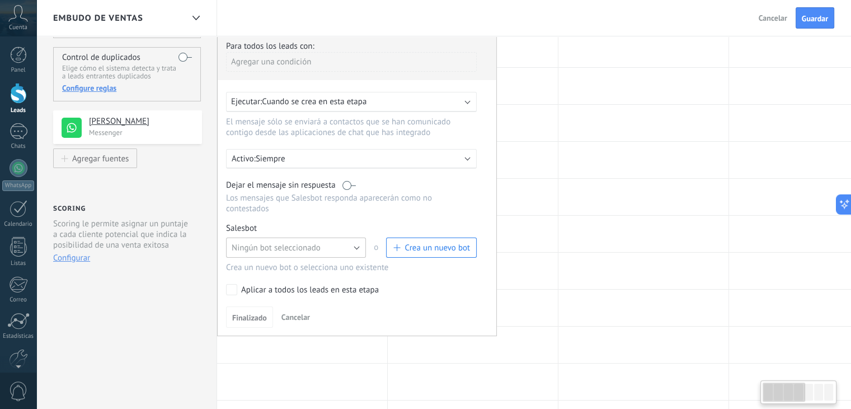
click at [355, 237] on button "Ningún bot seleccionado" at bounding box center [296, 247] width 140 height 20
click at [353, 237] on button "Ningún bot seleccionado" at bounding box center [296, 247] width 140 height 20
click at [328, 240] on button "Ningún bot seleccionado" at bounding box center [296, 247] width 140 height 20
click at [295, 312] on span "Cancelar" at bounding box center [295, 317] width 29 height 10
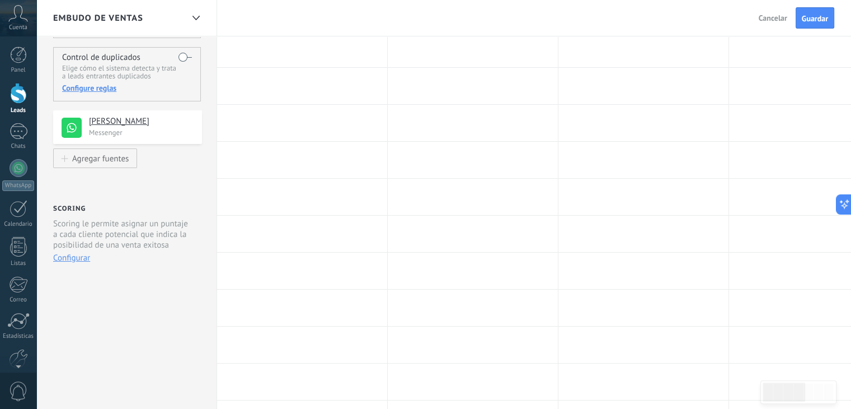
click at [15, 155] on div "Panel Leads 1 Chats WhatsApp Clientes" at bounding box center [18, 237] width 36 height 383
click at [17, 164] on div at bounding box center [19, 168] width 18 height 18
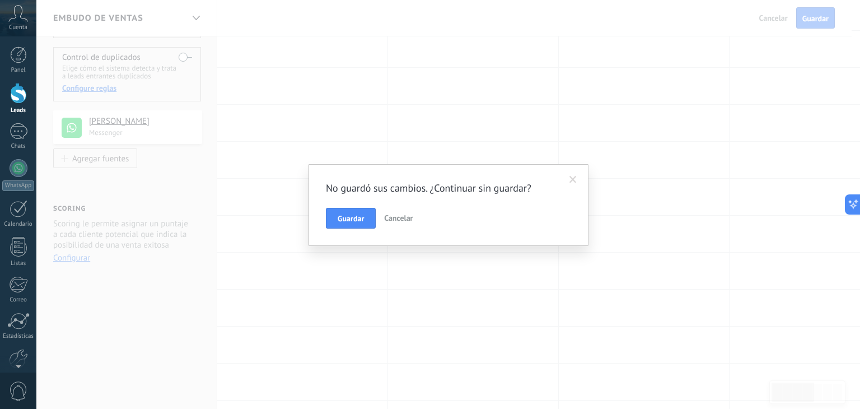
click at [386, 213] on span "Cancelar" at bounding box center [398, 218] width 29 height 10
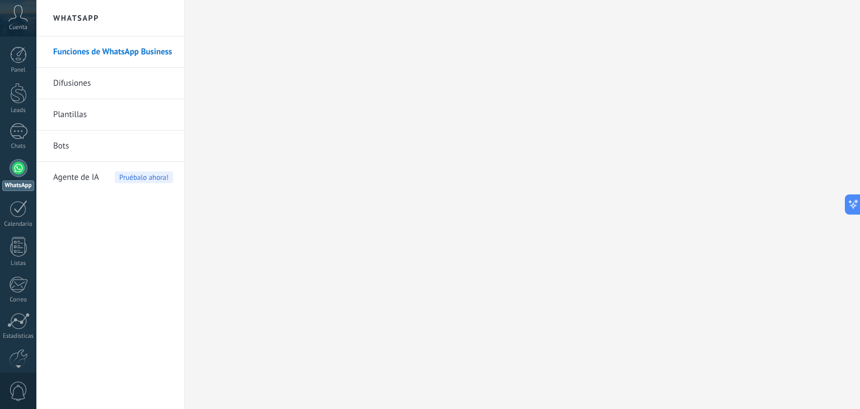
click at [64, 144] on link "Bots" at bounding box center [113, 145] width 120 height 31
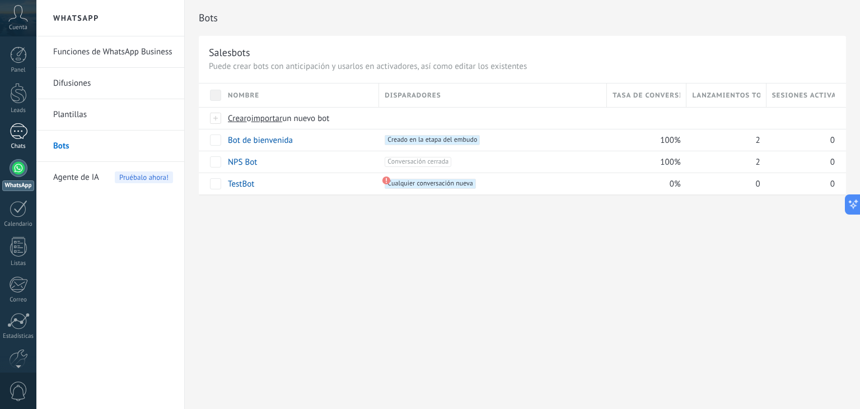
click at [14, 123] on div "1" at bounding box center [19, 131] width 18 height 16
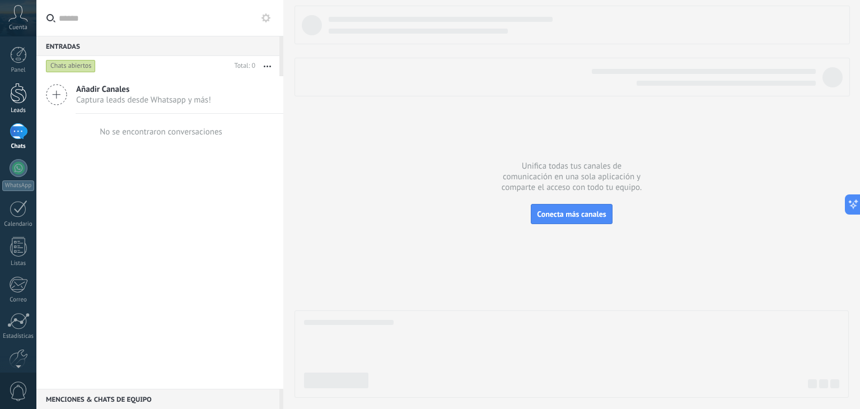
click at [20, 87] on div at bounding box center [18, 93] width 17 height 21
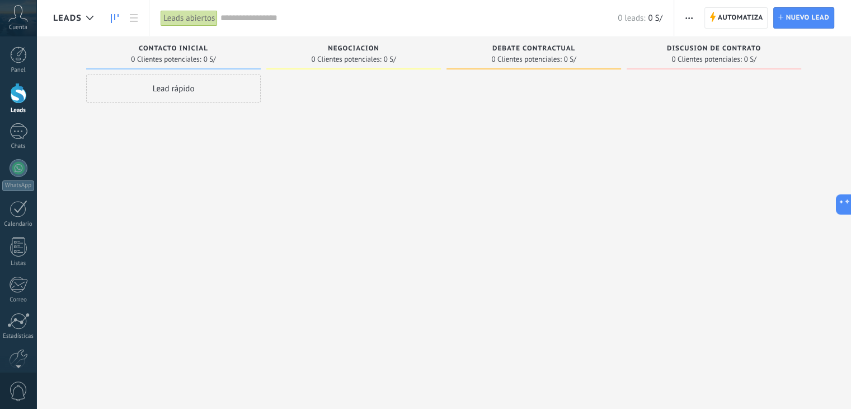
drag, startPoint x: 217, startPoint y: 146, endPoint x: 387, endPoint y: 198, distance: 177.4
click at [387, 198] on div "Leads Entrantes Solicitudes: 0 0 0 0 0 0 0 0 0 Contacto inicial 0 Clientes pote…" at bounding box center [452, 186] width 798 height 301
click at [185, 87] on div "Lead rápido" at bounding box center [173, 88] width 175 height 28
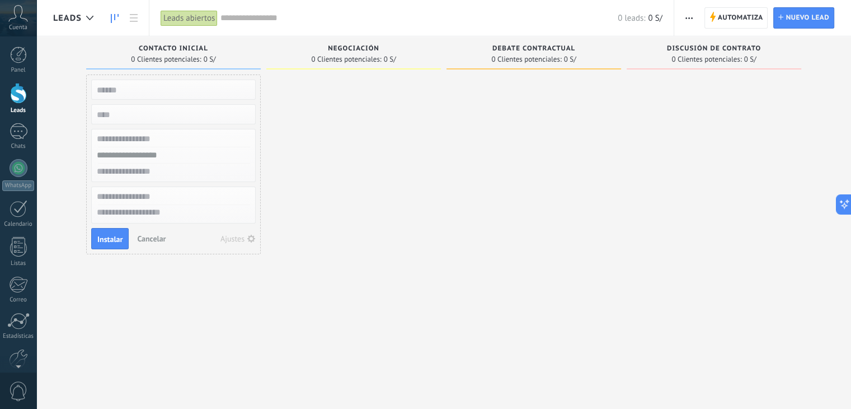
click at [304, 105] on div at bounding box center [353, 205] width 175 height 262
click at [304, 100] on div at bounding box center [353, 205] width 175 height 262
click at [146, 240] on span "Cancelar" at bounding box center [151, 238] width 29 height 10
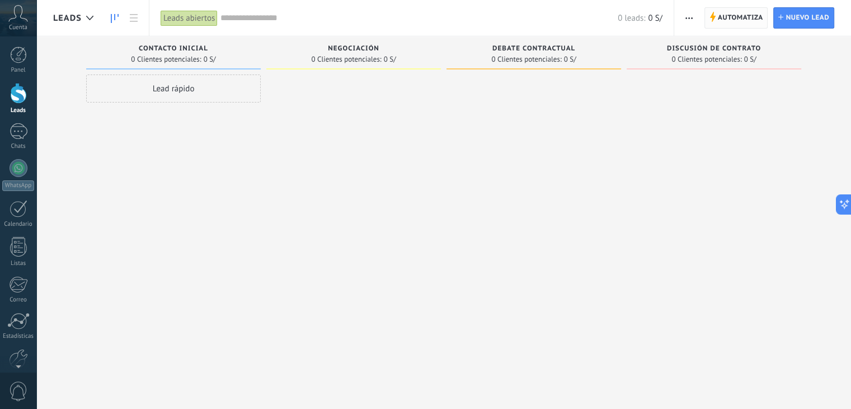
click at [755, 9] on span "Automatiza" at bounding box center [740, 18] width 45 height 20
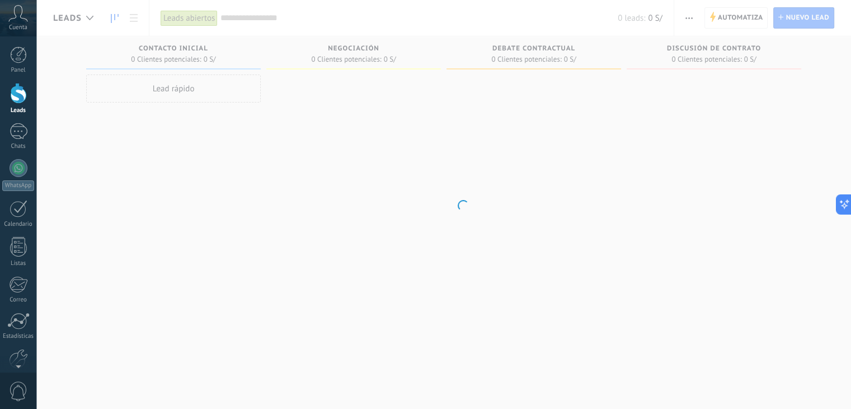
click at [752, 11] on body ".abccls-1,.abccls-2{fill-rule:evenodd}.abccls-2{fill:#fff} .abfcls-1{fill:none}…" at bounding box center [425, 204] width 851 height 409
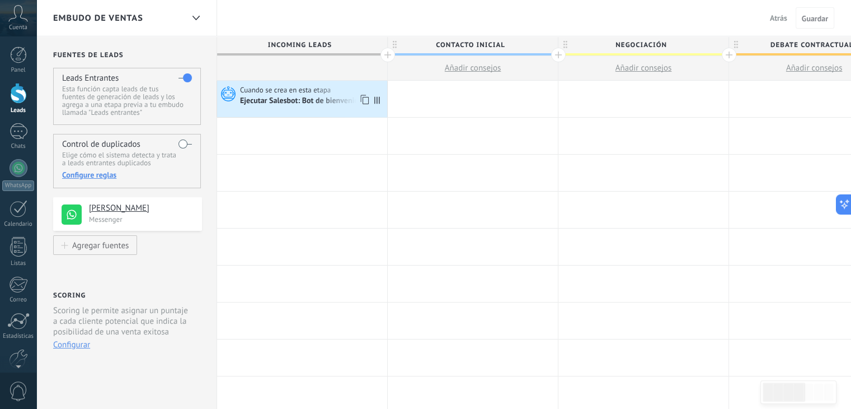
click at [301, 106] on div "Ejecutar Salesbot: Bot de bienvenida" at bounding box center [302, 101] width 124 height 10
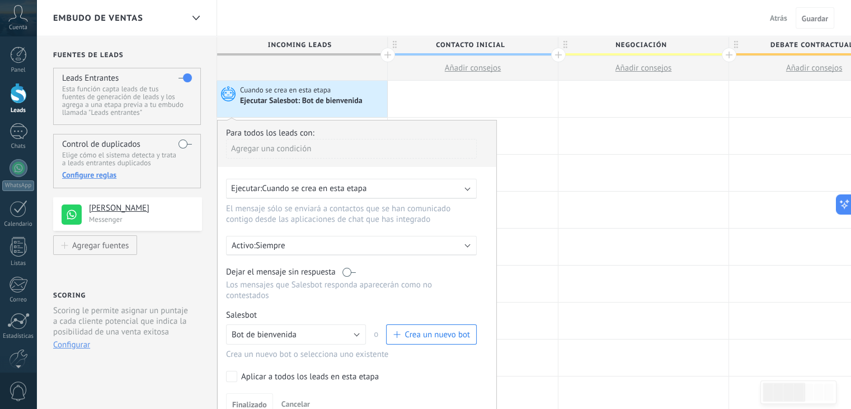
click at [304, 98] on div "Ejecutar Salesbot: Bot de bienvenida" at bounding box center [302, 101] width 124 height 10
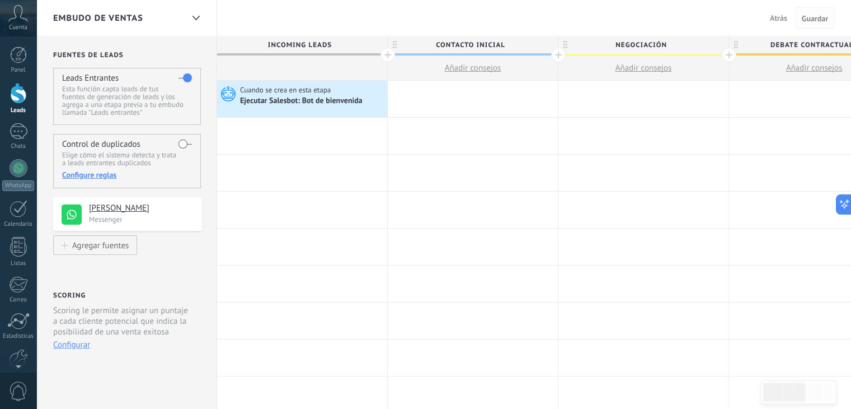
click at [815, 21] on span "Guardar" at bounding box center [815, 19] width 26 height 8
click at [11, 130] on div "1" at bounding box center [19, 131] width 18 height 16
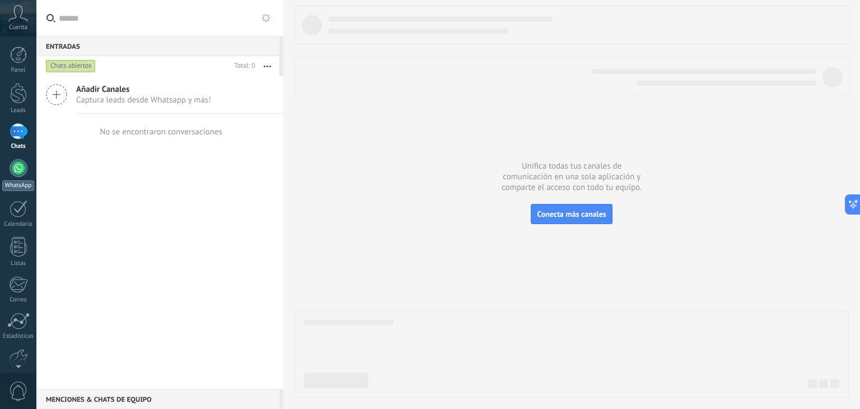
click at [12, 173] on div at bounding box center [19, 168] width 18 height 18
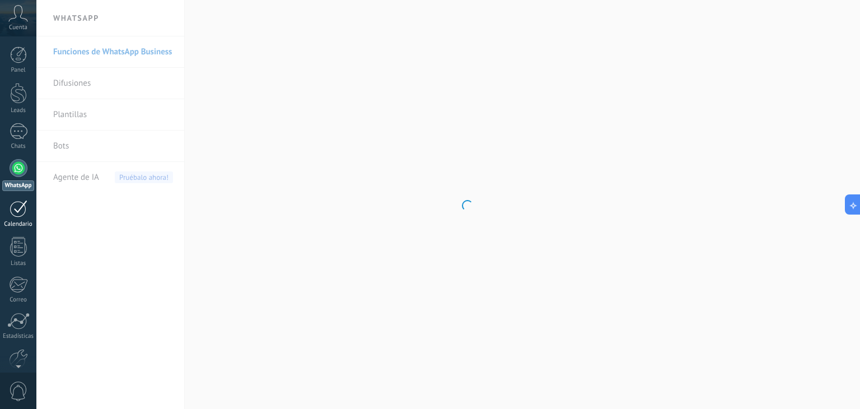
click at [14, 211] on div at bounding box center [19, 208] width 18 height 17
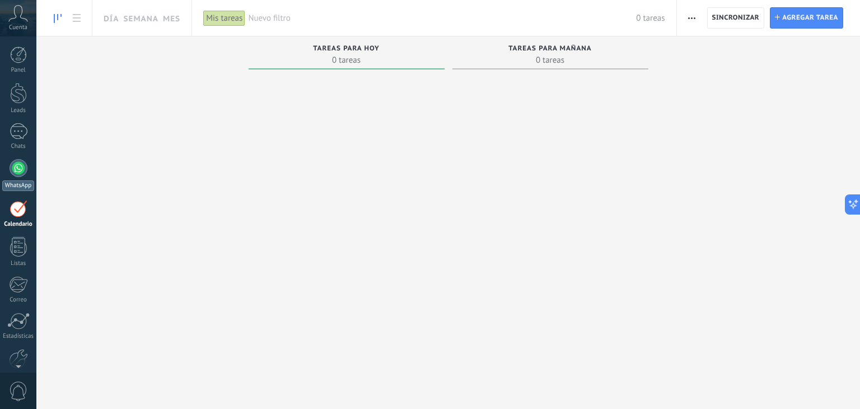
click at [14, 169] on div at bounding box center [19, 168] width 18 height 18
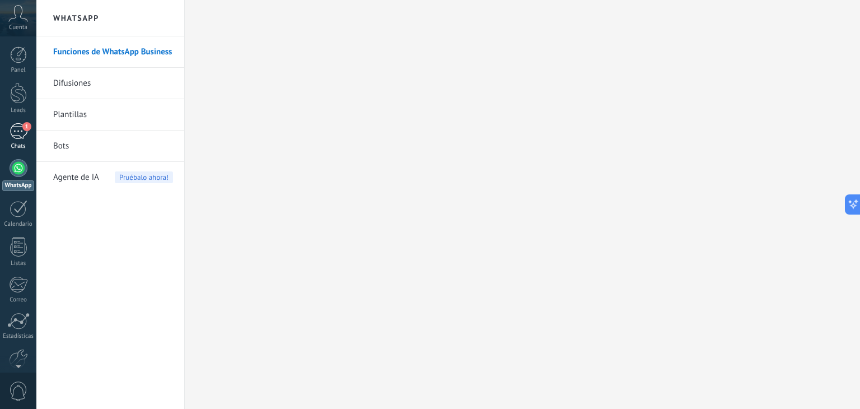
click at [18, 142] on link "1 Chats" at bounding box center [18, 136] width 36 height 27
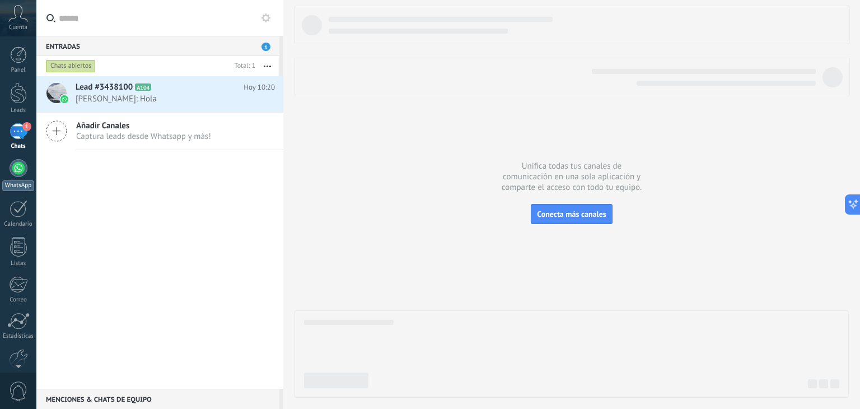
click at [16, 166] on div at bounding box center [19, 168] width 18 height 18
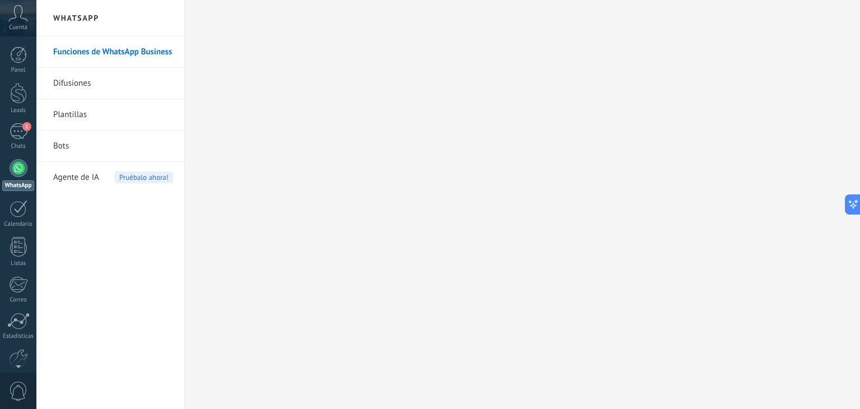
click at [59, 146] on link "Bots" at bounding box center [113, 145] width 120 height 31
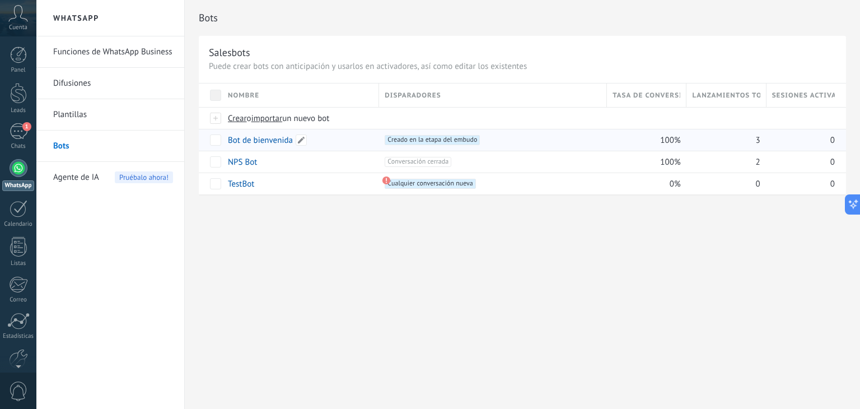
click at [249, 140] on link "Bot de bienvenida" at bounding box center [260, 140] width 65 height 11
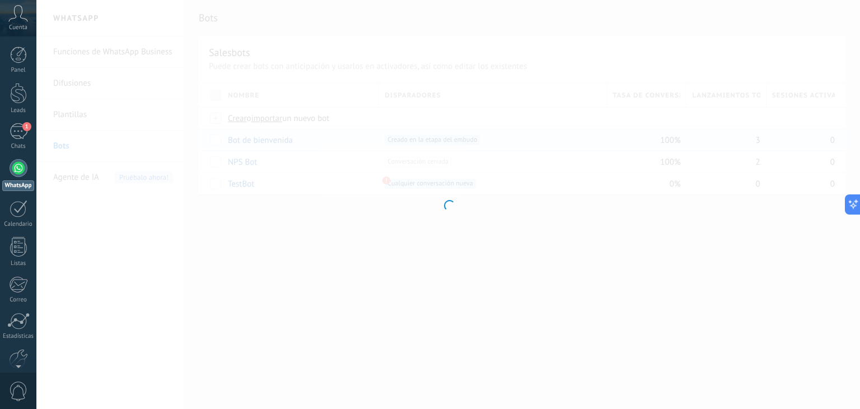
type input "**********"
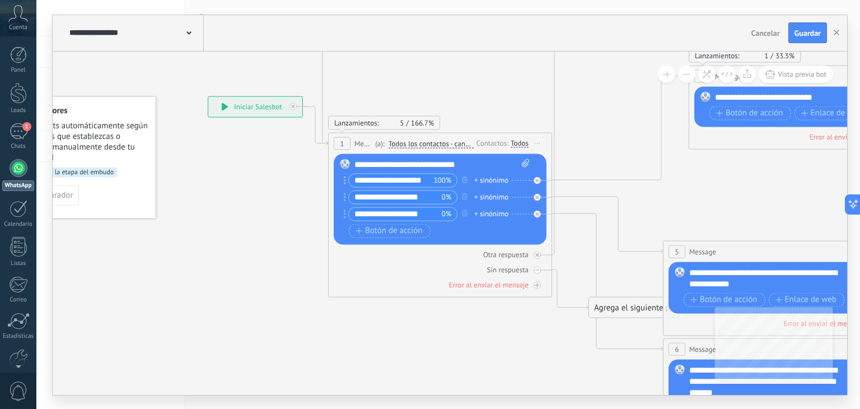
drag, startPoint x: 355, startPoint y: 274, endPoint x: 270, endPoint y: 232, distance: 94.6
click at [270, 232] on icon at bounding box center [670, 245] width 1484 height 1141
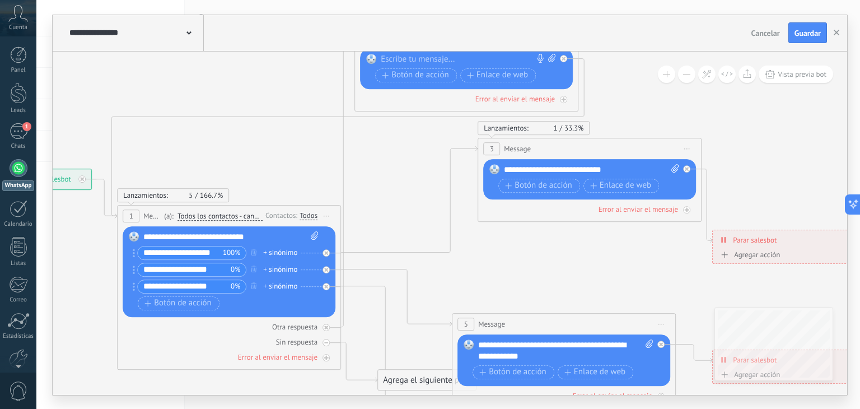
drag, startPoint x: 615, startPoint y: 204, endPoint x: 513, endPoint y: 237, distance: 107.6
click at [513, 237] on icon at bounding box center [459, 318] width 1484 height 1141
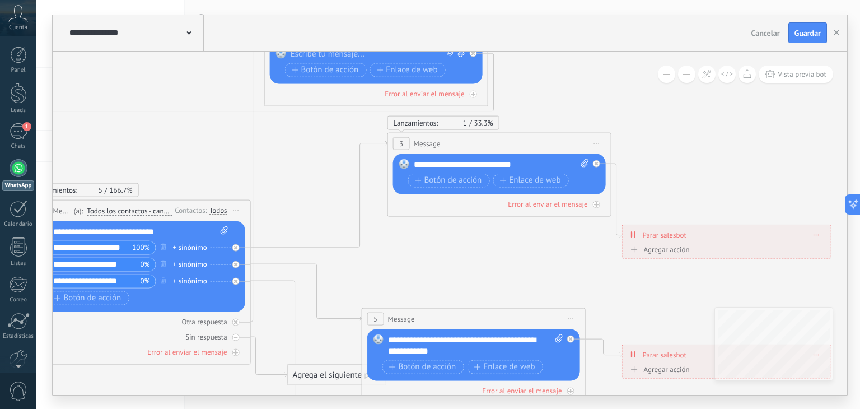
drag, startPoint x: 497, startPoint y: 241, endPoint x: 420, endPoint y: 231, distance: 77.3
click at [420, 231] on icon at bounding box center [369, 312] width 1484 height 1141
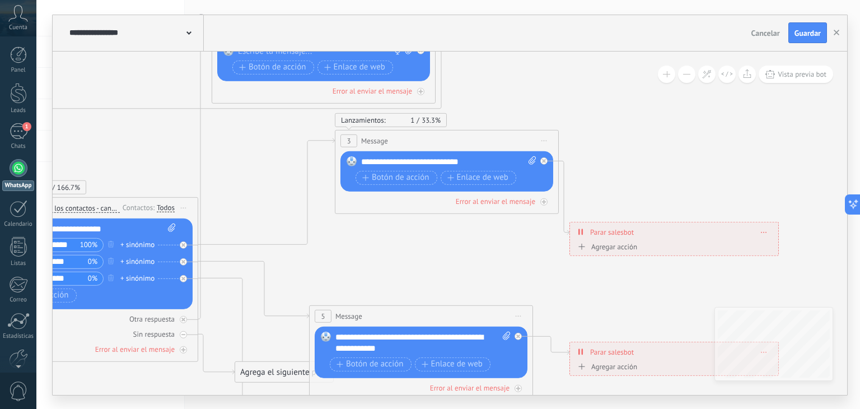
drag, startPoint x: 425, startPoint y: 236, endPoint x: 369, endPoint y: 232, distance: 56.6
click at [369, 232] on icon at bounding box center [316, 309] width 1484 height 1141
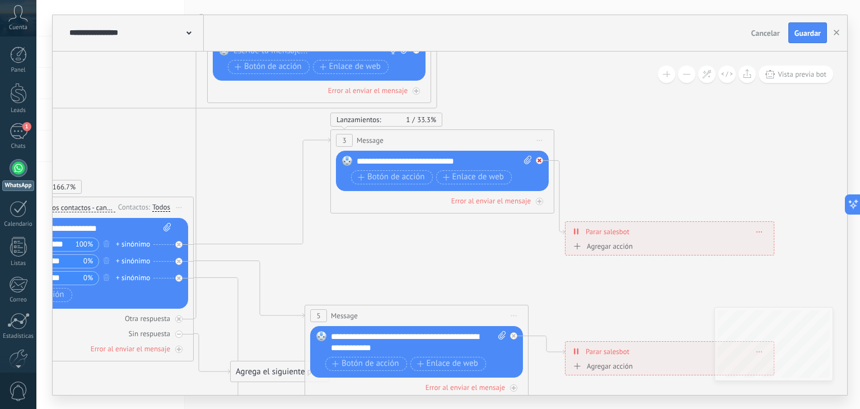
click at [544, 161] on div at bounding box center [542, 157] width 13 height 13
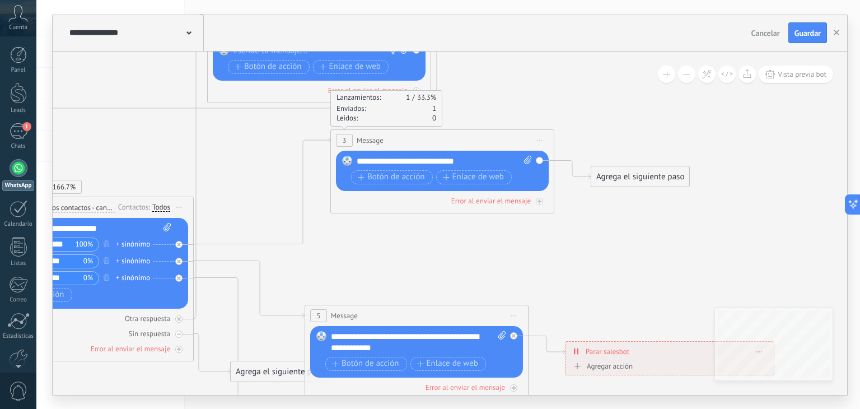
click at [535, 177] on div "Reemplazar Quitar Convertir a mensaje de voz Arrastre la imagen aquí para adjun…" at bounding box center [442, 171] width 213 height 40
click at [585, 211] on icon at bounding box center [312, 309] width 1484 height 1141
click at [540, 139] on icon at bounding box center [540, 139] width 6 height 1
click at [555, 214] on div "Borrar" at bounding box center [590, 213] width 111 height 19
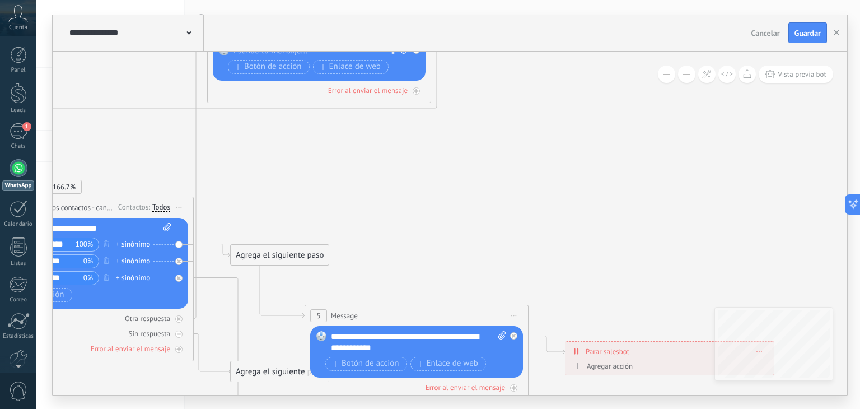
drag, startPoint x: 300, startPoint y: 244, endPoint x: 309, endPoint y: 241, distance: 9.6
drag, startPoint x: 299, startPoint y: 250, endPoint x: 428, endPoint y: 227, distance: 130.8
click at [428, 227] on div "Agrega el siguiente paso" at bounding box center [408, 232] width 98 height 18
click at [428, 227] on div "Agrega el siguiente paso" at bounding box center [408, 231] width 98 height 18
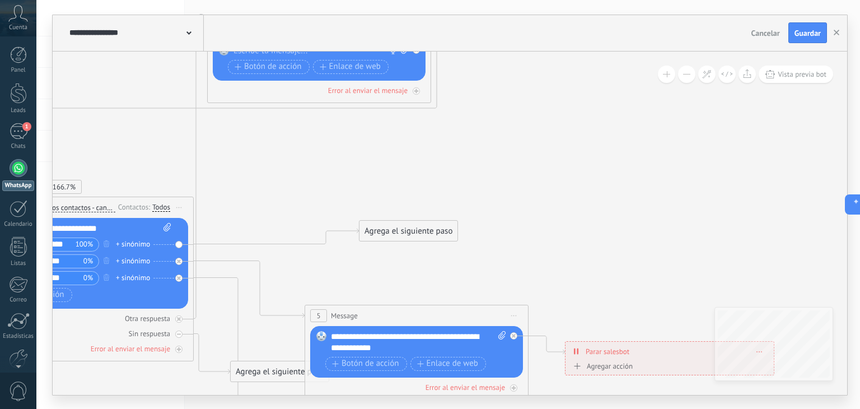
click at [414, 227] on div "Agrega el siguiente paso" at bounding box center [408, 231] width 98 height 18
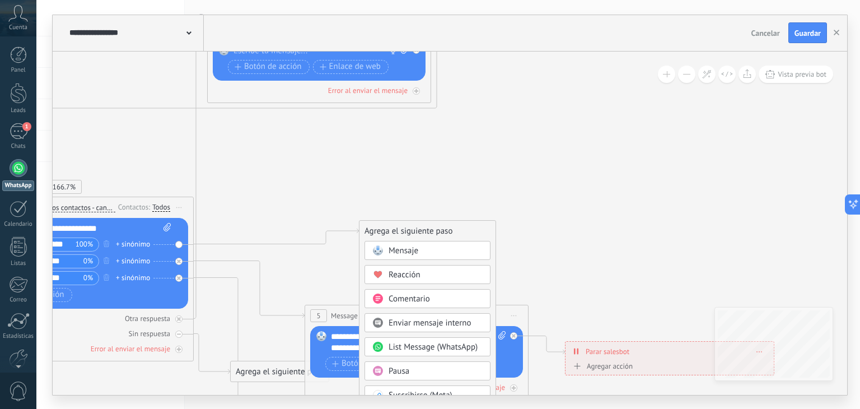
click at [405, 257] on div "Mensaje" at bounding box center [427, 250] width 126 height 19
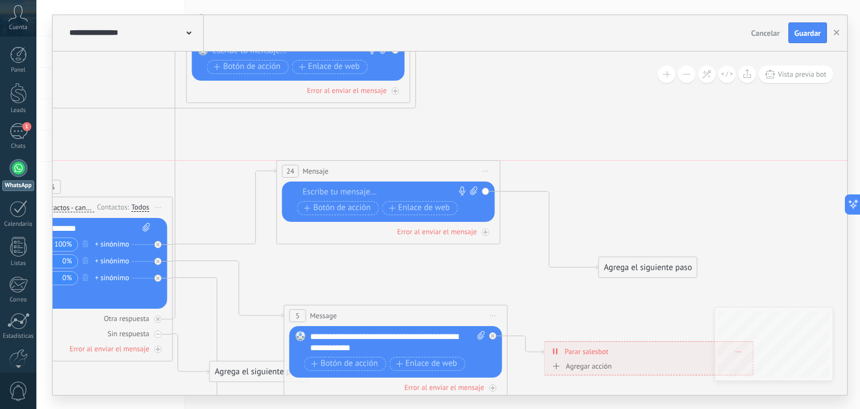
drag, startPoint x: 412, startPoint y: 234, endPoint x: 350, endPoint y: 175, distance: 85.9
click at [350, 175] on div "24 Mensaje ******* (a): Todos los contactos - canales seleccionados Todos los c…" at bounding box center [388, 171] width 223 height 21
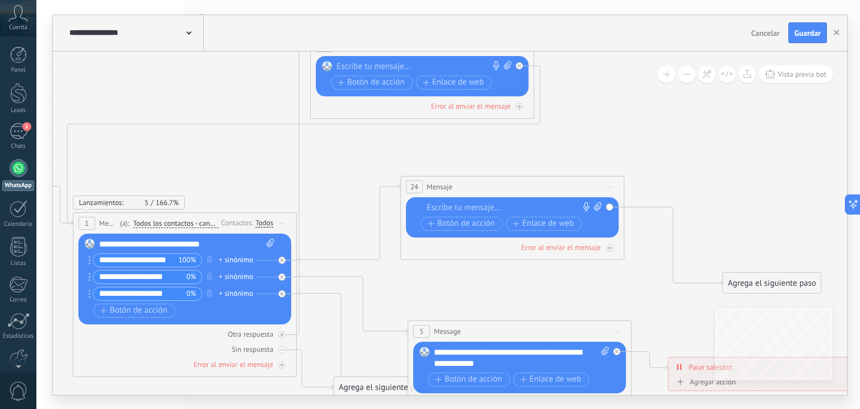
drag, startPoint x: 393, startPoint y: 133, endPoint x: 473, endPoint y: 133, distance: 80.0
click at [473, 133] on icon at bounding box center [415, 325] width 1484 height 1141
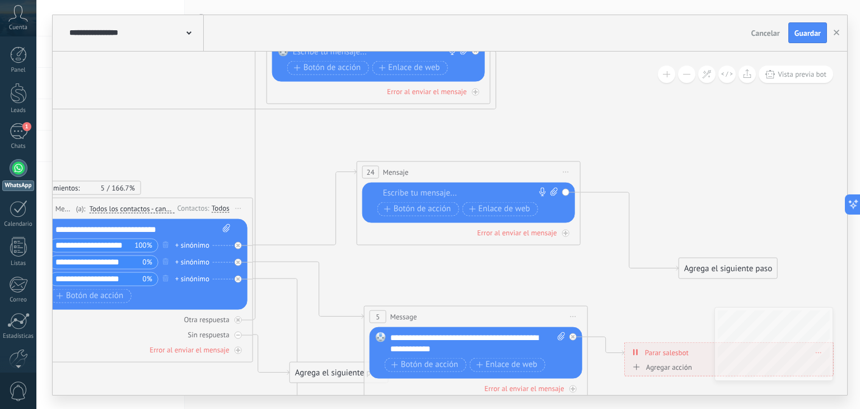
click at [567, 172] on span "Iniciar vista previa aquí Cambiar nombre Duplicar Borrar" at bounding box center [566, 171] width 18 height 16
click at [462, 188] on div at bounding box center [466, 192] width 166 height 11
click at [487, 126] on icon at bounding box center [371, 310] width 1484 height 1141
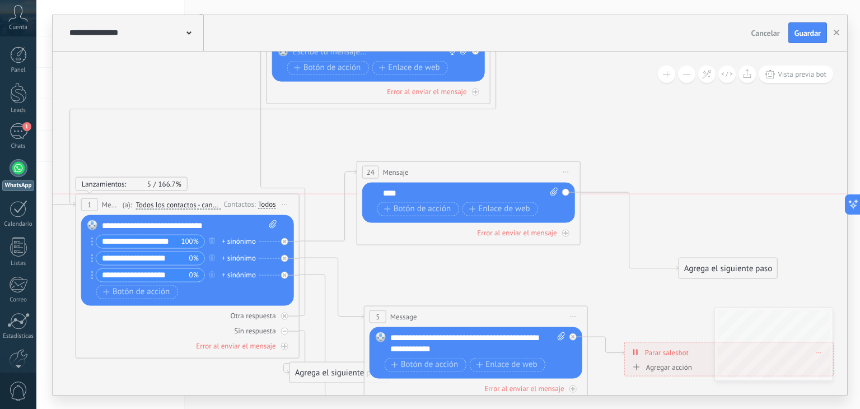
drag, startPoint x: 143, startPoint y: 202, endPoint x: 190, endPoint y: 206, distance: 46.7
click at [190, 206] on div "(a): Todos los contactos - canales seleccionados Todos los contactos - canales …" at bounding box center [170, 204] width 101 height 11
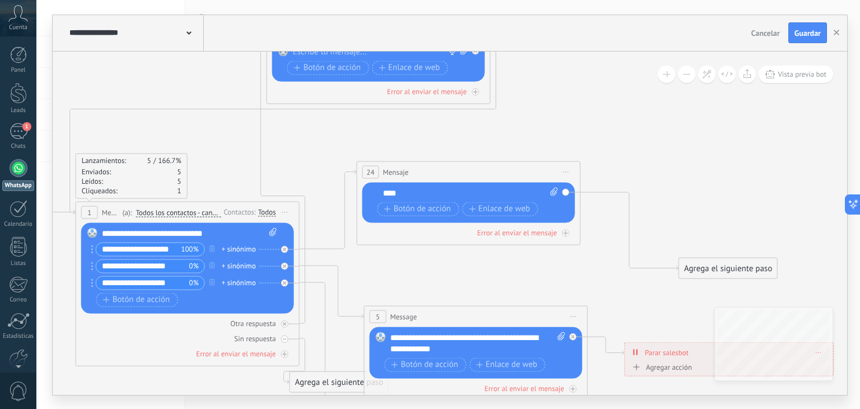
click at [190, 206] on div "(a): Todos los contactos - canales seleccionados Todos los contactos - canales …" at bounding box center [170, 211] width 101 height 11
click at [449, 175] on div "24 Mensaje ******* (a): Todos los contactos - canales seleccionados Todos los c…" at bounding box center [468, 171] width 223 height 21
click at [287, 351] on icon at bounding box center [284, 354] width 6 height 6
click at [642, 279] on icon at bounding box center [371, 310] width 1484 height 1141
click at [640, 285] on div "Agrega el siguiente paso" at bounding box center [666, 291] width 98 height 18
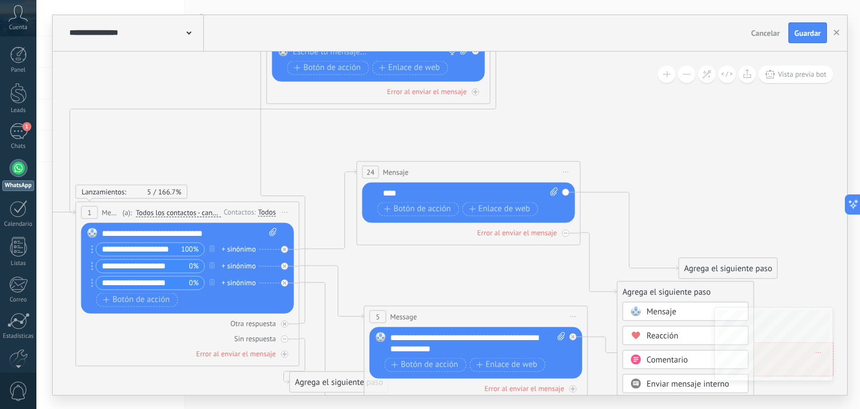
click at [647, 303] on div "Mensaje" at bounding box center [685, 310] width 126 height 19
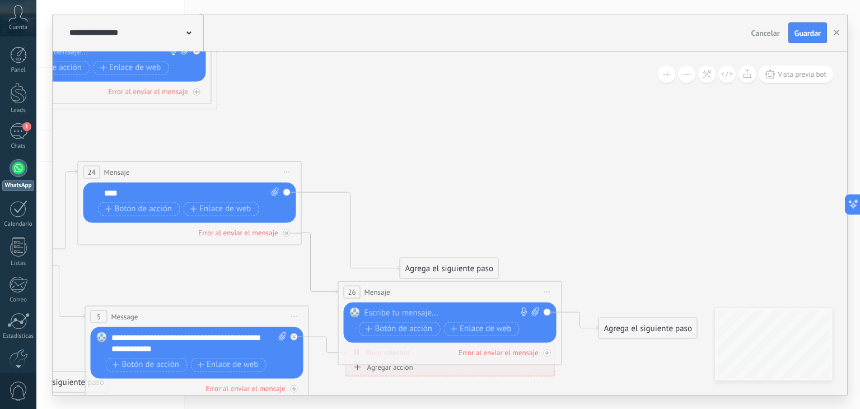
click at [551, 290] on span "Iniciar vista previa aquí Cambiar nombre Duplicar Borrar" at bounding box center [547, 291] width 18 height 16
click at [565, 359] on div "Borrar" at bounding box center [598, 364] width 111 height 19
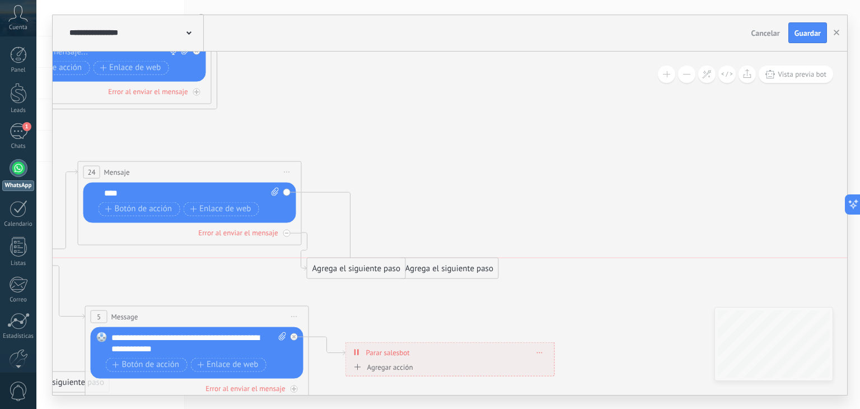
drag, startPoint x: 363, startPoint y: 295, endPoint x: 332, endPoint y: 273, distance: 37.6
click at [332, 273] on div "Agrega el siguiente paso" at bounding box center [356, 268] width 98 height 18
click at [332, 271] on div "Agrega el siguiente paso" at bounding box center [357, 268] width 98 height 18
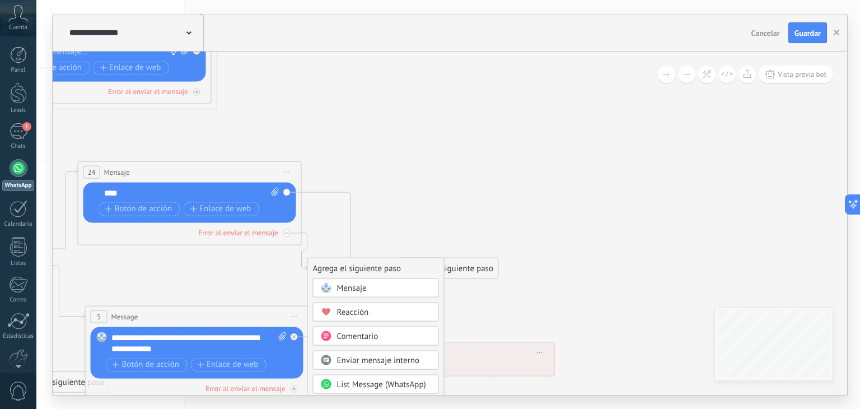
click at [364, 283] on span "Mensaje" at bounding box center [352, 287] width 30 height 11
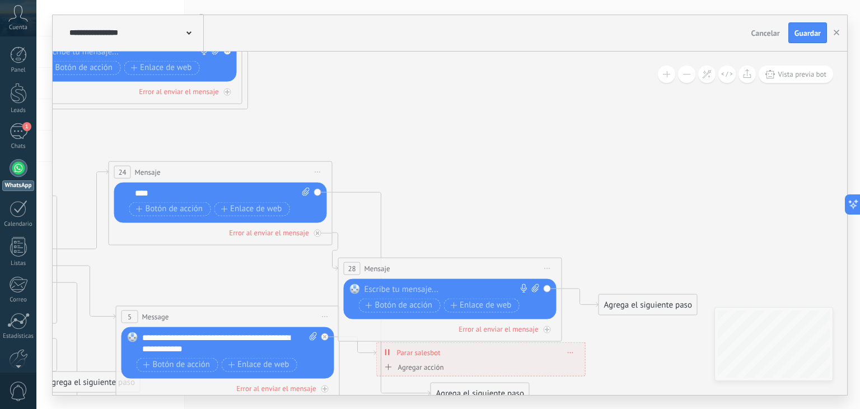
click at [551, 267] on span "Iniciar vista previa aquí Cambiar nombre Duplicar Borrar" at bounding box center [547, 268] width 18 height 16
click at [561, 337] on div "Borrar" at bounding box center [598, 340] width 111 height 19
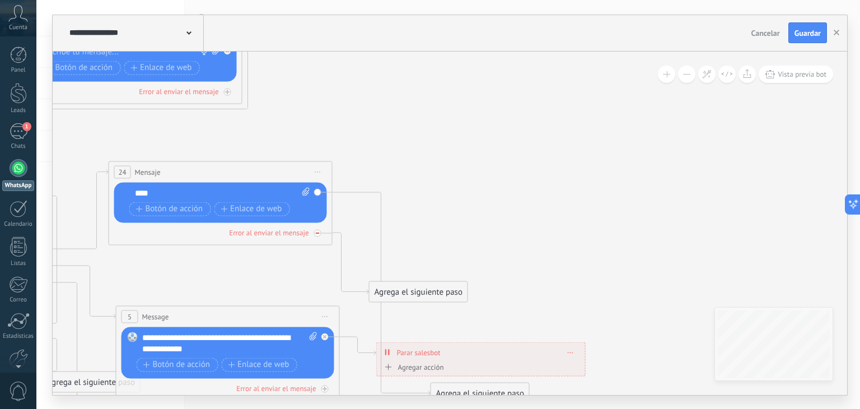
click at [314, 231] on div at bounding box center [317, 232] width 7 height 7
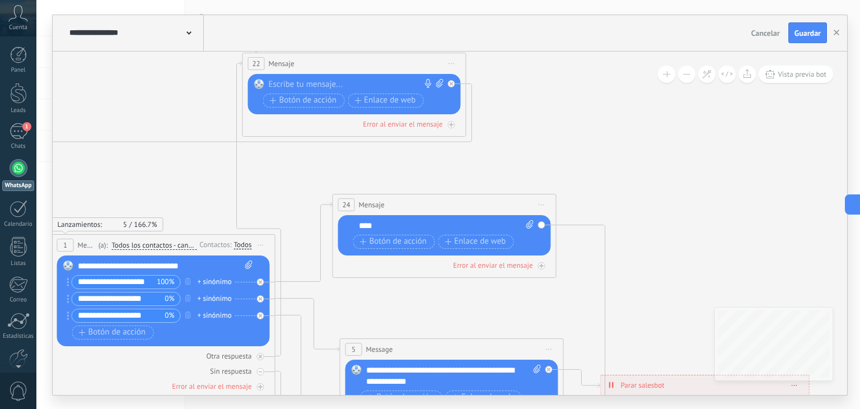
drag, startPoint x: 378, startPoint y: 137, endPoint x: 602, endPoint y: 168, distance: 226.0
click at [602, 168] on icon at bounding box center [347, 343] width 1484 height 1141
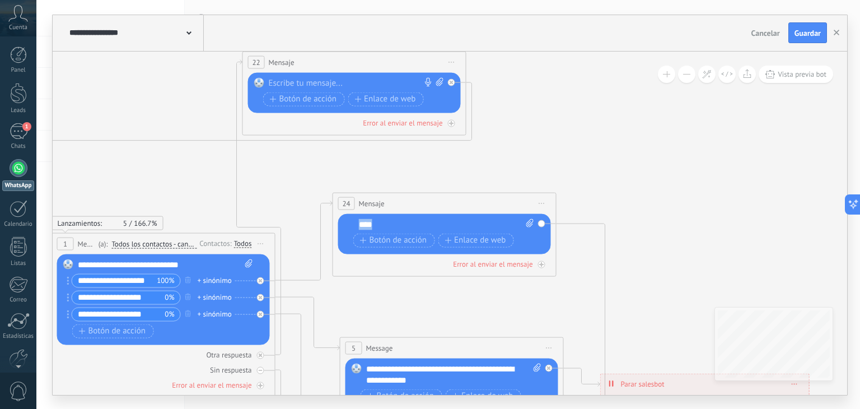
drag, startPoint x: 396, startPoint y: 222, endPoint x: 327, endPoint y: 224, distance: 69.4
click at [402, 226] on div at bounding box center [442, 223] width 167 height 11
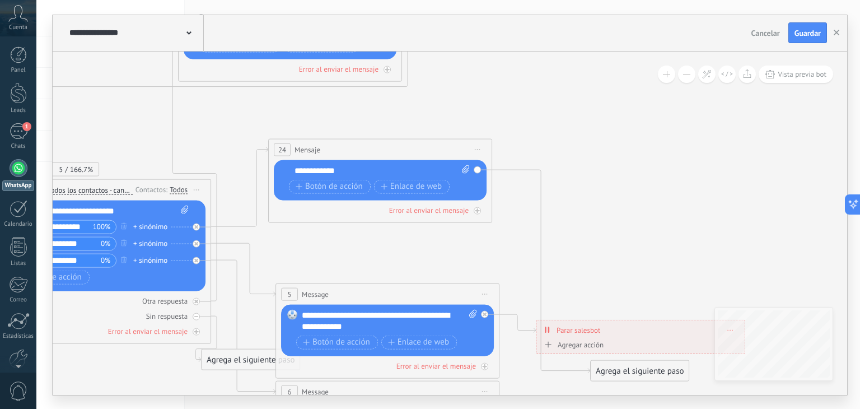
drag, startPoint x: 606, startPoint y: 189, endPoint x: 542, endPoint y: 134, distance: 83.8
click at [542, 134] on icon at bounding box center [283, 287] width 1484 height 1141
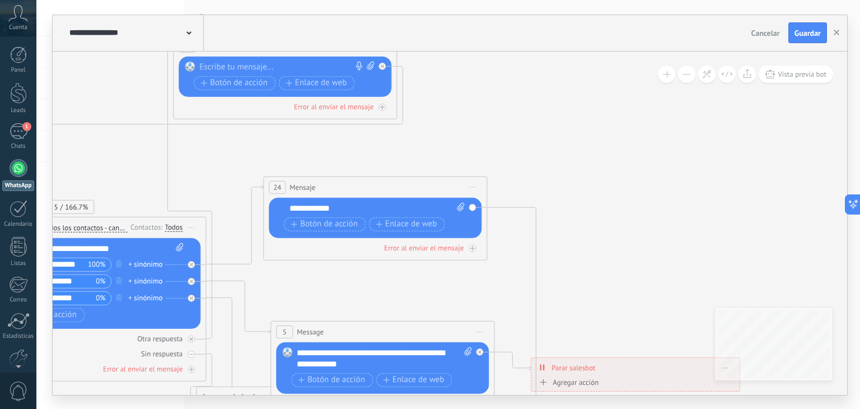
drag, startPoint x: 542, startPoint y: 134, endPoint x: 570, endPoint y: 186, distance: 59.1
click at [570, 186] on icon at bounding box center [278, 325] width 1484 height 1141
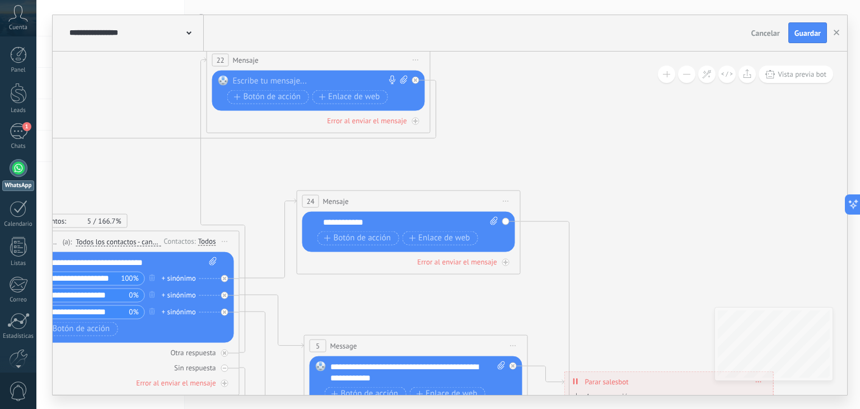
click at [500, 138] on icon at bounding box center [311, 339] width 1484 height 1141
click at [506, 222] on div "Reemplazar Quitar Convertir a mensaje de voz Arrastre la imagen aquí para adjun…" at bounding box center [408, 231] width 213 height 40
click at [506, 218] on div "Reemplazar Quitar Convertir a mensaje de voz Arrastre la imagen aquí para adjun…" at bounding box center [408, 231] width 213 height 40
click at [506, 220] on div "Reemplazar Quitar Convertir a mensaje de voz Arrastre la imagen aquí para adjun…" at bounding box center [408, 231] width 213 height 40
click at [527, 221] on icon at bounding box center [569, 322] width 98 height 203
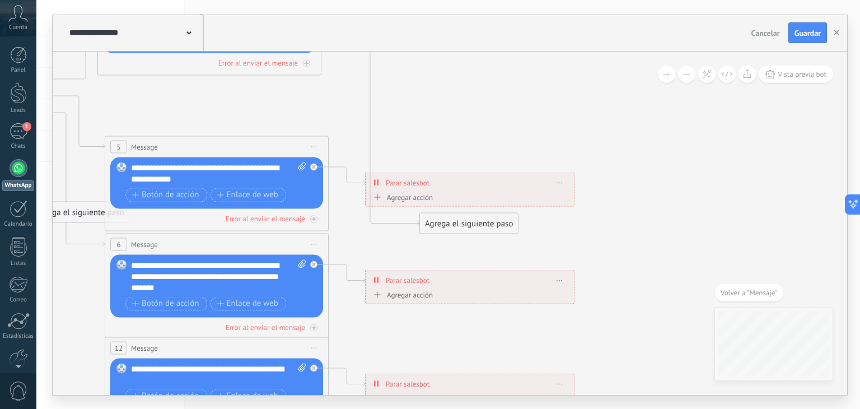
drag, startPoint x: 476, startPoint y: 200, endPoint x: 506, endPoint y: 151, distance: 57.3
drag, startPoint x: 487, startPoint y: 227, endPoint x: 506, endPoint y: 111, distance: 118.0
click at [506, 111] on div "Agrega el siguiente paso" at bounding box center [505, 119] width 98 height 18
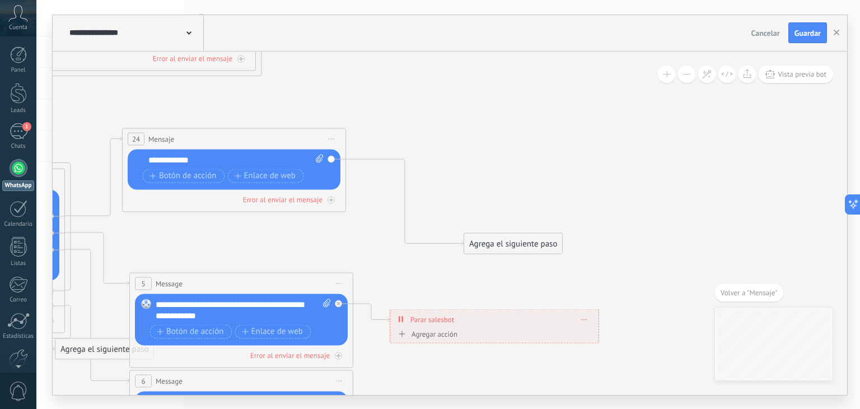
drag, startPoint x: 614, startPoint y: 133, endPoint x: 630, endPoint y: 219, distance: 86.9
click at [630, 219] on icon at bounding box center [136, 277] width 1484 height 1141
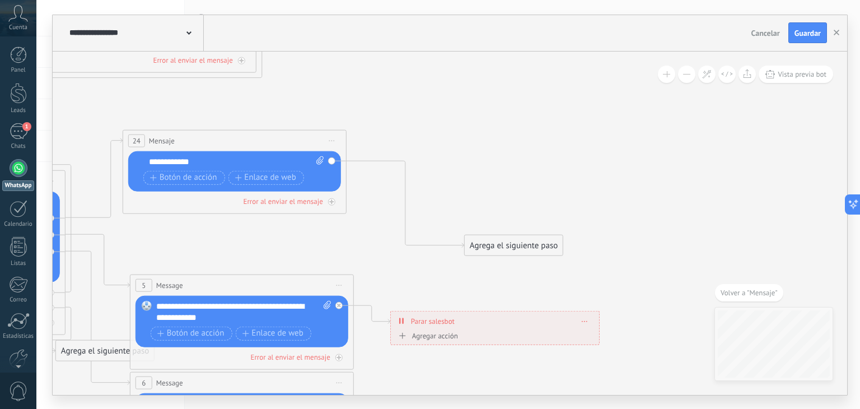
click at [506, 246] on div "Agrega el siguiente paso" at bounding box center [513, 245] width 98 height 18
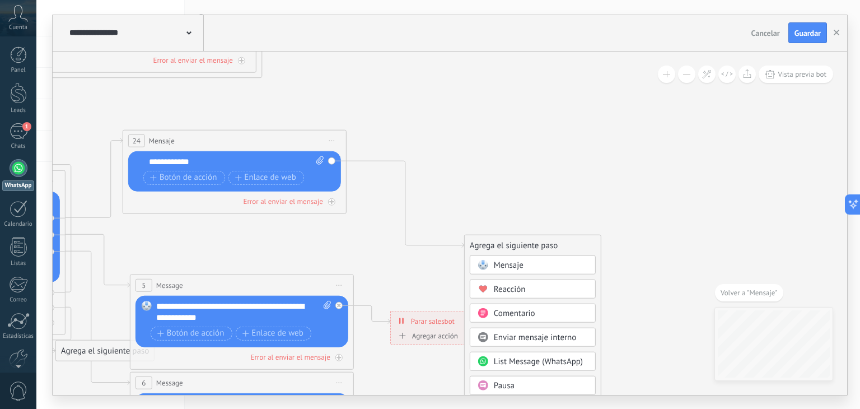
click at [526, 261] on div "Mensaje" at bounding box center [541, 264] width 94 height 11
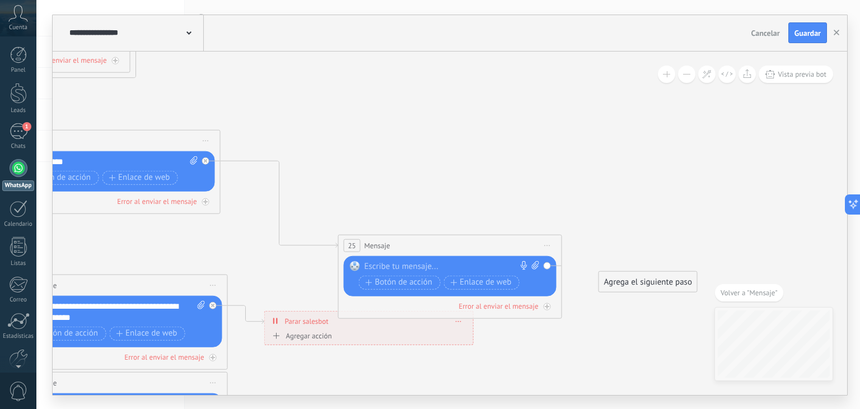
click at [526, 261] on div at bounding box center [447, 265] width 166 height 11
drag, startPoint x: 526, startPoint y: 261, endPoint x: 349, endPoint y: 209, distance: 184.2
click at [346, 188] on icon at bounding box center [104, 278] width 1670 height 1141
click at [487, 157] on icon at bounding box center [104, 278] width 1670 height 1141
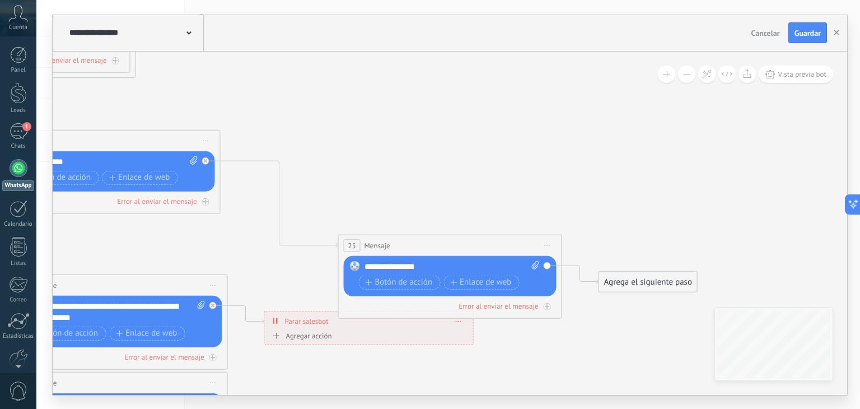
drag, startPoint x: 492, startPoint y: 157, endPoint x: 520, endPoint y: 148, distance: 29.4
click at [520, 148] on icon at bounding box center [104, 278] width 1670 height 1141
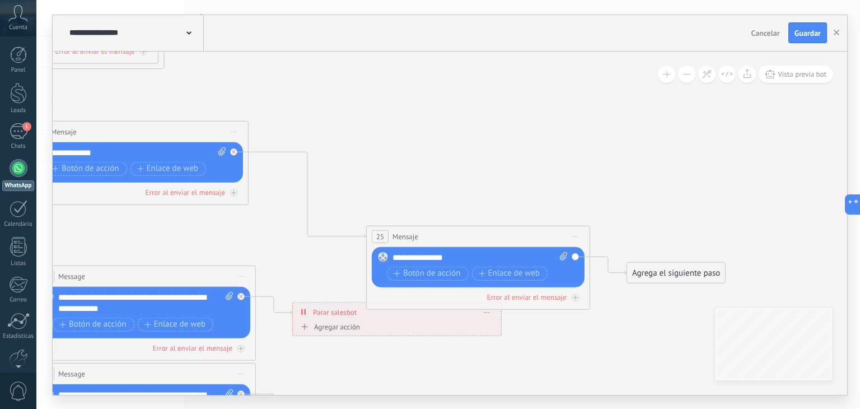
click at [660, 280] on div "Agrega el siguiente paso" at bounding box center [676, 272] width 98 height 18
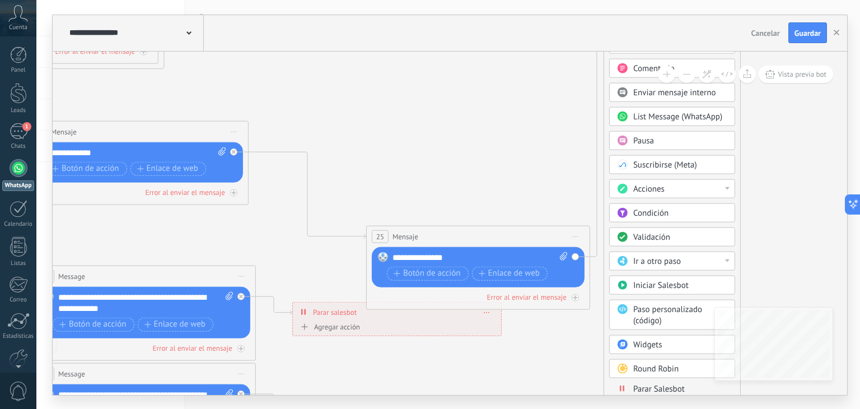
drag, startPoint x: 687, startPoint y: 269, endPoint x: 667, endPoint y: -1, distance: 270.5
click at [667, 0] on html ".abccls-1,.abccls-2{fill-rule:evenodd}.abccls-2{fill:#fff} .abfcls-1{fill:none}…" at bounding box center [430, 204] width 860 height 409
click at [638, 386] on span "Parar Salesbot" at bounding box center [658, 390] width 51 height 11
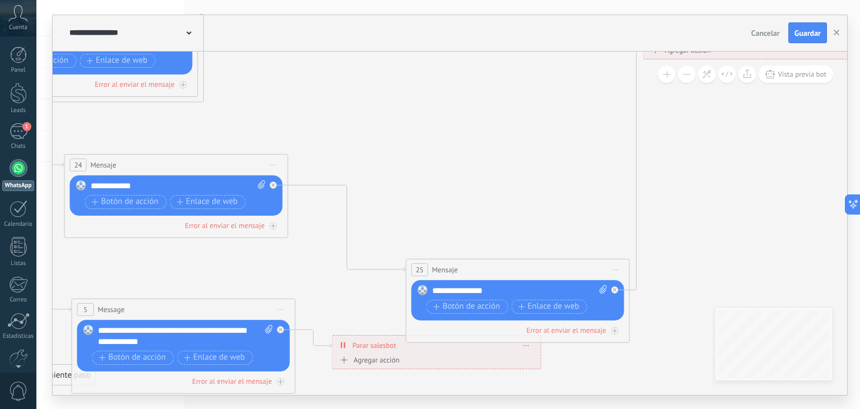
drag, startPoint x: 395, startPoint y: 184, endPoint x: 679, endPoint y: 202, distance: 284.8
click at [679, 202] on icon at bounding box center [160, 303] width 1647 height 1141
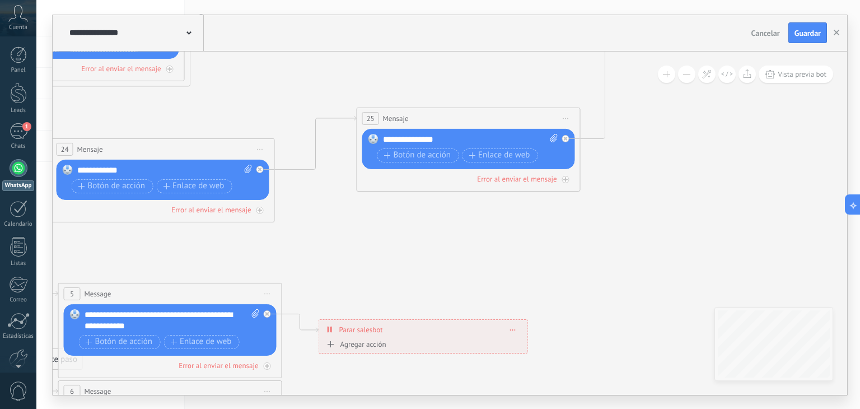
drag, startPoint x: 517, startPoint y: 254, endPoint x: 481, endPoint y: 118, distance: 140.6
click at [481, 118] on div "25 Mensaje ******* (a): Todos los contactos - canales seleccionados Todos los c…" at bounding box center [468, 118] width 223 height 21
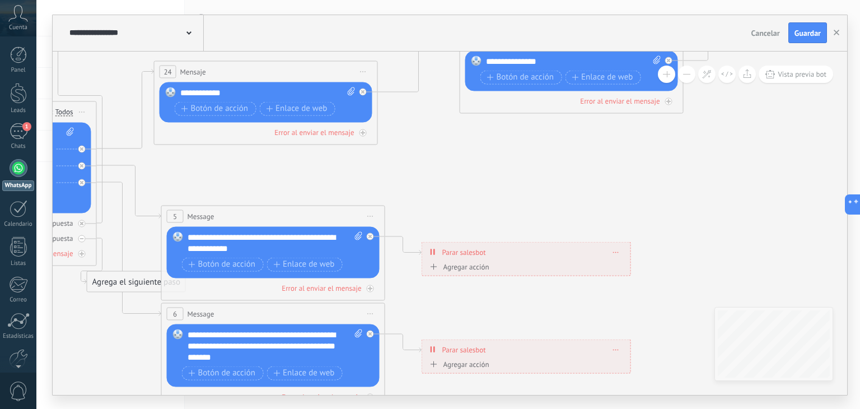
drag, startPoint x: 440, startPoint y: 86, endPoint x: 420, endPoint y: 144, distance: 61.1
click at [420, 144] on icon at bounding box center [323, 210] width 1795 height 1141
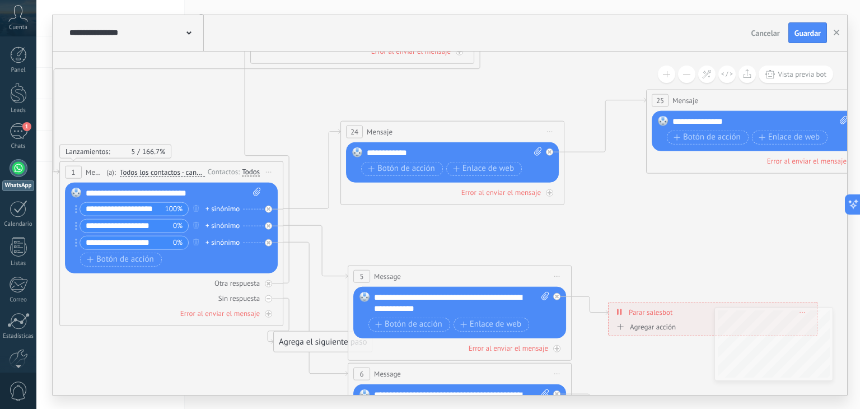
drag, startPoint x: 425, startPoint y: 156, endPoint x: 642, endPoint y: 219, distance: 226.2
click at [642, 219] on icon at bounding box center [510, 269] width 1795 height 1141
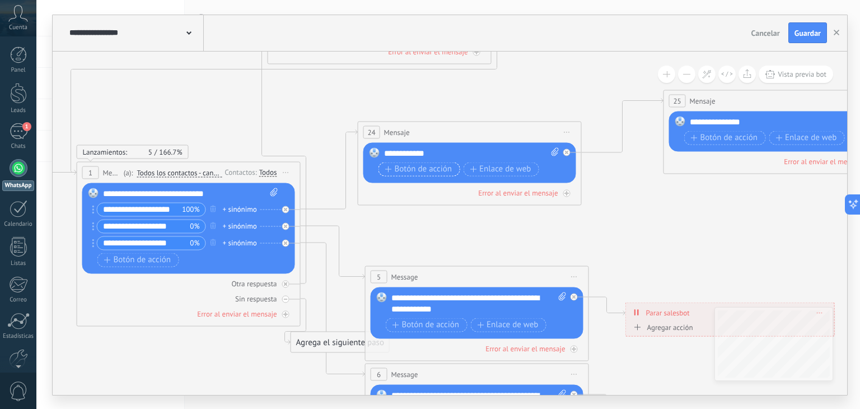
click at [423, 167] on span "Botón de acción" at bounding box center [418, 169] width 67 height 9
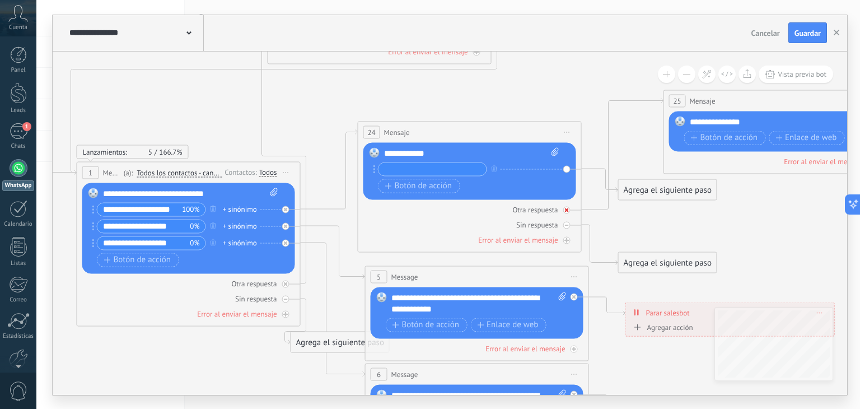
click at [444, 204] on div "Otra respuesta" at bounding box center [469, 209] width 213 height 11
click at [0, 0] on icon at bounding box center [0, 0] width 0 height 0
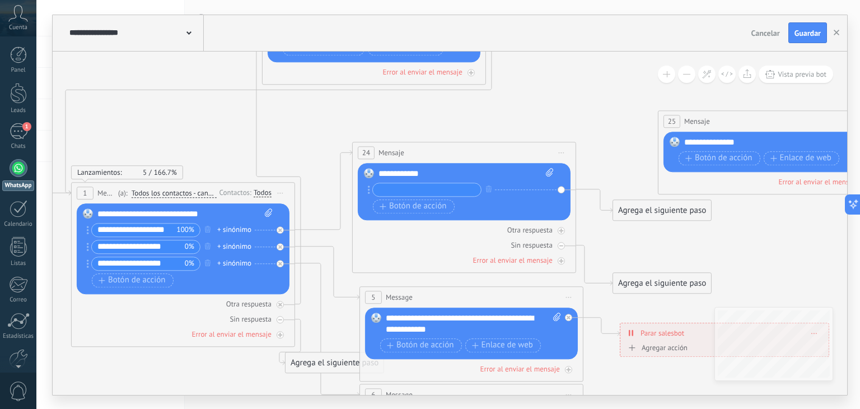
drag, startPoint x: 613, startPoint y: 222, endPoint x: 607, endPoint y: 244, distance: 23.4
click at [607, 244] on icon at bounding box center [521, 291] width 1795 height 1141
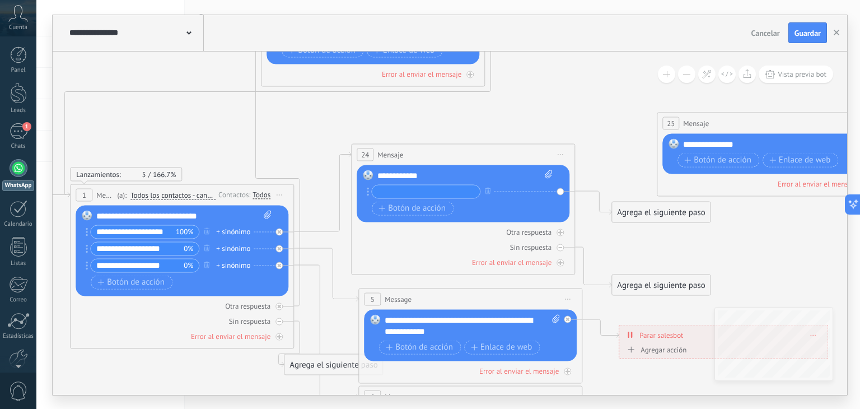
click at [645, 245] on icon at bounding box center [520, 292] width 1795 height 1141
drag, startPoint x: 631, startPoint y: 283, endPoint x: 576, endPoint y: 72, distance: 217.4
click at [576, 72] on div "Agrega el siguiente paso" at bounding box center [606, 71] width 98 height 18
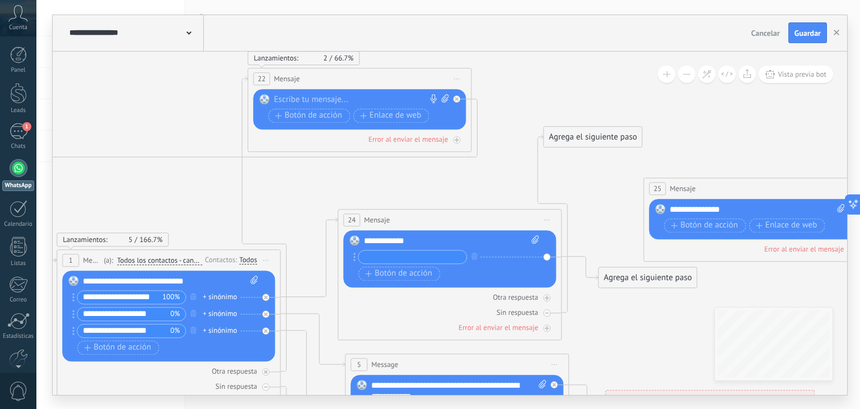
drag, startPoint x: 599, startPoint y: 110, endPoint x: 586, endPoint y: 175, distance: 66.8
click at [586, 175] on icon at bounding box center [507, 358] width 1795 height 1141
click at [574, 137] on div "Agrega el siguiente paso" at bounding box center [592, 137] width 98 height 18
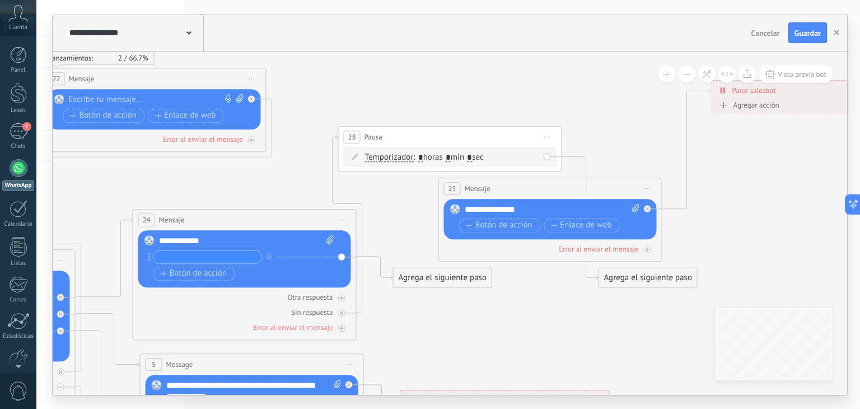
click at [675, 97] on icon at bounding box center [302, 329] width 1795 height 1082
click at [553, 135] on span "Iniciar vista previa aquí Cambiar nombre Duplicar Borrar" at bounding box center [547, 137] width 18 height 16
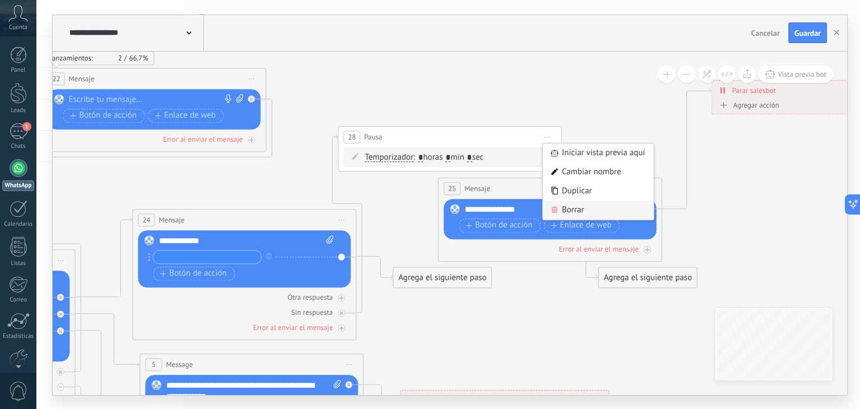
click at [566, 201] on div "Borrar" at bounding box center [598, 209] width 111 height 19
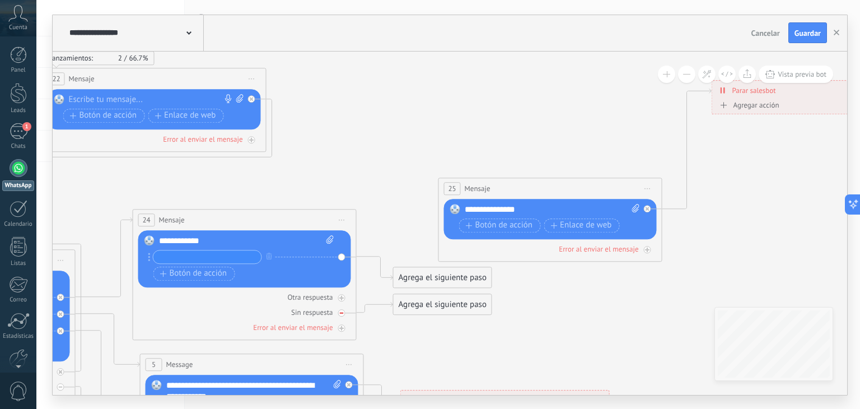
click at [338, 312] on div at bounding box center [341, 312] width 7 height 7
click at [0, 0] on icon at bounding box center [0, 0] width 0 height 0
drag, startPoint x: 421, startPoint y: 301, endPoint x: 419, endPoint y: 314, distance: 13.1
click at [419, 314] on div "Agrega el siguiente paso" at bounding box center [442, 316] width 98 height 18
drag, startPoint x: 403, startPoint y: 223, endPoint x: 430, endPoint y: 121, distance: 105.2
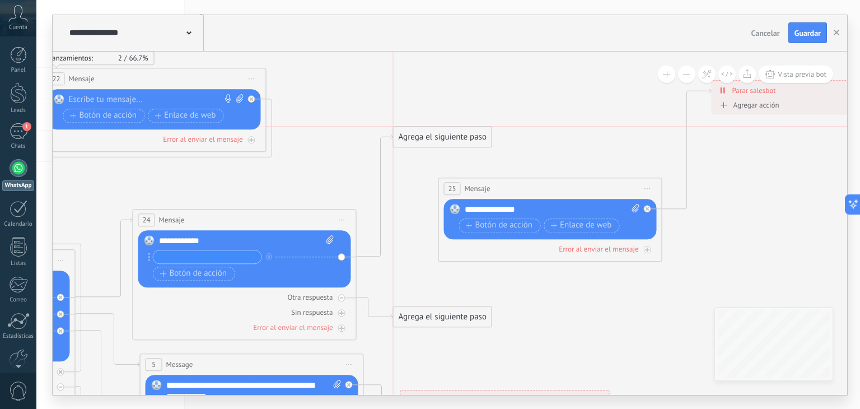
click at [430, 128] on div "Agrega el siguiente paso" at bounding box center [442, 137] width 98 height 18
click at [440, 109] on icon at bounding box center [302, 329] width 1795 height 1082
click at [435, 126] on div "Agrega el siguiente paso" at bounding box center [450, 123] width 98 height 18
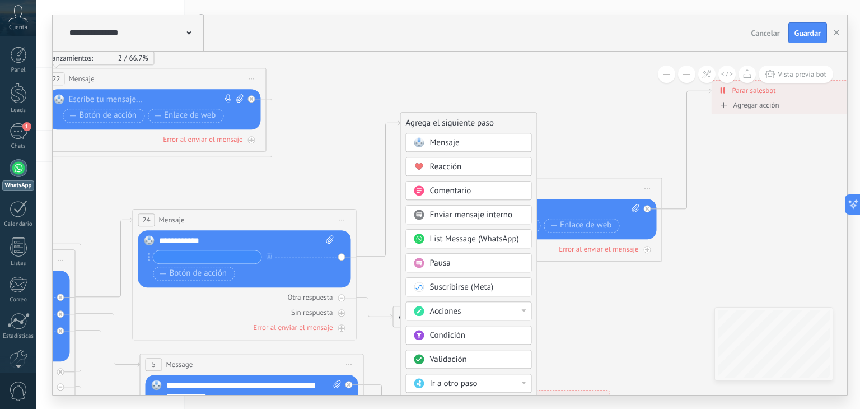
click at [436, 128] on div "Agrega el siguiente paso" at bounding box center [469, 123] width 136 height 18
click at [437, 98] on icon at bounding box center [302, 329] width 1795 height 1082
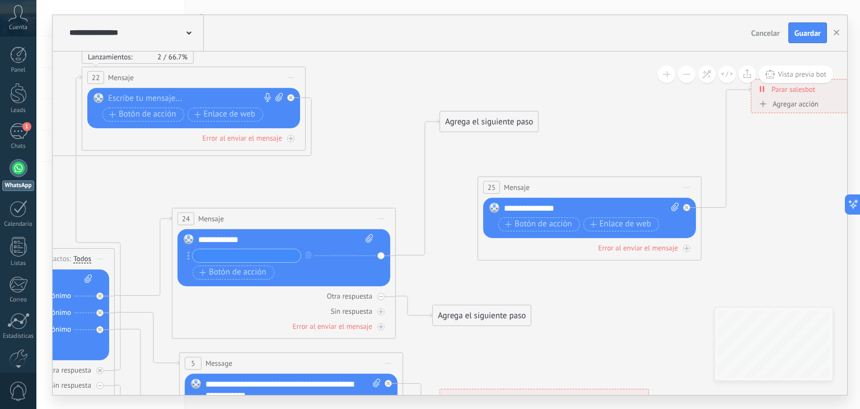
drag, startPoint x: 366, startPoint y: 142, endPoint x: 409, endPoint y: 139, distance: 43.1
click at [409, 139] on icon at bounding box center [341, 328] width 1795 height 1082
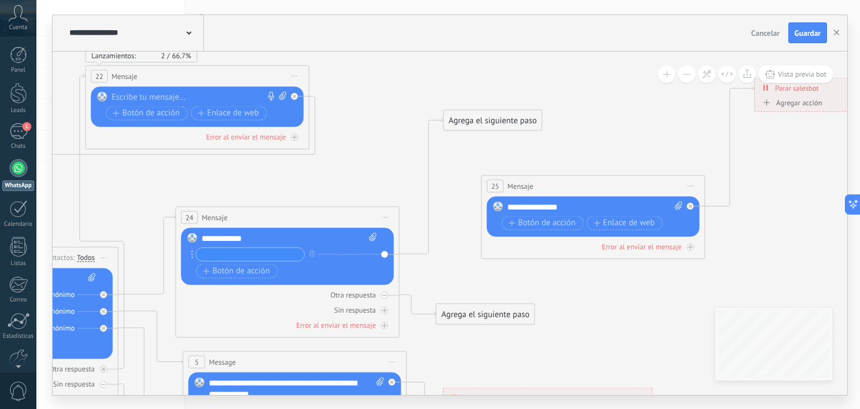
click at [193, 255] on icon at bounding box center [192, 254] width 2 height 8
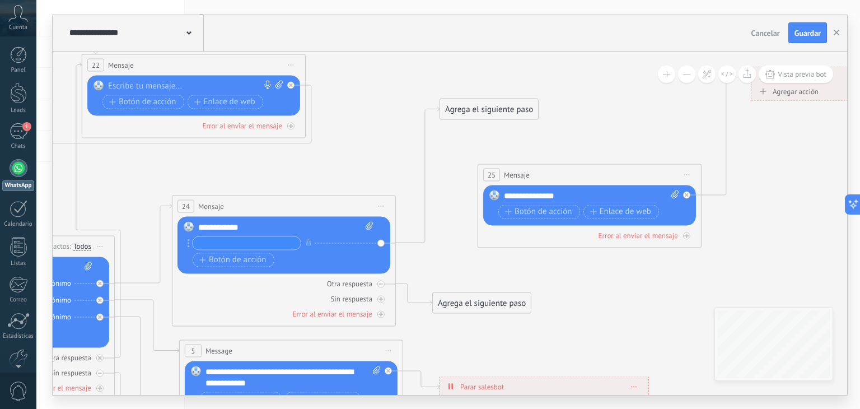
drag, startPoint x: 453, startPoint y: 276, endPoint x: 450, endPoint y: 248, distance: 27.6
click at [450, 248] on icon at bounding box center [341, 315] width 1795 height 1082
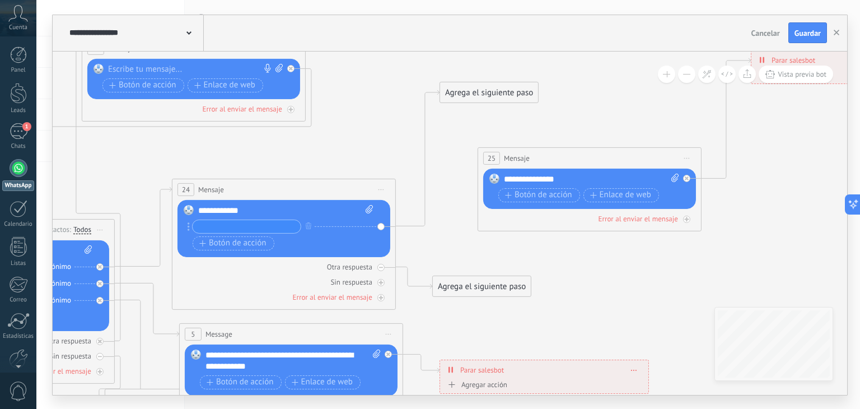
click at [494, 285] on div "Agrega el siguiente paso" at bounding box center [482, 286] width 98 height 18
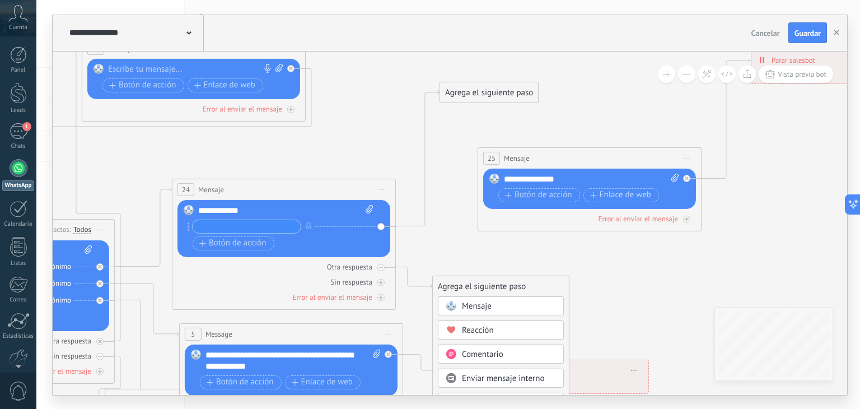
click at [487, 263] on icon at bounding box center [341, 299] width 1795 height 1082
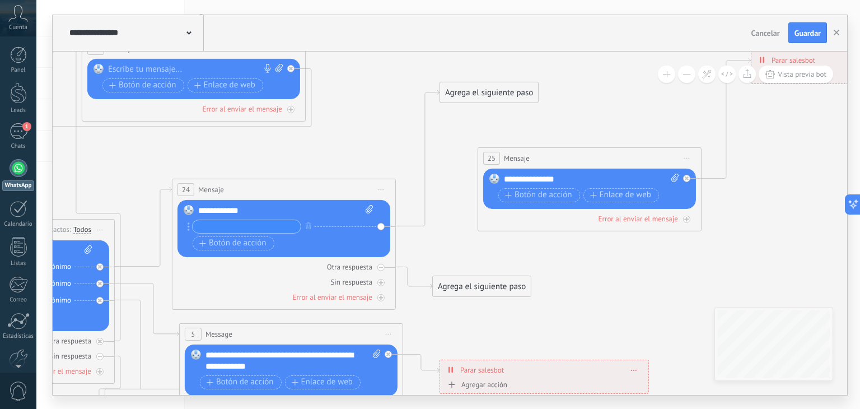
click at [478, 284] on div "Agrega el siguiente paso" at bounding box center [482, 286] width 98 height 18
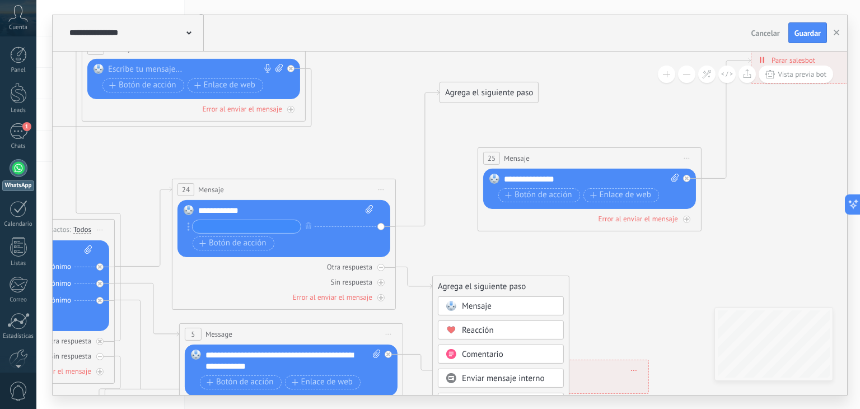
click at [476, 256] on icon at bounding box center [341, 299] width 1795 height 1082
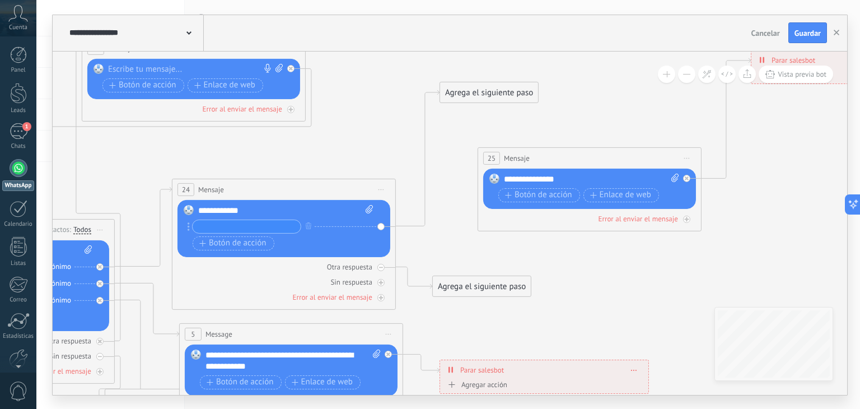
click at [459, 291] on div "Agrega el siguiente paso" at bounding box center [482, 286] width 98 height 18
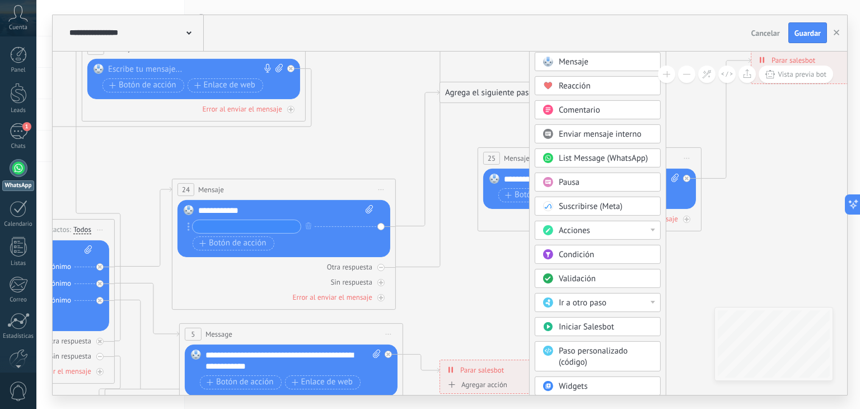
drag, startPoint x: 526, startPoint y: 285, endPoint x: 623, endPoint y: 40, distance: 263.5
click at [623, 40] on div "**********" at bounding box center [450, 204] width 794 height 379
click at [579, 297] on span "Ir a otro paso" at bounding box center [582, 301] width 48 height 11
click at [578, 303] on div "1: Message" at bounding box center [597, 301] width 125 height 19
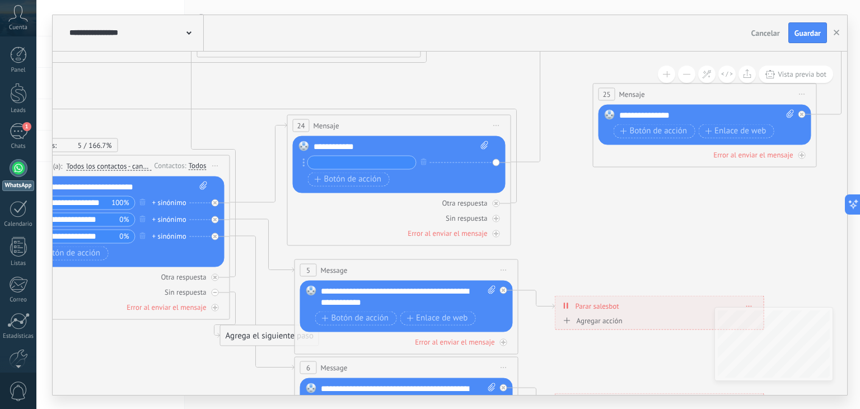
drag, startPoint x: 480, startPoint y: 296, endPoint x: 595, endPoint y: 232, distance: 132.0
click at [595, 232] on icon at bounding box center [457, 260] width 1795 height 1147
click at [362, 313] on span "Botón de acción" at bounding box center [355, 317] width 67 height 9
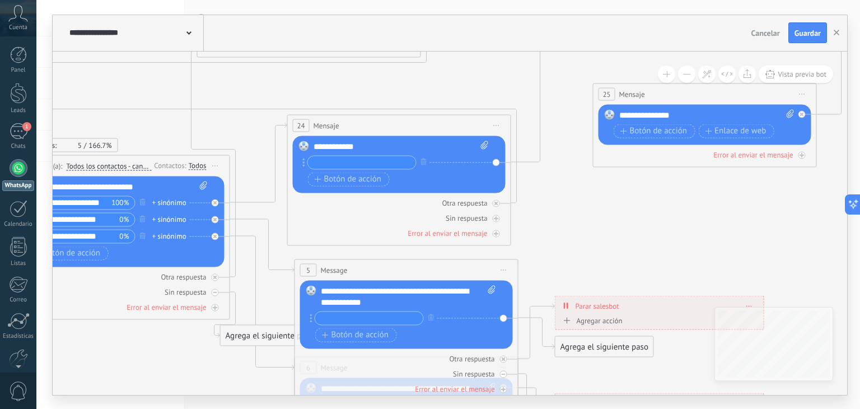
drag, startPoint x: 589, startPoint y: 265, endPoint x: 586, endPoint y: 215, distance: 49.9
click at [586, 215] on icon at bounding box center [457, 263] width 1795 height 1141
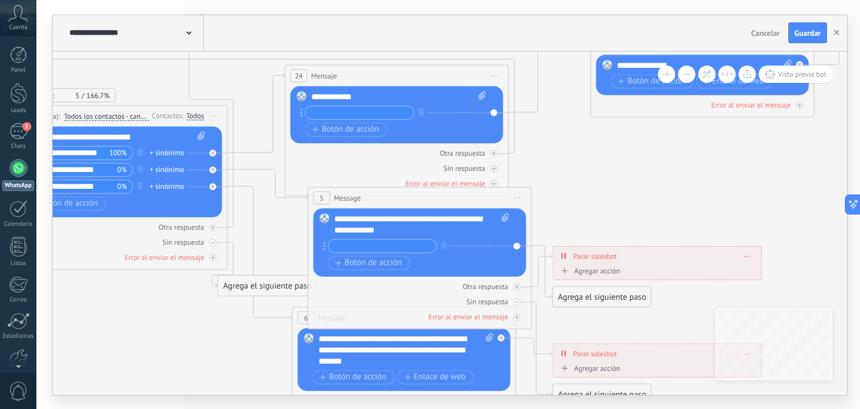
drag, startPoint x: 464, startPoint y: 226, endPoint x: 482, endPoint y: 196, distance: 34.2
click at [482, 196] on div "5 Message ******* (a): Todos los contactos - canales seleccionados Todos los co…" at bounding box center [419, 197] width 223 height 21
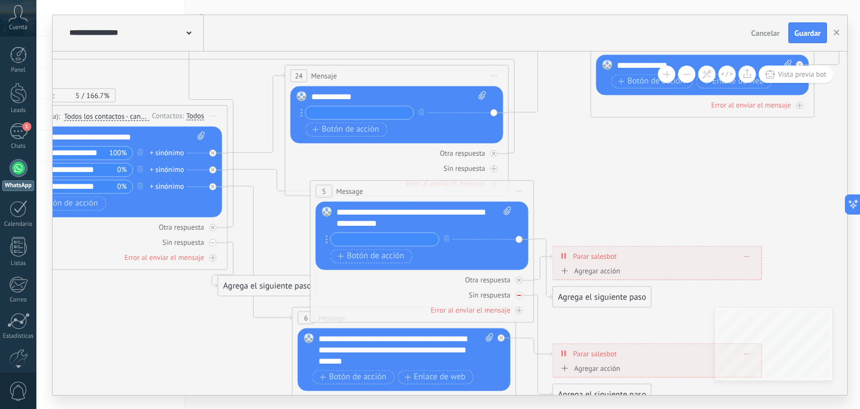
click at [517, 297] on div at bounding box center [518, 294] width 7 height 7
click at [519, 281] on div at bounding box center [518, 279] width 7 height 7
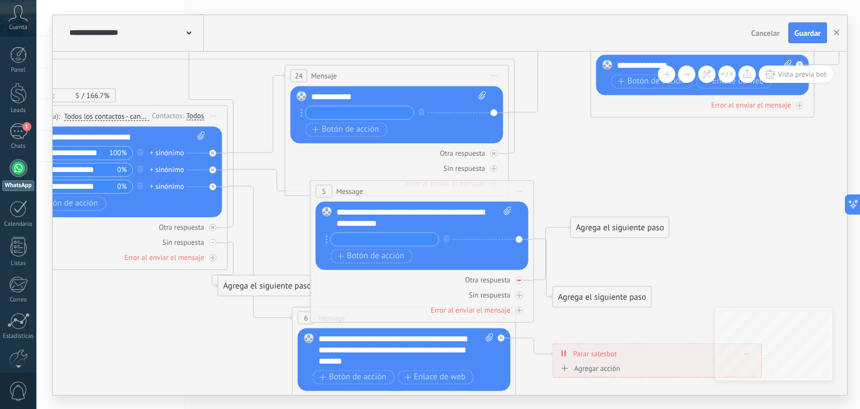
click at [517, 281] on div at bounding box center [518, 279] width 7 height 7
click at [585, 226] on div "Agrega el siguiente paso" at bounding box center [620, 227] width 98 height 18
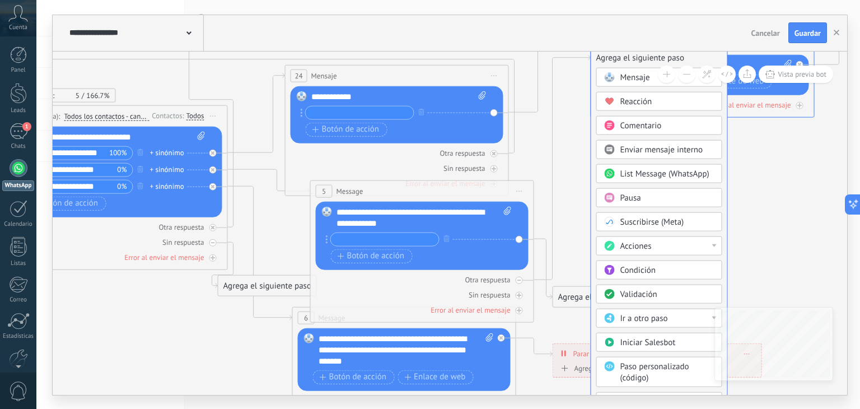
drag, startPoint x: 630, startPoint y: 228, endPoint x: 651, endPoint y: 58, distance: 171.0
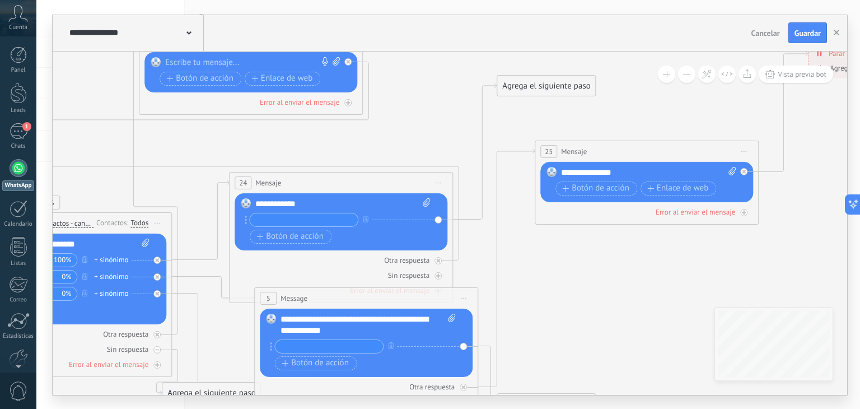
drag, startPoint x: 606, startPoint y: 193, endPoint x: 551, endPoint y: 307, distance: 126.9
click at [551, 307] on icon at bounding box center [398, 321] width 1795 height 1141
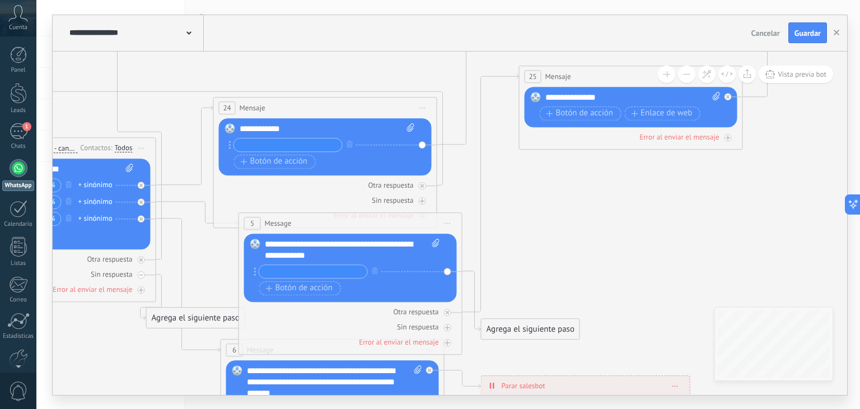
drag, startPoint x: 546, startPoint y: 304, endPoint x: 528, endPoint y: 222, distance: 84.7
click at [528, 222] on icon at bounding box center [383, 246] width 1795 height 1141
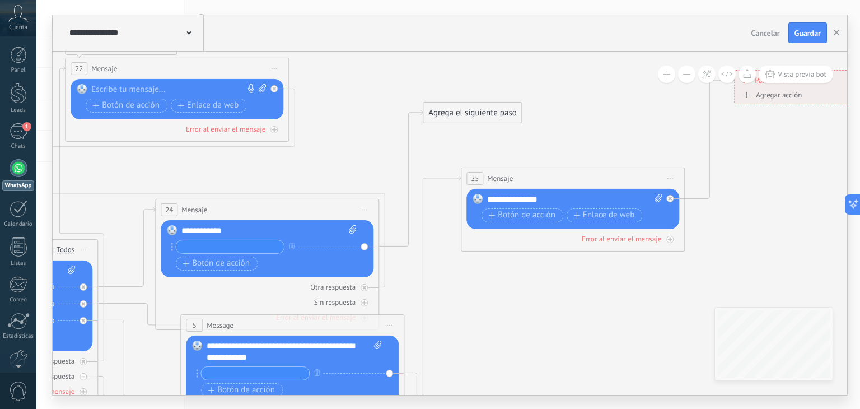
drag, startPoint x: 571, startPoint y: 233, endPoint x: 514, endPoint y: 334, distance: 116.0
click at [514, 334] on icon at bounding box center [325, 348] width 1795 height 1141
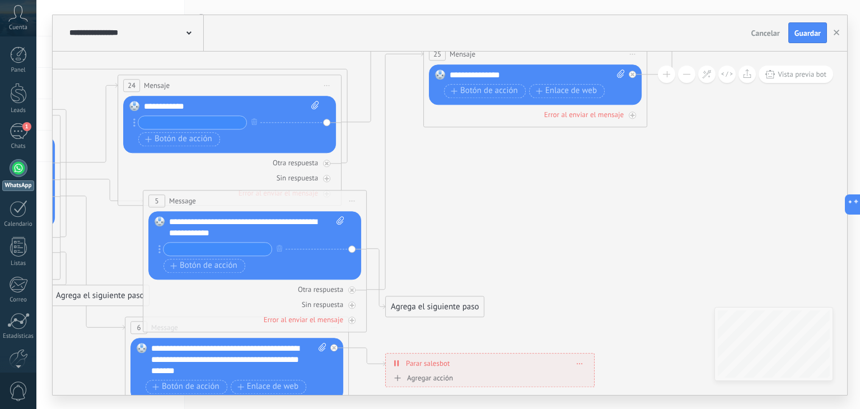
drag, startPoint x: 514, startPoint y: 334, endPoint x: 475, endPoint y: 211, distance: 129.2
click at [475, 211] on icon at bounding box center [287, 224] width 1795 height 1141
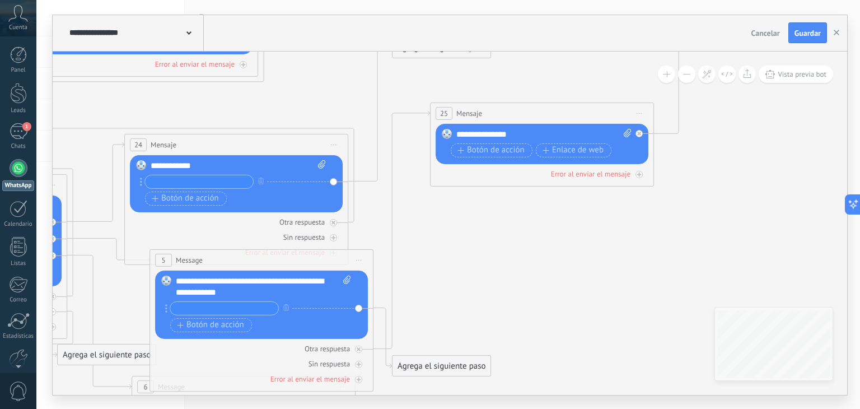
drag, startPoint x: 454, startPoint y: 176, endPoint x: 461, endPoint y: 245, distance: 68.6
click at [461, 245] on icon at bounding box center [294, 283] width 1795 height 1141
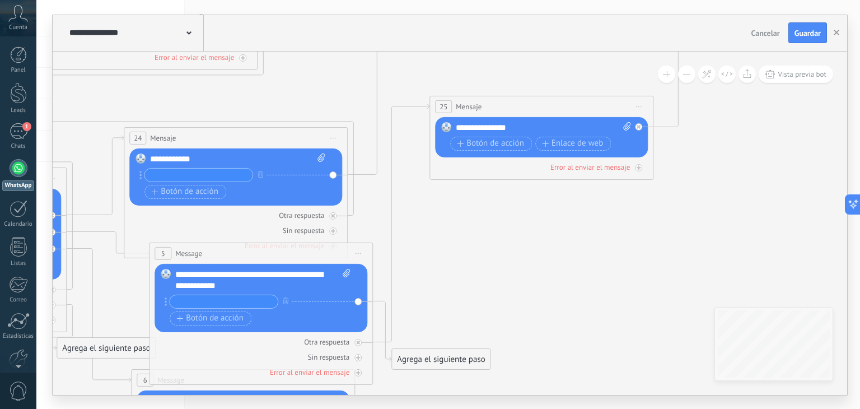
click at [484, 293] on icon at bounding box center [293, 276] width 1795 height 1141
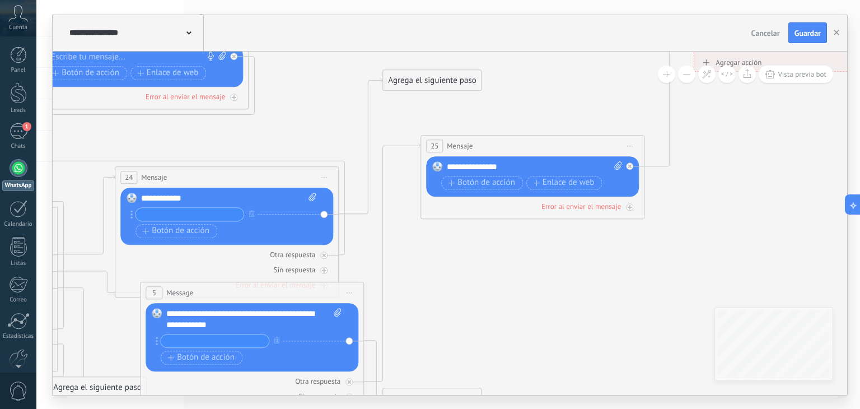
drag, startPoint x: 548, startPoint y: 227, endPoint x: 537, endPoint y: 271, distance: 44.9
click at [537, 271] on icon at bounding box center [284, 315] width 1795 height 1141
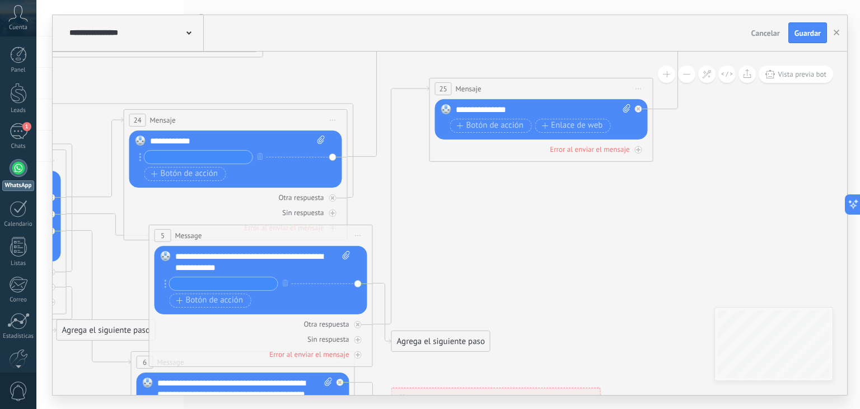
drag, startPoint x: 442, startPoint y: 337, endPoint x: 440, endPoint y: 299, distance: 38.1
click at [440, 299] on icon at bounding box center [293, 258] width 1795 height 1141
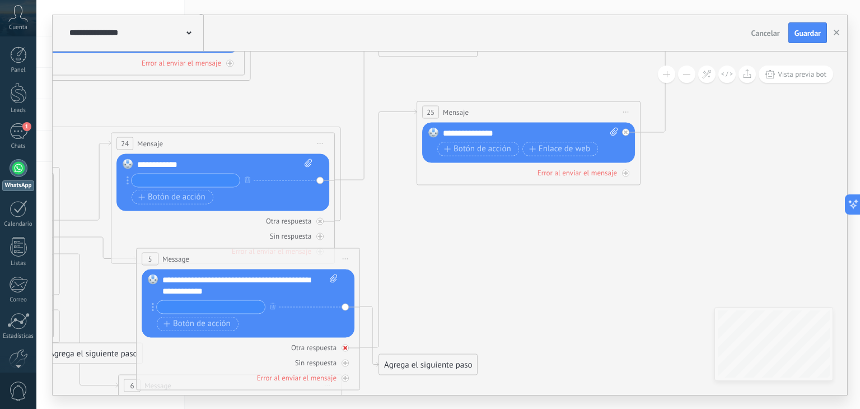
click at [343, 345] on icon at bounding box center [345, 347] width 4 height 4
click at [0, 0] on icon at bounding box center [0, 0] width 0 height 0
click at [342, 344] on div at bounding box center [344, 347] width 7 height 7
click at [419, 299] on div "Agrega el siguiente paso" at bounding box center [446, 294] width 98 height 18
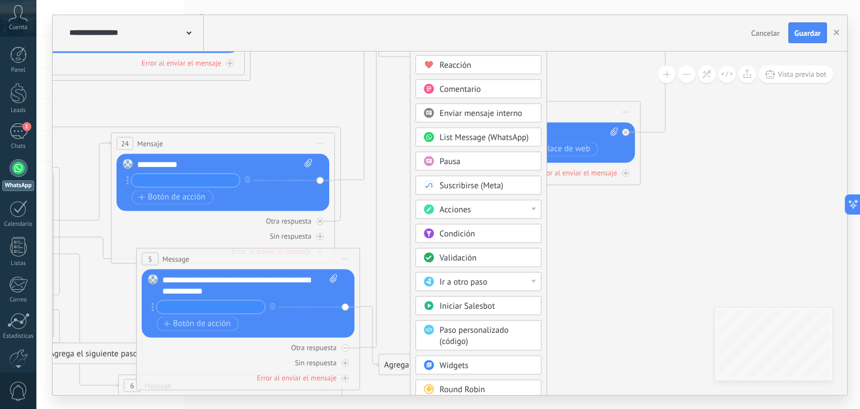
drag, startPoint x: 458, startPoint y: 292, endPoint x: 472, endPoint y: 18, distance: 274.0
click at [472, 18] on div "**********" at bounding box center [450, 204] width 794 height 379
click at [458, 302] on span "Iniciar Salesbot" at bounding box center [466, 305] width 55 height 11
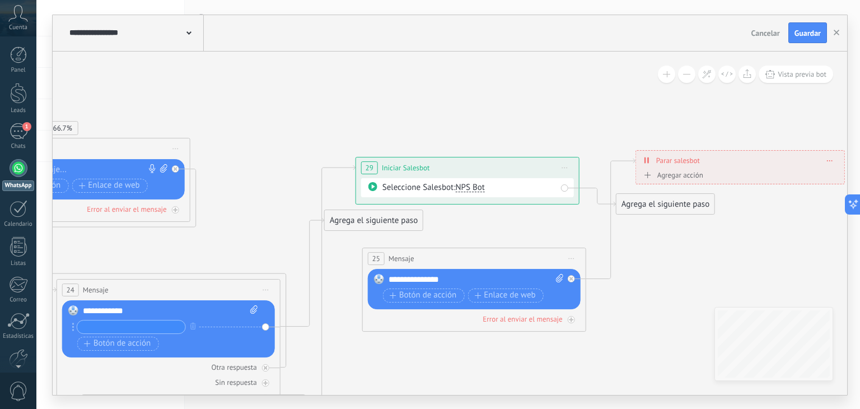
drag, startPoint x: 702, startPoint y: 167, endPoint x: 721, endPoint y: 268, distance: 103.2
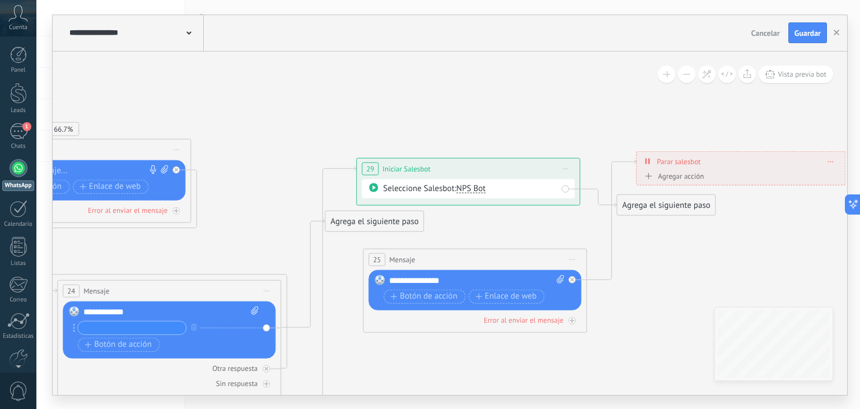
click at [563, 166] on span "Iniciar vista previa aquí Cambiar nombre Duplicar Borrar" at bounding box center [565, 168] width 18 height 16
click at [583, 238] on div "Borrar" at bounding box center [616, 241] width 111 height 19
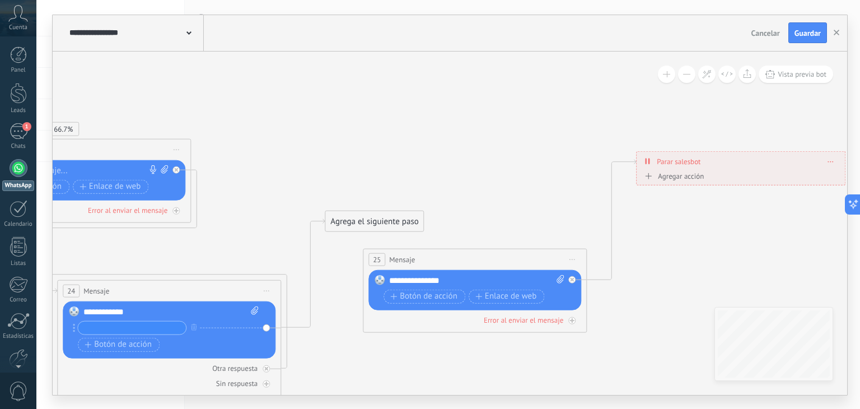
drag, startPoint x: 435, startPoint y: 241, endPoint x: 515, endPoint y: 47, distance: 209.8
click at [515, 47] on div "**********" at bounding box center [450, 204] width 794 height 379
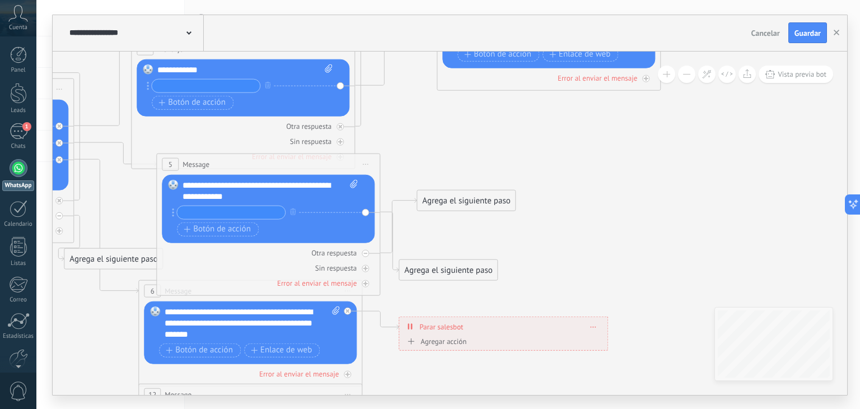
drag, startPoint x: 589, startPoint y: 266, endPoint x: 596, endPoint y: 225, distance: 41.4
click at [596, 225] on icon at bounding box center [300, 158] width 1795 height 1082
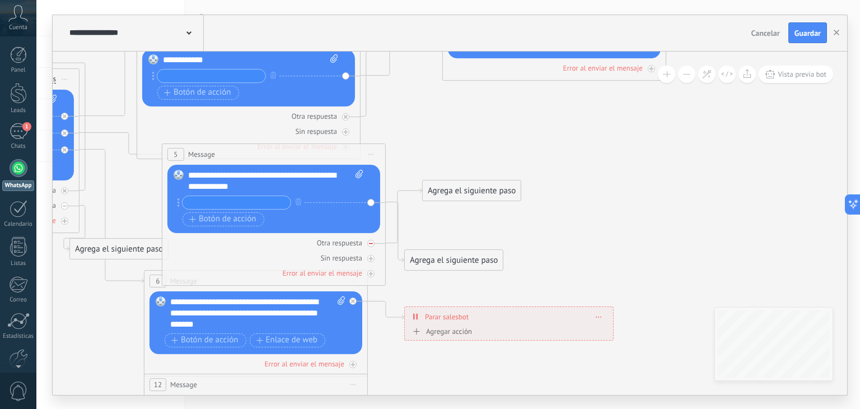
click at [371, 242] on icon at bounding box center [371, 242] width 4 height 1
click at [369, 242] on icon at bounding box center [371, 243] width 6 height 6
click at [466, 192] on div "Agrega el siguiente paso" at bounding box center [472, 190] width 98 height 18
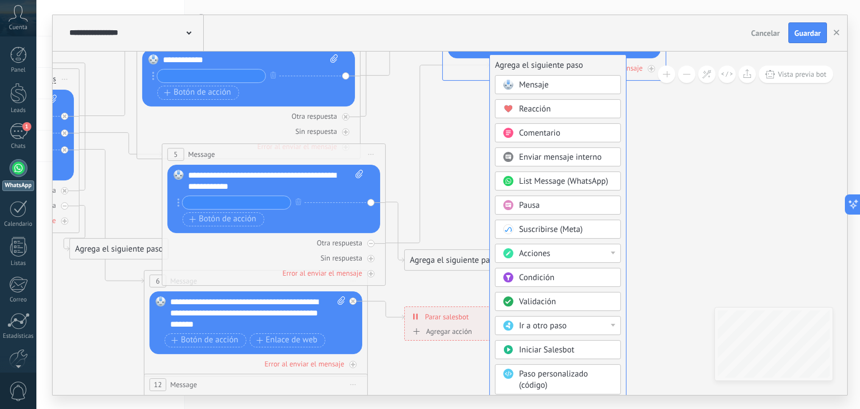
drag, startPoint x: 494, startPoint y: 190, endPoint x: 562, endPoint y: 65, distance: 142.0
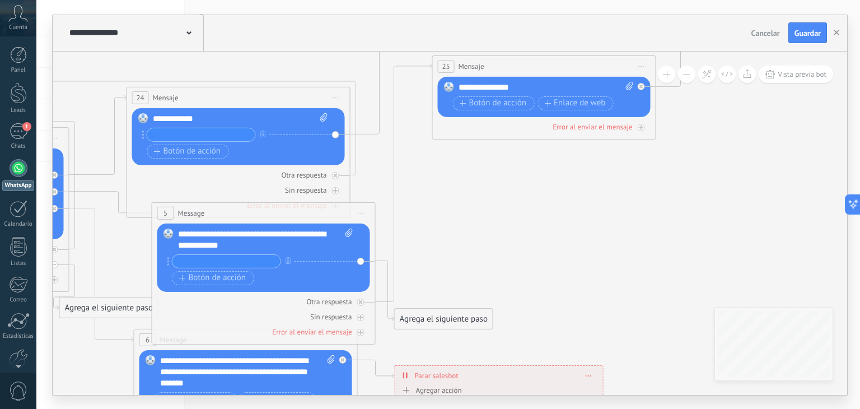
drag, startPoint x: 484, startPoint y: 184, endPoint x: 474, endPoint y: 243, distance: 59.6
click at [474, 243] on icon at bounding box center [296, 236] width 1795 height 1141
click at [360, 300] on icon at bounding box center [361, 302] width 4 height 4
click at [0, 0] on icon at bounding box center [0, 0] width 0 height 0
click at [361, 302] on icon at bounding box center [361, 302] width 6 height 6
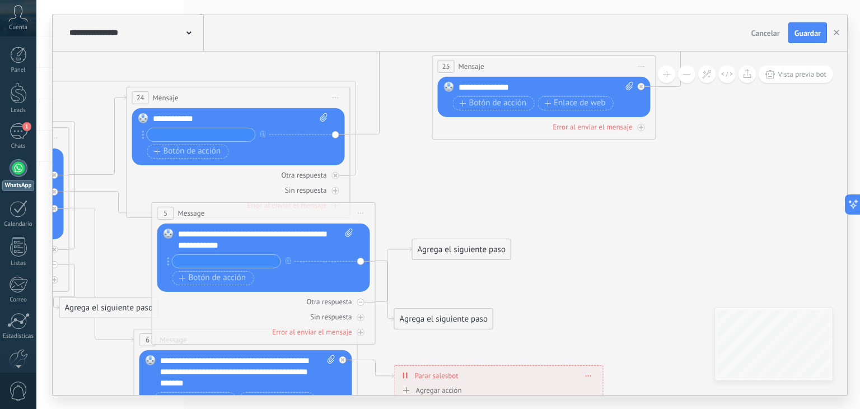
click at [438, 258] on div "Agrega el siguiente paso Mensaje Mensaje Mensaje Reacción Comentario Enviar men…" at bounding box center [461, 248] width 99 height 21
click at [454, 238] on div "Agrega el siguiente paso Mensaje Mensaje Mensaje Reacción Comentario Enviar men…" at bounding box center [461, 248] width 99 height 21
click at [454, 243] on div "Agrega el siguiente paso" at bounding box center [461, 249] width 98 height 18
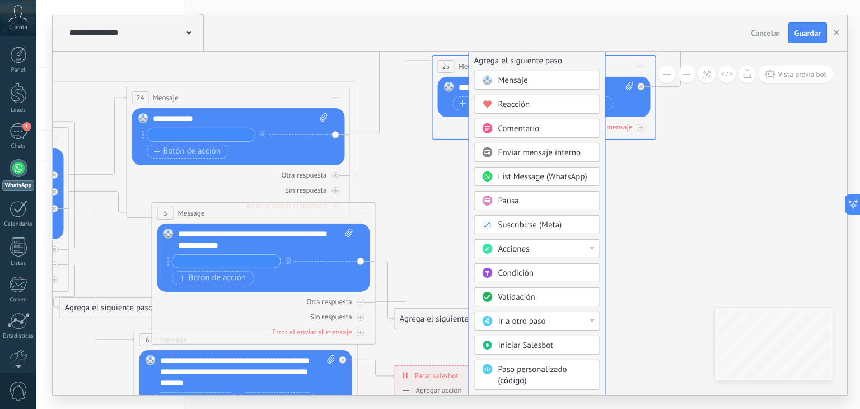
drag, startPoint x: 492, startPoint y: 245, endPoint x: 548, endPoint y: 57, distance: 196.2
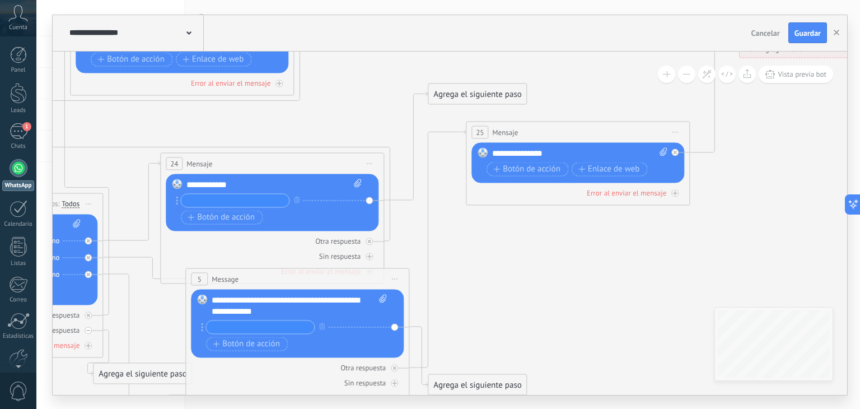
drag, startPoint x: 504, startPoint y: 218, endPoint x: 538, endPoint y: 278, distance: 69.7
click at [538, 278] on icon at bounding box center [330, 301] width 1795 height 1141
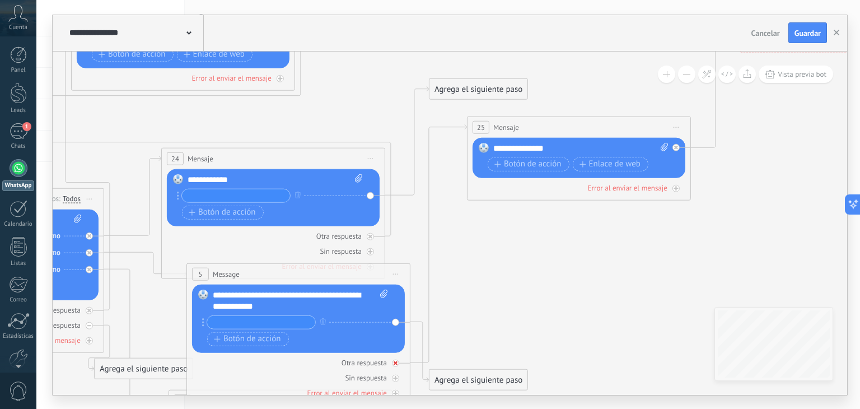
click at [395, 361] on icon at bounding box center [395, 362] width 4 height 4
click at [395, 362] on icon at bounding box center [395, 362] width 4 height 1
click at [396, 361] on icon at bounding box center [395, 363] width 6 height 6
click at [467, 316] on div "Agrega el siguiente paso" at bounding box center [496, 310] width 98 height 18
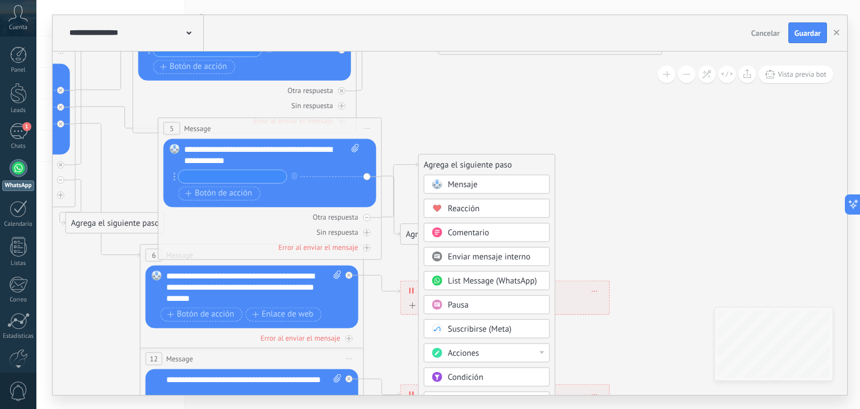
drag, startPoint x: 627, startPoint y: 274, endPoint x: 598, endPoint y: 128, distance: 148.9
click at [598, 128] on icon at bounding box center [302, 151] width 1795 height 1141
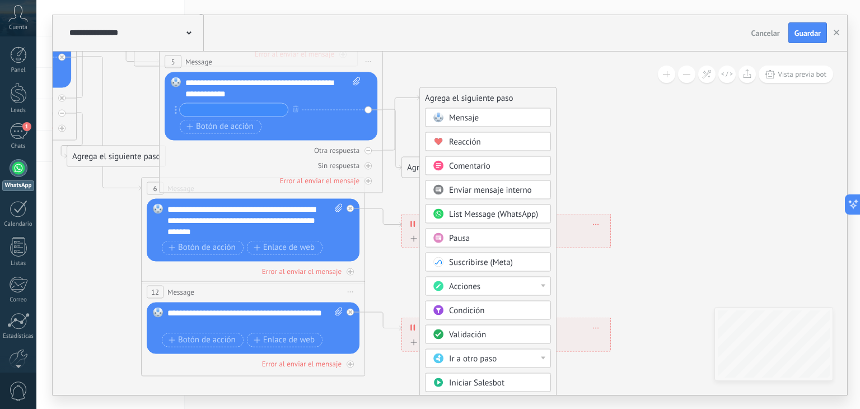
drag, startPoint x: 629, startPoint y: 222, endPoint x: 630, endPoint y: 155, distance: 66.6
click at [630, 155] on icon at bounding box center [303, 84] width 1795 height 1141
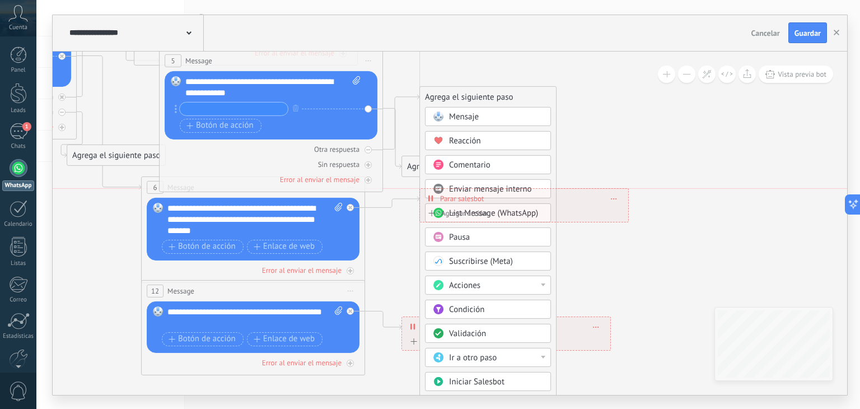
drag, startPoint x: 609, startPoint y: 215, endPoint x: 627, endPoint y: 198, distance: 24.9
click at [627, 198] on div "**********" at bounding box center [524, 199] width 208 height 20
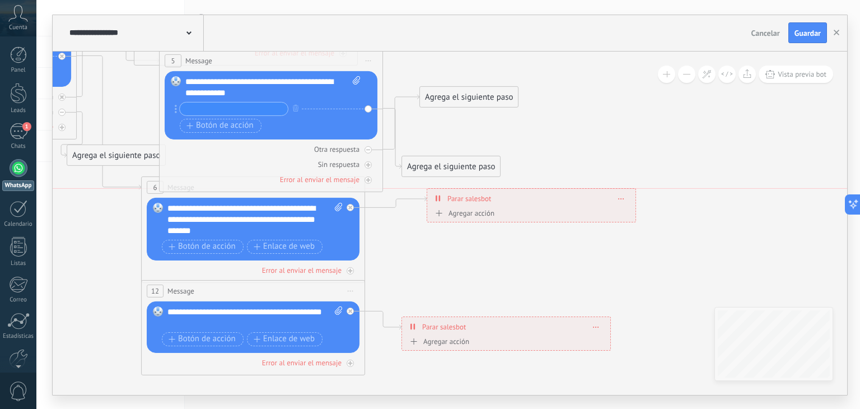
drag, startPoint x: 612, startPoint y: 208, endPoint x: 620, endPoint y: 204, distance: 8.8
click at [620, 204] on div "**********" at bounding box center [531, 199] width 208 height 20
click at [367, 149] on icon at bounding box center [368, 149] width 4 height 1
click at [445, 95] on div "Agrega el siguiente paso" at bounding box center [469, 97] width 98 height 18
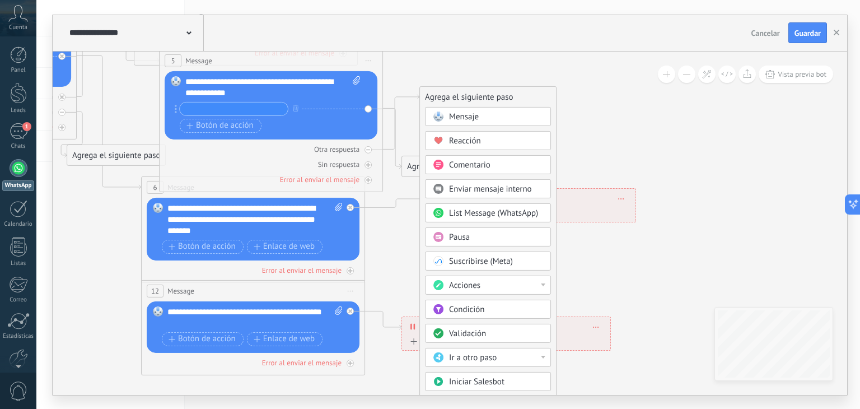
click at [462, 365] on div "Mensaje Mensaje Mensaje Reacción Comentario Enviar mensaje interno" at bounding box center [488, 301] width 126 height 389
click at [463, 358] on span "Ir a otro paso" at bounding box center [473, 357] width 48 height 11
click at [463, 358] on div "1: Message" at bounding box center [487, 357] width 125 height 19
click at [463, 358] on icon at bounding box center [303, 84] width 1795 height 1141
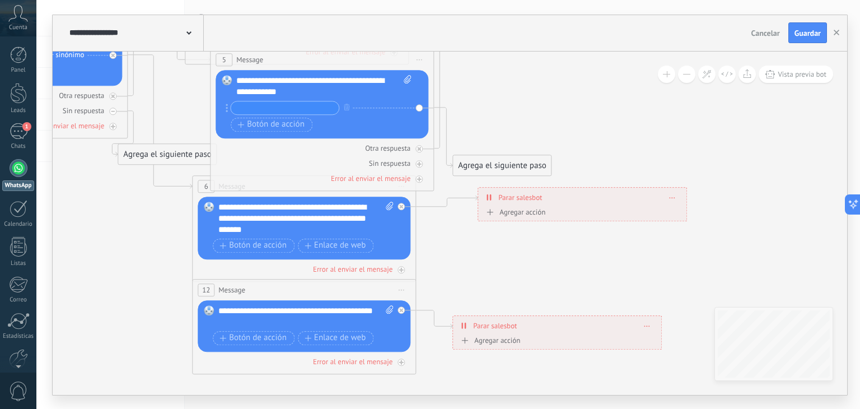
drag, startPoint x: 419, startPoint y: 209, endPoint x: 472, endPoint y: 208, distance: 53.7
click at [472, 208] on icon at bounding box center [354, 83] width 1795 height 1141
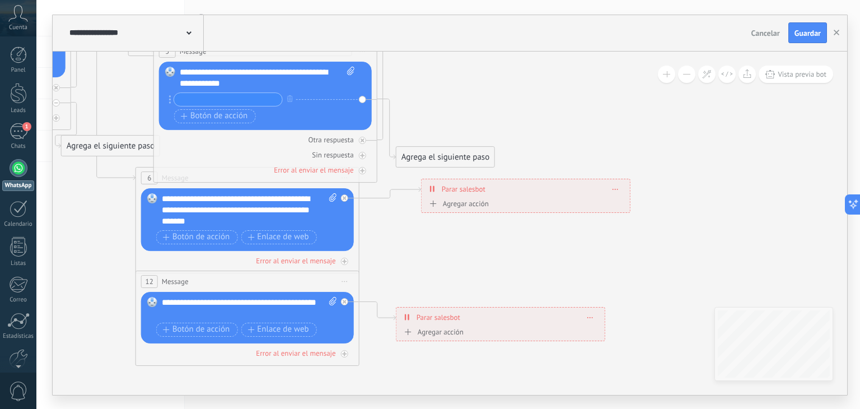
drag, startPoint x: 472, startPoint y: 208, endPoint x: 413, endPoint y: 201, distance: 59.6
click at [413, 201] on icon at bounding box center [298, 74] width 1795 height 1141
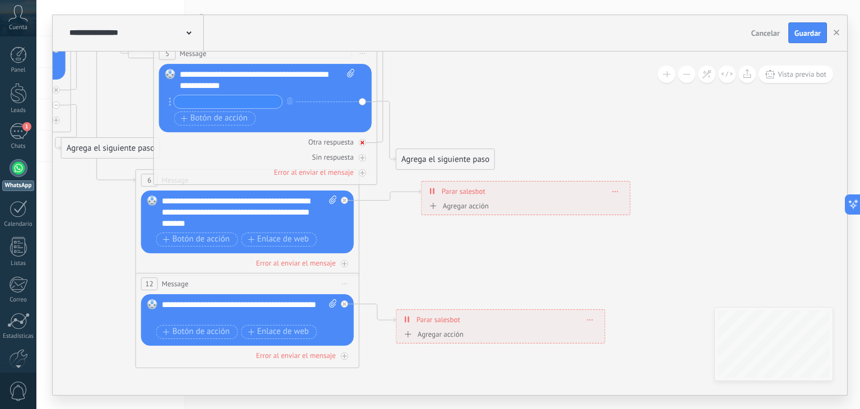
click at [359, 140] on div at bounding box center [362, 142] width 7 height 7
click at [427, 100] on icon at bounding box center [298, 76] width 1795 height 1141
click at [429, 97] on div "Agrega el siguiente paso" at bounding box center [463, 90] width 98 height 18
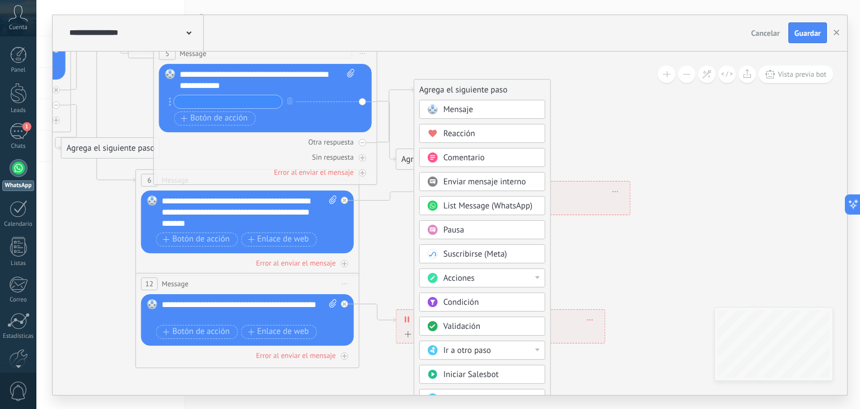
click at [597, 199] on div "**********" at bounding box center [525, 191] width 208 height 20
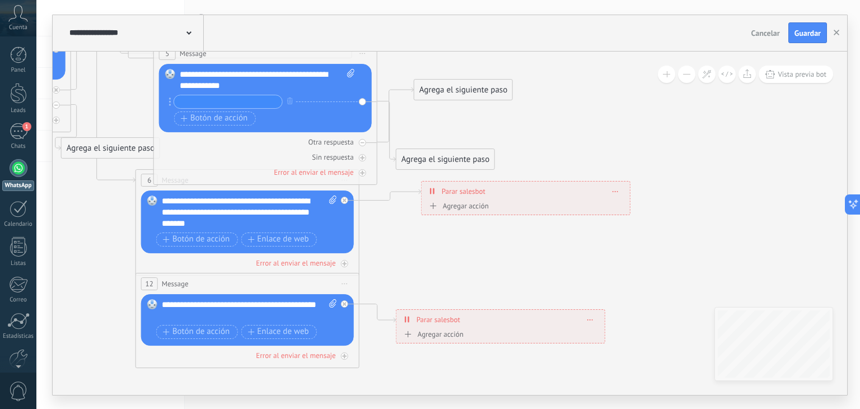
click at [597, 199] on div "**********" at bounding box center [525, 191] width 208 height 20
drag, startPoint x: 594, startPoint y: 199, endPoint x: 589, endPoint y: 200, distance: 5.8
click at [589, 200] on div "**********" at bounding box center [518, 198] width 209 height 35
click at [588, 137] on icon at bounding box center [298, 76] width 1795 height 1141
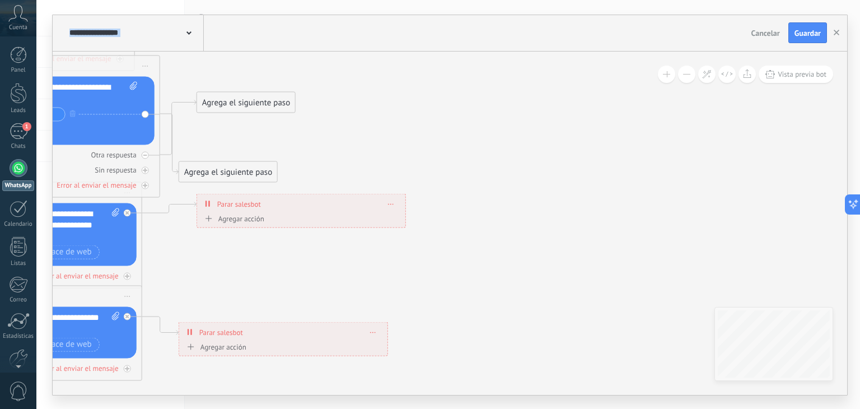
drag, startPoint x: 588, startPoint y: 137, endPoint x: 383, endPoint y: 151, distance: 204.7
click at [383, 151] on icon at bounding box center [81, 89] width 1795 height 1141
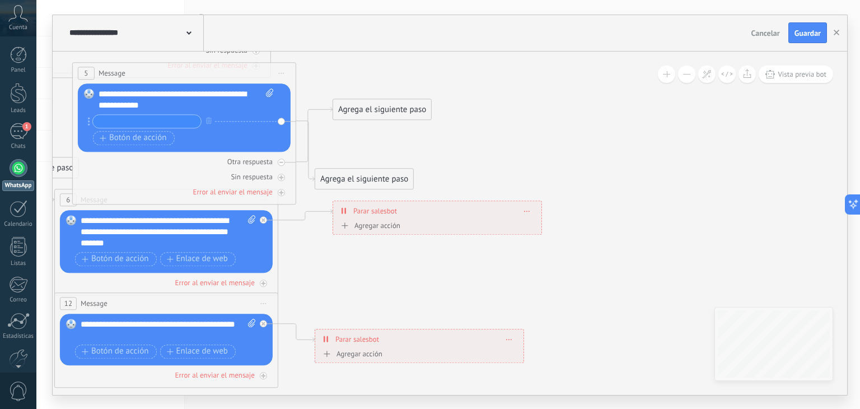
drag, startPoint x: 450, startPoint y: 153, endPoint x: 575, endPoint y: 158, distance: 124.4
click at [575, 158] on icon at bounding box center [217, 96] width 1795 height 1141
click at [281, 156] on div "Otra respuesta" at bounding box center [185, 161] width 213 height 11
click at [280, 158] on div at bounding box center [282, 161] width 7 height 7
click at [374, 116] on div "Agrega el siguiente paso" at bounding box center [383, 109] width 98 height 18
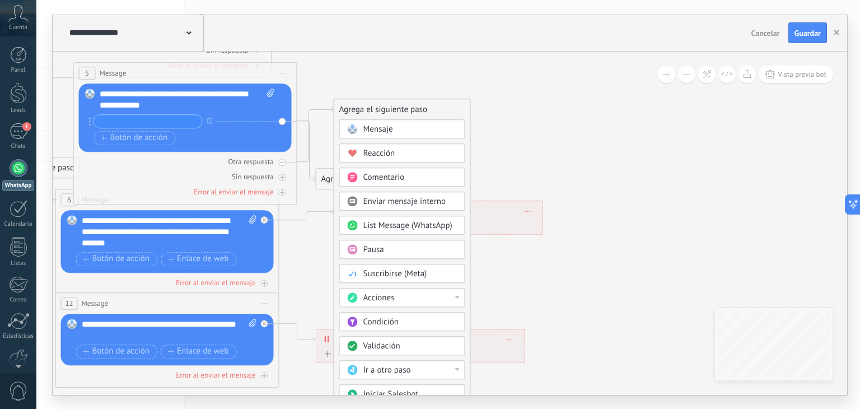
click at [371, 364] on span "Ir a otro paso" at bounding box center [387, 369] width 48 height 11
click at [365, 368] on div "1: Message" at bounding box center [402, 369] width 125 height 19
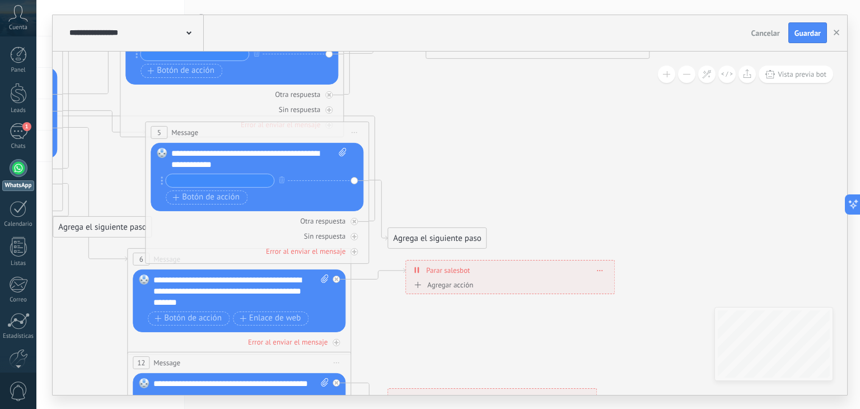
drag, startPoint x: 342, startPoint y: 124, endPoint x: 417, endPoint y: 180, distance: 93.6
click at [417, 180] on icon at bounding box center [289, 155] width 1795 height 1141
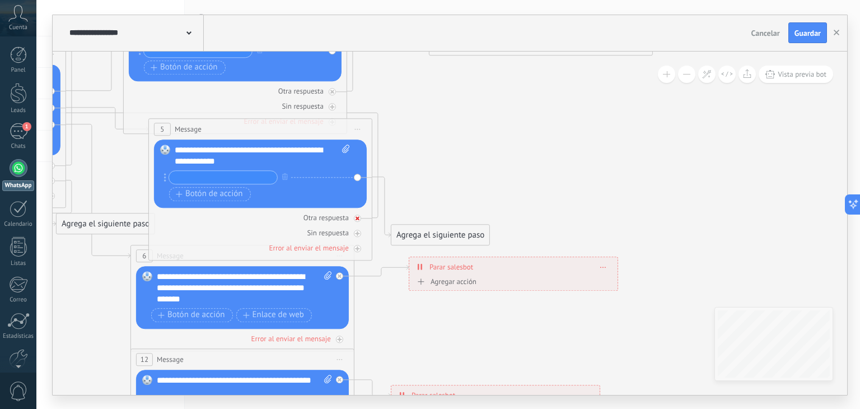
click at [361, 213] on div "Otra respuesta" at bounding box center [260, 217] width 213 height 11
click at [357, 218] on icon at bounding box center [357, 217] width 4 height 1
click at [357, 218] on icon at bounding box center [357, 218] width 6 height 6
click at [440, 177] on icon at bounding box center [293, 152] width 1795 height 1141
click at [456, 166] on div "Agrega el siguiente paso" at bounding box center [458, 165] width 98 height 18
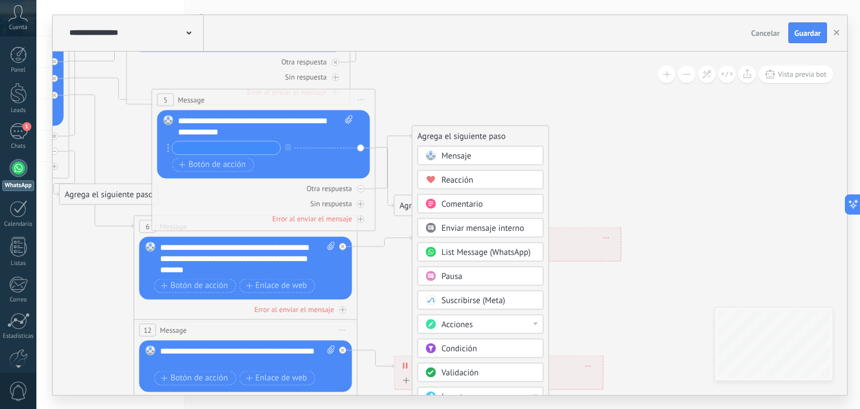
drag, startPoint x: 609, startPoint y: 179, endPoint x: 618, endPoint y: 107, distance: 72.2
click at [618, 107] on icon at bounding box center [296, 122] width 1795 height 1141
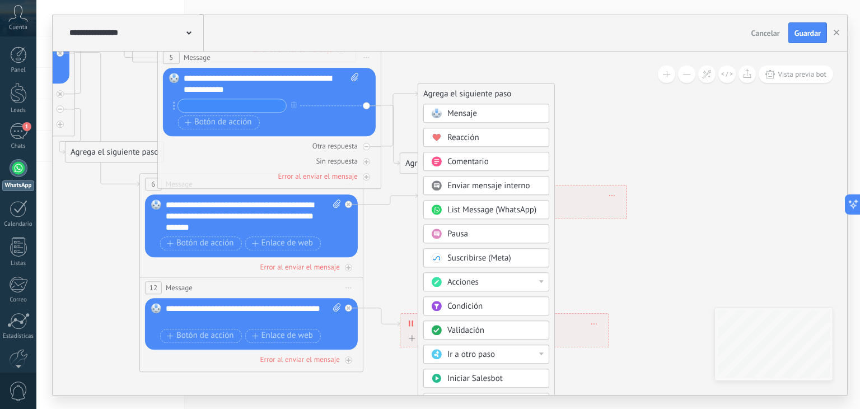
click at [463, 360] on div "Ir a otro paso" at bounding box center [486, 353] width 126 height 19
click at [465, 359] on div "1: Message" at bounding box center [486, 354] width 125 height 19
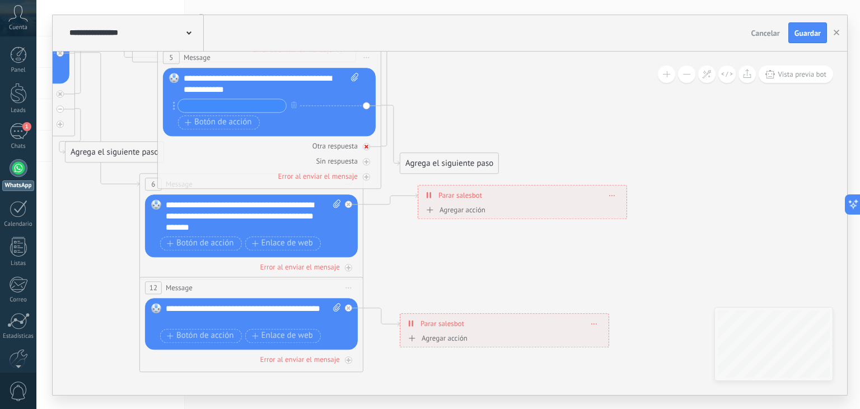
click at [368, 148] on div at bounding box center [366, 146] width 7 height 7
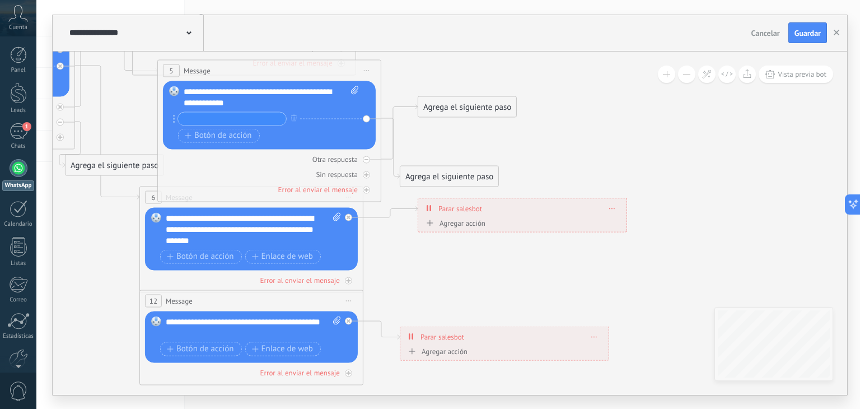
drag, startPoint x: 550, startPoint y: 98, endPoint x: 550, endPoint y: 116, distance: 17.3
click at [550, 116] on icon at bounding box center [302, 93] width 1795 height 1141
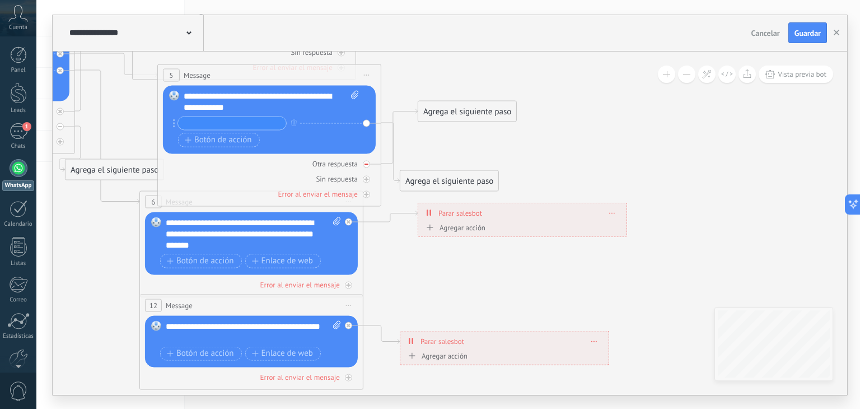
click at [0, 0] on icon at bounding box center [0, 0] width 0 height 0
click at [367, 164] on icon at bounding box center [366, 164] width 6 height 6
click at [445, 110] on div "Agrega el siguiente paso" at bounding box center [467, 111] width 98 height 18
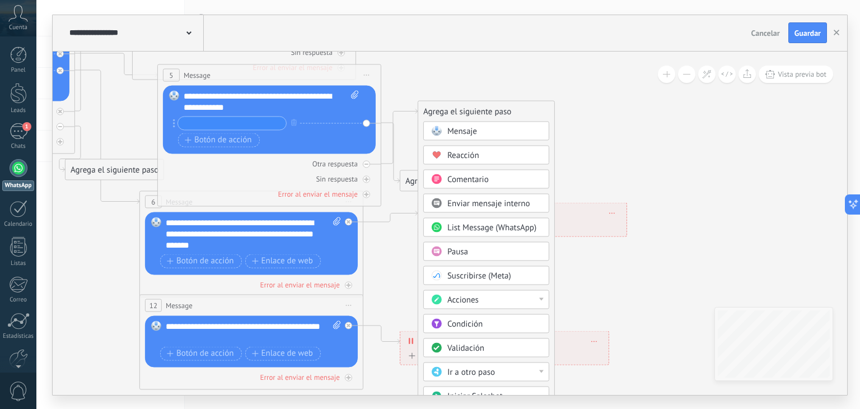
click at [470, 366] on span "Ir a otro paso" at bounding box center [471, 371] width 48 height 11
click at [463, 367] on div "1: Message" at bounding box center [486, 371] width 125 height 19
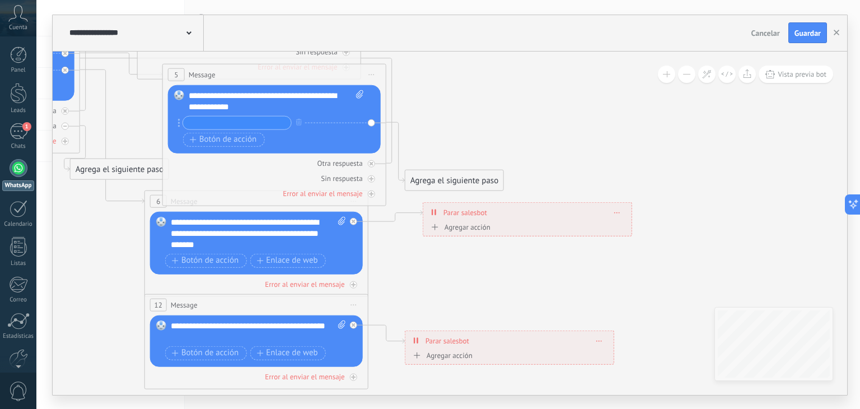
drag, startPoint x: 581, startPoint y: 143, endPoint x: 593, endPoint y: 140, distance: 12.6
click at [593, 140] on icon at bounding box center [307, 97] width 1795 height 1141
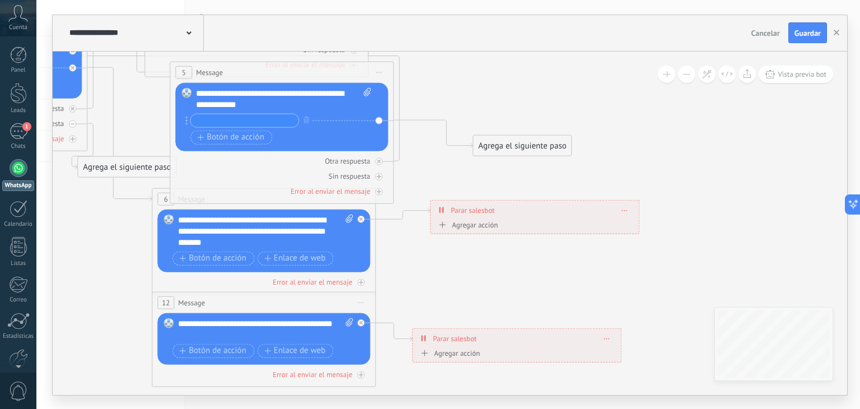
drag, startPoint x: 477, startPoint y: 177, endPoint x: 542, endPoint y: 143, distance: 73.1
click at [542, 143] on div "Agrega el siguiente paso" at bounding box center [522, 145] width 98 height 18
click at [378, 120] on div "Reemplazar Quitar Convertir a mensaje de voz Arrastre la imagen aquí para adjun…" at bounding box center [281, 116] width 213 height 68
click at [486, 140] on div "Agrega el siguiente paso" at bounding box center [525, 143] width 98 height 18
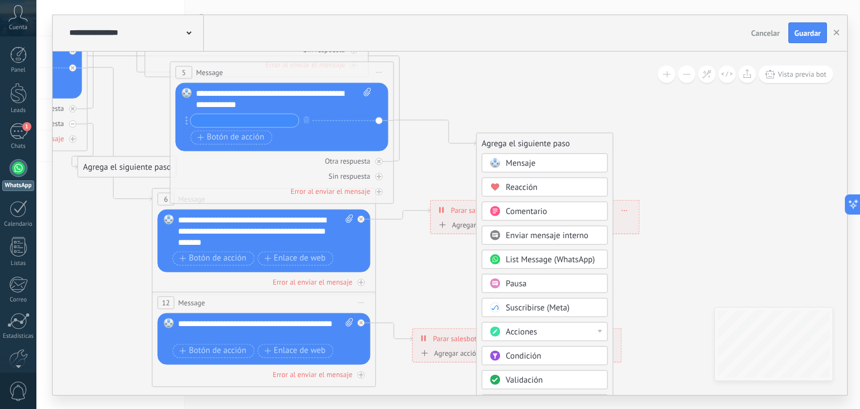
click at [486, 140] on div "Agrega el siguiente paso" at bounding box center [544, 143] width 136 height 18
click at [496, 119] on icon at bounding box center [314, 95] width 1795 height 1141
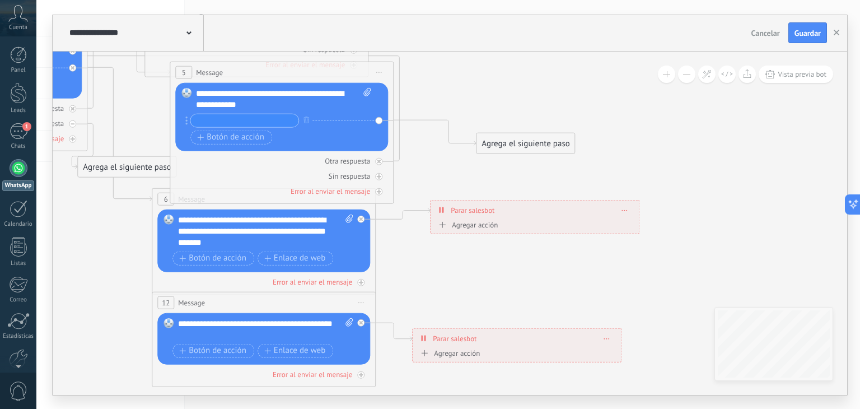
click at [498, 138] on div "Agrega el siguiente paso" at bounding box center [525, 143] width 98 height 18
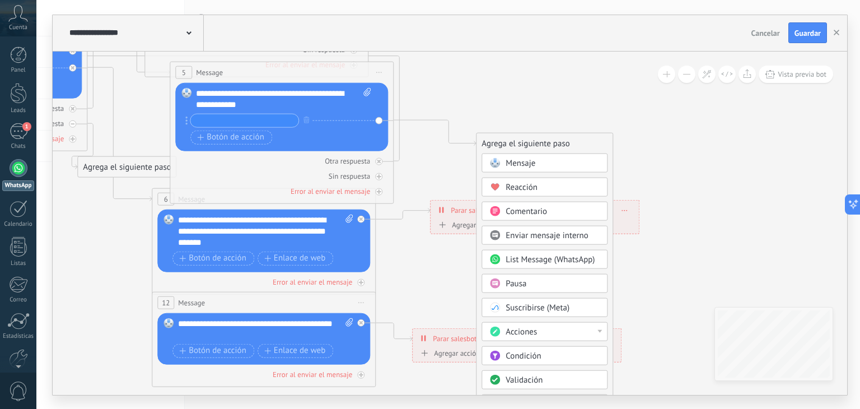
click at [531, 114] on icon at bounding box center [314, 95] width 1795 height 1141
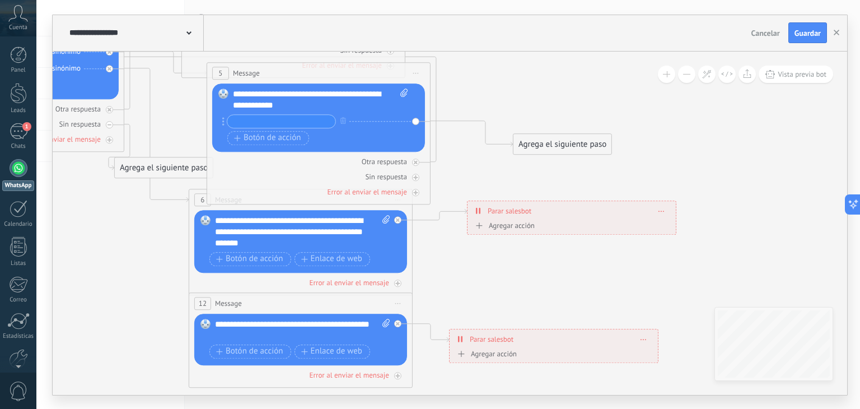
drag, startPoint x: 447, startPoint y: 157, endPoint x: 484, endPoint y: 157, distance: 36.4
click at [484, 157] on icon at bounding box center [351, 96] width 1795 height 1141
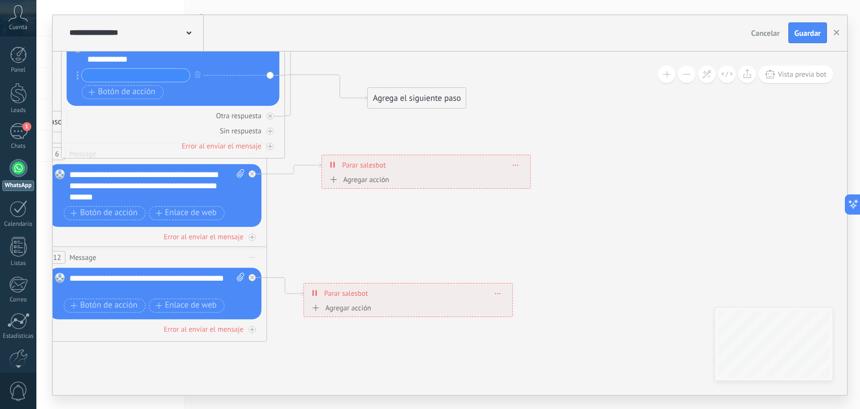
drag, startPoint x: 484, startPoint y: 157, endPoint x: 339, endPoint y: 112, distance: 151.2
click at [339, 112] on icon at bounding box center [205, 50] width 1795 height 1141
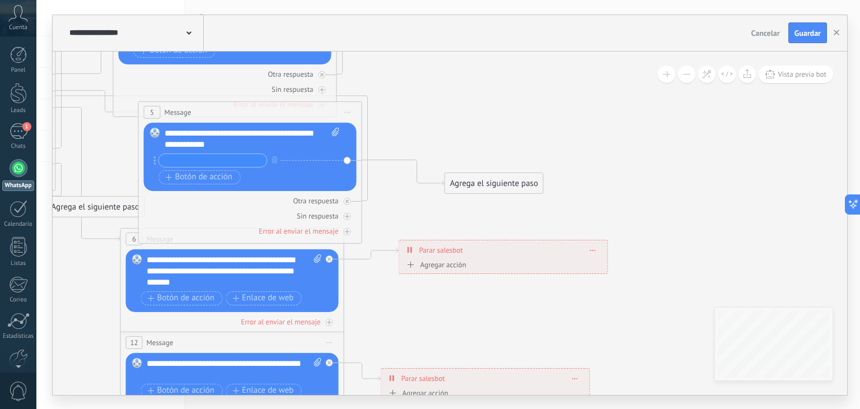
drag, startPoint x: 351, startPoint y: 112, endPoint x: 427, endPoint y: 197, distance: 113.7
click at [427, 197] on icon at bounding box center [283, 135] width 1795 height 1141
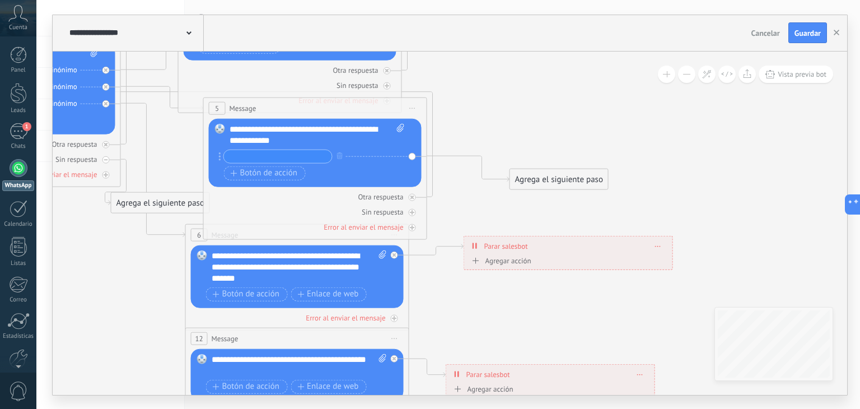
drag, startPoint x: 444, startPoint y: 101, endPoint x: 528, endPoint y: 90, distance: 84.6
click at [528, 90] on icon at bounding box center [347, 131] width 1795 height 1141
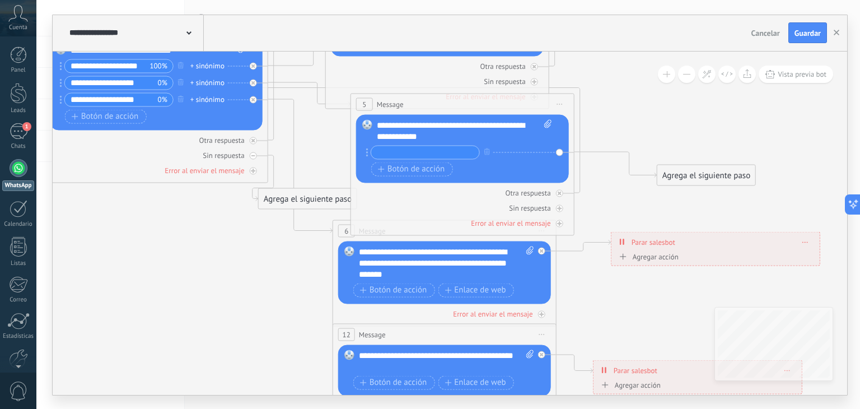
drag, startPoint x: 551, startPoint y: 83, endPoint x: 680, endPoint y: 81, distance: 129.3
click at [680, 81] on div "**********" at bounding box center [450, 222] width 794 height 343
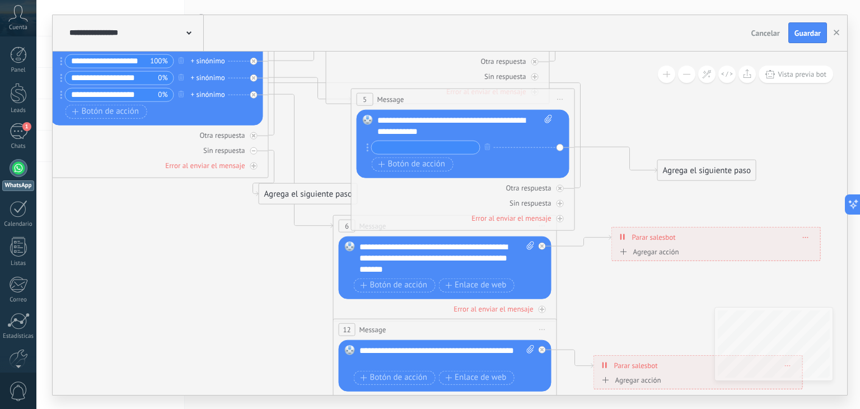
click at [327, 292] on icon at bounding box center [495, 122] width 1795 height 1141
drag, startPoint x: 337, startPoint y: 285, endPoint x: 293, endPoint y: 296, distance: 45.6
click at [412, 280] on span "Botón de acción" at bounding box center [393, 284] width 67 height 9
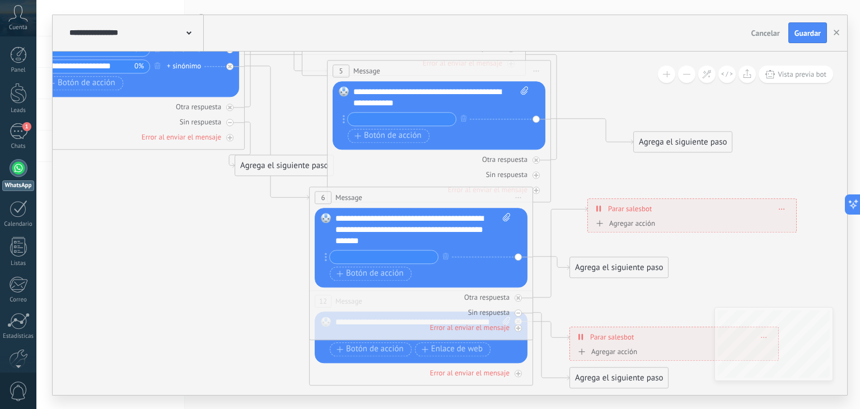
drag, startPoint x: 650, startPoint y: 322, endPoint x: 620, endPoint y: 275, distance: 55.4
click at [620, 275] on icon at bounding box center [471, 96] width 1795 height 1144
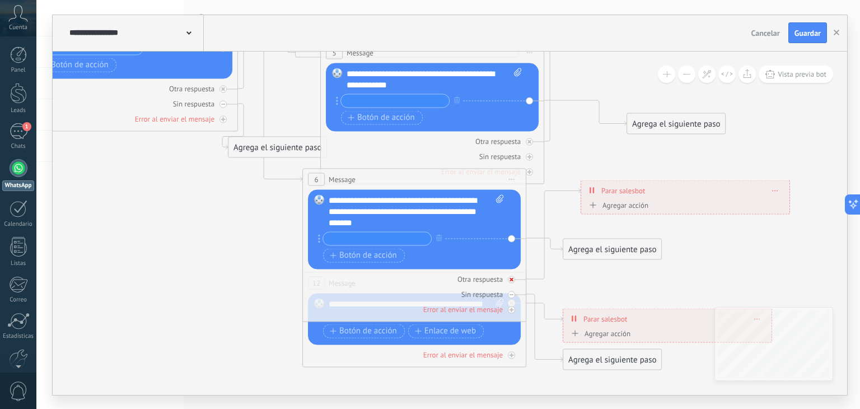
click at [527, 143] on icon at bounding box center [529, 141] width 4 height 4
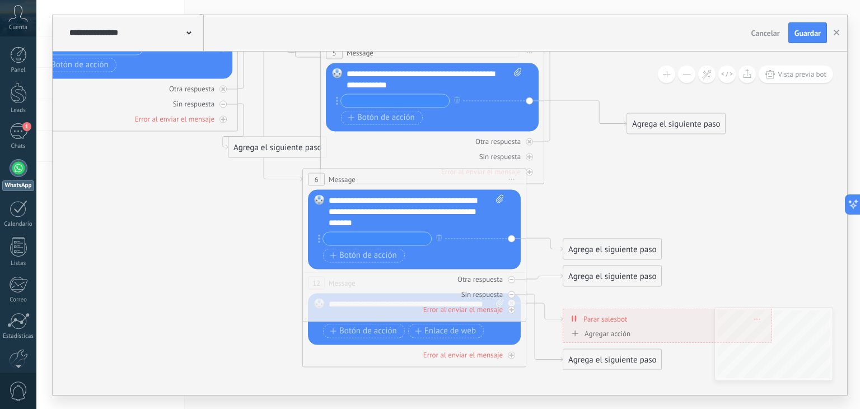
click at [527, 143] on icon at bounding box center [529, 141] width 4 height 4
click at [513, 277] on div at bounding box center [511, 278] width 7 height 7
click at [592, 214] on div "Agrega el siguiente paso" at bounding box center [612, 215] width 98 height 18
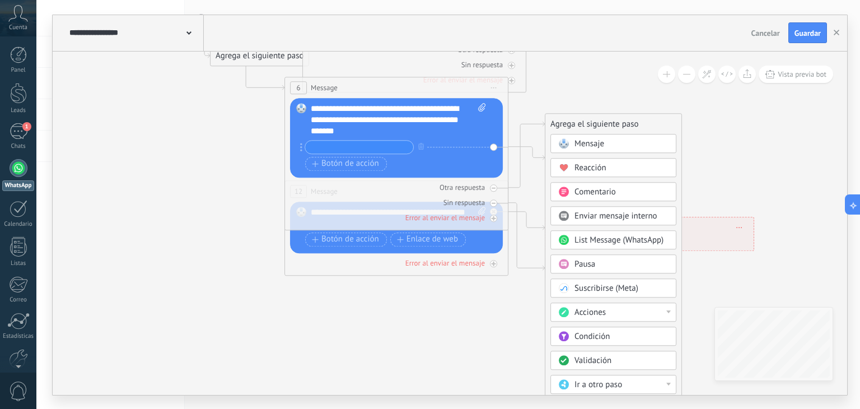
drag, startPoint x: 764, startPoint y: 229, endPoint x: 746, endPoint y: 135, distance: 95.8
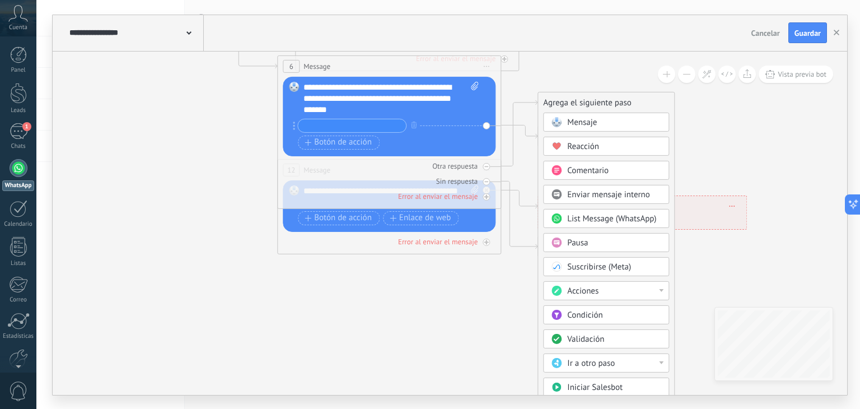
drag, startPoint x: 712, startPoint y: 158, endPoint x: 707, endPoint y: 124, distance: 34.5
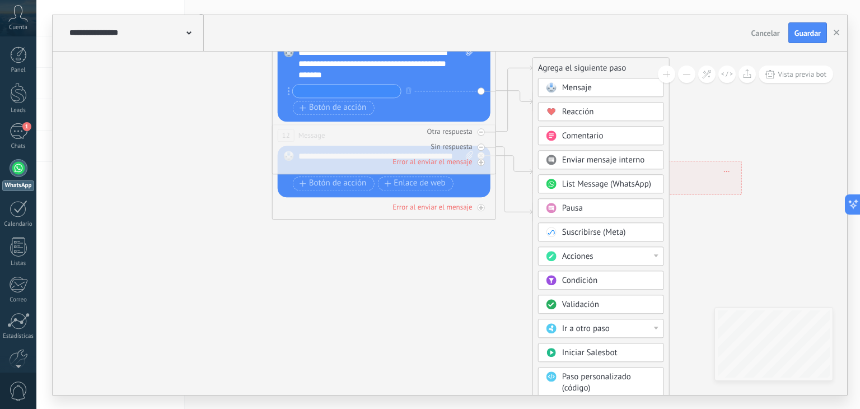
click at [583, 332] on div "Ir a otro paso" at bounding box center [601, 327] width 126 height 19
click at [578, 328] on div "1: Message" at bounding box center [600, 328] width 125 height 19
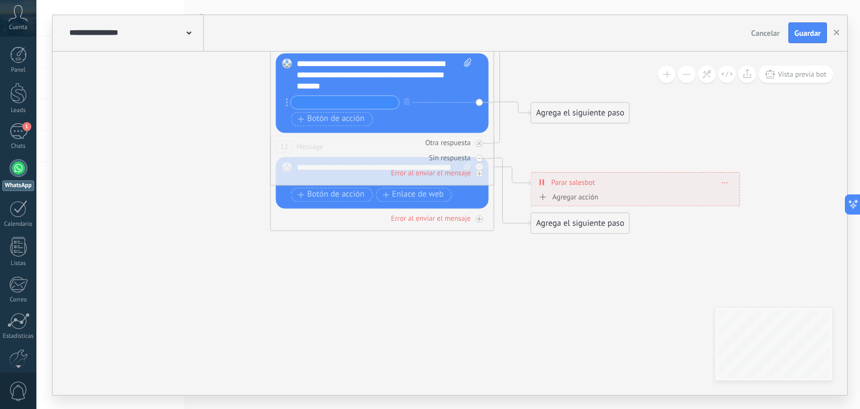
drag, startPoint x: 431, startPoint y: 254, endPoint x: 424, endPoint y: 297, distance: 43.8
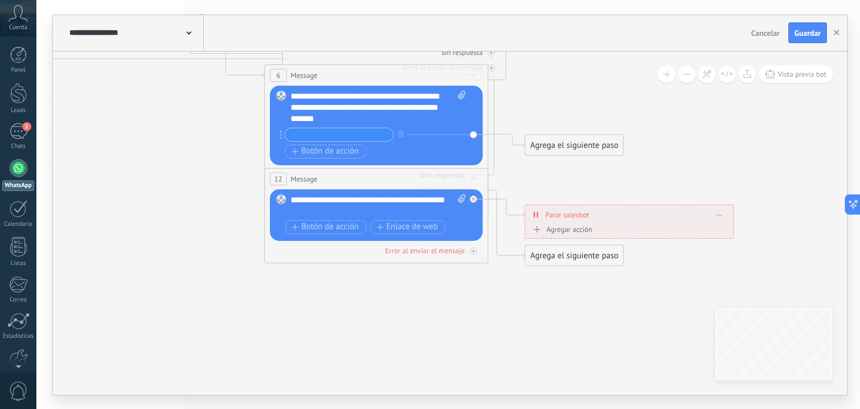
drag, startPoint x: 323, startPoint y: 251, endPoint x: 308, endPoint y: 305, distance: 56.3
drag, startPoint x: 300, startPoint y: 255, endPoint x: 282, endPoint y: 312, distance: 60.4
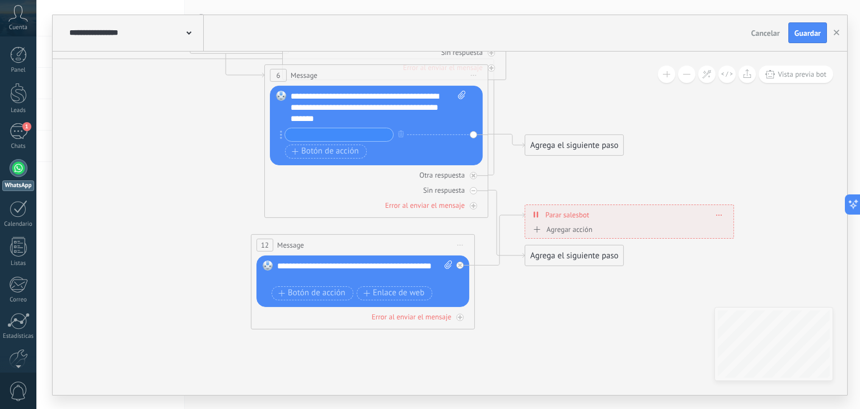
drag, startPoint x: 307, startPoint y: 179, endPoint x: 293, endPoint y: 245, distance: 67.5
click at [293, 245] on span "Message" at bounding box center [290, 245] width 27 height 11
click at [459, 245] on icon at bounding box center [460, 244] width 6 height 1
click at [478, 311] on div "Borrar" at bounding box center [510, 317] width 111 height 19
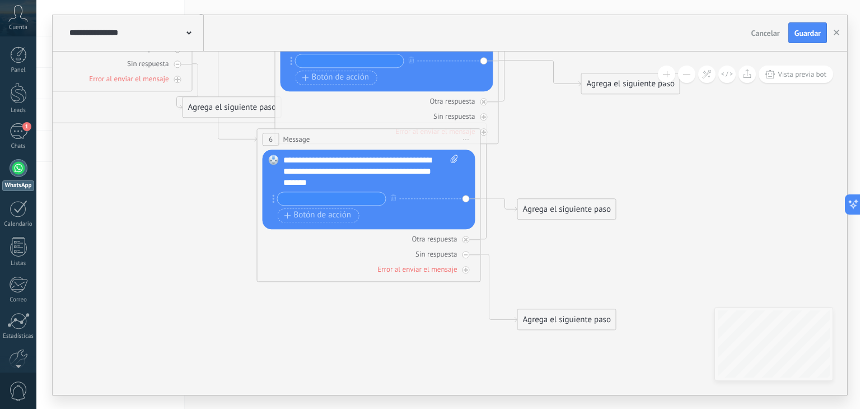
drag, startPoint x: 425, startPoint y: 285, endPoint x: 406, endPoint y: 368, distance: 84.9
click at [406, 368] on icon at bounding box center [419, 69] width 1795 height 1207
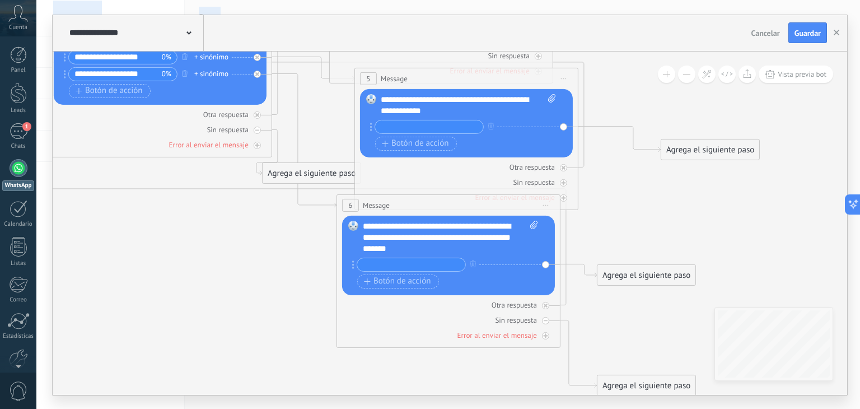
drag, startPoint x: 383, startPoint y: 358, endPoint x: 475, endPoint y: 410, distance: 105.0
click at [475, 408] on html ".abccls-1,.abccls-2{fill-rule:evenodd}.abccls-2{fill:#fff} .abfcls-1{fill:none}…" at bounding box center [430, 204] width 860 height 409
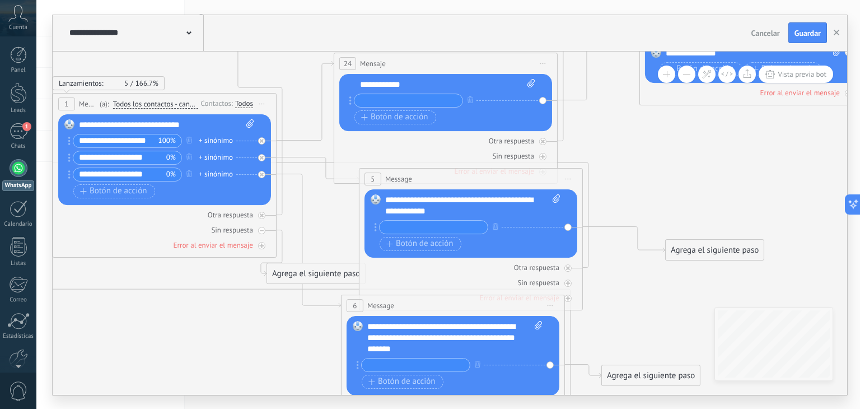
drag, startPoint x: 635, startPoint y: 199, endPoint x: 639, endPoint y: 293, distance: 94.6
click at [639, 293] on icon at bounding box center [503, 235] width 1795 height 1207
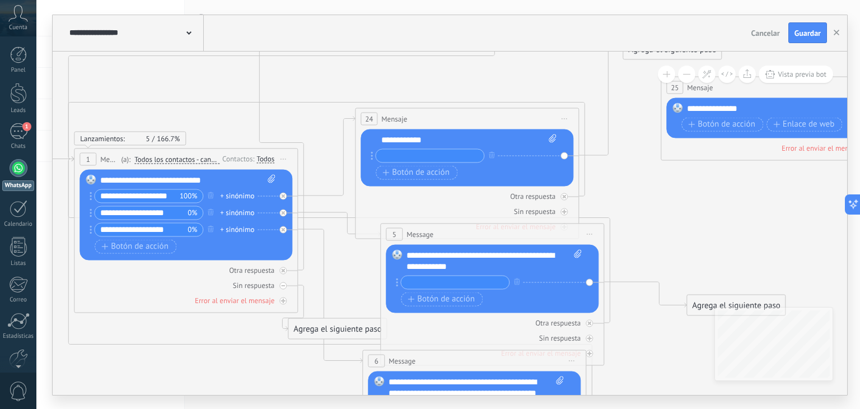
drag, startPoint x: 631, startPoint y: 163, endPoint x: 640, endPoint y: 204, distance: 42.4
click at [640, 204] on icon at bounding box center [524, 290] width 1795 height 1207
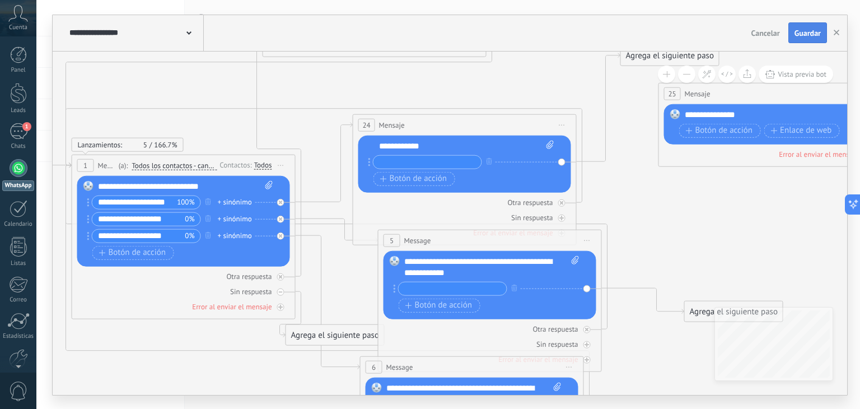
click at [805, 32] on span "Guardar" at bounding box center [807, 33] width 26 height 8
click at [835, 34] on use "button" at bounding box center [836, 33] width 6 height 6
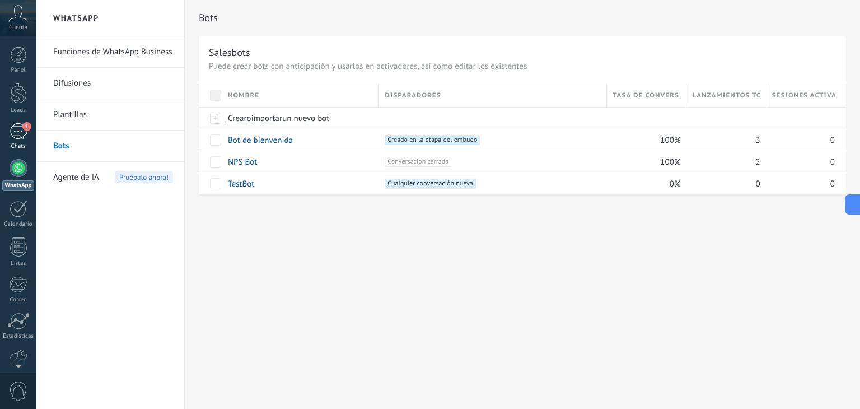
click at [21, 126] on div "1" at bounding box center [19, 131] width 18 height 16
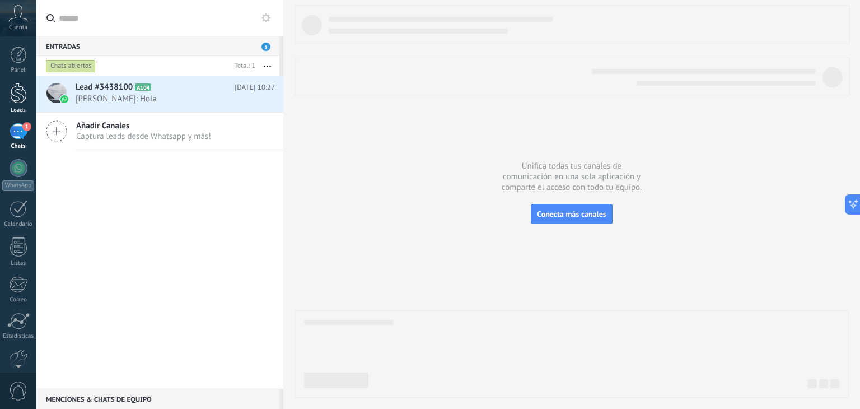
click at [17, 101] on div at bounding box center [18, 93] width 17 height 21
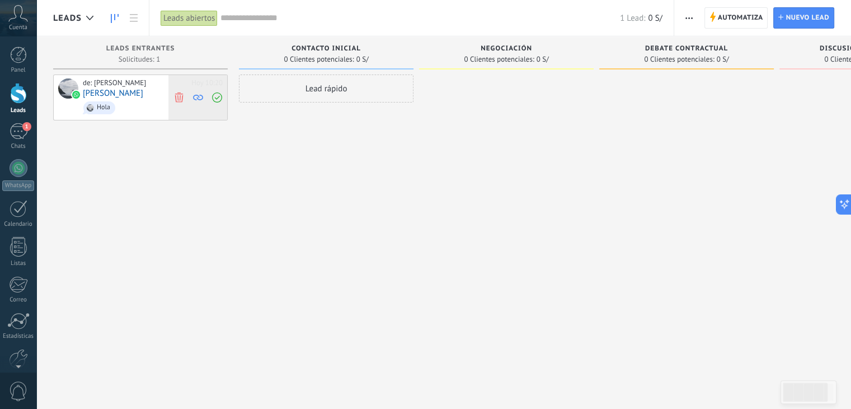
click at [179, 101] on icon at bounding box center [179, 97] width 10 height 10
click at [128, 85] on div at bounding box center [140, 205] width 175 height 262
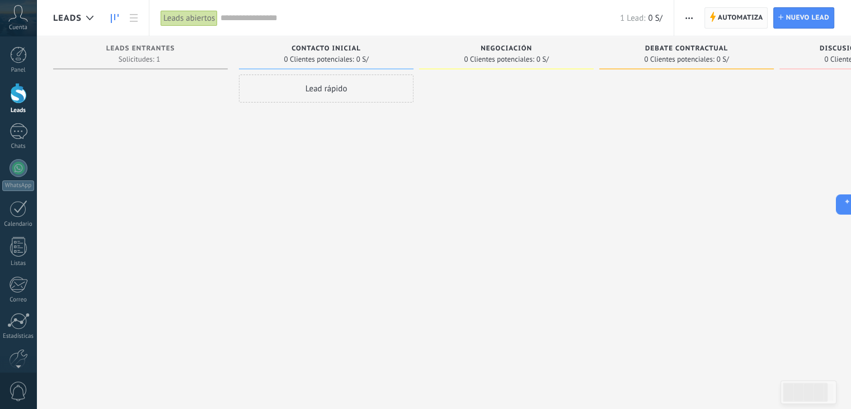
click at [733, 18] on span "Automatiza" at bounding box center [740, 18] width 45 height 20
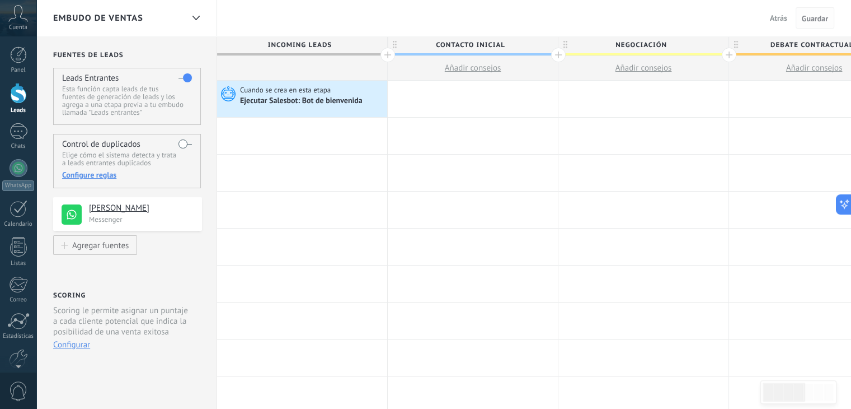
click at [808, 19] on span "Guardar" at bounding box center [815, 19] width 26 height 8
click at [16, 128] on div "1" at bounding box center [19, 131] width 18 height 16
